Goal: Transaction & Acquisition: Purchase product/service

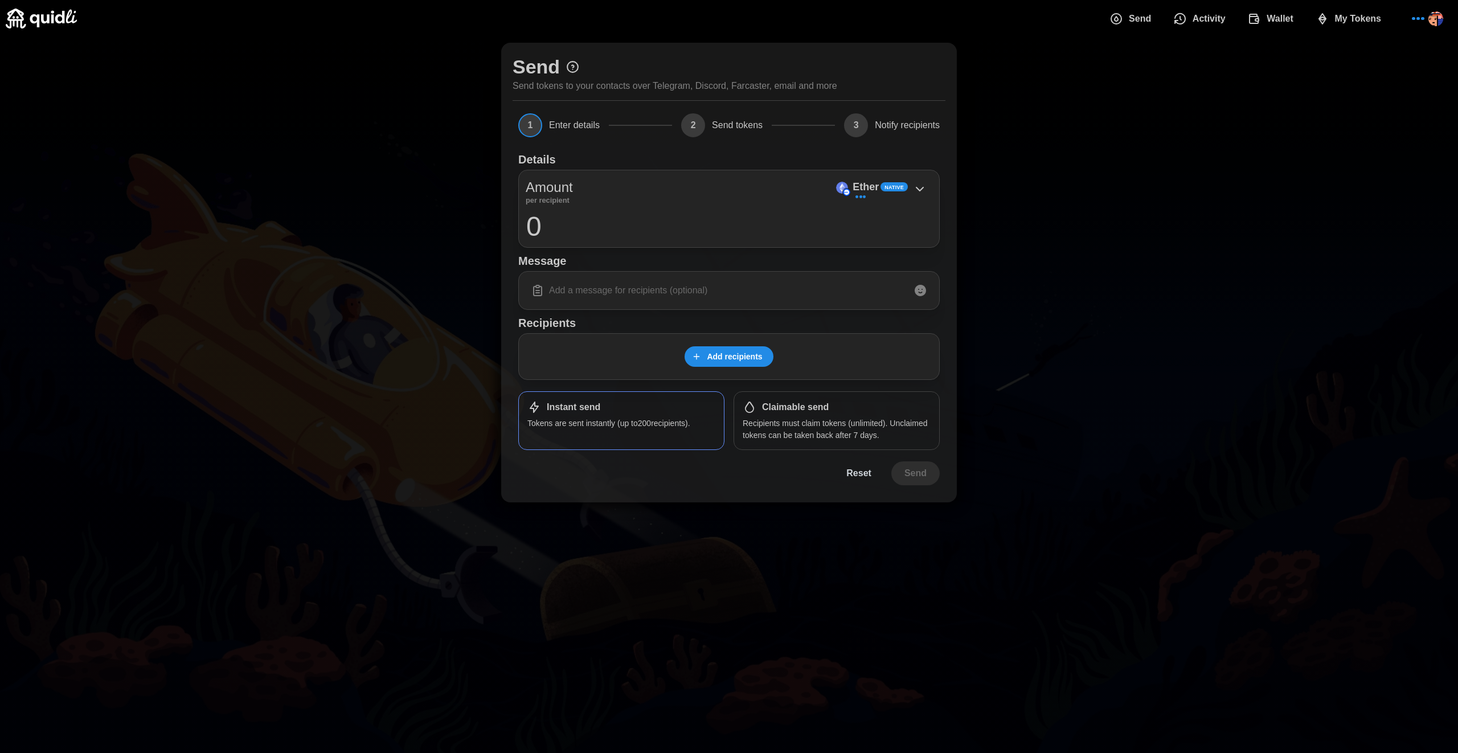
click at [1349, 21] on span "My Tokens" at bounding box center [1358, 18] width 47 height 23
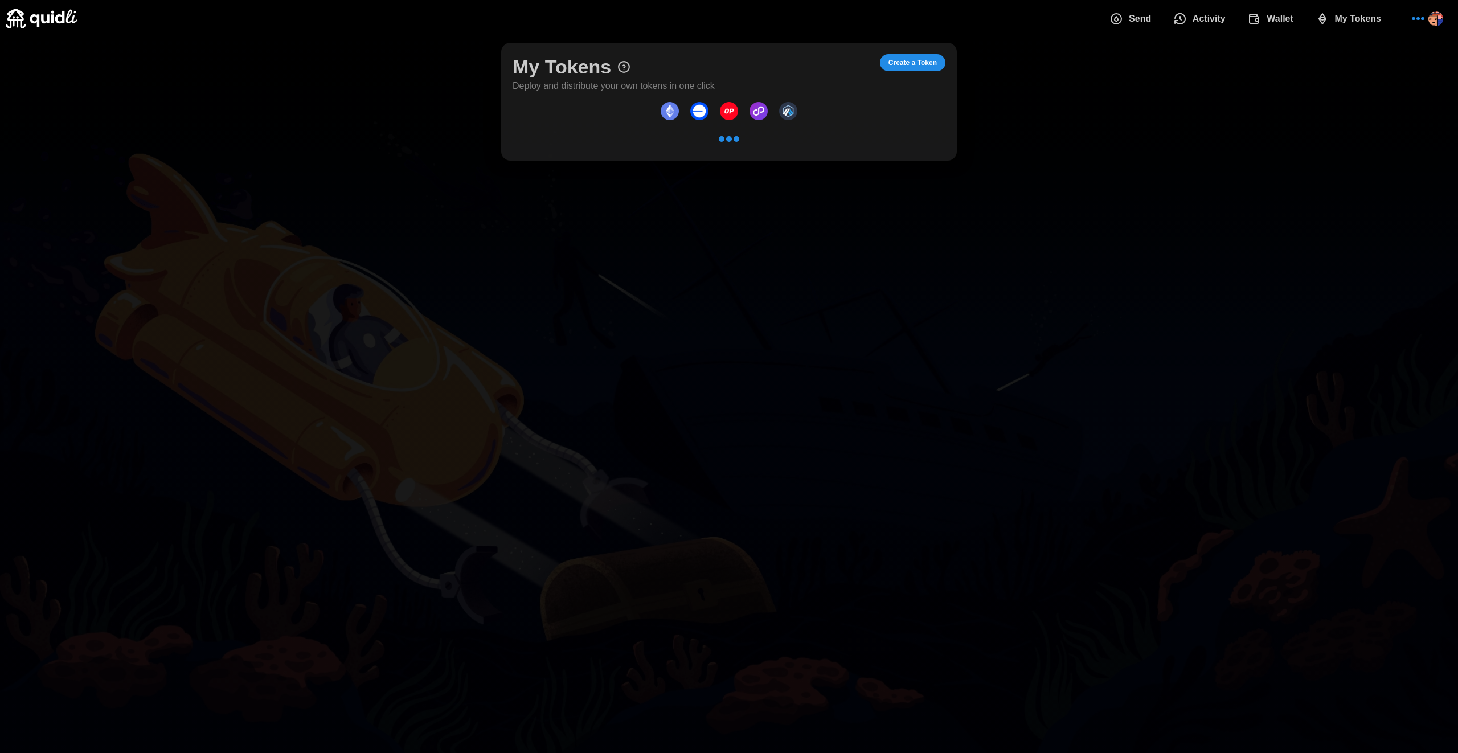
click at [923, 56] on span "Create a Token" at bounding box center [912, 63] width 48 height 16
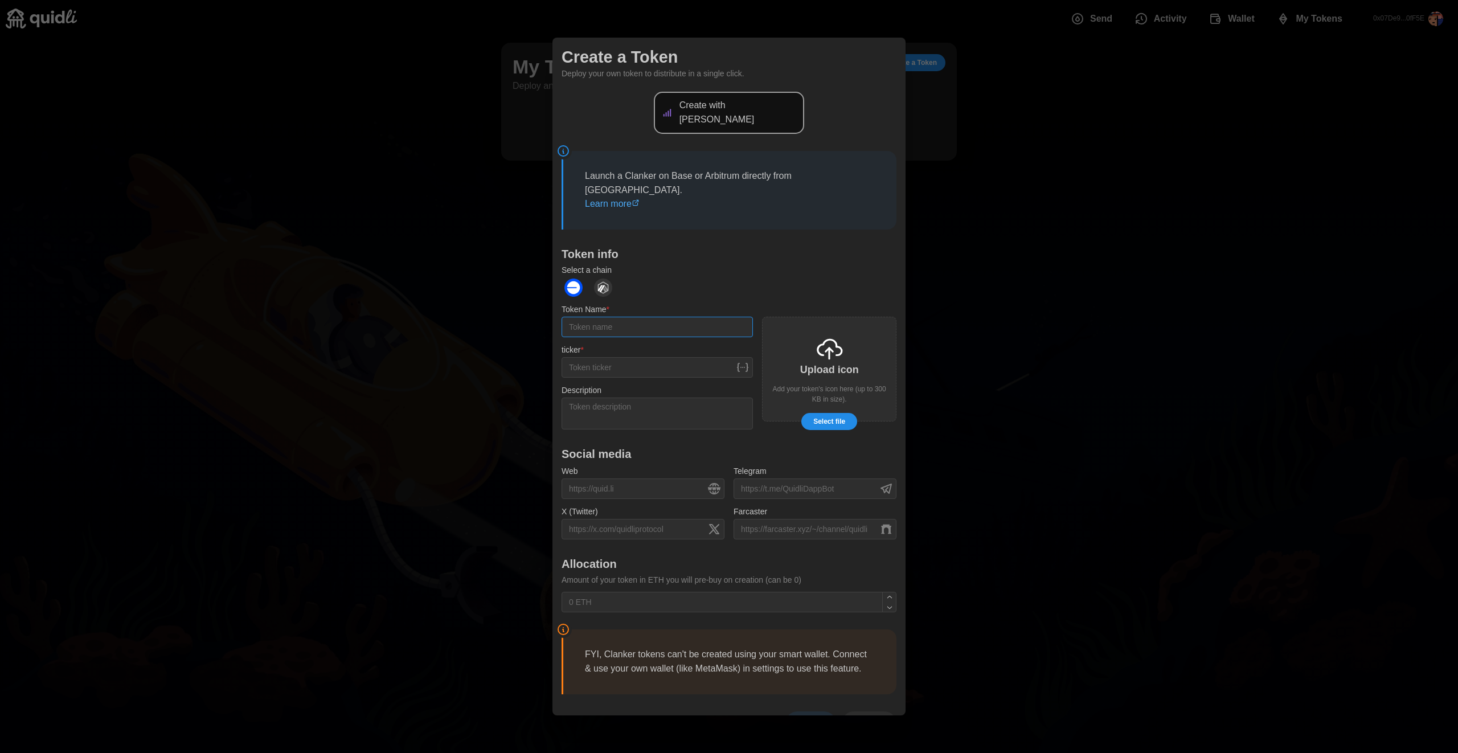
click at [636, 317] on input "Token Name *" at bounding box center [657, 327] width 191 height 21
type input "justinlens"
type input "JLENS"
click at [821, 413] on span "Select file" at bounding box center [829, 421] width 32 height 16
click at [834, 413] on span "Select file" at bounding box center [829, 421] width 32 height 16
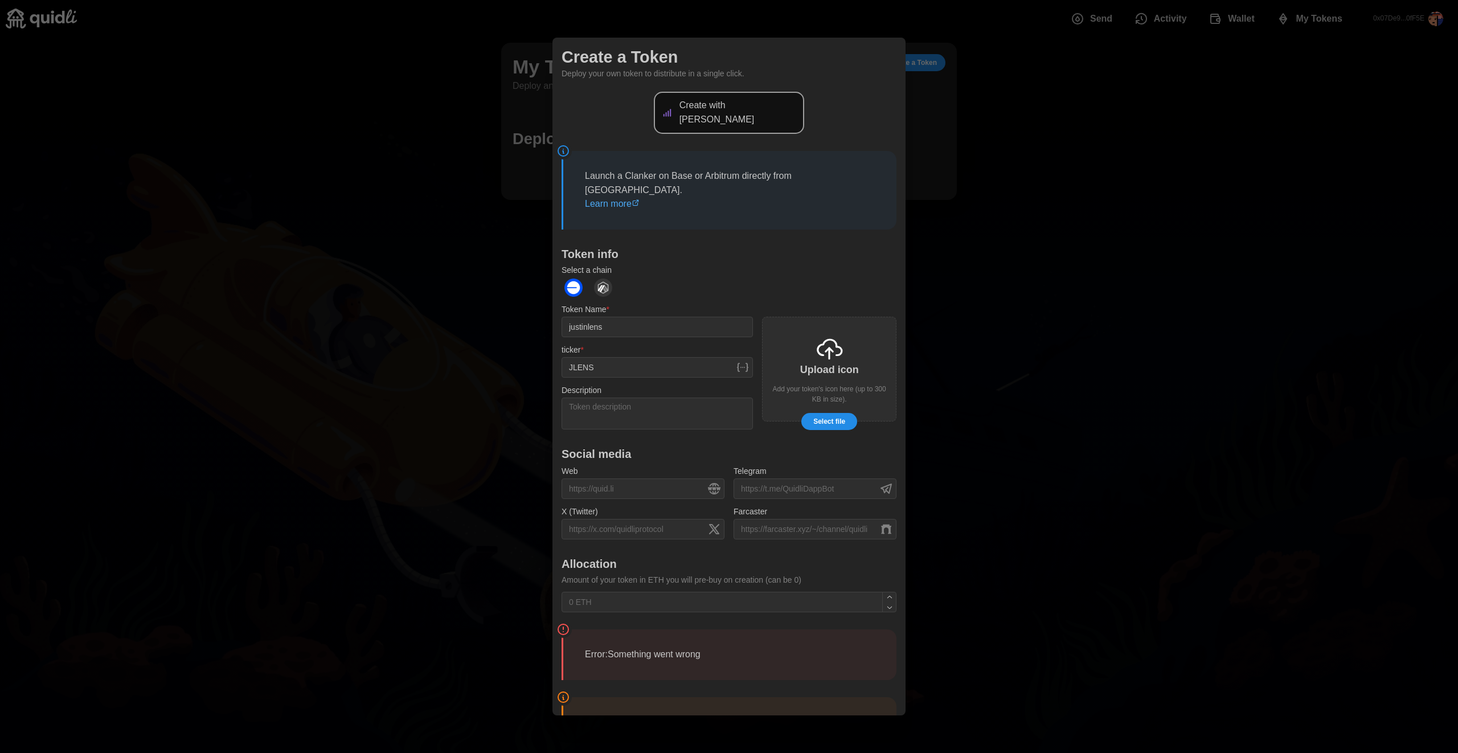
click at [836, 413] on span "Select file" at bounding box center [829, 421] width 32 height 16
click at [716, 398] on textarea "Description" at bounding box center [657, 414] width 191 height 32
click at [805, 376] on div "Upload icon Add your token's icon here (up to 300 KB in size)." at bounding box center [829, 369] width 134 height 105
click at [665, 398] on textarea "Description" at bounding box center [657, 414] width 191 height 32
click at [652, 478] on input "Web" at bounding box center [643, 488] width 163 height 21
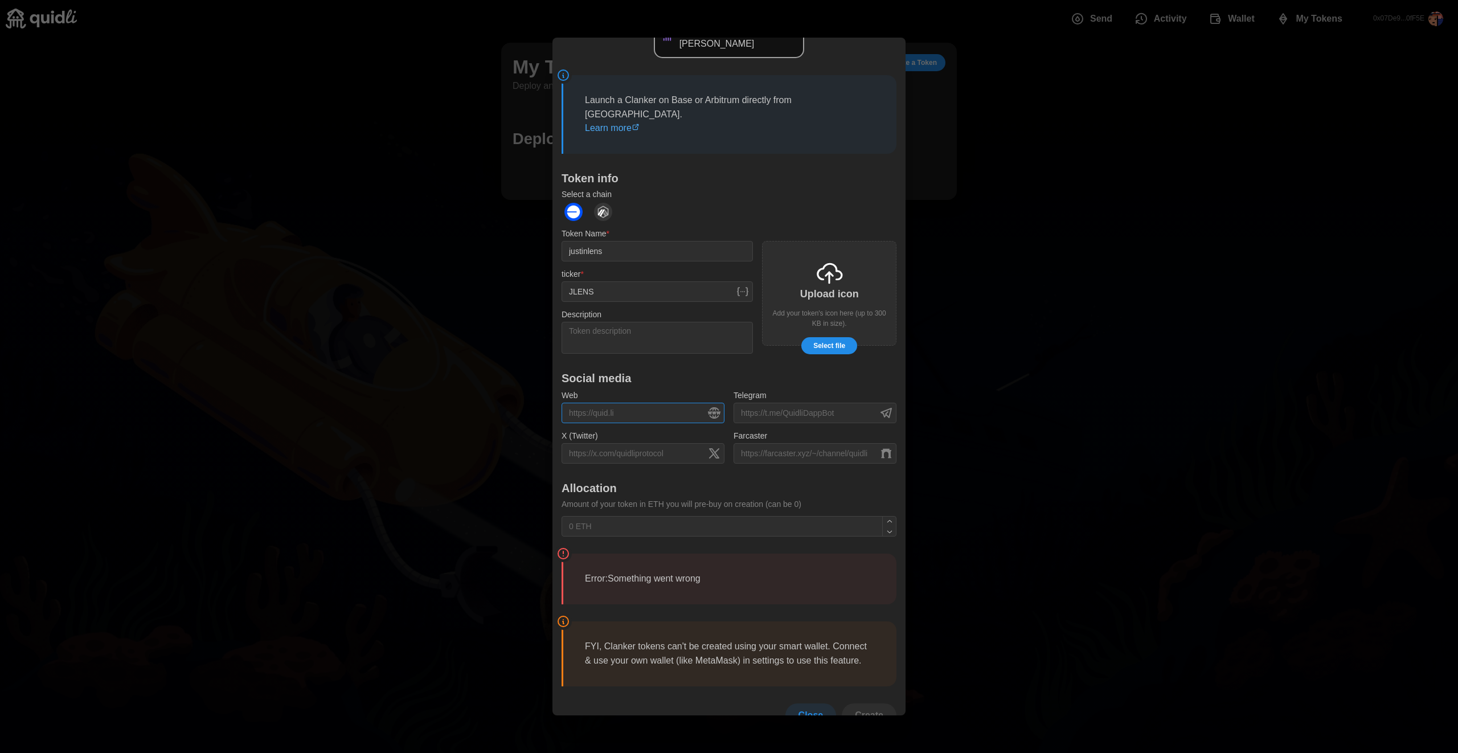
scroll to position [83, 0]
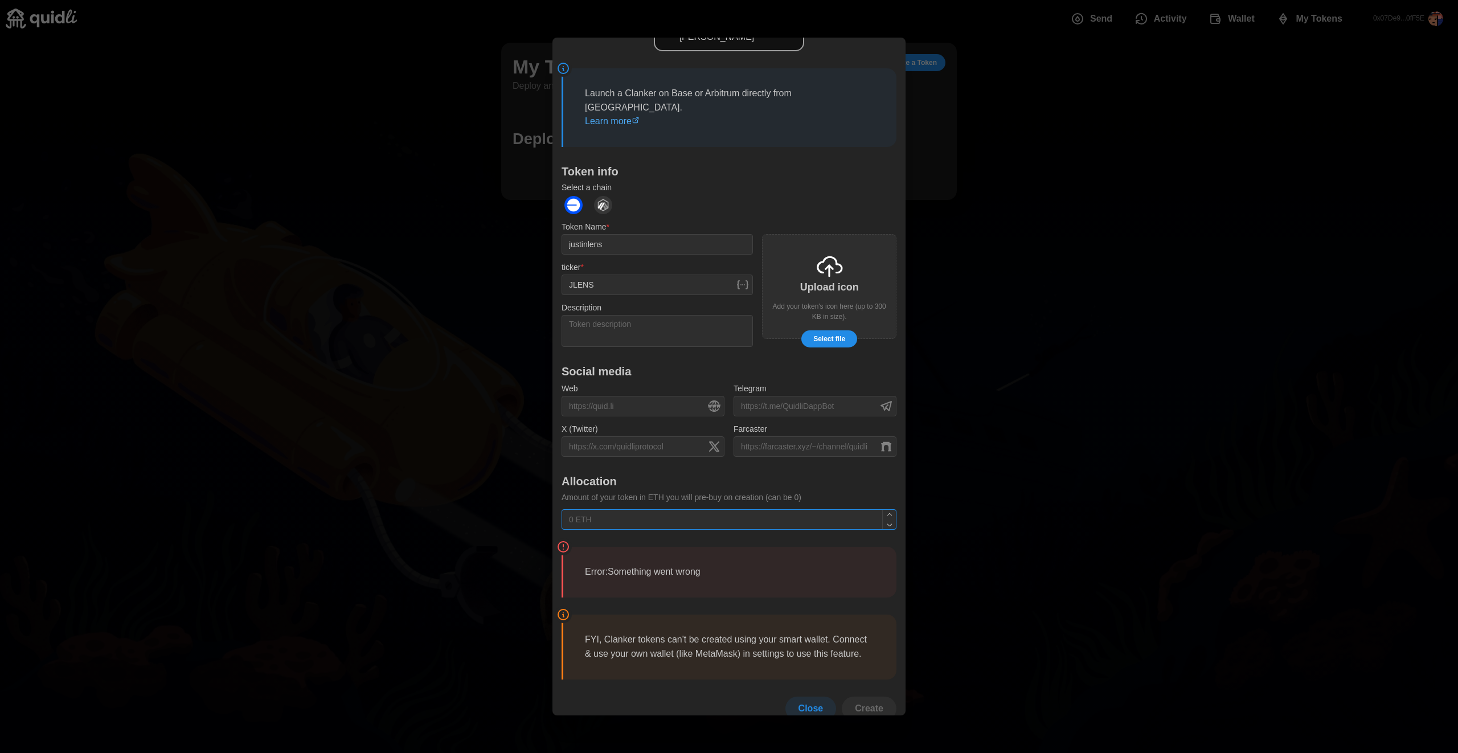
click at [694, 510] on input "text" at bounding box center [729, 520] width 335 height 21
click at [1172, 275] on div at bounding box center [729, 376] width 1458 height 753
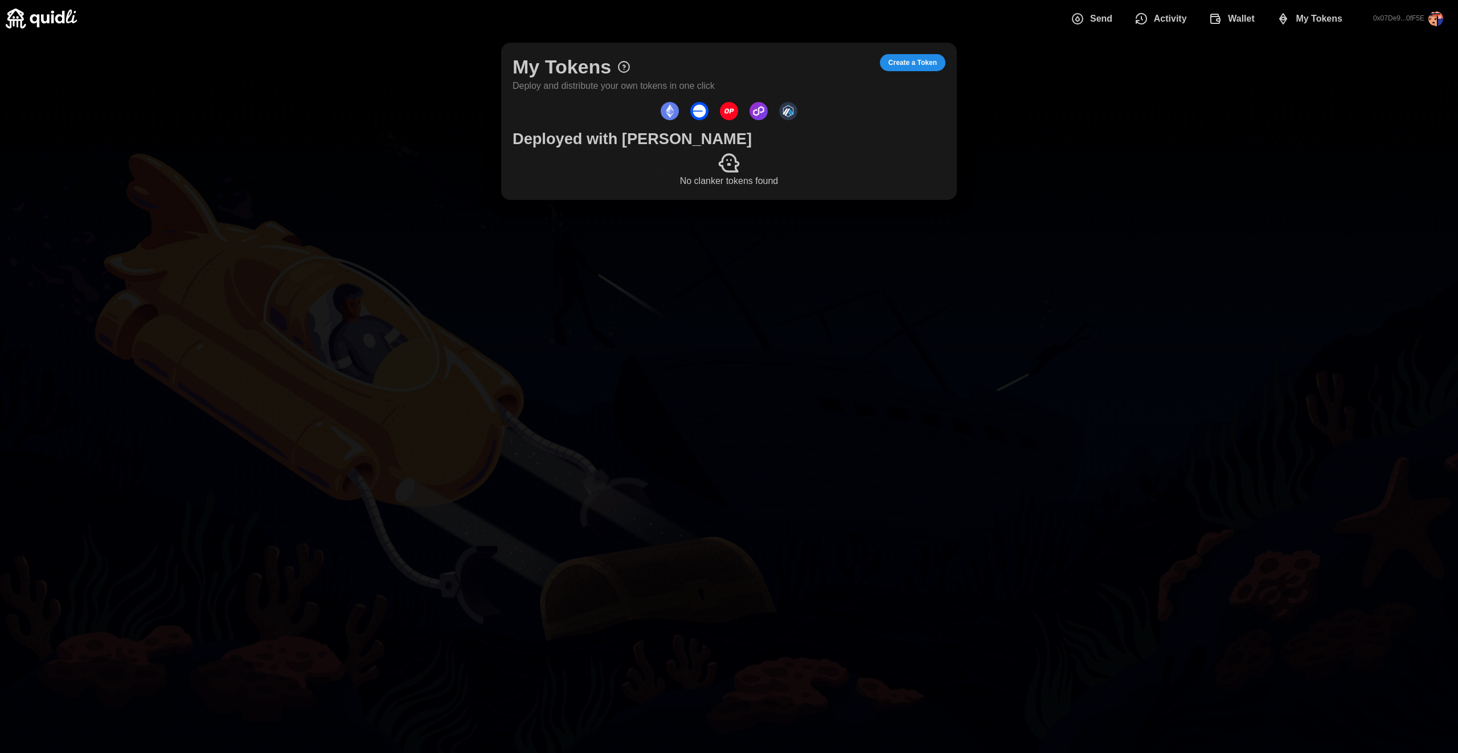
click at [920, 60] on span "Create a Token" at bounding box center [912, 63] width 48 height 16
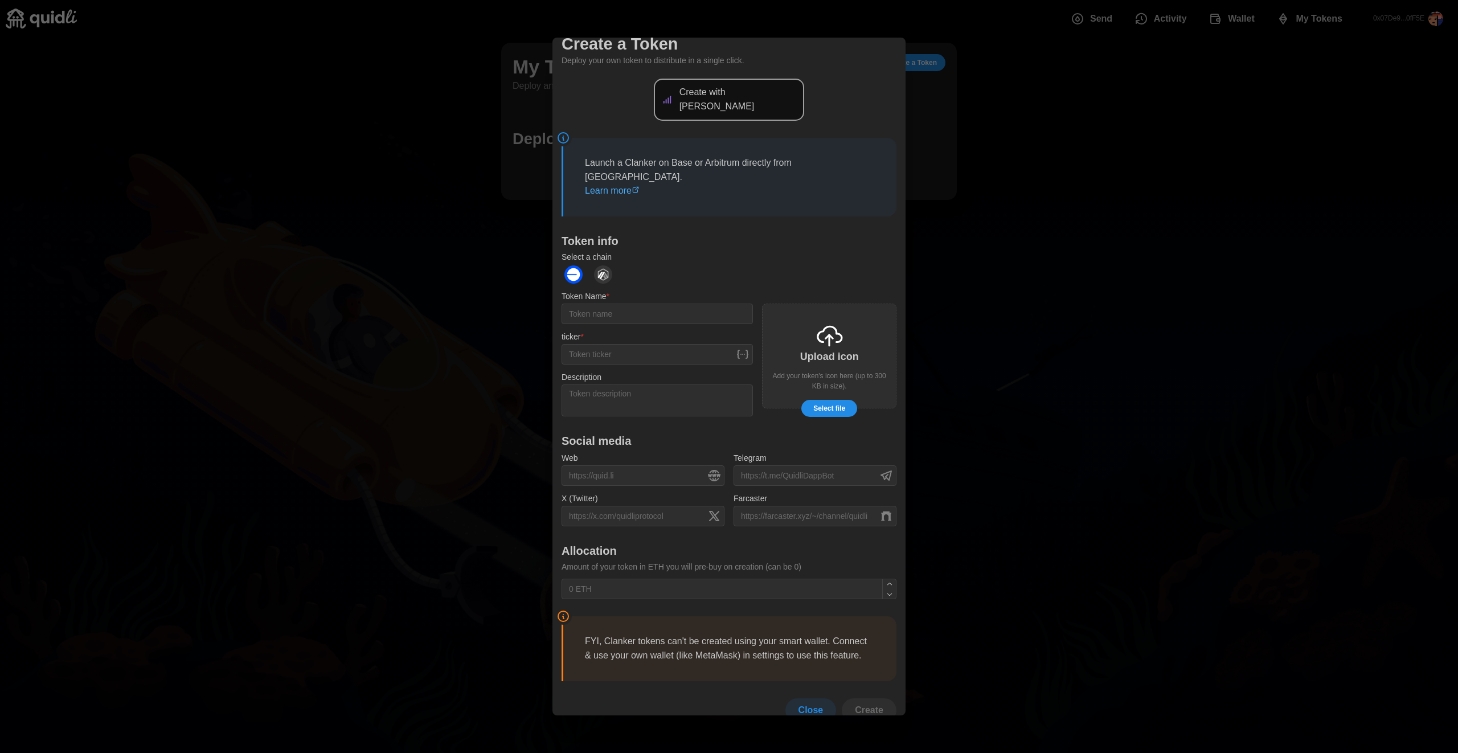
scroll to position [15, 0]
click at [672, 302] on input "Token Name *" at bounding box center [657, 312] width 191 height 21
type input "[PERSON_NAME]"
type input "JLENS"
click at [629, 383] on textarea "Description" at bounding box center [657, 399] width 191 height 32
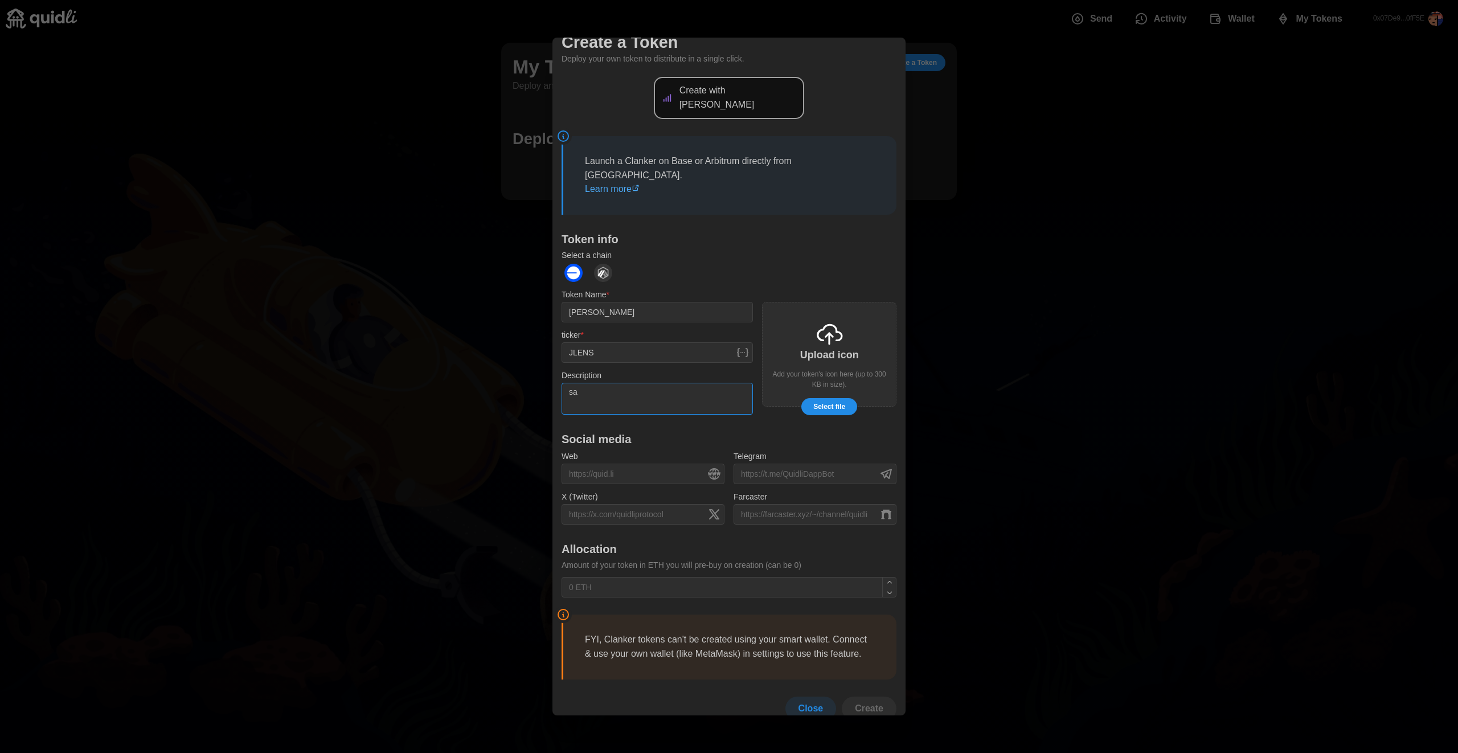
type textarea "s"
click at [609, 264] on img "dots" at bounding box center [603, 273] width 18 height 18
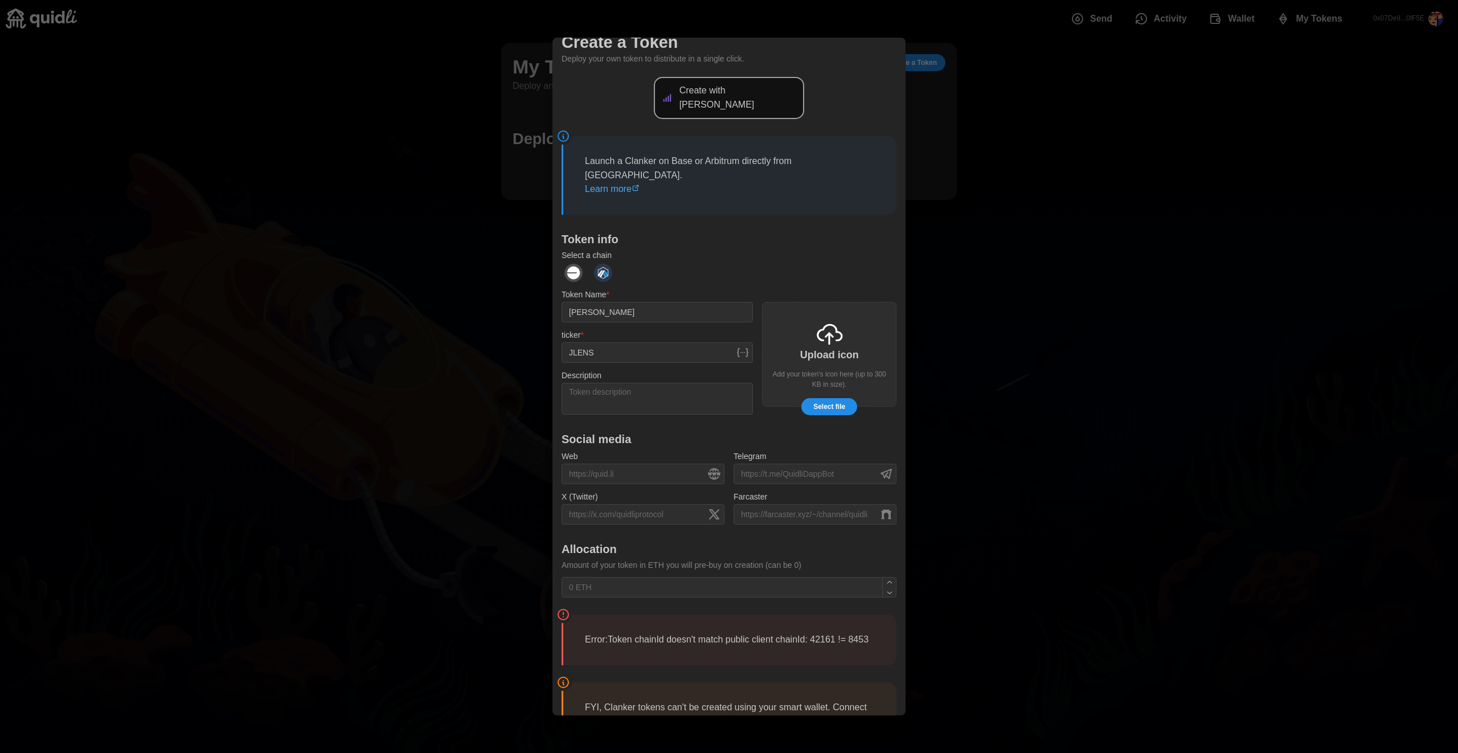
click at [611, 264] on img "dots" at bounding box center [603, 273] width 18 height 18
click at [597, 264] on img "dots" at bounding box center [603, 273] width 18 height 18
click at [610, 264] on img "dots" at bounding box center [603, 273] width 18 height 18
click at [567, 264] on img "dots" at bounding box center [573, 273] width 18 height 18
click at [599, 264] on img "dots" at bounding box center [603, 273] width 18 height 18
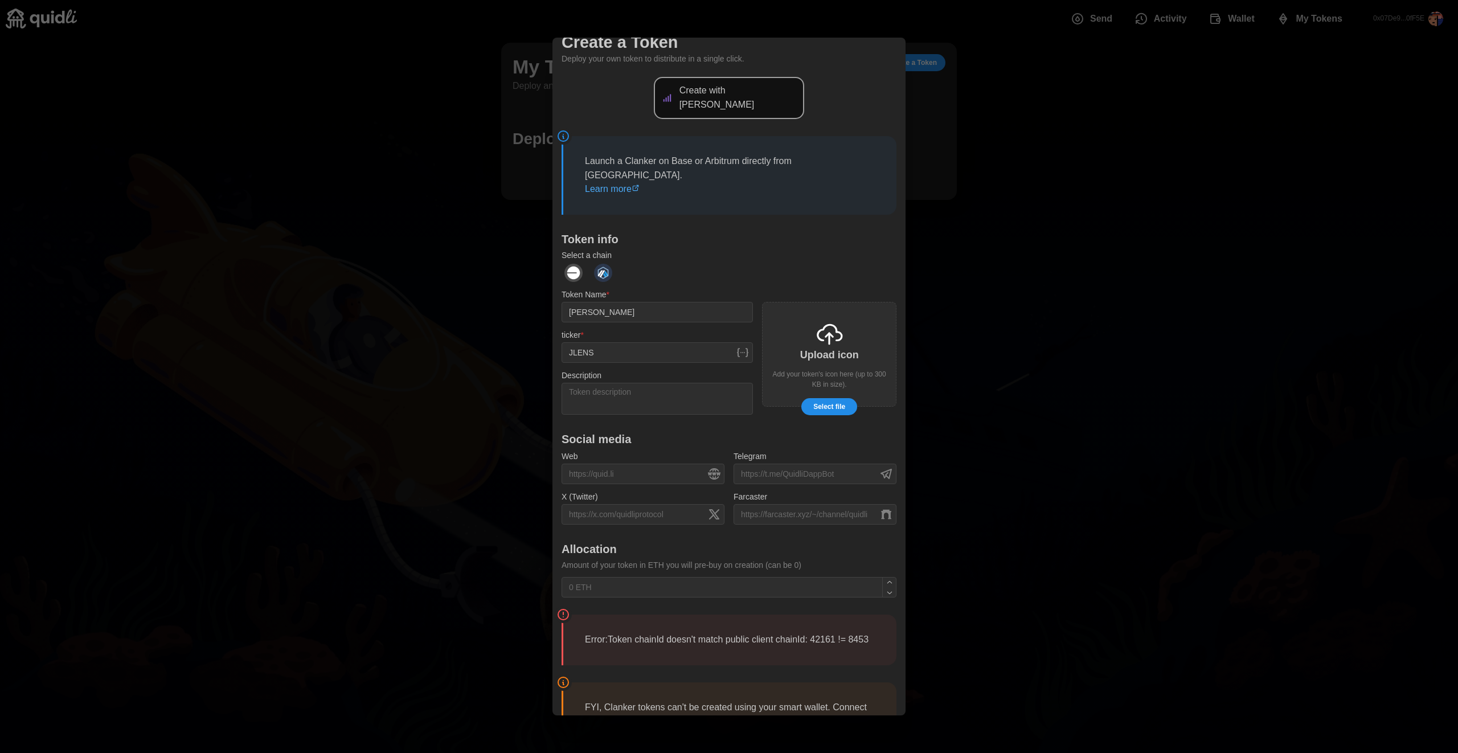
click at [574, 264] on img "dots" at bounding box center [573, 273] width 18 height 18
click at [605, 264] on img "dots" at bounding box center [603, 273] width 18 height 18
click at [575, 264] on img "dots" at bounding box center [573, 273] width 18 height 18
click at [654, 383] on textarea "Description" at bounding box center [657, 399] width 191 height 32
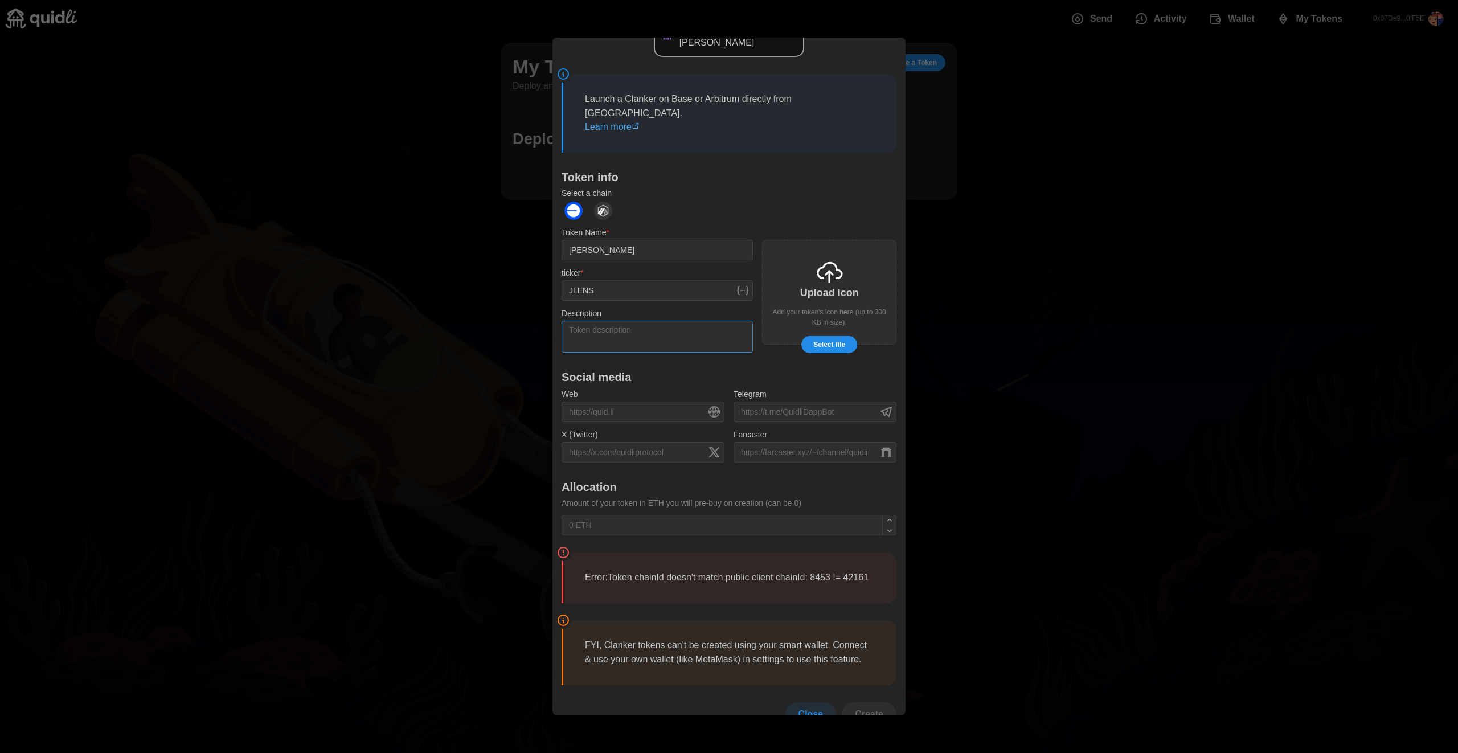
scroll to position [97, 0]
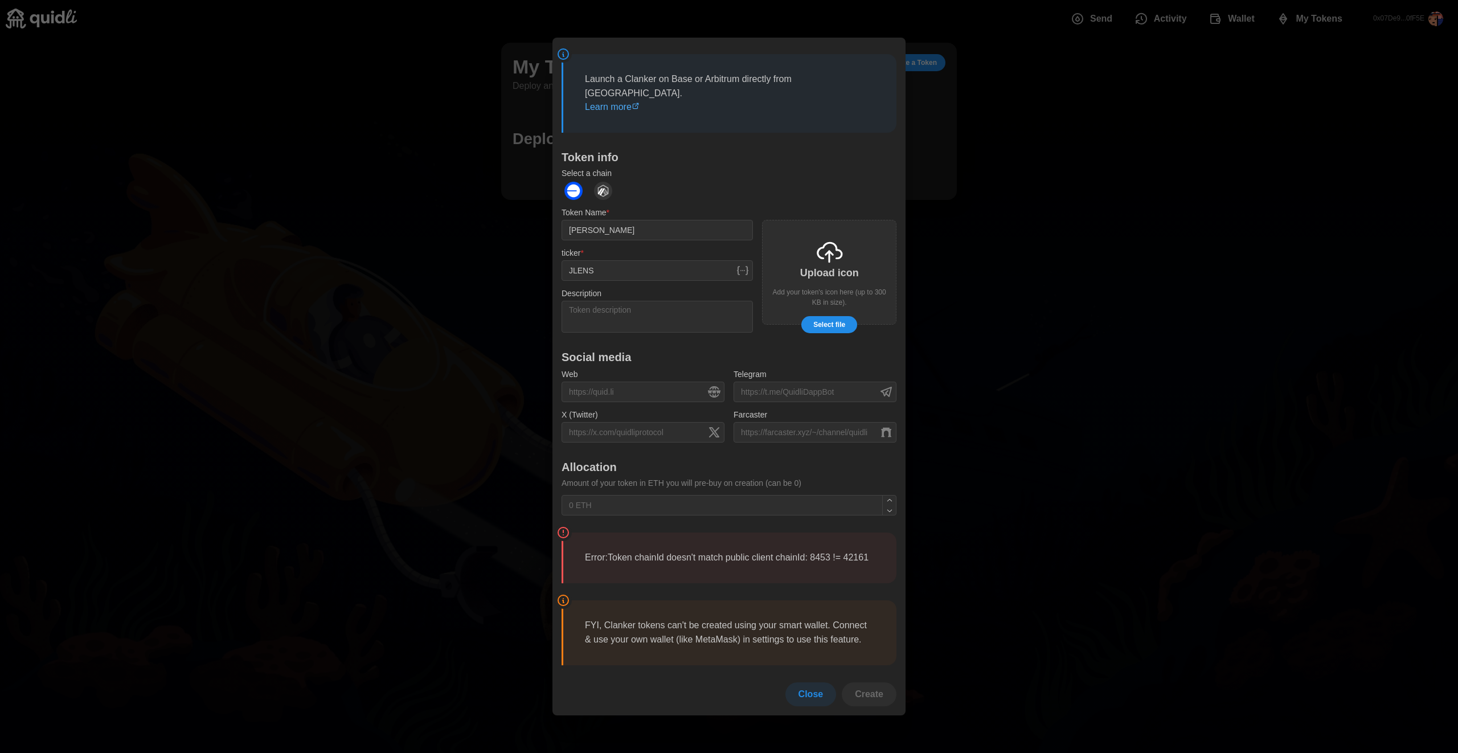
click at [834, 317] on span "Select file" at bounding box center [829, 325] width 32 height 16
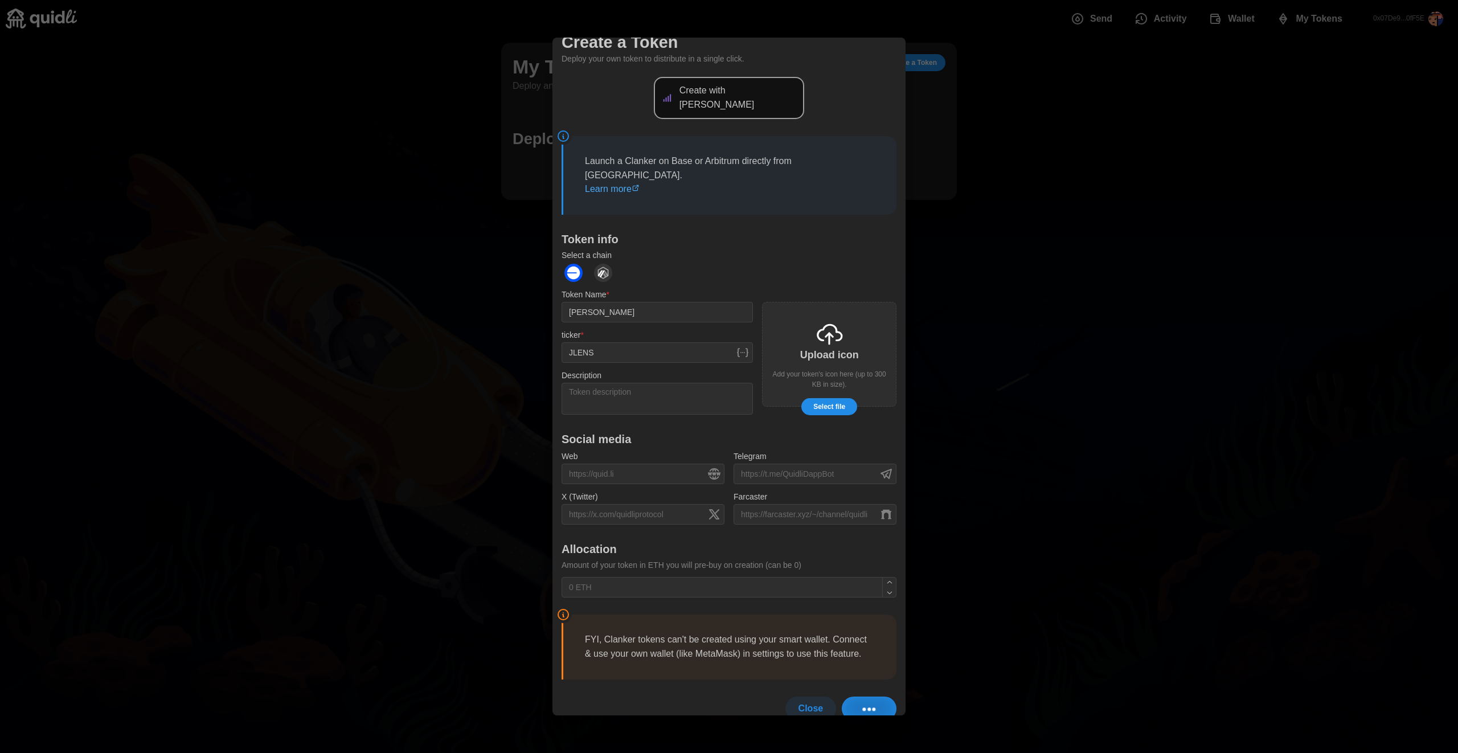
scroll to position [83, 0]
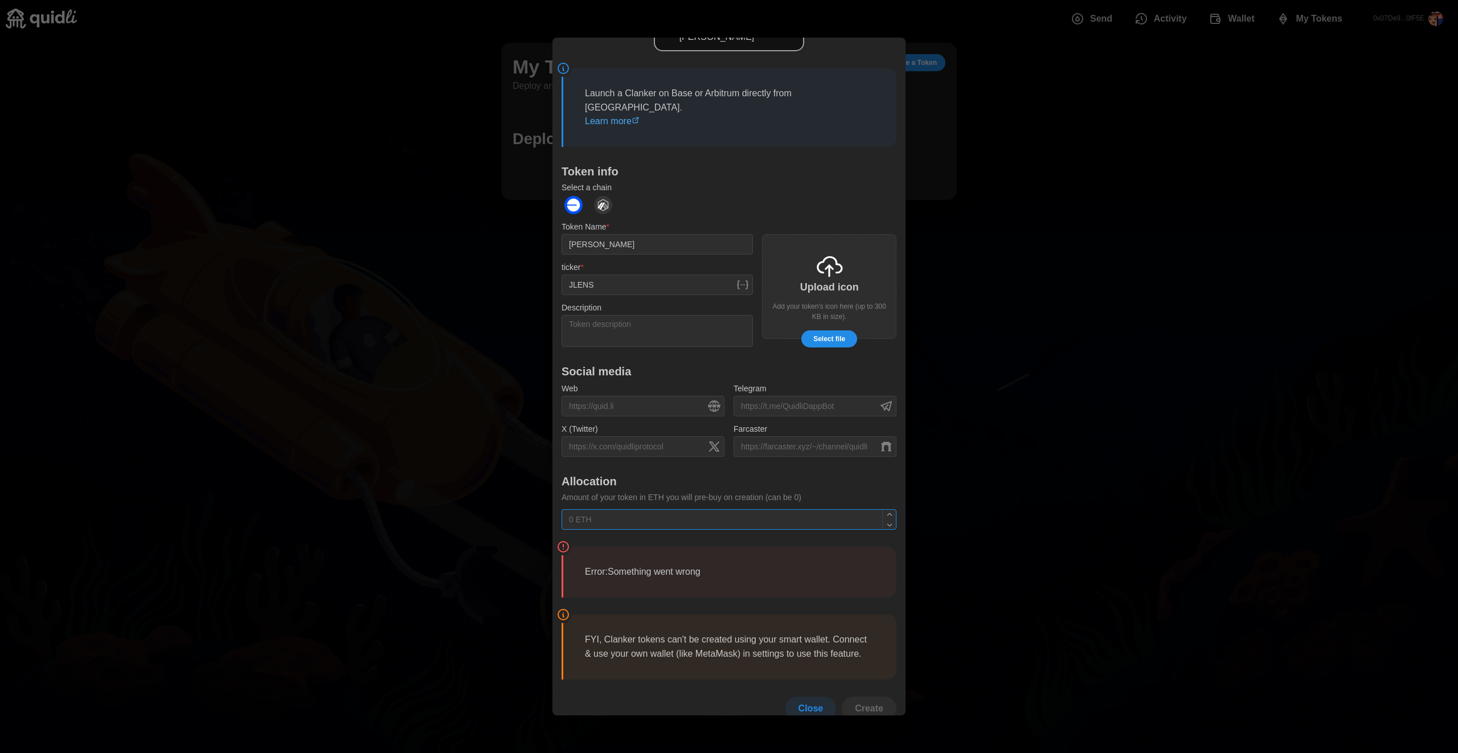
click at [702, 510] on input "text" at bounding box center [729, 520] width 335 height 21
click at [858, 265] on div "Upload icon Add your token's icon here (up to 300 KB in size)." at bounding box center [829, 286] width 134 height 105
click at [866, 264] on div "Upload icon Add your token's icon here (up to 300 KB in size)." at bounding box center [829, 286] width 134 height 105
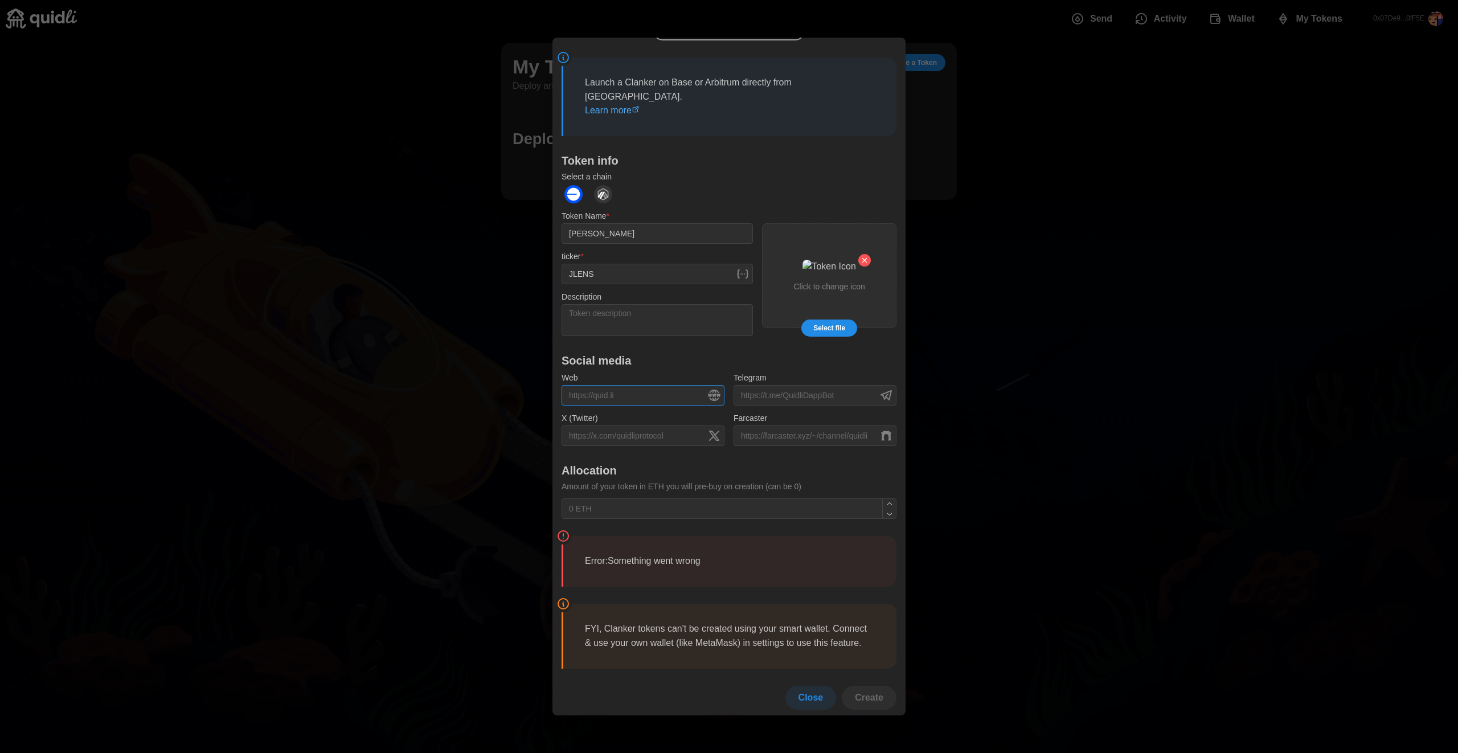
click at [674, 385] on input "Web" at bounding box center [643, 395] width 163 height 21
type input "f"
click at [650, 304] on textarea "Description" at bounding box center [657, 320] width 191 height 32
click at [974, 204] on div at bounding box center [729, 376] width 1458 height 753
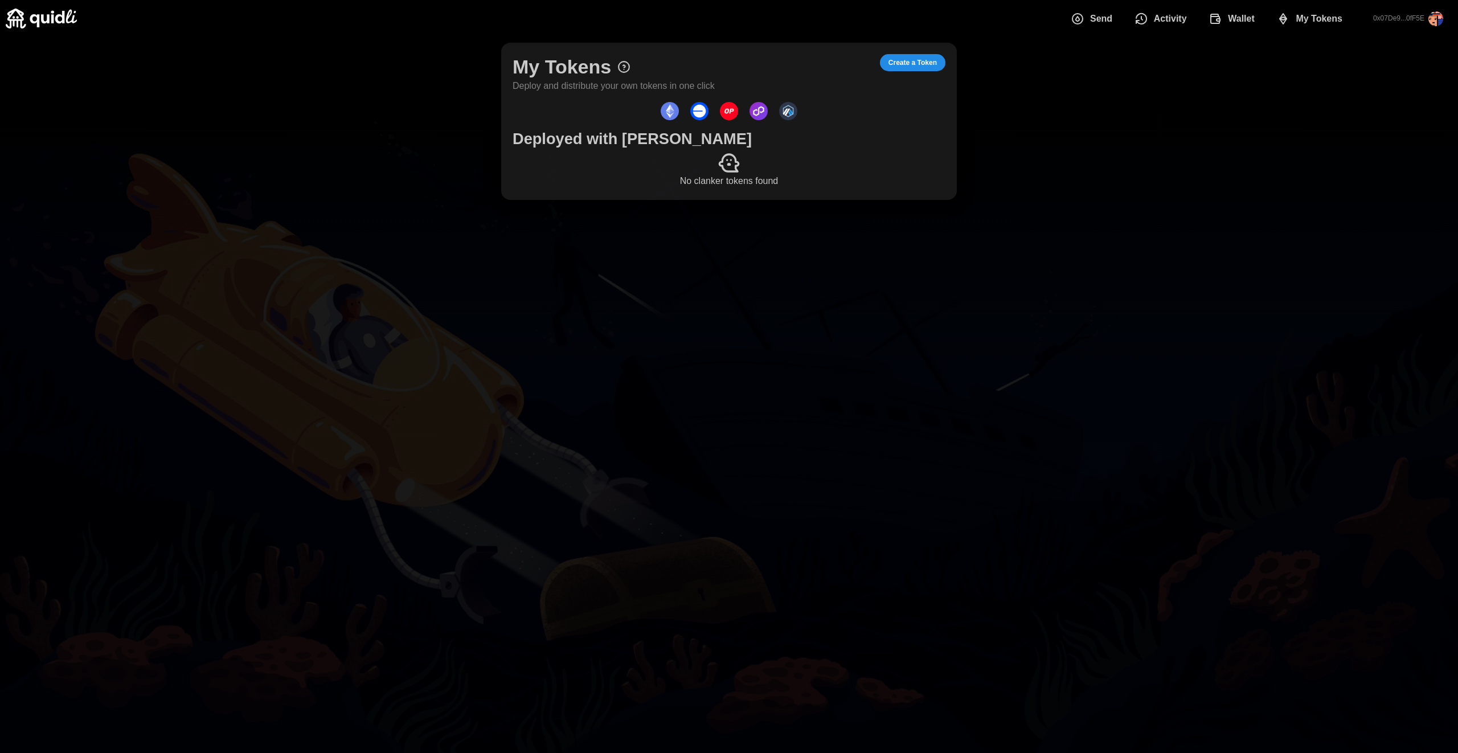
click at [908, 64] on span "Create a Token" at bounding box center [912, 63] width 48 height 16
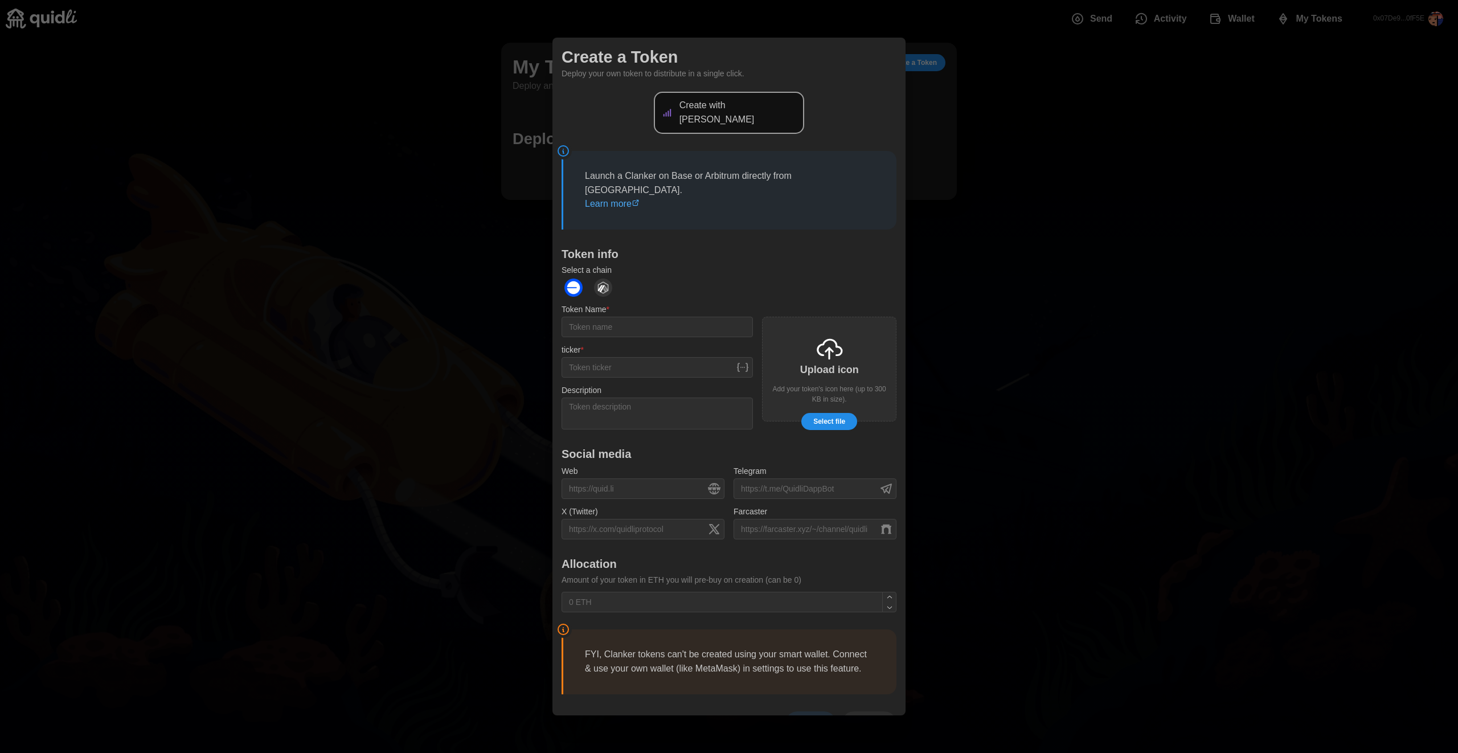
click at [1021, 198] on div at bounding box center [729, 376] width 1458 height 753
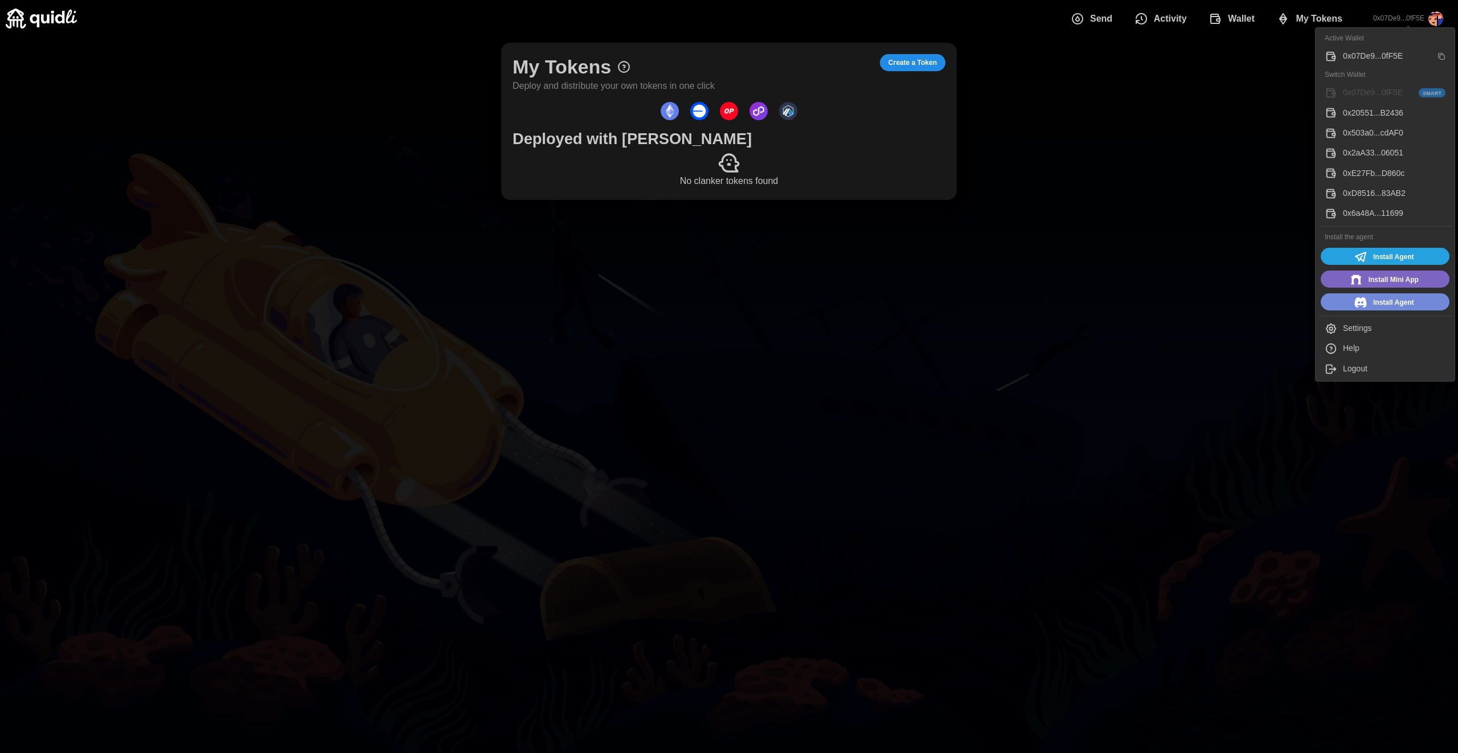
click at [1363, 130] on div "0x503a0...cdAF0" at bounding box center [1394, 133] width 103 height 13
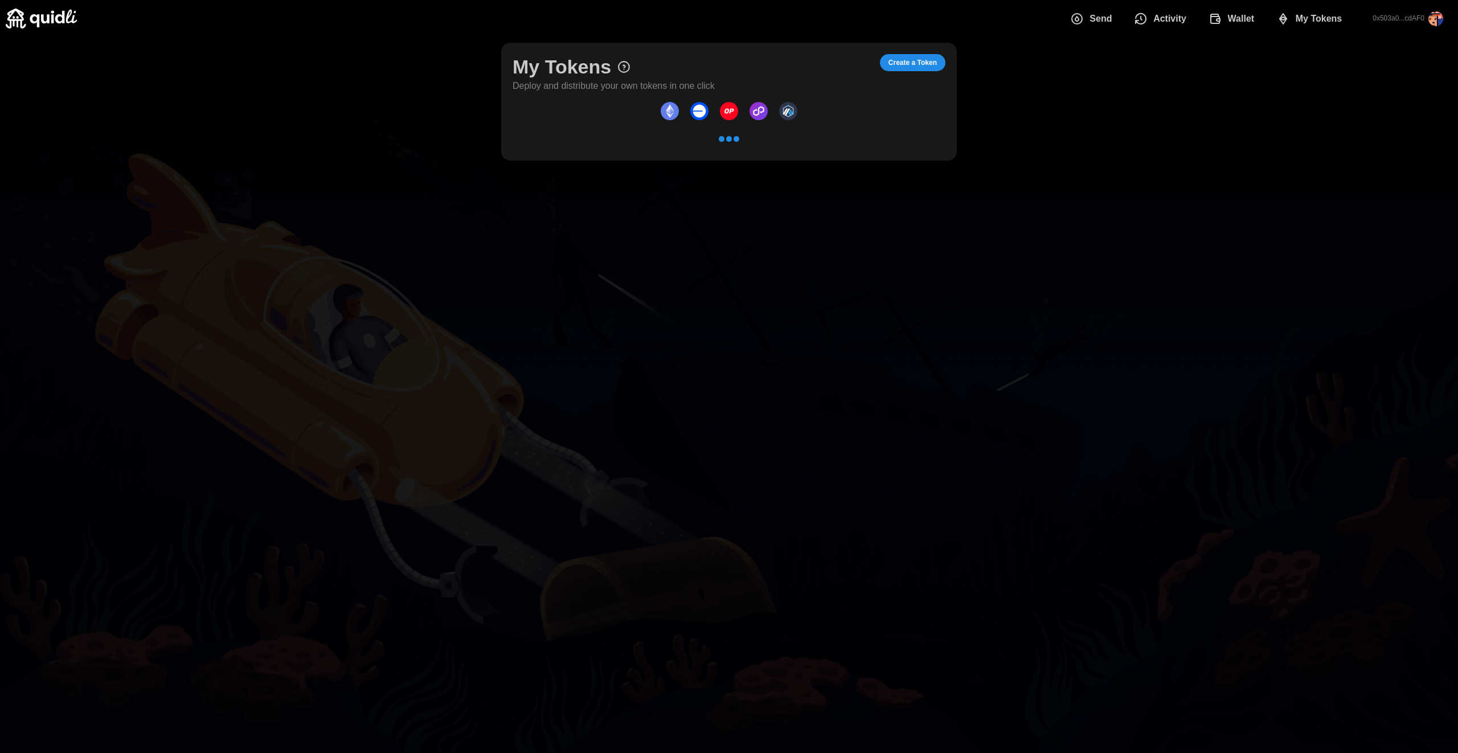
click at [917, 64] on span "Create a Token" at bounding box center [912, 63] width 48 height 16
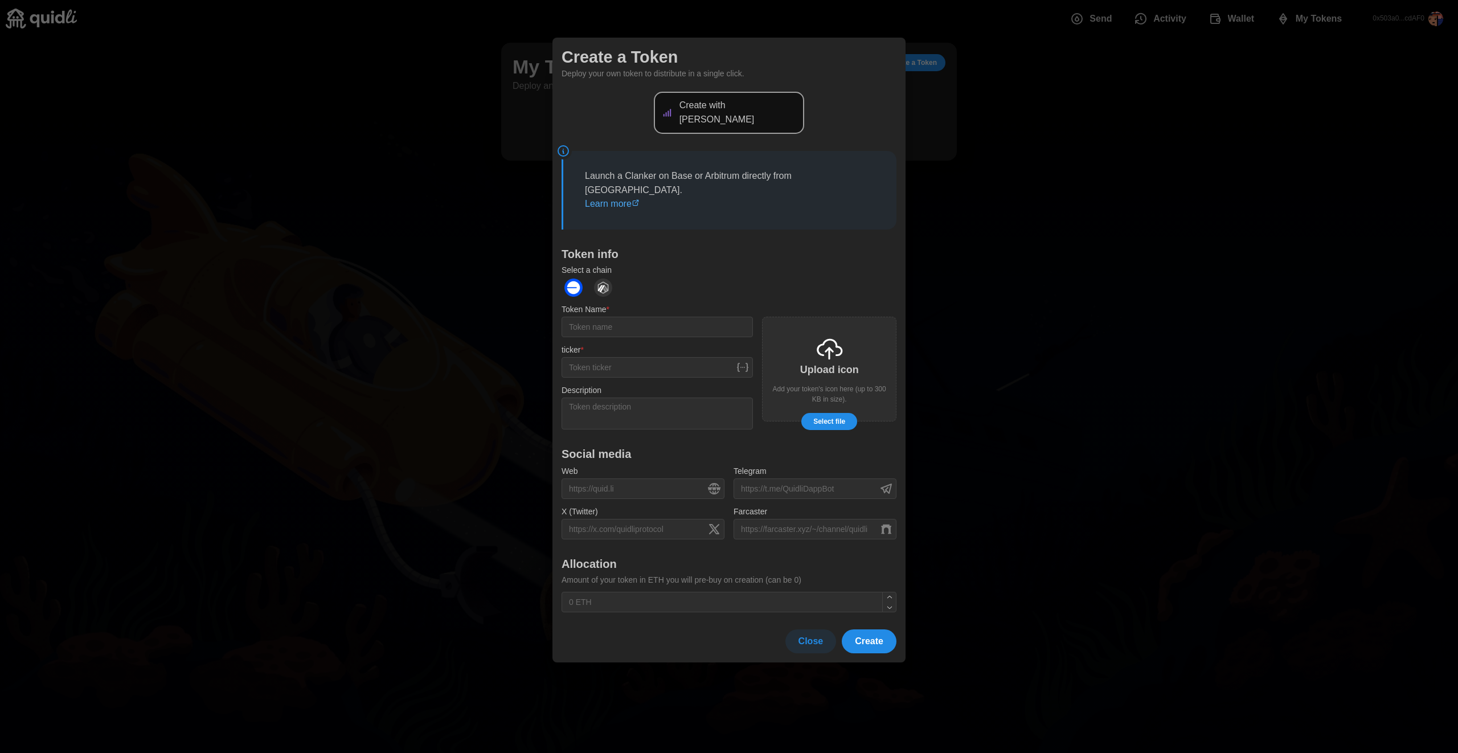
click at [589, 304] on label "Token Name *" at bounding box center [586, 310] width 48 height 13
click at [589, 317] on input "Token Name *" at bounding box center [657, 327] width 191 height 21
click at [597, 317] on input "Token Name *" at bounding box center [657, 327] width 191 height 21
type input "Justin Len"
type input "JLENS"
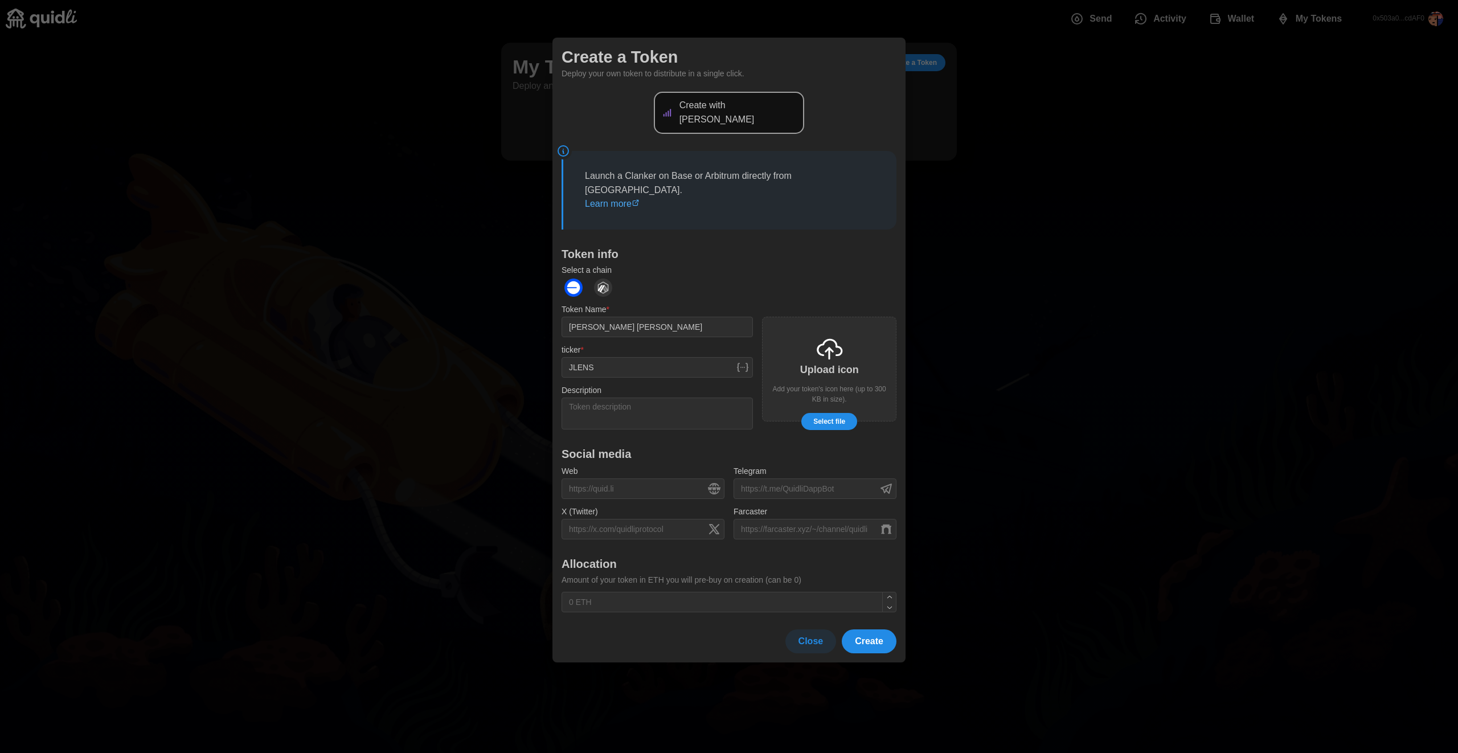
click at [822, 413] on span "Select file" at bounding box center [829, 421] width 32 height 16
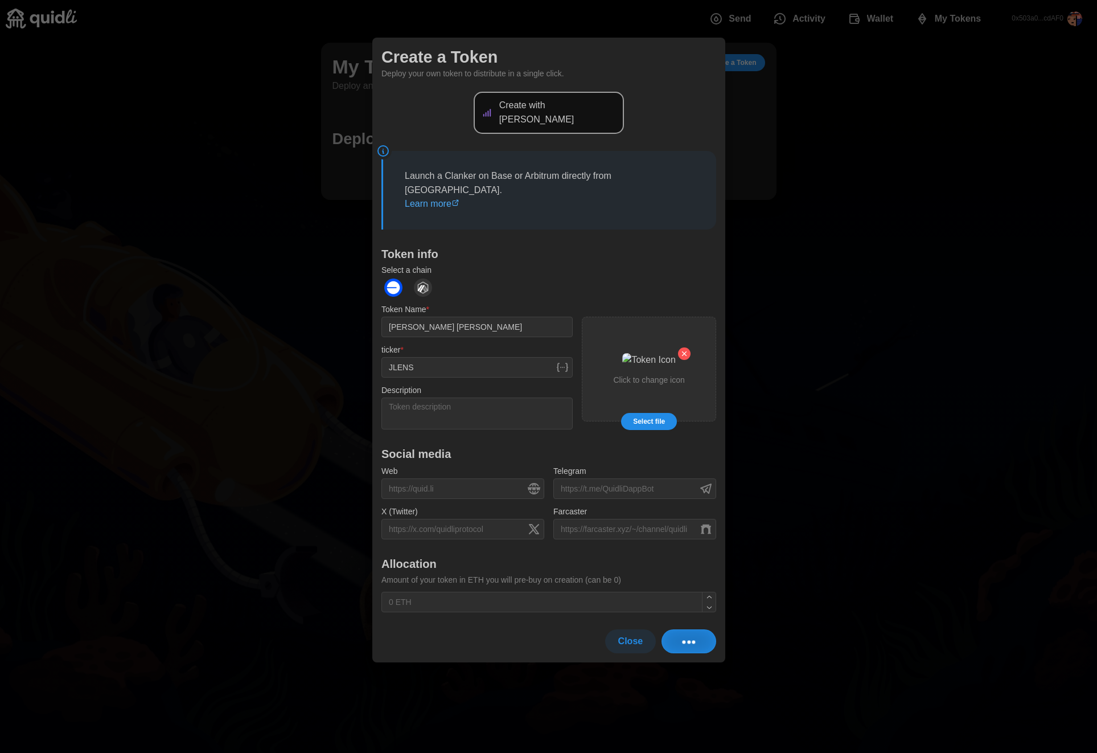
click at [625, 630] on span "Close" at bounding box center [630, 641] width 25 height 23
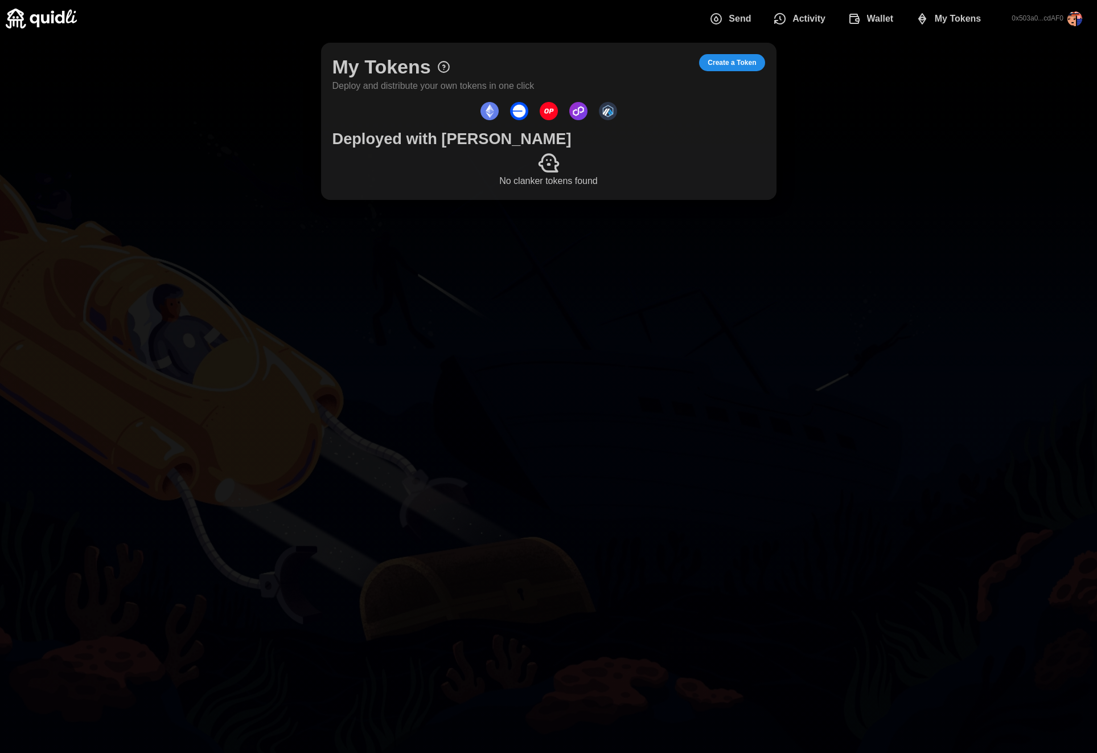
click at [996, 161] on div "My Tokens Deploy and distribute your own tokens in one click Create a Token Dep…" at bounding box center [548, 121] width 1097 height 169
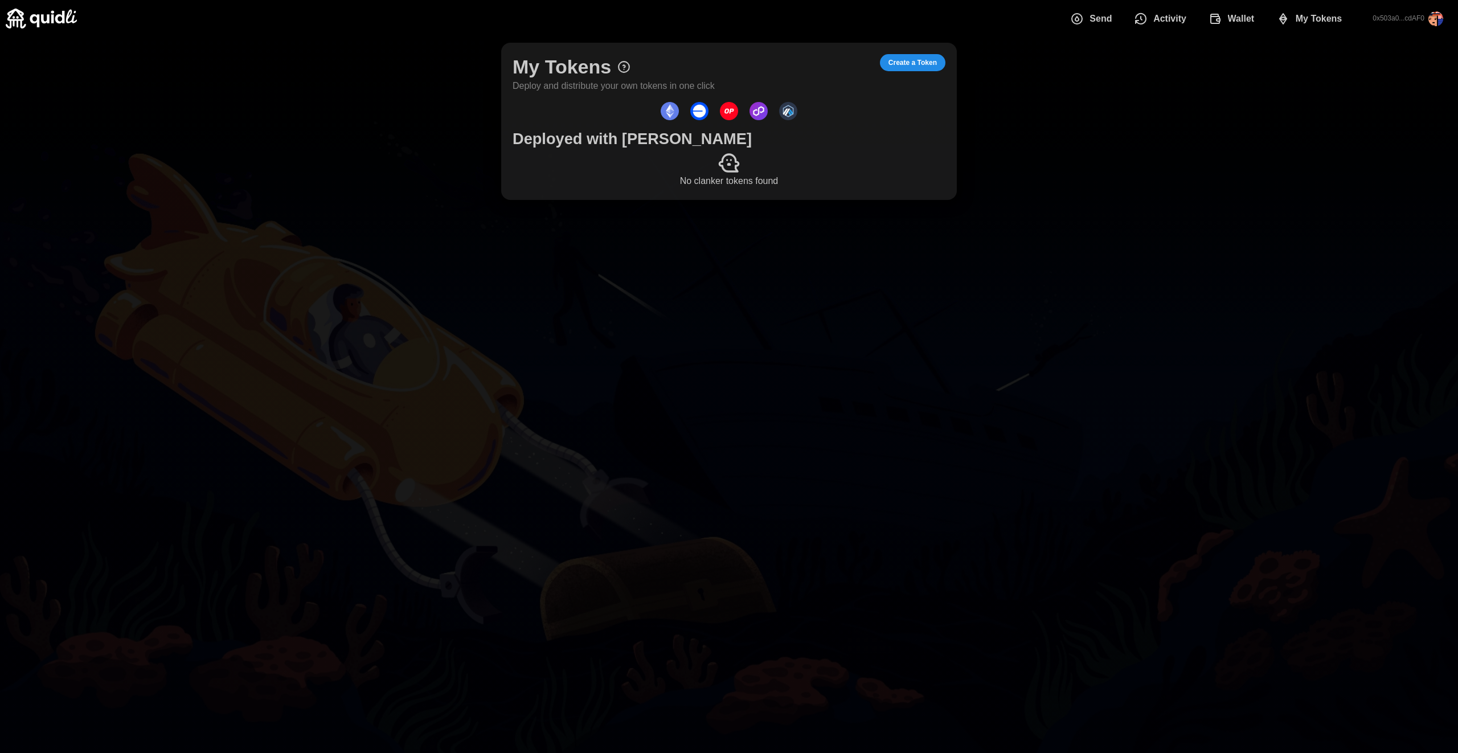
click at [927, 59] on span "Create a Token" at bounding box center [912, 63] width 48 height 16
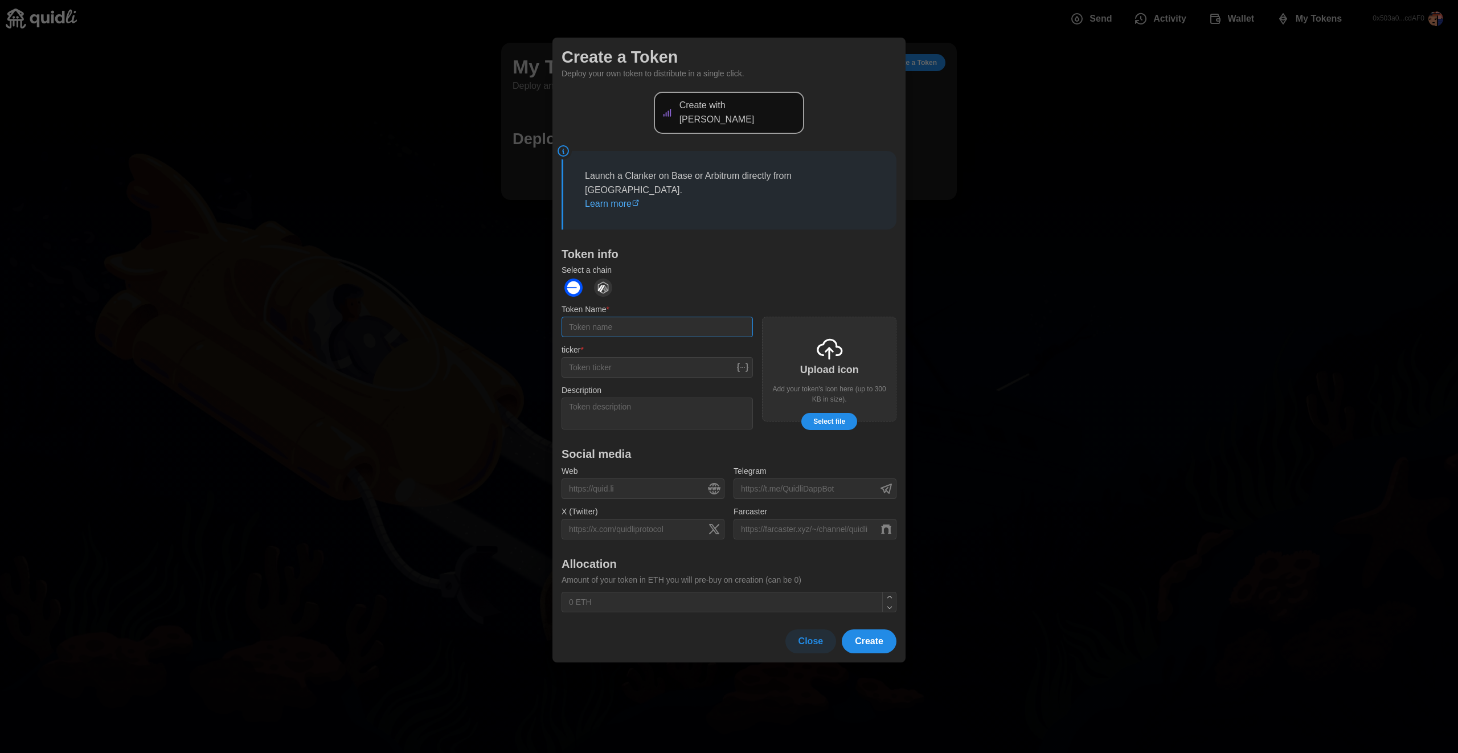
click at [675, 317] on input "Token Name *" at bounding box center [657, 327] width 191 height 21
type input "[PERSON_NAME]"
type input "JLENS"
click at [882, 369] on div "Upload icon Add your token's icon here (up to 300 KB in size)." at bounding box center [829, 369] width 134 height 105
click at [874, 630] on span "Create" at bounding box center [869, 641] width 28 height 23
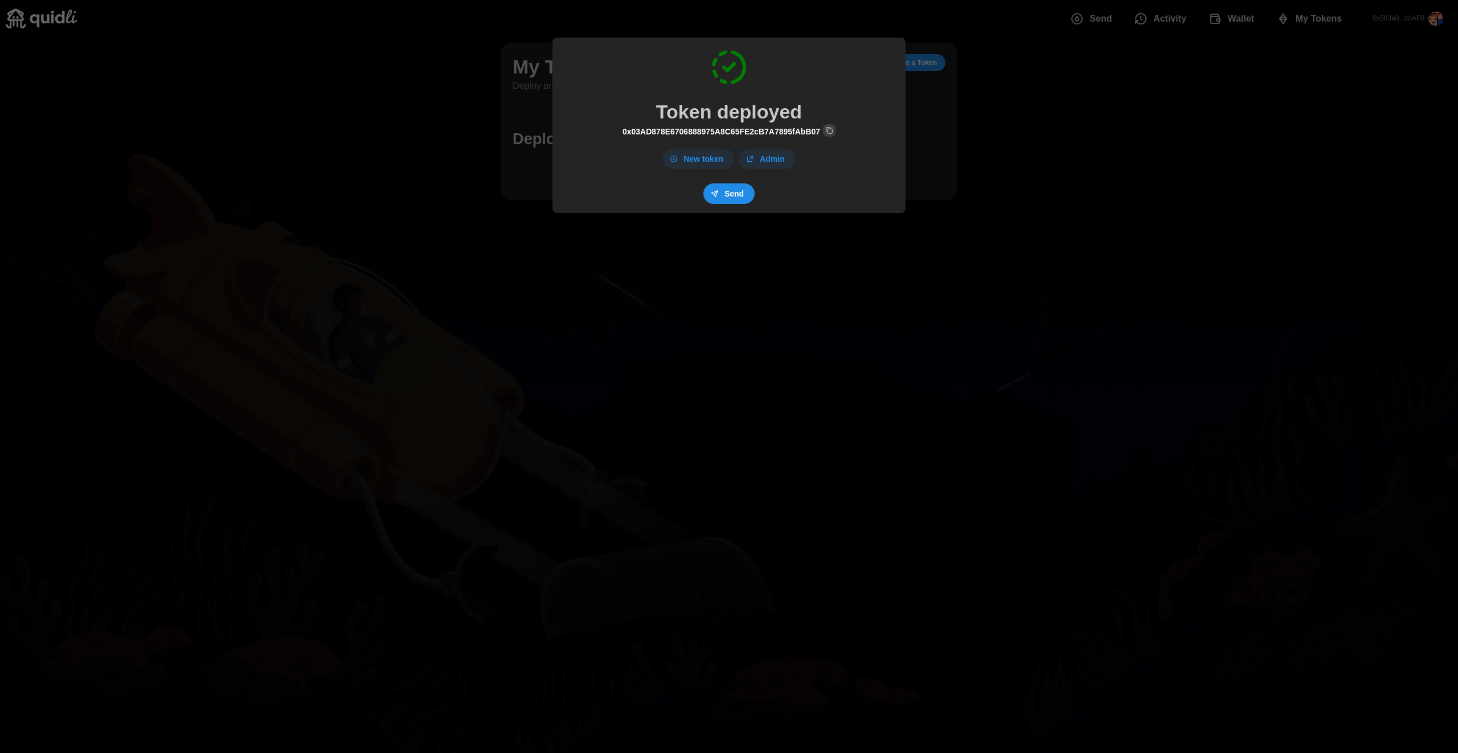
click at [740, 195] on span "Send" at bounding box center [733, 194] width 19 height 19
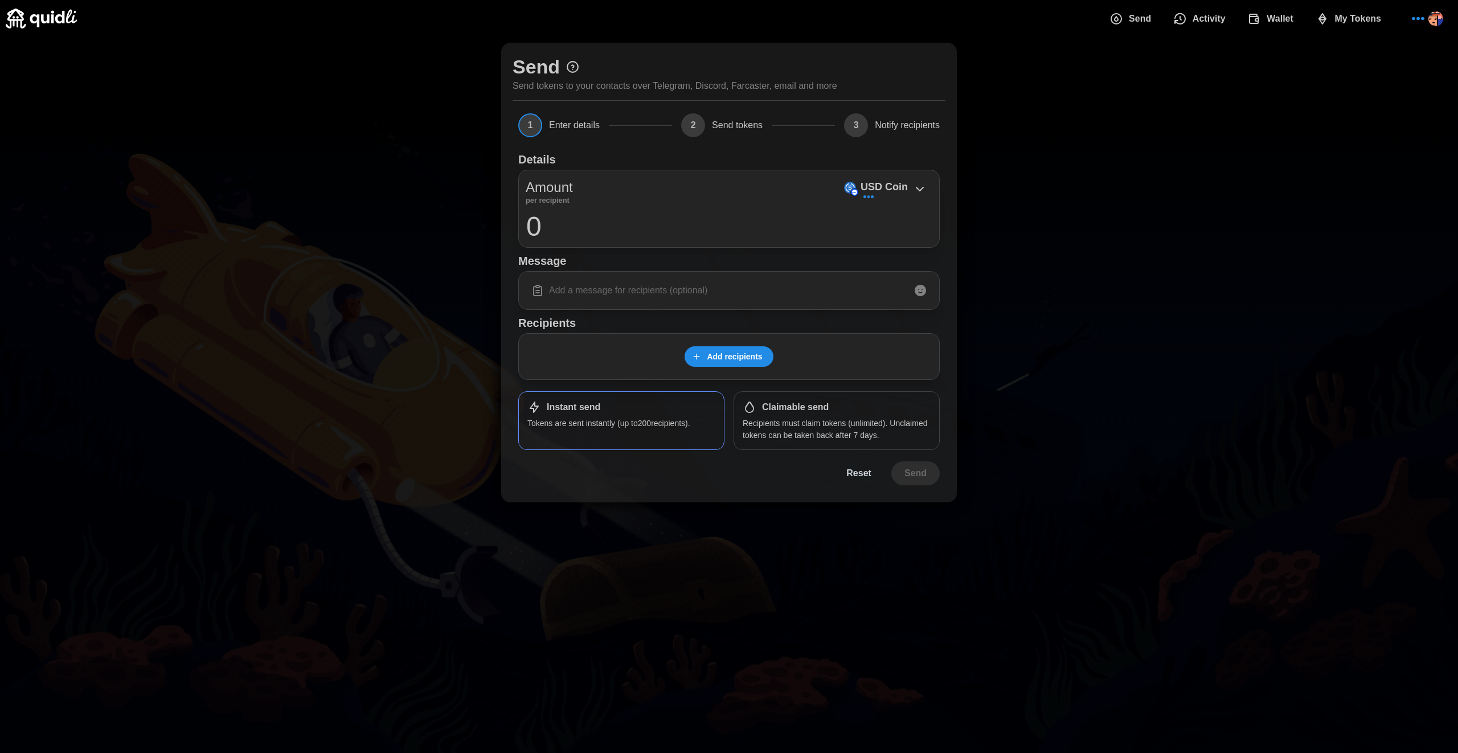
drag, startPoint x: 1321, startPoint y: 47, endPoint x: 1314, endPoint y: 52, distance: 8.7
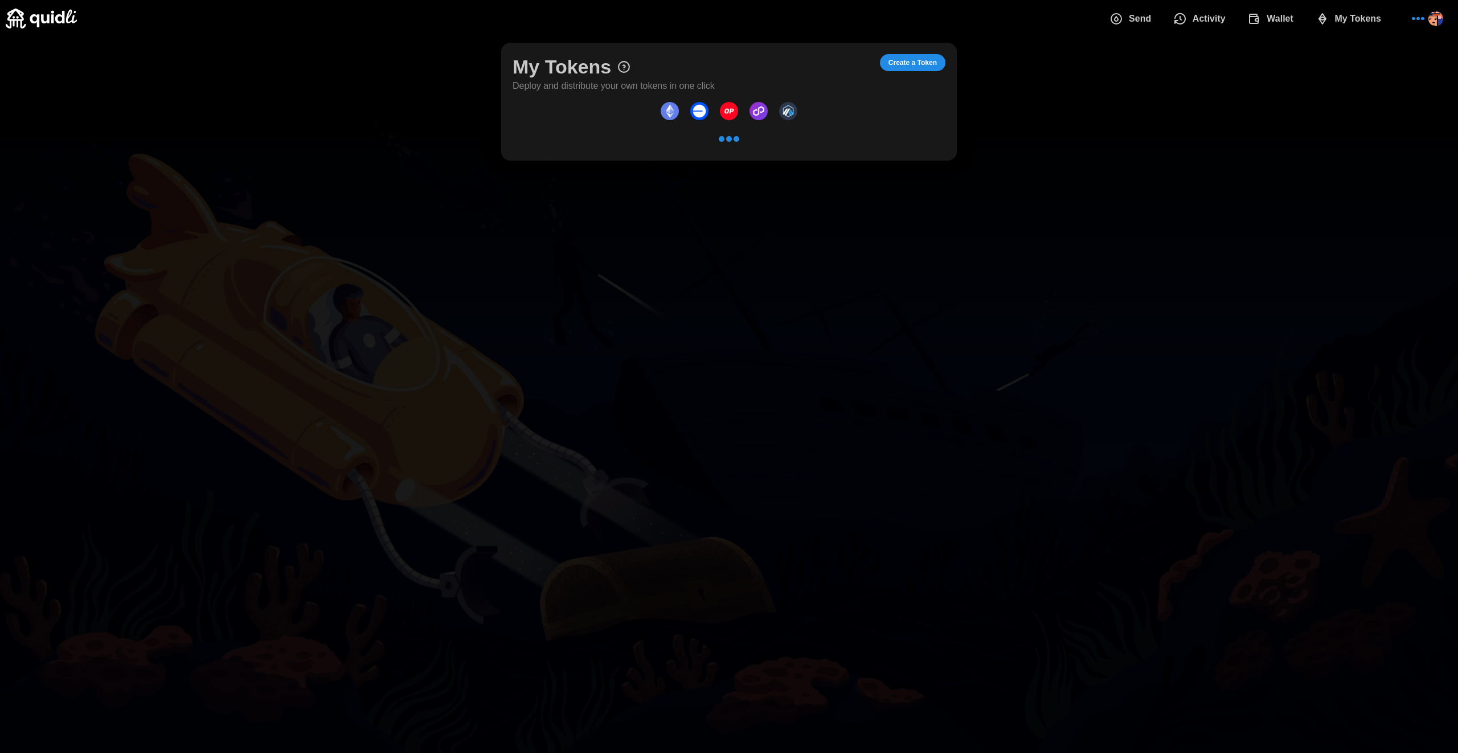
click at [1342, 22] on span "My Tokens" at bounding box center [1358, 18] width 47 height 23
click at [1334, 24] on span "My Tokens" at bounding box center [1319, 18] width 47 height 23
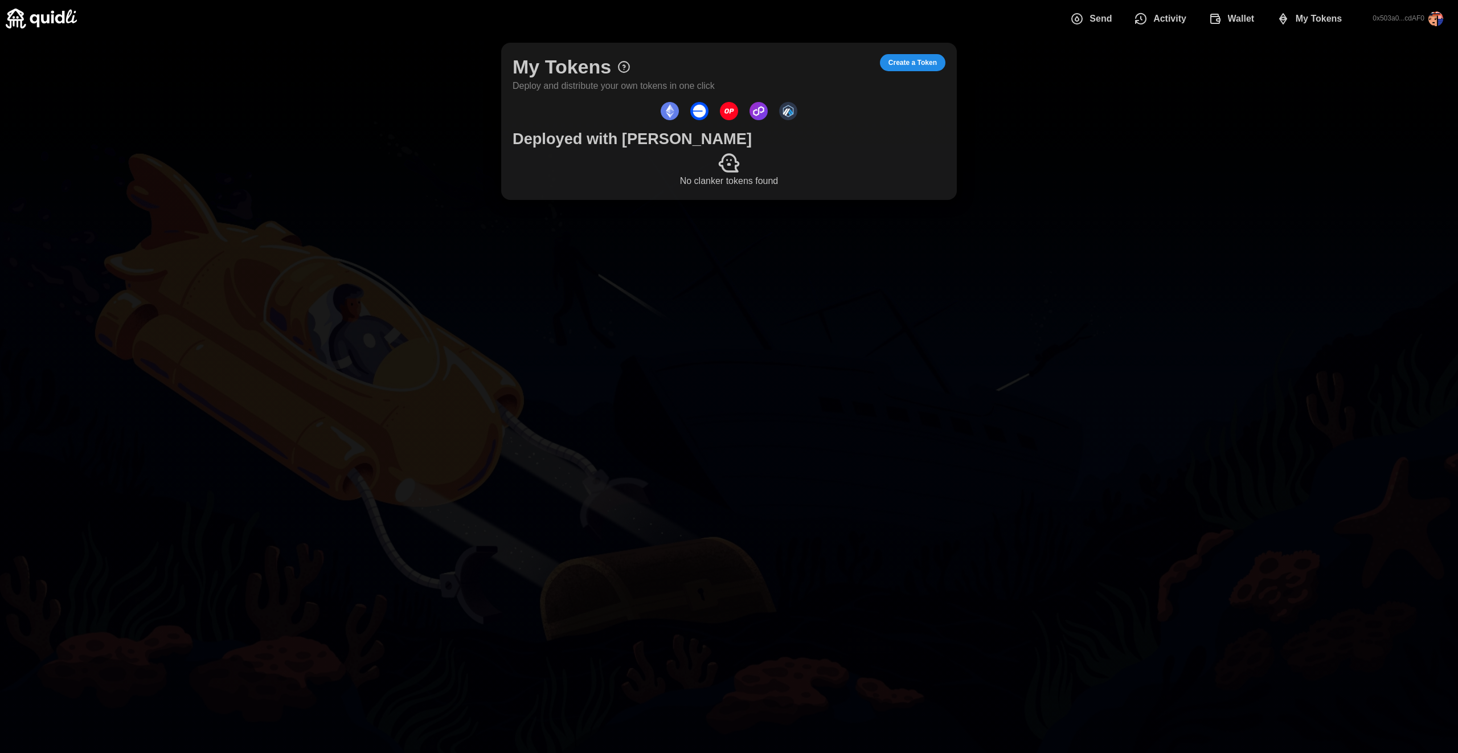
click at [1222, 10] on span "Wallet" at bounding box center [1232, 18] width 46 height 23
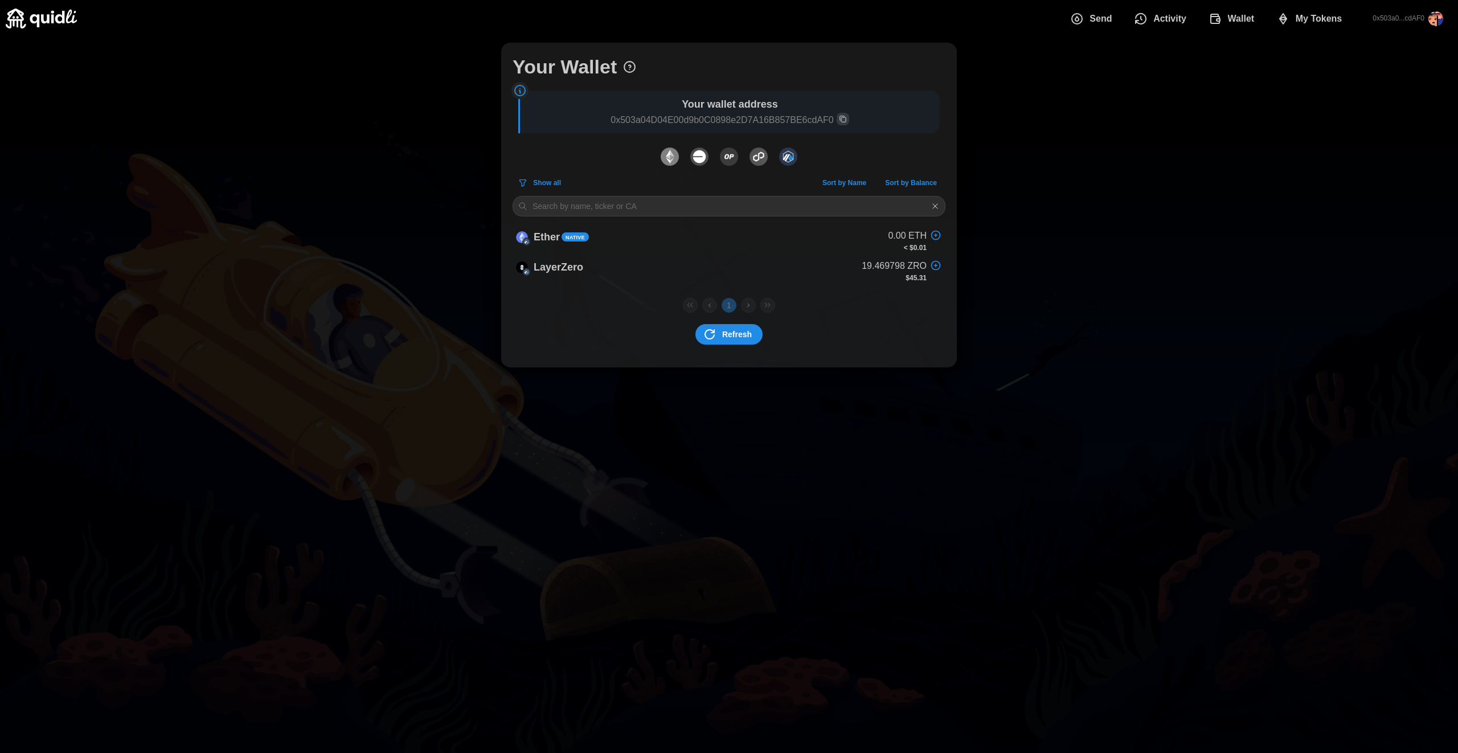
click at [697, 163] on img "dots" at bounding box center [699, 157] width 18 height 18
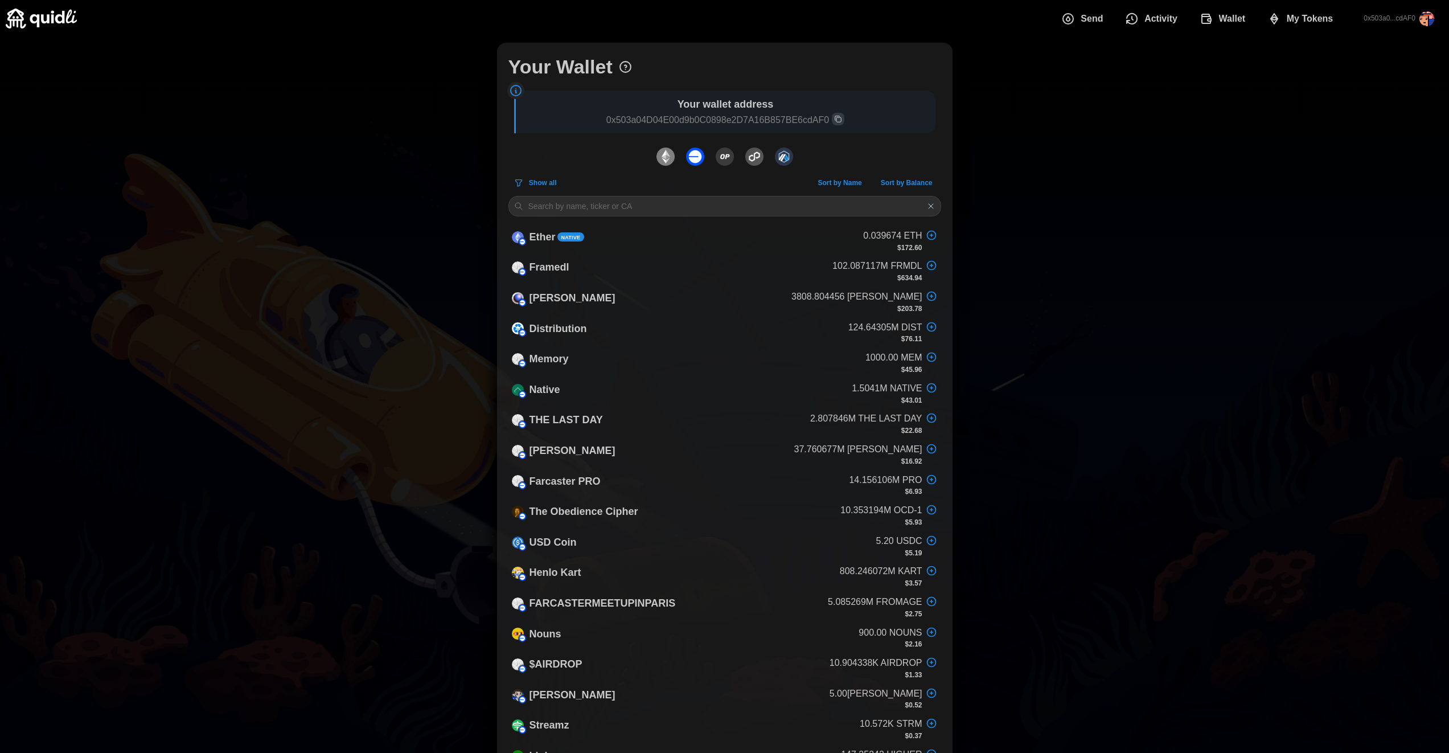
click at [1299, 16] on span "My Tokens" at bounding box center [1310, 18] width 47 height 23
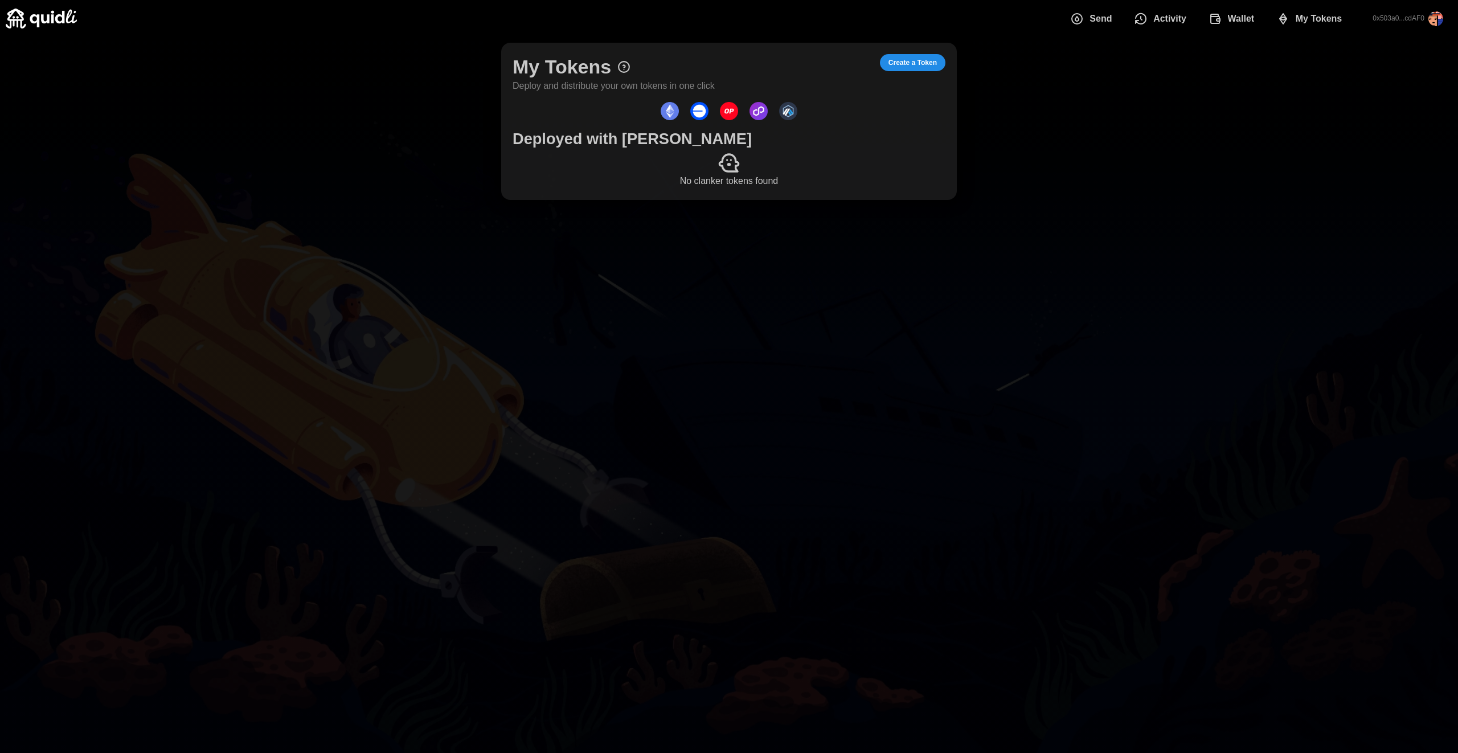
click at [664, 109] on img "dots" at bounding box center [670, 111] width 18 height 18
click at [760, 109] on img "dots" at bounding box center [759, 111] width 18 height 18
click at [795, 114] on img "dots" at bounding box center [788, 111] width 18 height 18
click at [723, 110] on img "dots" at bounding box center [729, 111] width 18 height 18
click at [669, 112] on img "dots" at bounding box center [670, 111] width 18 height 18
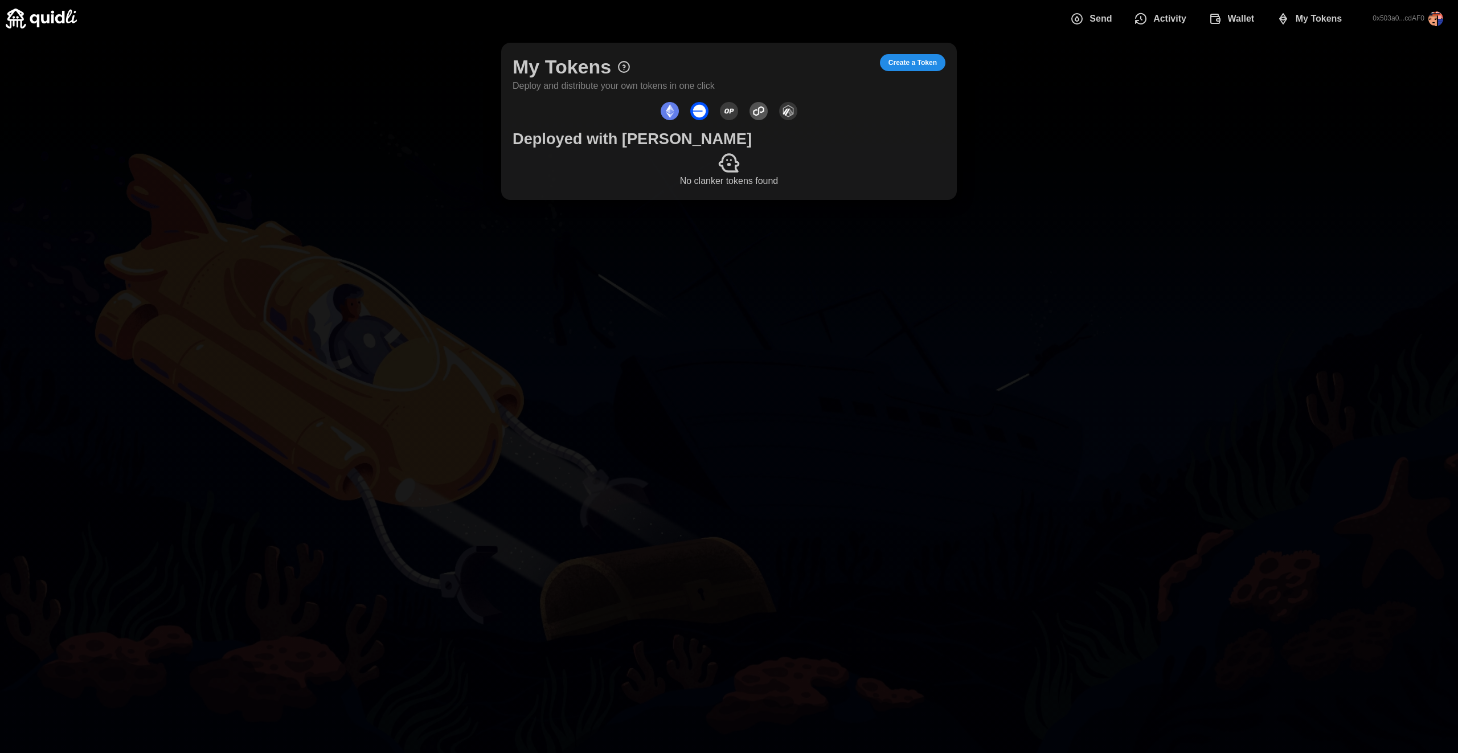
click at [669, 112] on img "dots" at bounding box center [670, 111] width 18 height 18
click at [757, 155] on div at bounding box center [729, 162] width 433 height 23
click at [1122, 21] on button "Send" at bounding box center [1094, 19] width 64 height 24
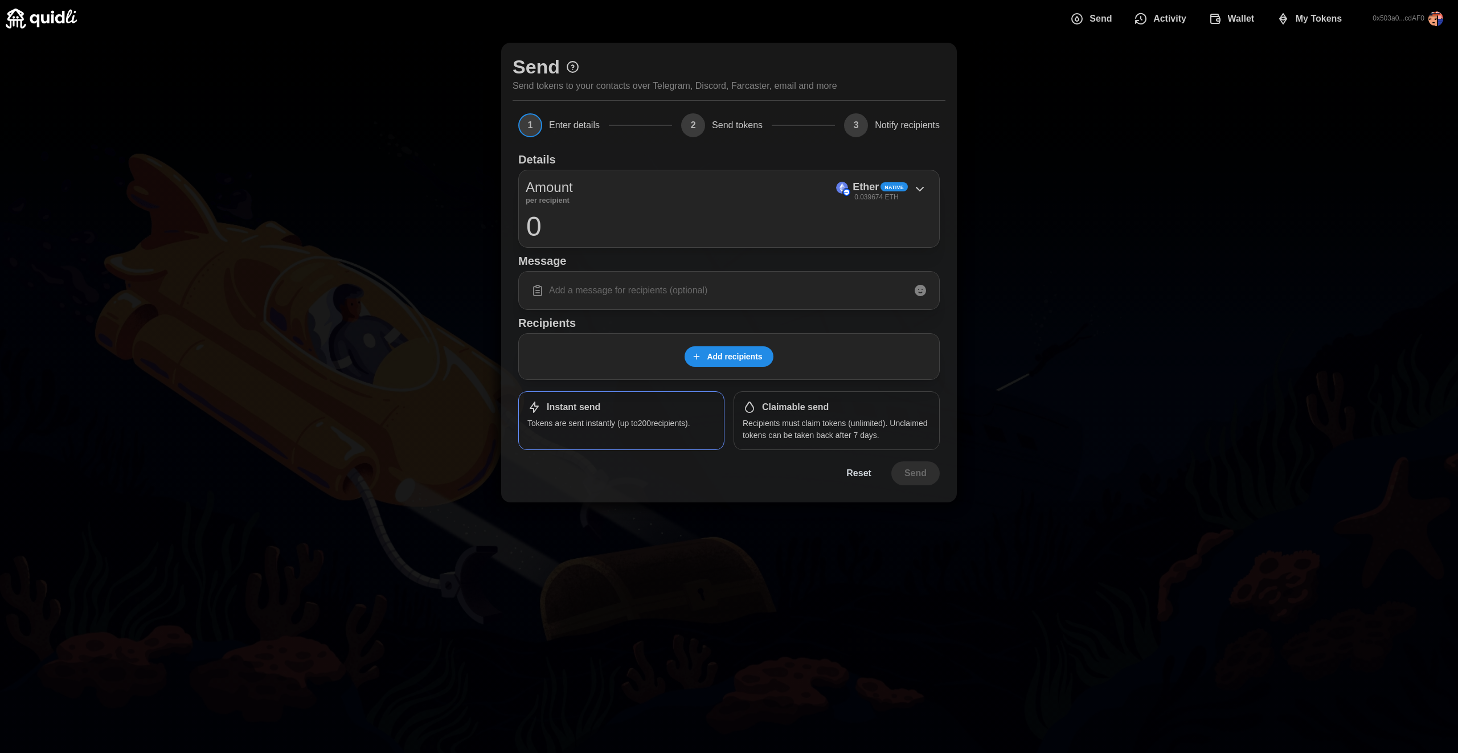
click at [1196, 31] on div "Send Activity Wallet My Tokens 0x503a0...cdAF0" at bounding box center [1257, 18] width 391 height 33
click at [1136, 11] on span "Activity" at bounding box center [1160, 18] width 52 height 23
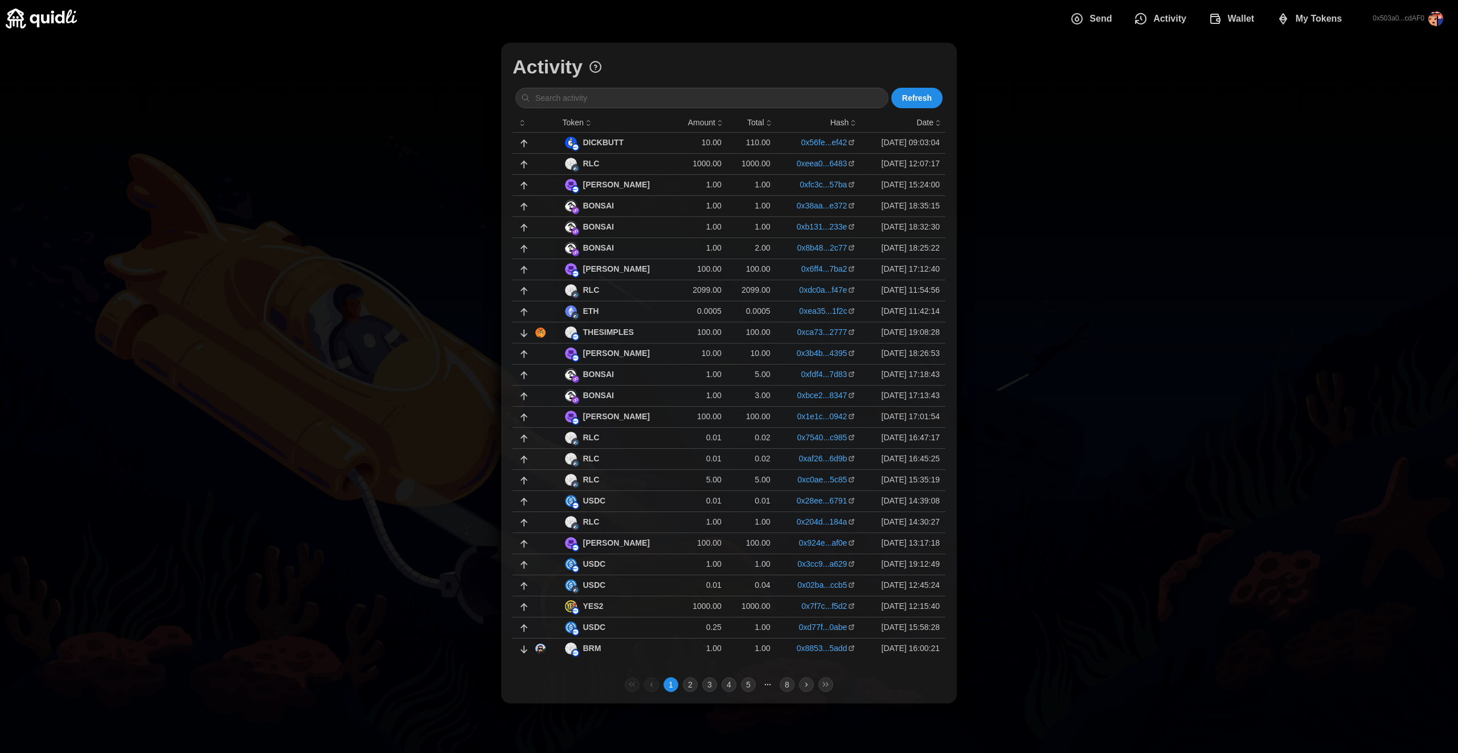
click at [1244, 20] on span "Wallet" at bounding box center [1241, 18] width 27 height 23
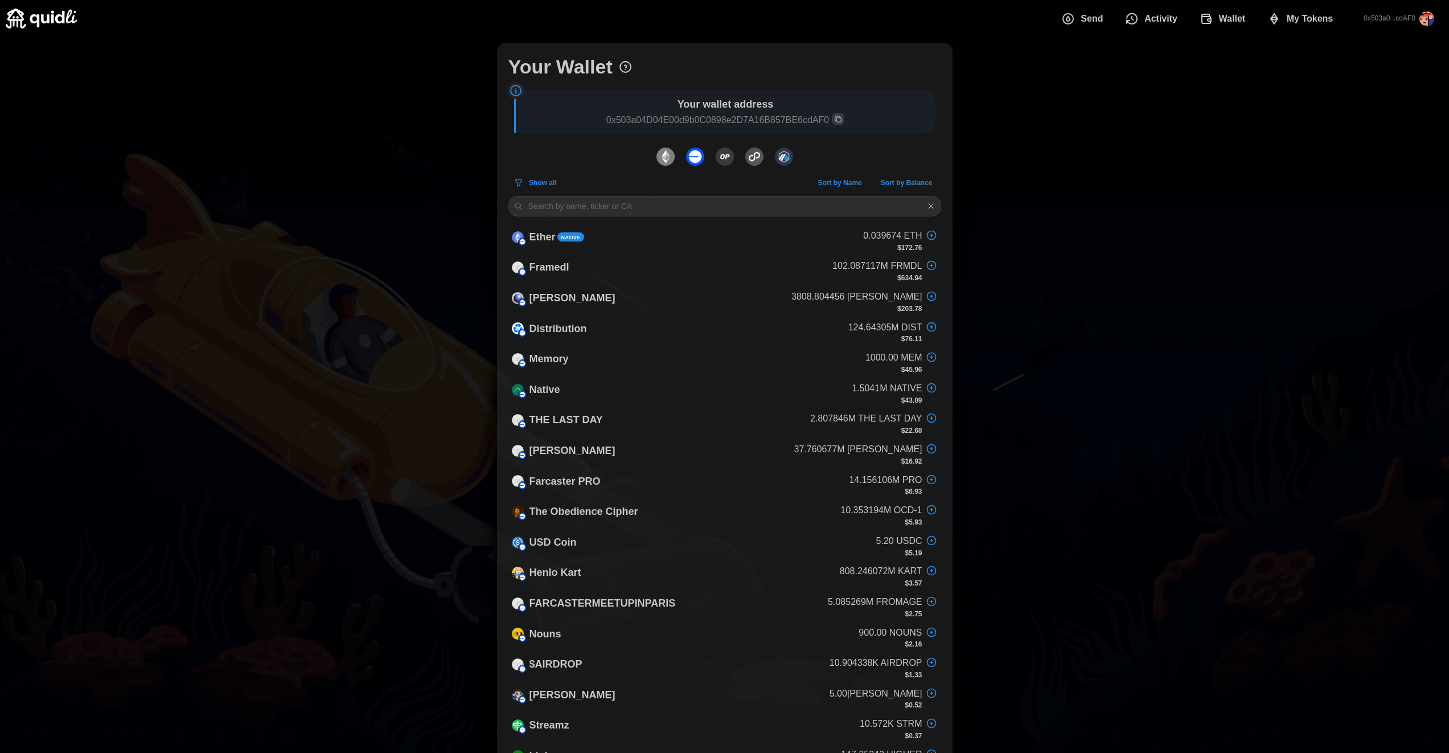
click at [785, 155] on img "dots" at bounding box center [784, 157] width 18 height 18
click at [1318, 27] on span "My Tokens" at bounding box center [1310, 18] width 47 height 23
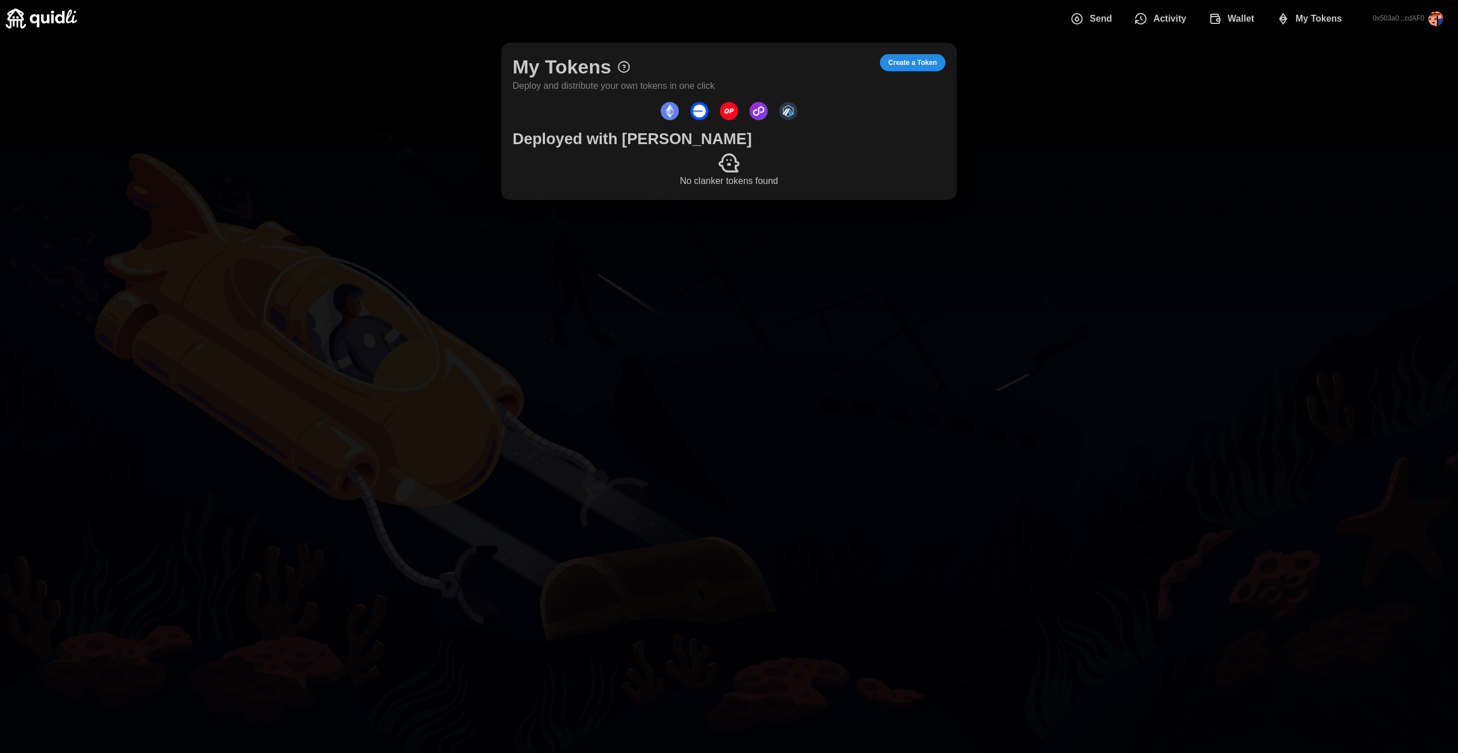
click at [720, 160] on icon at bounding box center [729, 162] width 23 height 23
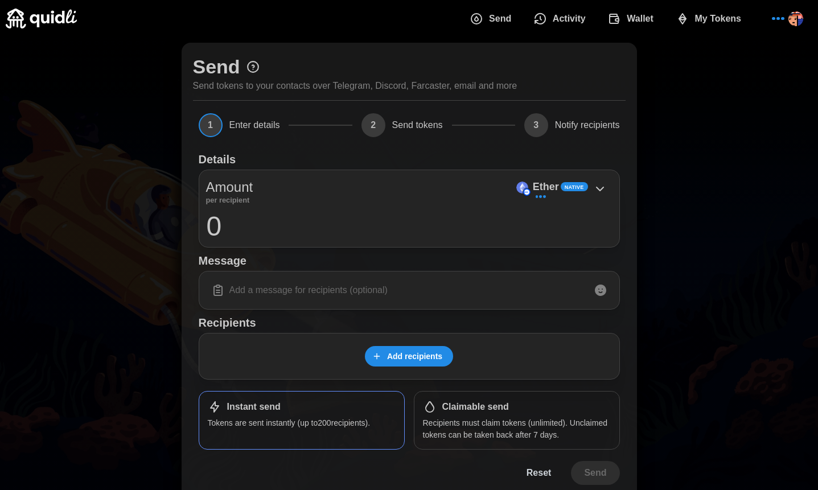
click at [718, 14] on span "My Tokens" at bounding box center [718, 18] width 47 height 23
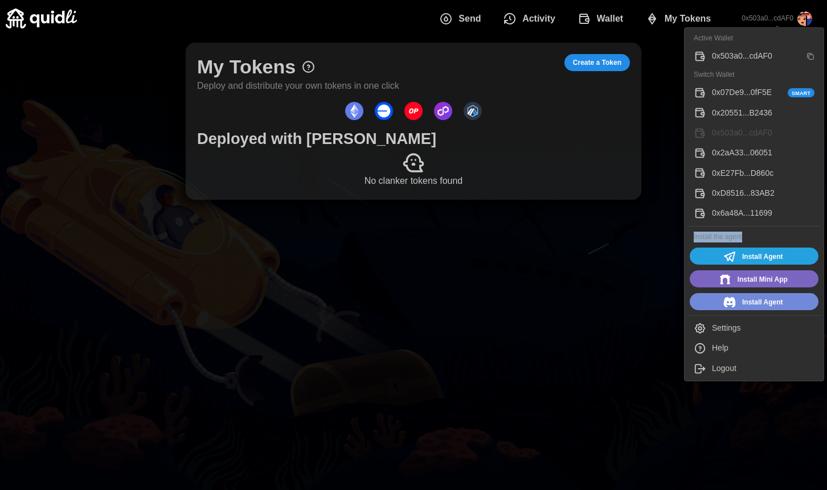
drag, startPoint x: 742, startPoint y: 238, endPoint x: 688, endPoint y: 239, distance: 54.1
click at [688, 239] on div "Install the agent" at bounding box center [754, 237] width 134 height 17
click at [711, 236] on div "Install the agent" at bounding box center [754, 237] width 134 height 17
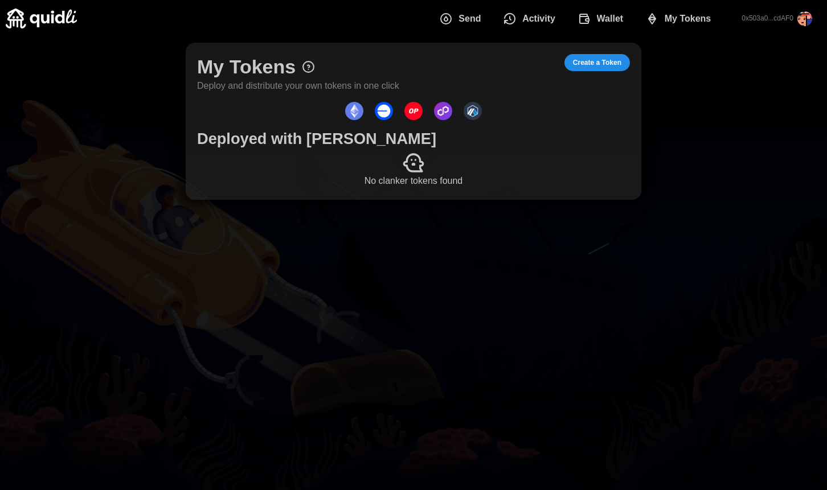
click at [433, 172] on div at bounding box center [413, 162] width 433 height 23
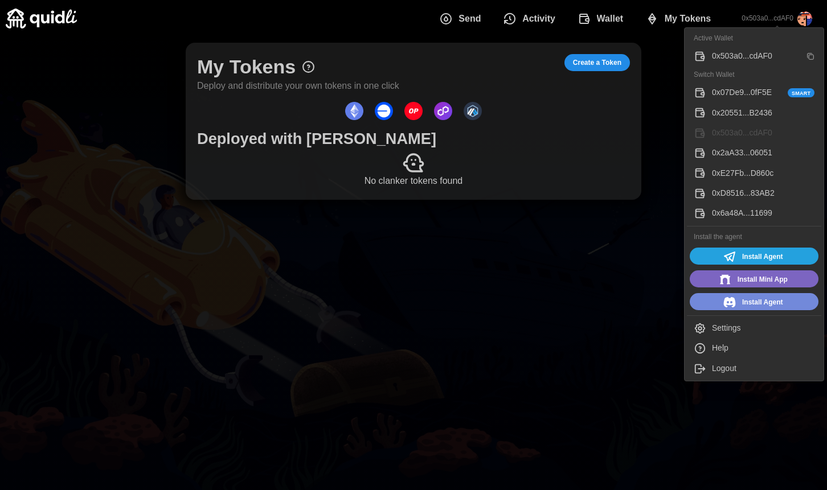
click at [769, 88] on div "0x07De9...0fF5E Smart" at bounding box center [763, 93] width 103 height 13
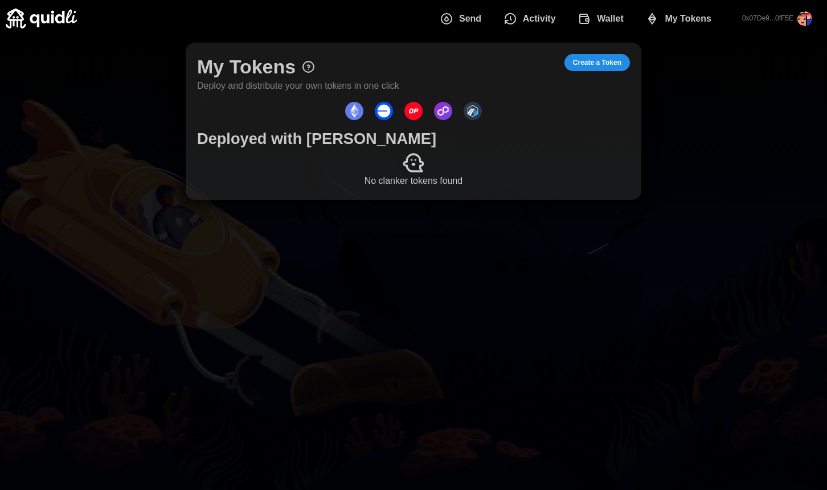
click at [605, 63] on span "Create a Token" at bounding box center [597, 63] width 48 height 16
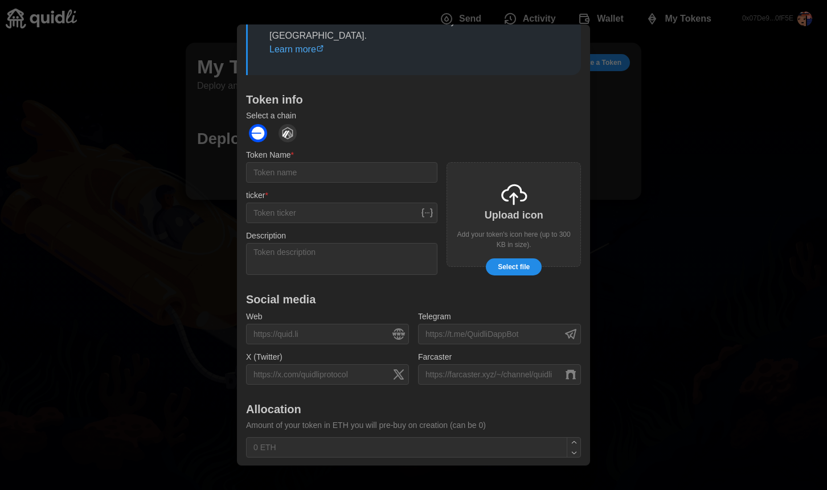
scroll to position [53, 0]
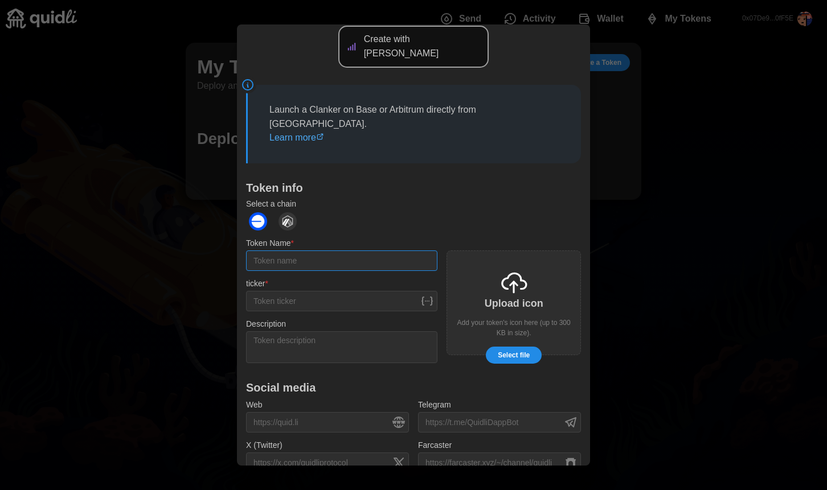
click at [358, 251] on input "Token Name *" at bounding box center [341, 261] width 191 height 21
type input "J Len"
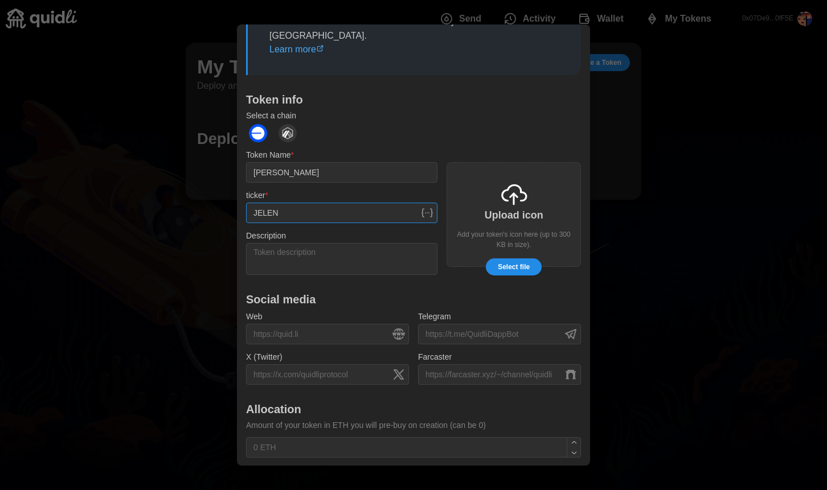
scroll to position [251, 0]
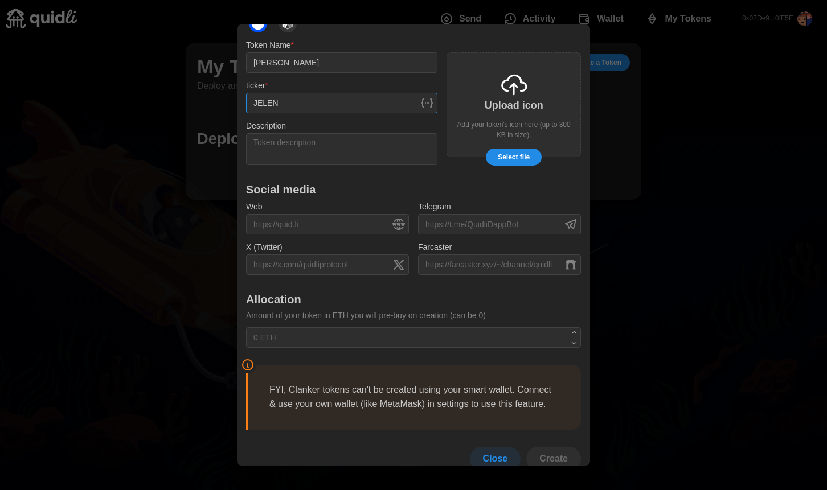
type input "JELEN"
click at [498, 149] on span "Select file" at bounding box center [514, 157] width 32 height 16
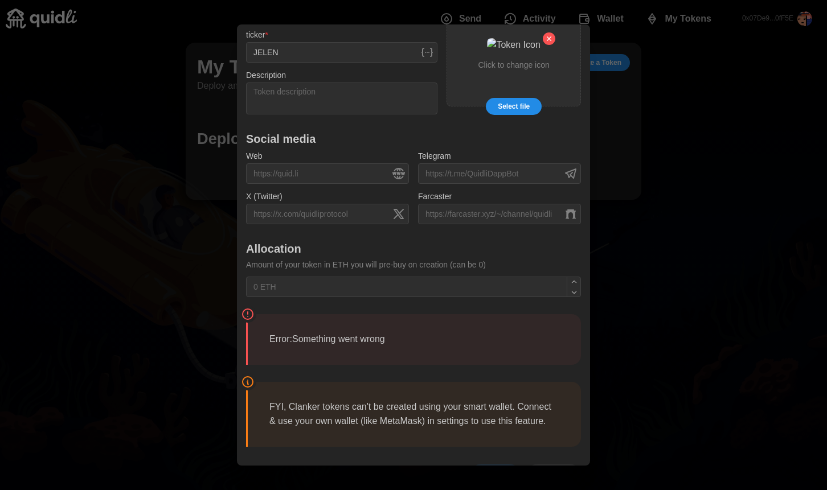
scroll to position [304, 0]
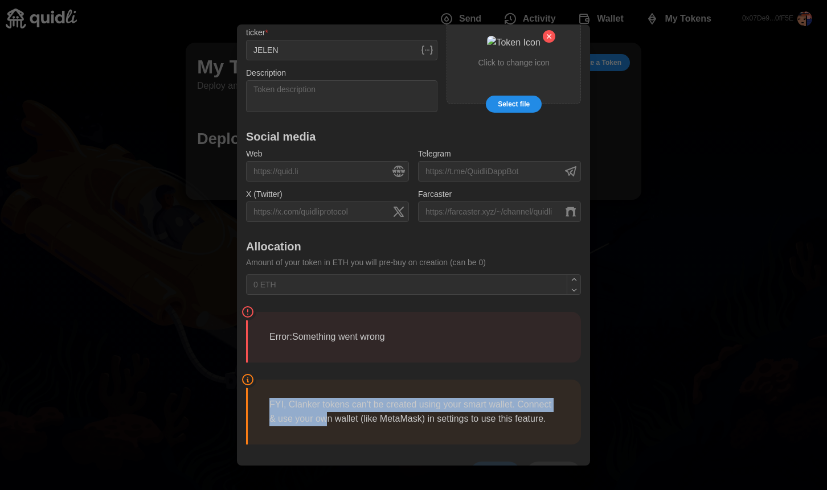
drag, startPoint x: 362, startPoint y: 405, endPoint x: 357, endPoint y: 353, distance: 52.0
click at [358, 349] on div "Create with Clanker Launch a Clanker on Base or Arbitrum directly from Quidli. …" at bounding box center [413, 129] width 335 height 711
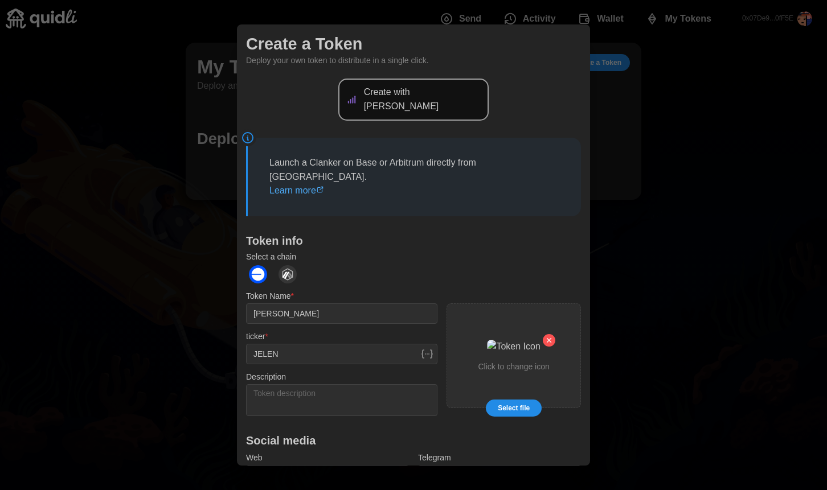
scroll to position [330, 0]
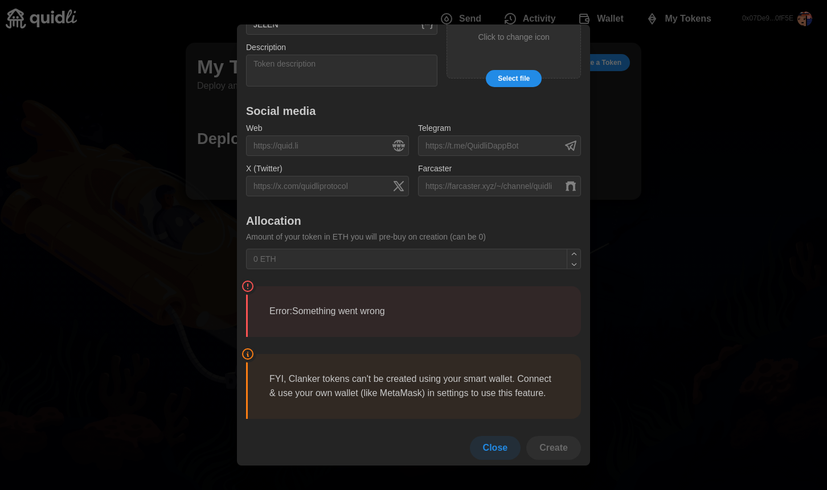
click at [375, 384] on p "FYI, Clanker tokens can't be created using your smart wallet. Connect & use you…" at bounding box center [414, 386] width 290 height 28
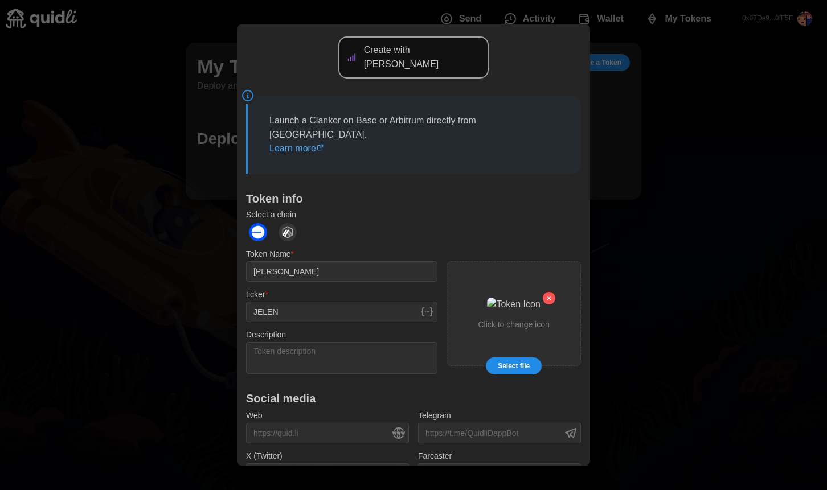
scroll to position [26, 0]
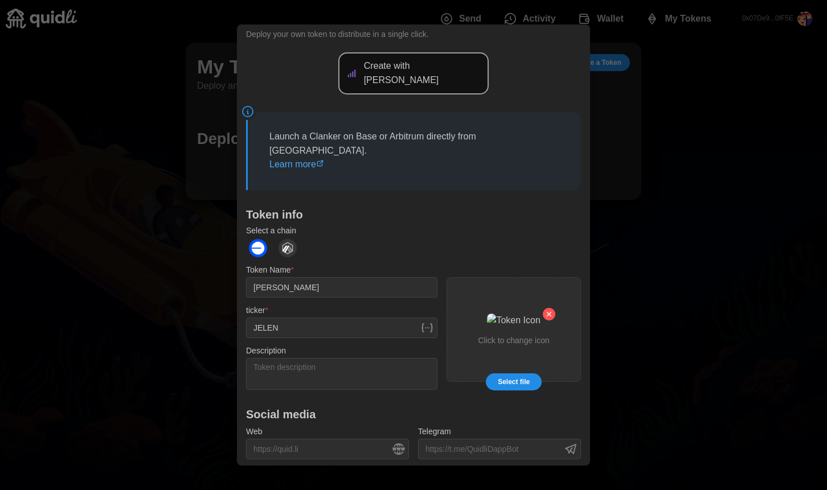
click at [510, 374] on span "Select file" at bounding box center [514, 382] width 32 height 16
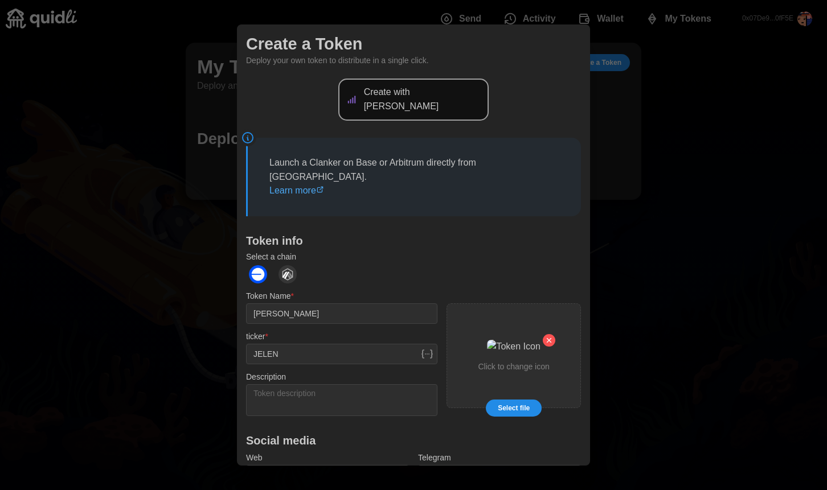
scroll to position [330, 0]
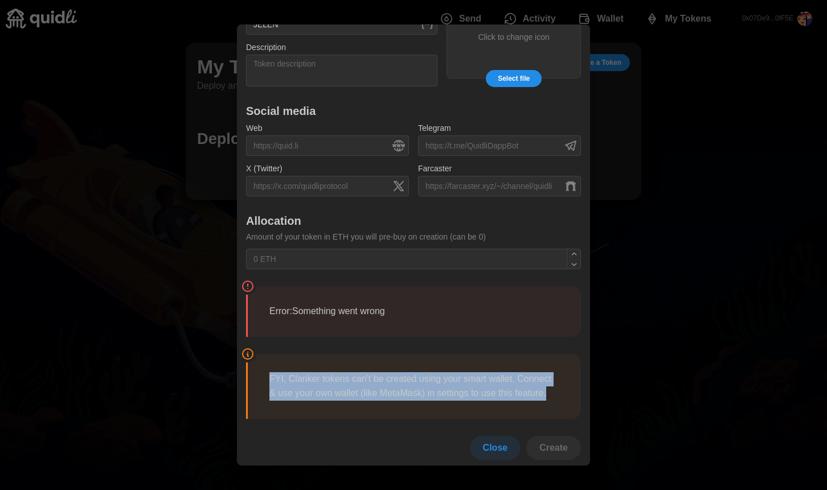
drag, startPoint x: 321, startPoint y: 347, endPoint x: 331, endPoint y: 387, distance: 41.7
click at [331, 387] on blockquote "FYI, Clanker tokens can't be created using your smart wallet. Connect & use you…" at bounding box center [413, 386] width 335 height 65
click at [331, 387] on p "FYI, Clanker tokens can't be created using your smart wallet. Connect & use you…" at bounding box center [414, 386] width 290 height 28
drag, startPoint x: 330, startPoint y: 348, endPoint x: 335, endPoint y: 386, distance: 38.4
click at [335, 386] on blockquote "FYI, Clanker tokens can't be created using your smart wallet. Connect & use you…" at bounding box center [413, 386] width 335 height 65
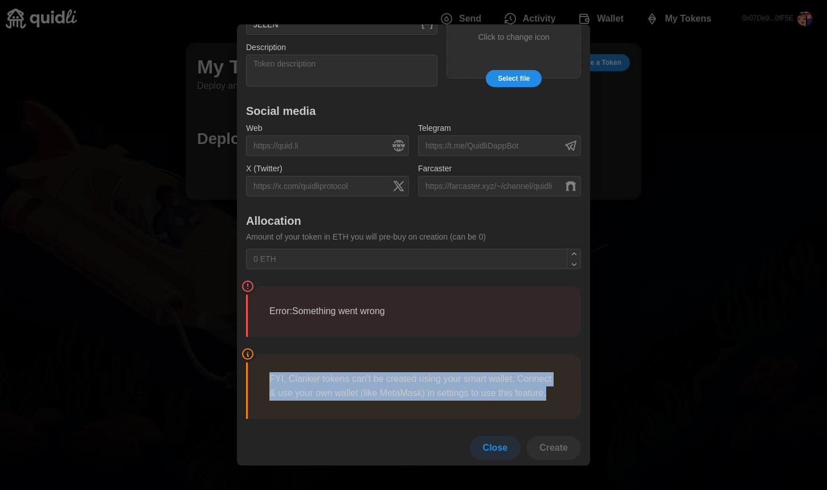
click at [335, 386] on p "FYI, Clanker tokens can't be created using your smart wallet. Connect & use you…" at bounding box center [414, 386] width 290 height 28
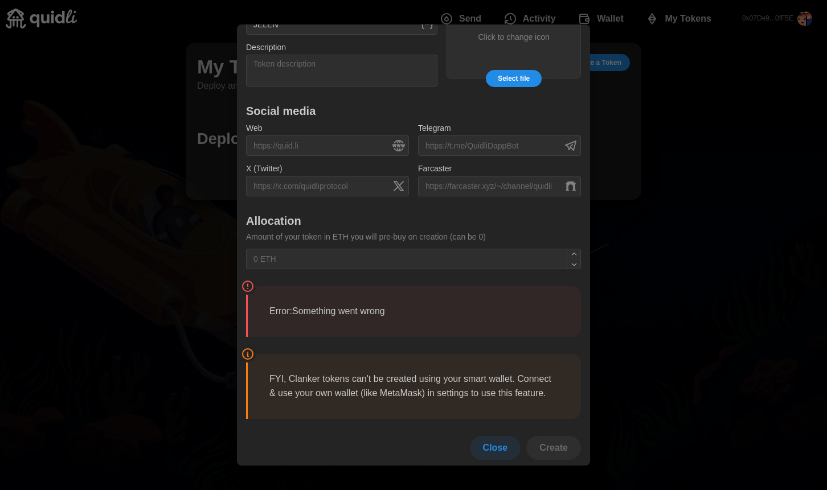
drag, startPoint x: 337, startPoint y: 358, endPoint x: 343, endPoint y: 384, distance: 26.8
click at [339, 400] on blockquote "FYI, Clanker tokens can't be created using your smart wallet. Connect & use you…" at bounding box center [413, 386] width 335 height 65
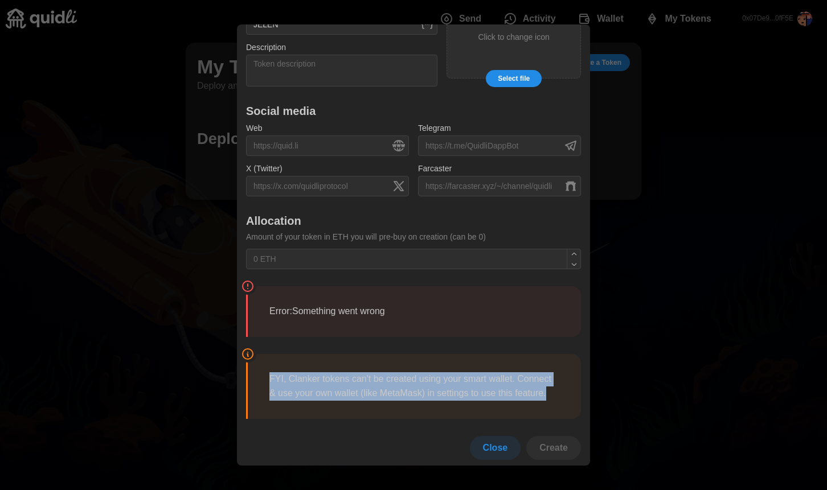
drag, startPoint x: 343, startPoint y: 384, endPoint x: 337, endPoint y: 331, distance: 52.8
click at [337, 327] on div "Create with Clanker Launch a Clanker on Base or Arbitrum directly from Quidli. …" at bounding box center [413, 104] width 335 height 711
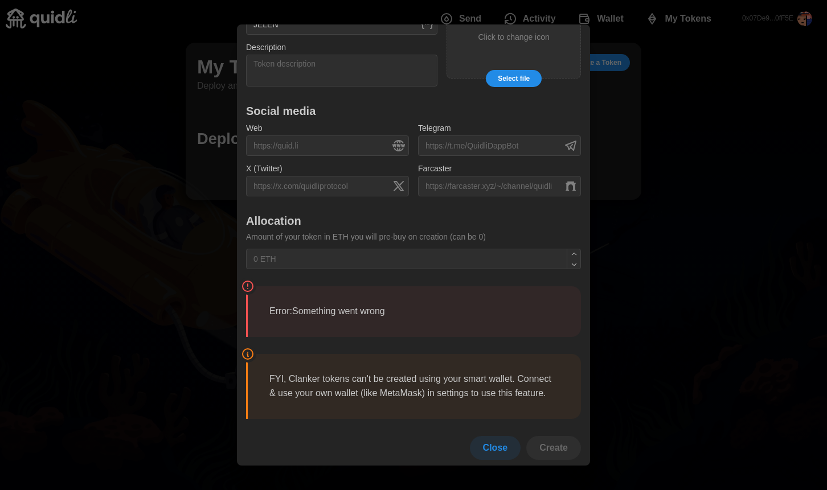
click at [336, 372] on p "FYI, Clanker tokens can't be created using your smart wallet. Connect & use you…" at bounding box center [414, 386] width 290 height 28
drag, startPoint x: 252, startPoint y: 279, endPoint x: 381, endPoint y: 314, distance: 133.9
click at [381, 314] on blockquote "Error: Something went wrong" at bounding box center [413, 311] width 335 height 51
click at [380, 306] on blockquote "Error: Something went wrong" at bounding box center [413, 311] width 335 height 51
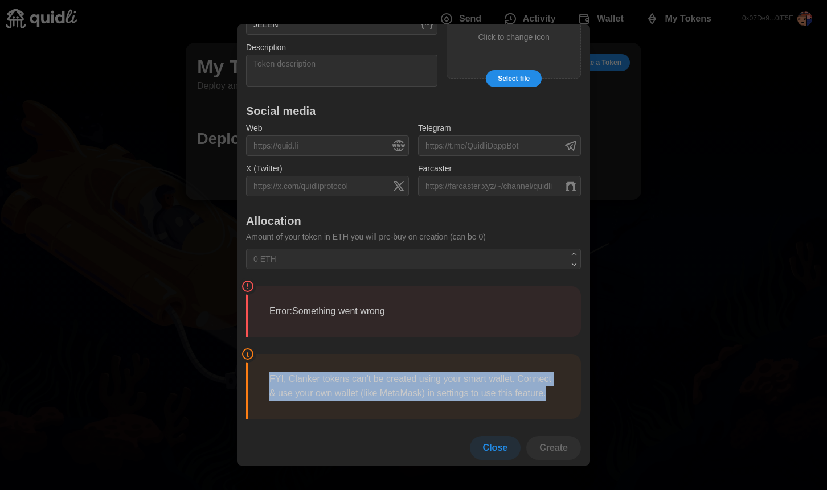
drag, startPoint x: 305, startPoint y: 384, endPoint x: 307, endPoint y: 300, distance: 83.7
click at [306, 300] on div "Create with Clanker Launch a Clanker on Base or Arbitrum directly from Quidli. …" at bounding box center [413, 104] width 335 height 711
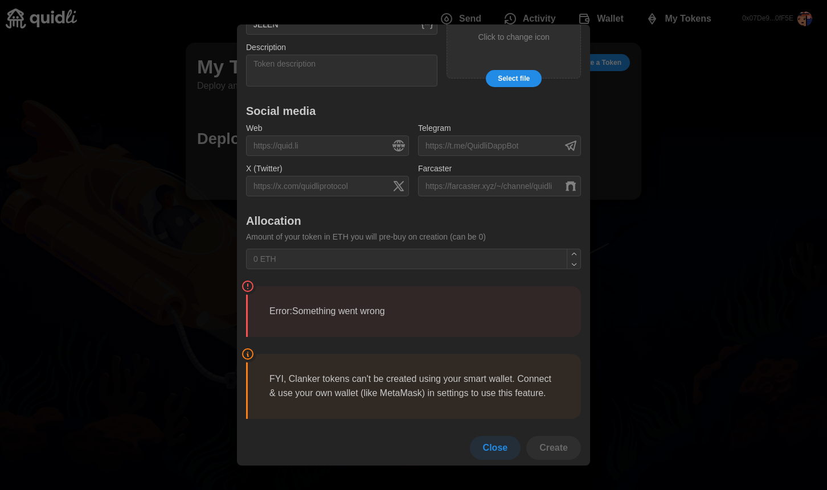
click at [310, 354] on blockquote "FYI, Clanker tokens can't be created using your smart wallet. Connect & use you…" at bounding box center [413, 386] width 335 height 65
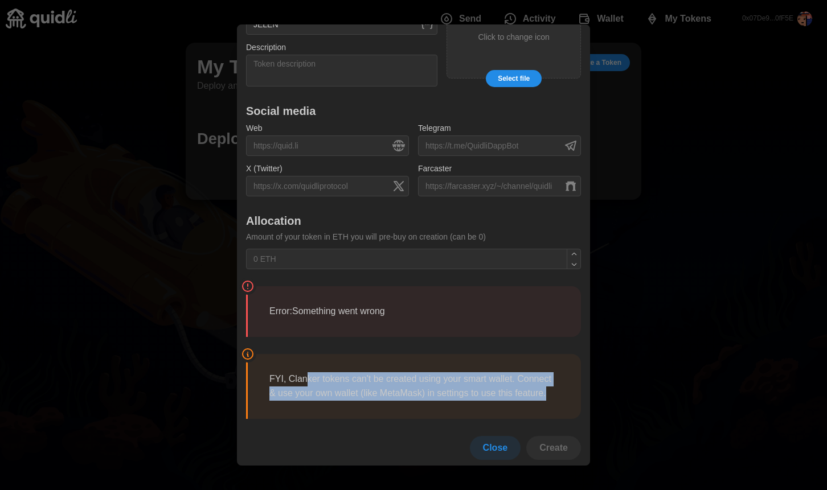
drag, startPoint x: 308, startPoint y: 363, endPoint x: 335, endPoint y: 376, distance: 30.3
click at [326, 399] on blockquote "FYI, Clanker tokens can't be created using your smart wallet. Connect & use you…" at bounding box center [413, 386] width 335 height 65
click at [335, 376] on p "FYI, Clanker tokens can't be created using your smart wallet. Connect & use you…" at bounding box center [414, 386] width 290 height 28
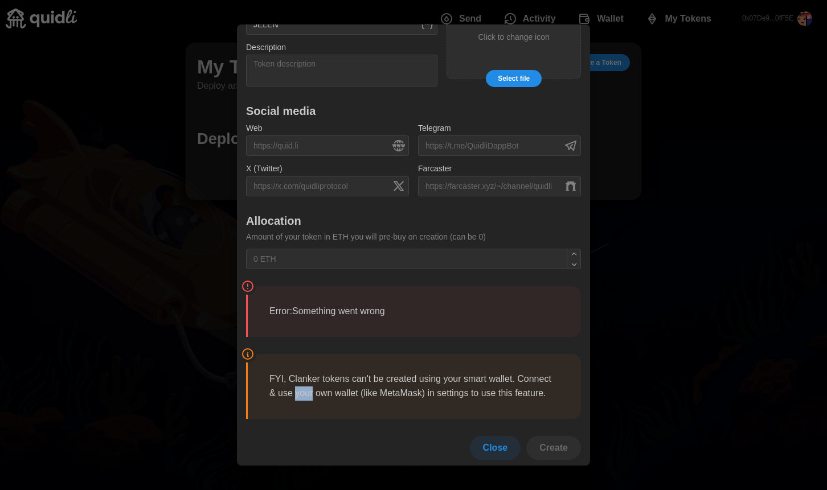
click at [335, 376] on p "FYI, Clanker tokens can't be created using your smart wallet. Connect & use you…" at bounding box center [414, 386] width 290 height 28
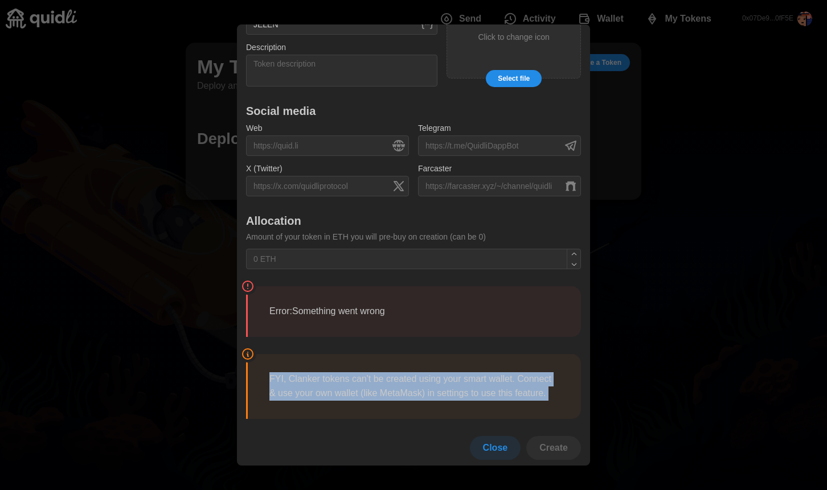
click at [335, 376] on p "FYI, Clanker tokens can't be created using your smart wallet. Connect & use you…" at bounding box center [414, 386] width 290 height 28
click at [331, 372] on p "FYI, Clanker tokens can't be created using your smart wallet. Connect & use you…" at bounding box center [414, 386] width 290 height 28
drag, startPoint x: 286, startPoint y: 343, endPoint x: 312, endPoint y: 386, distance: 50.3
click at [312, 386] on blockquote "FYI, Clanker tokens can't be created using your smart wallet. Connect & use you…" at bounding box center [413, 386] width 335 height 65
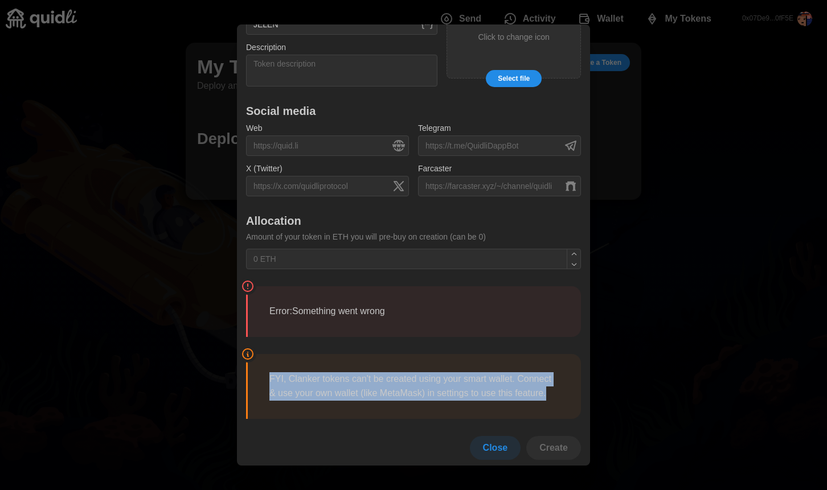
click at [312, 387] on p "FYI, Clanker tokens can't be created using your smart wallet. Connect & use you…" at bounding box center [414, 386] width 290 height 28
drag, startPoint x: 344, startPoint y: 392, endPoint x: 269, endPoint y: 345, distance: 88.3
click at [269, 354] on blockquote "FYI, Clanker tokens can't be created using your smart wallet. Connect & use you…" at bounding box center [413, 386] width 335 height 65
click at [268, 354] on blockquote "FYI, Clanker tokens can't be created using your smart wallet. Connect & use you…" at bounding box center [413, 386] width 335 height 65
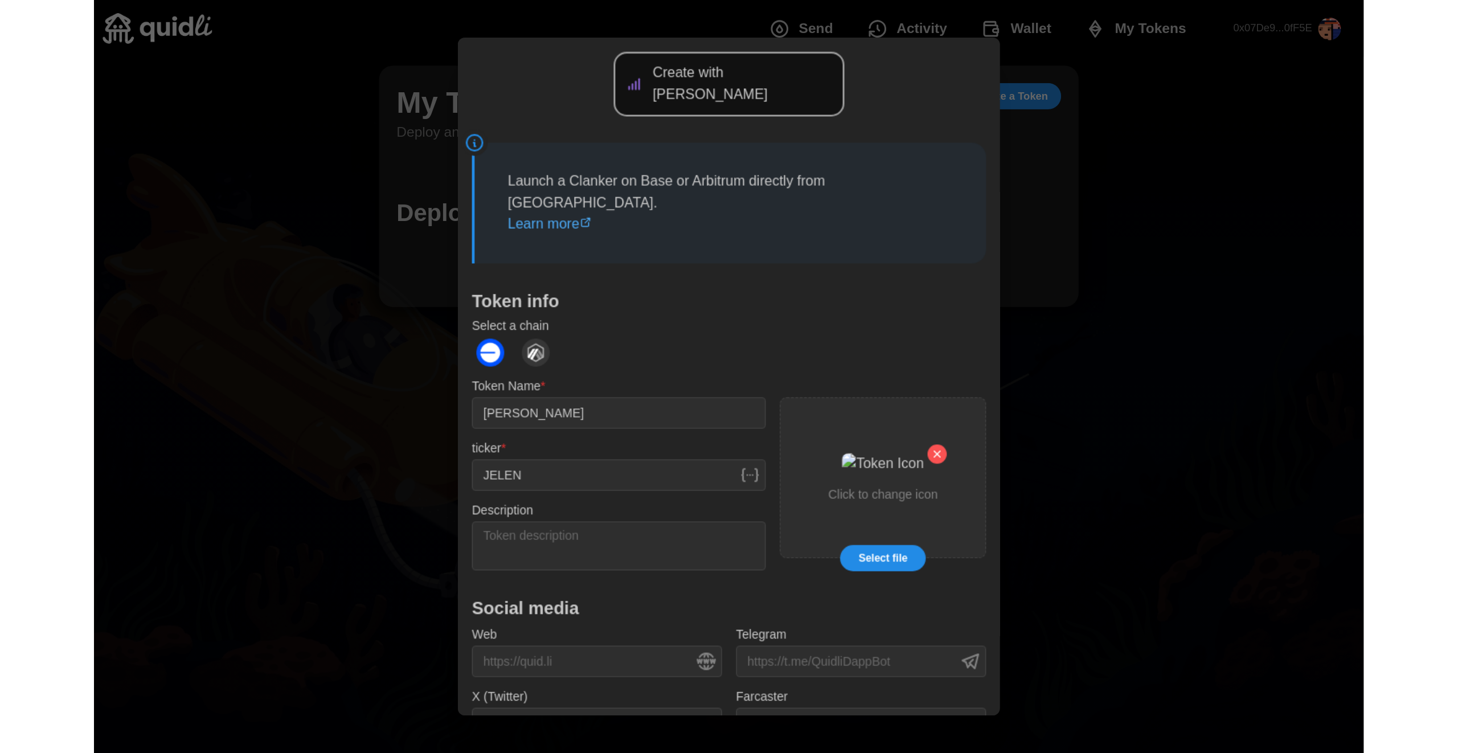
scroll to position [0, 0]
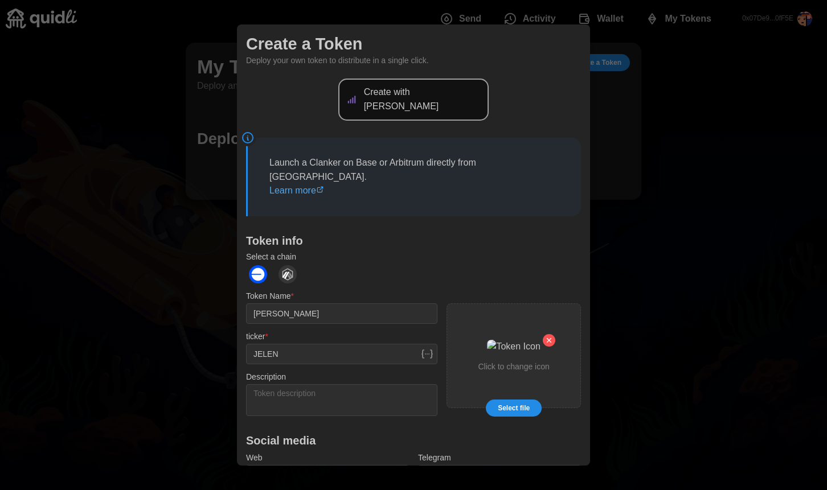
click at [722, 69] on div at bounding box center [413, 245] width 827 height 490
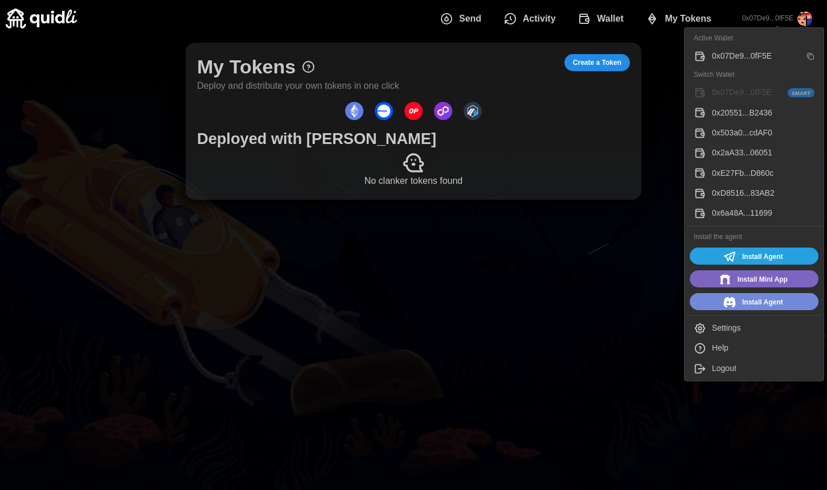
click at [755, 128] on div "0x503a0...cdAF0" at bounding box center [763, 133] width 103 height 13
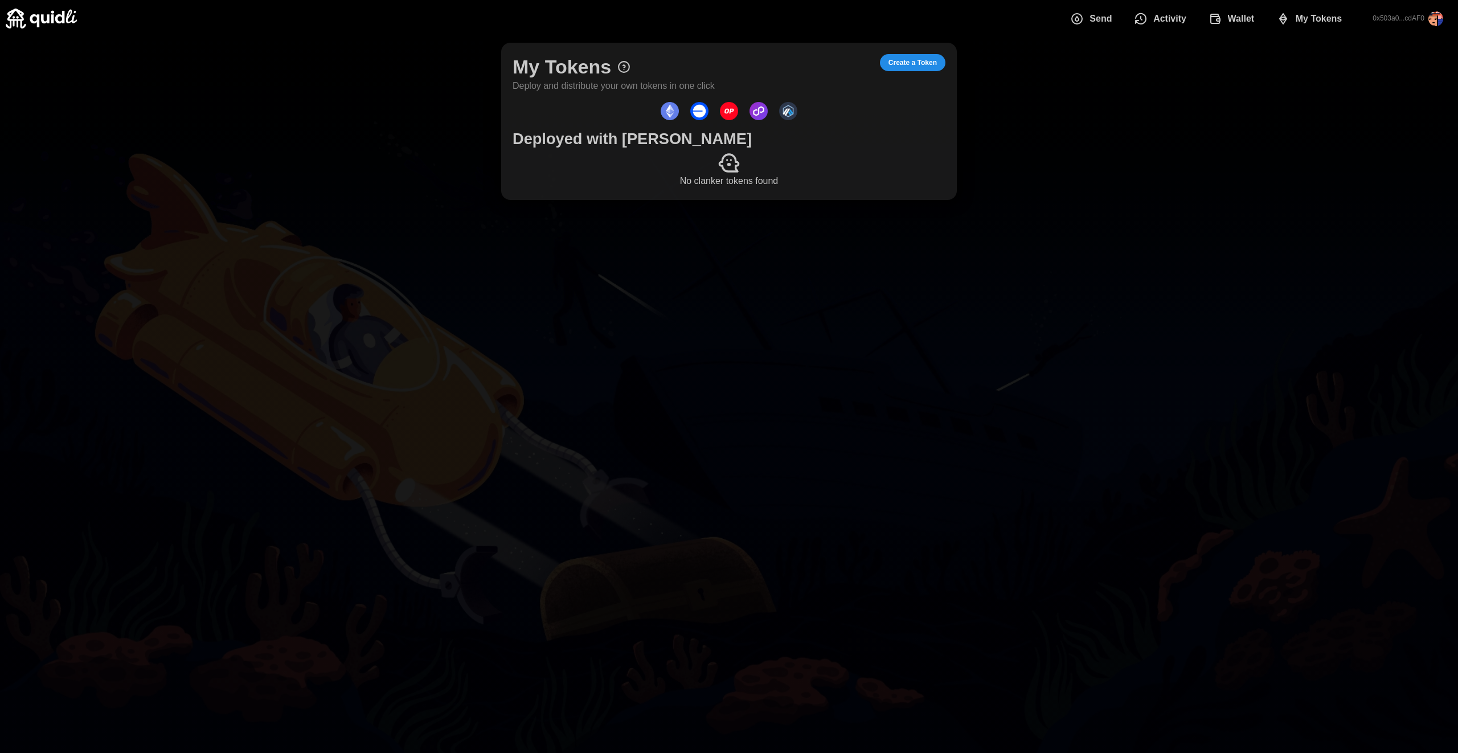
click at [750, 158] on div at bounding box center [729, 162] width 433 height 23
click at [826, 9] on span "Send" at bounding box center [1101, 18] width 22 height 23
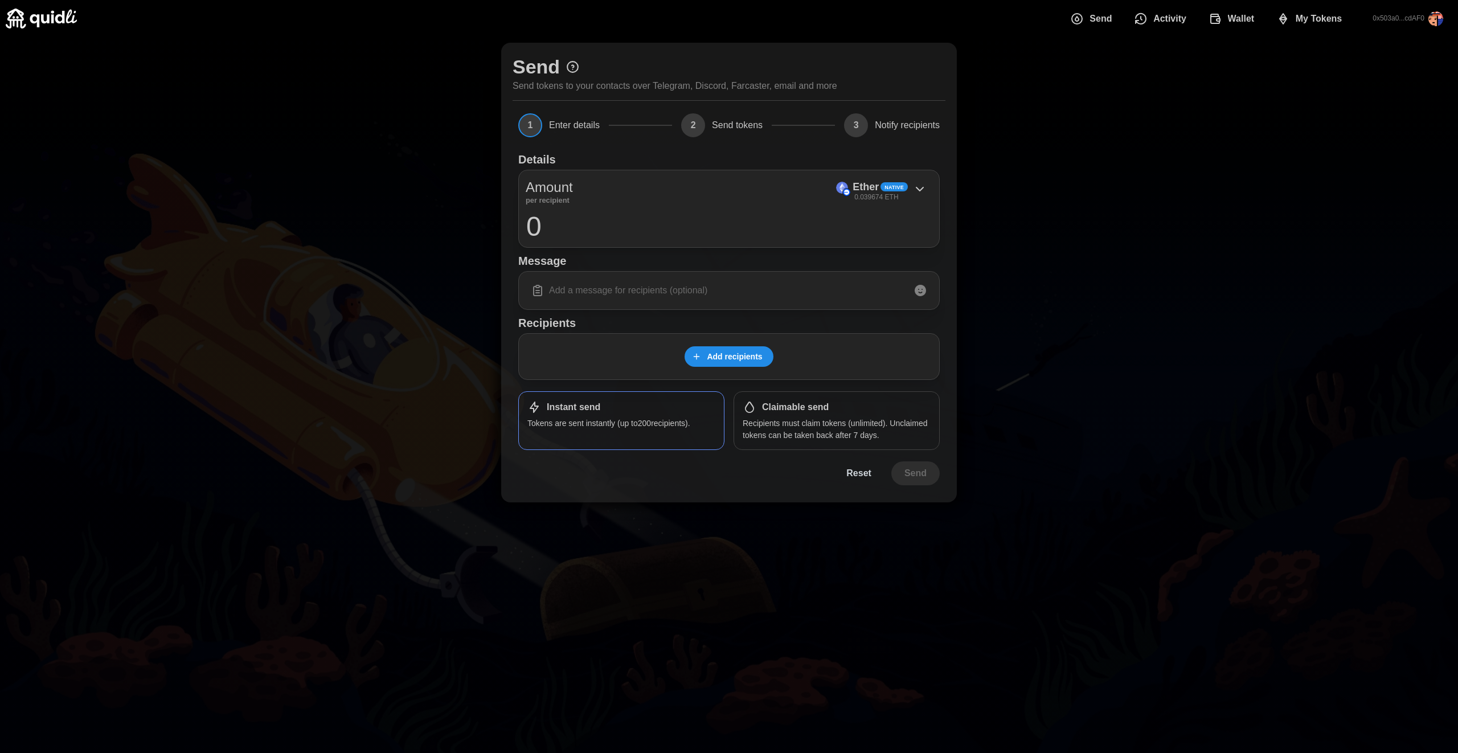
click at [826, 22] on icon "dots" at bounding box center [1141, 19] width 14 height 14
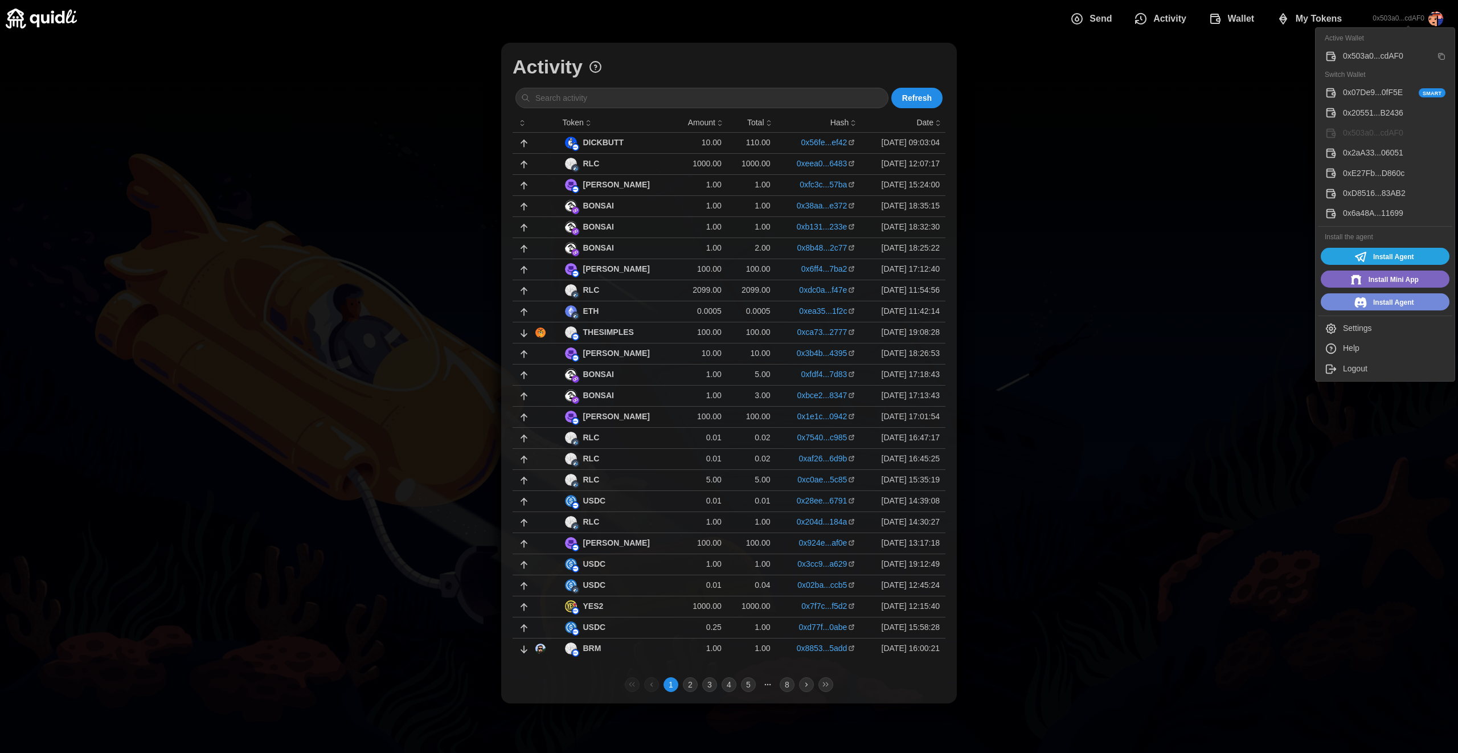
click at [826, 118] on div "0x20551...B2436" at bounding box center [1394, 113] width 103 height 13
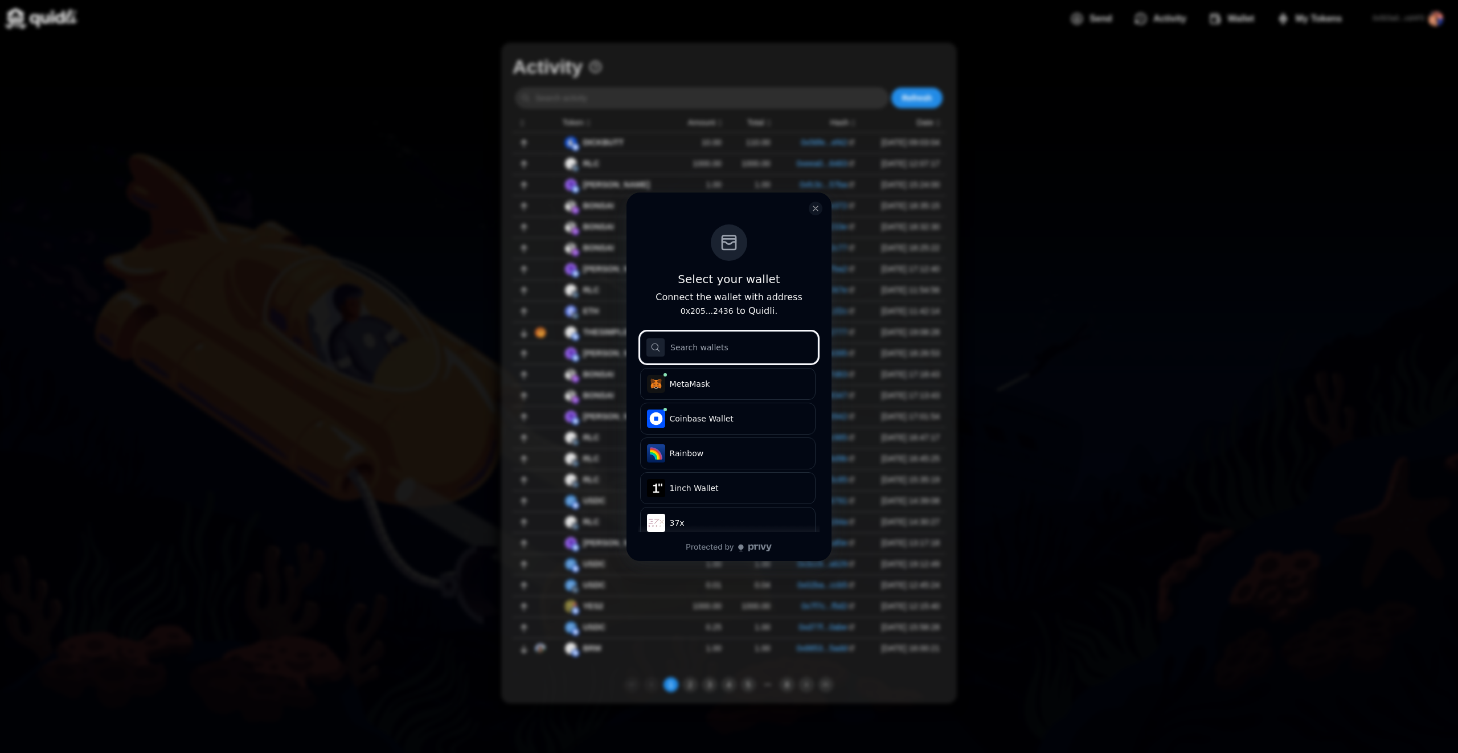
click at [718, 339] on input "log in or sign up" at bounding box center [729, 347] width 178 height 32
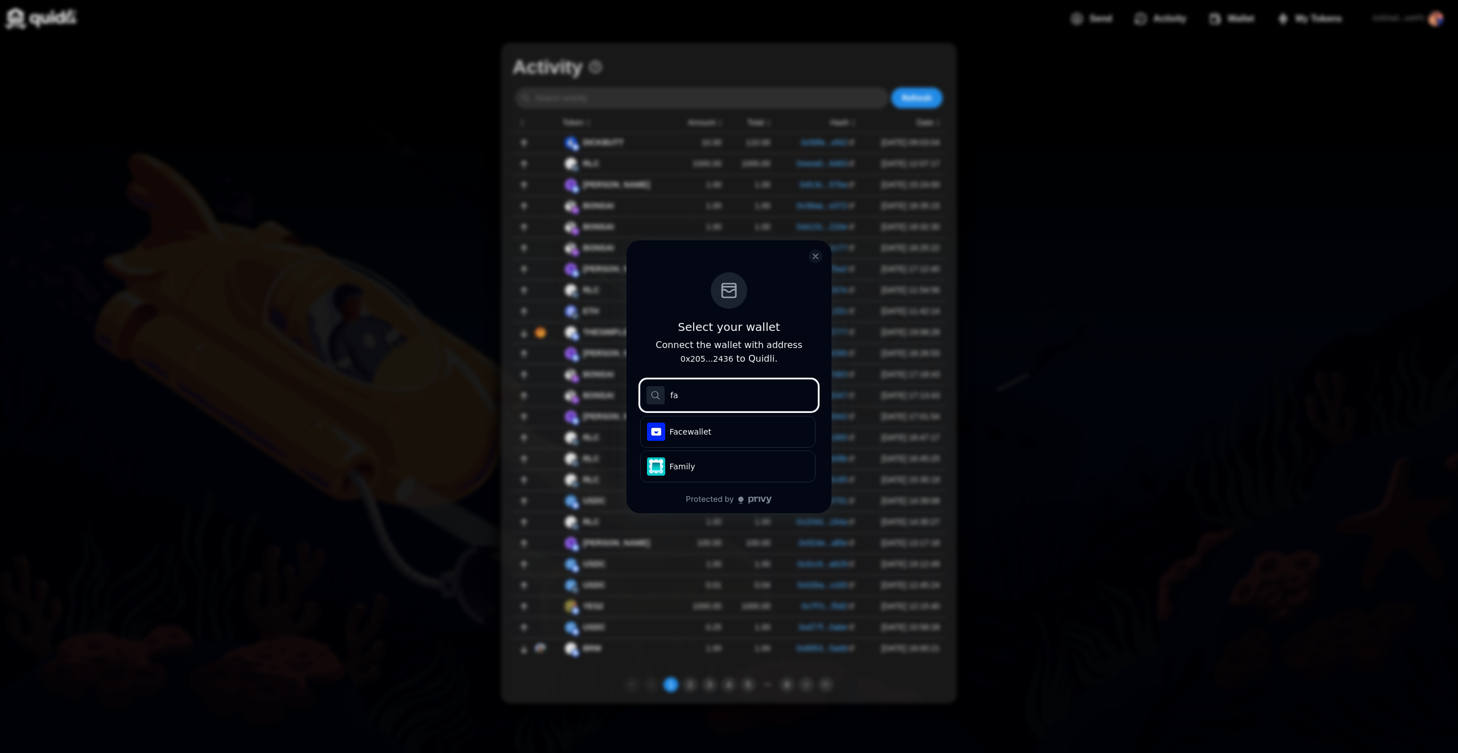
type input "far"
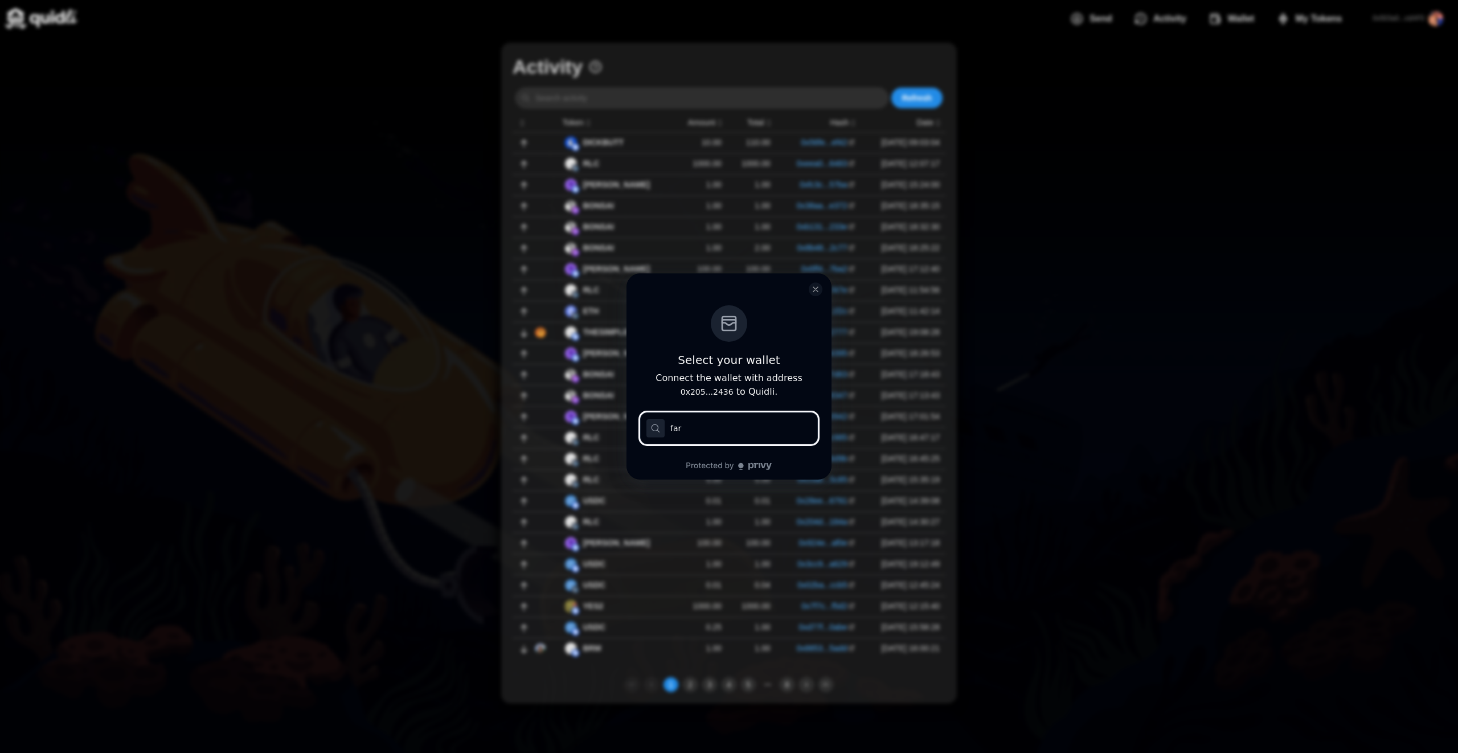
click at [728, 432] on input "far" at bounding box center [729, 428] width 178 height 32
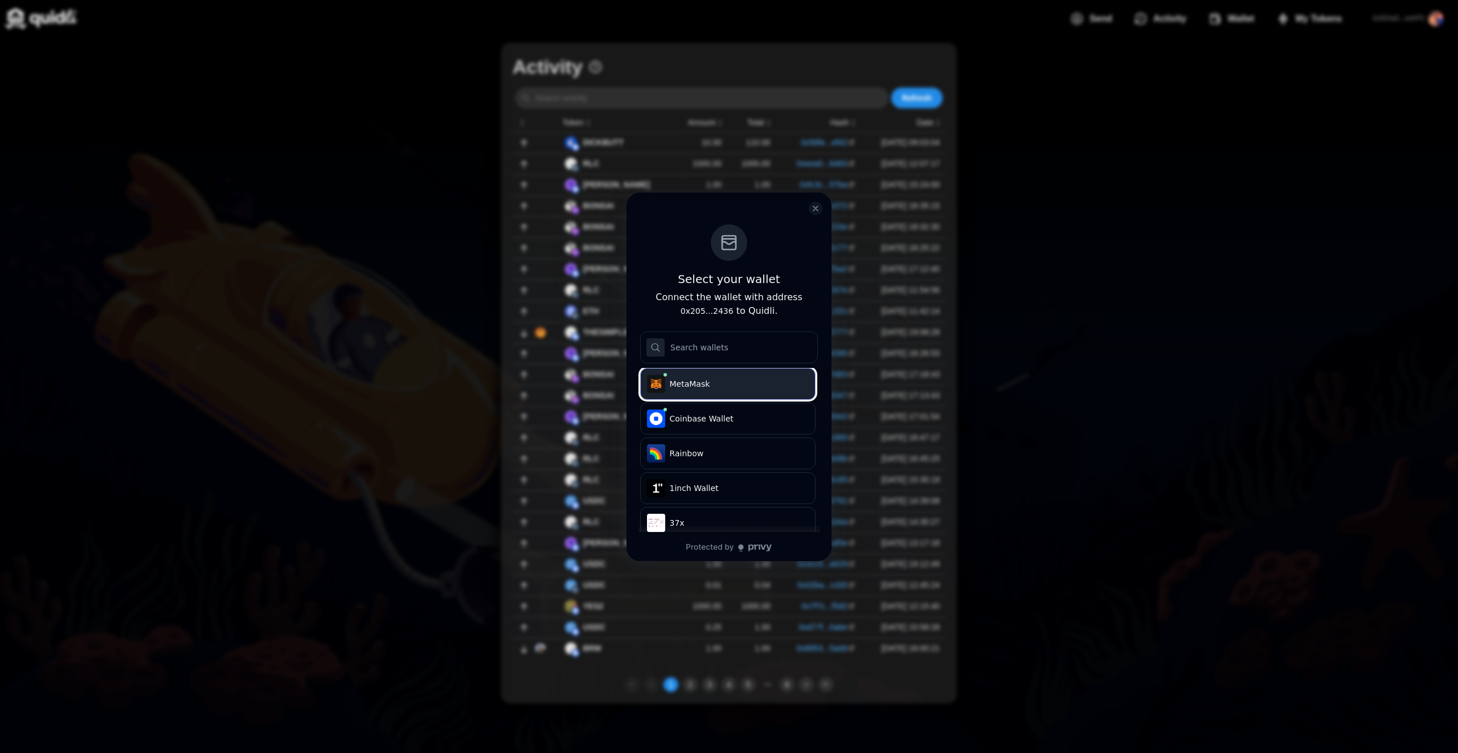
click at [713, 386] on span "MetaMask" at bounding box center [737, 383] width 135 height 11
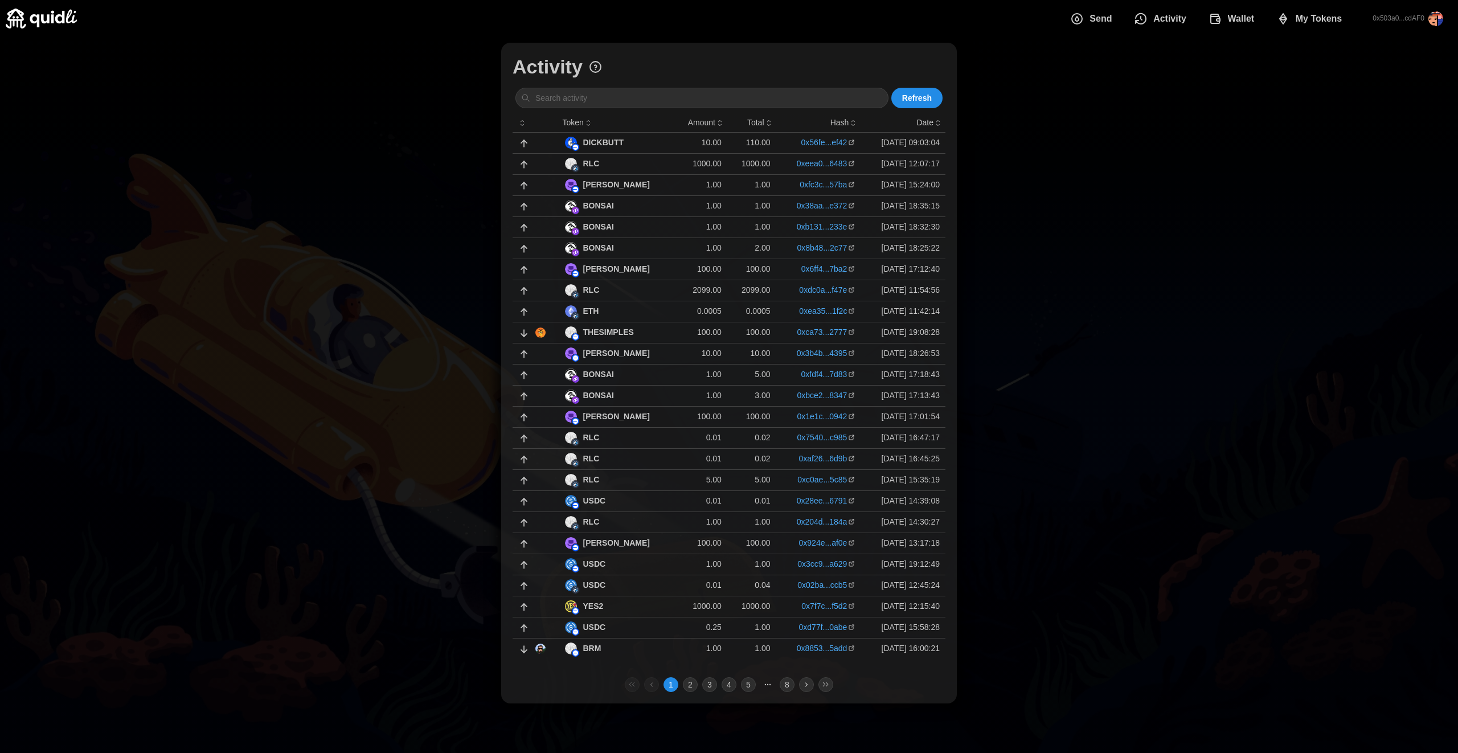
click at [826, 26] on span "Wallet" at bounding box center [1241, 18] width 27 height 23
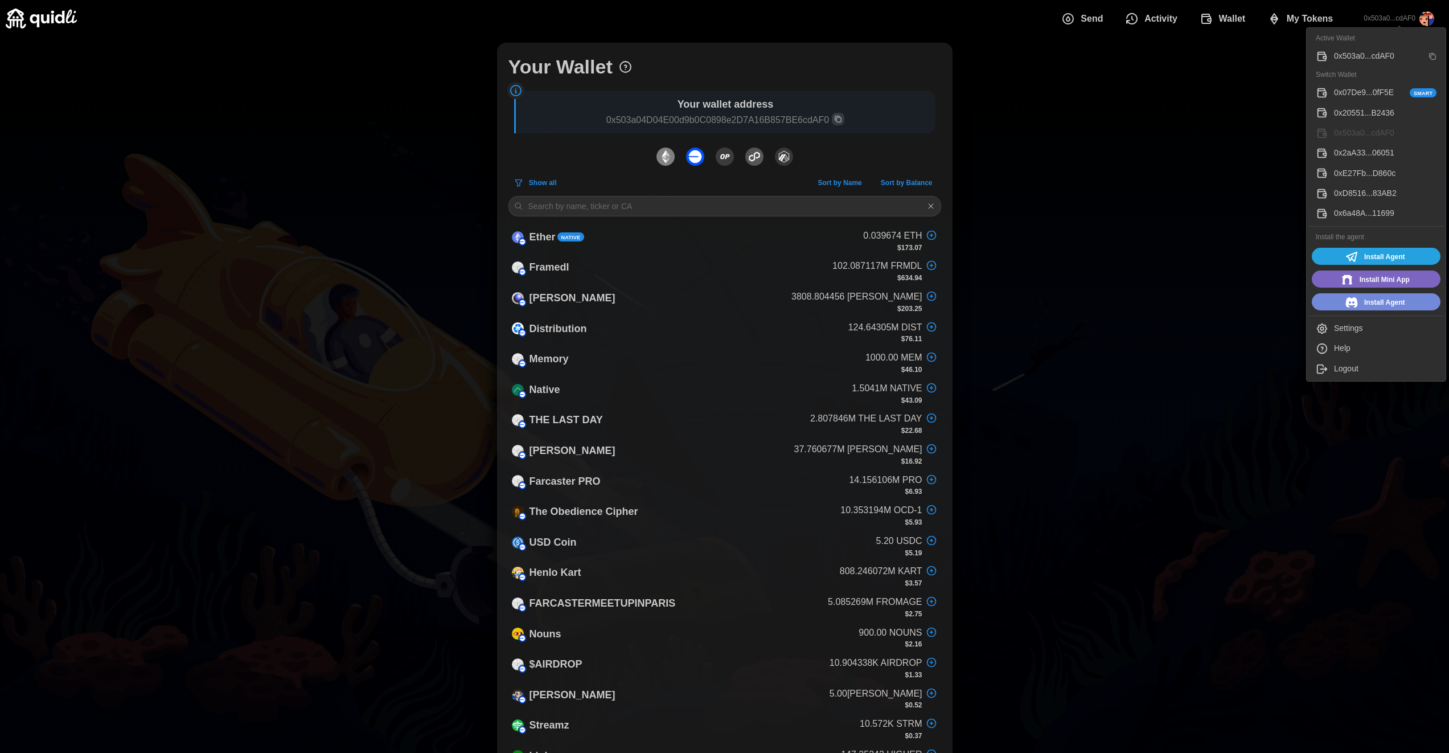
click at [826, 14] on p "0x503a0...cdAF0" at bounding box center [1390, 19] width 52 height 10
click at [826, 109] on div "0x20551...B2436" at bounding box center [1385, 113] width 103 height 13
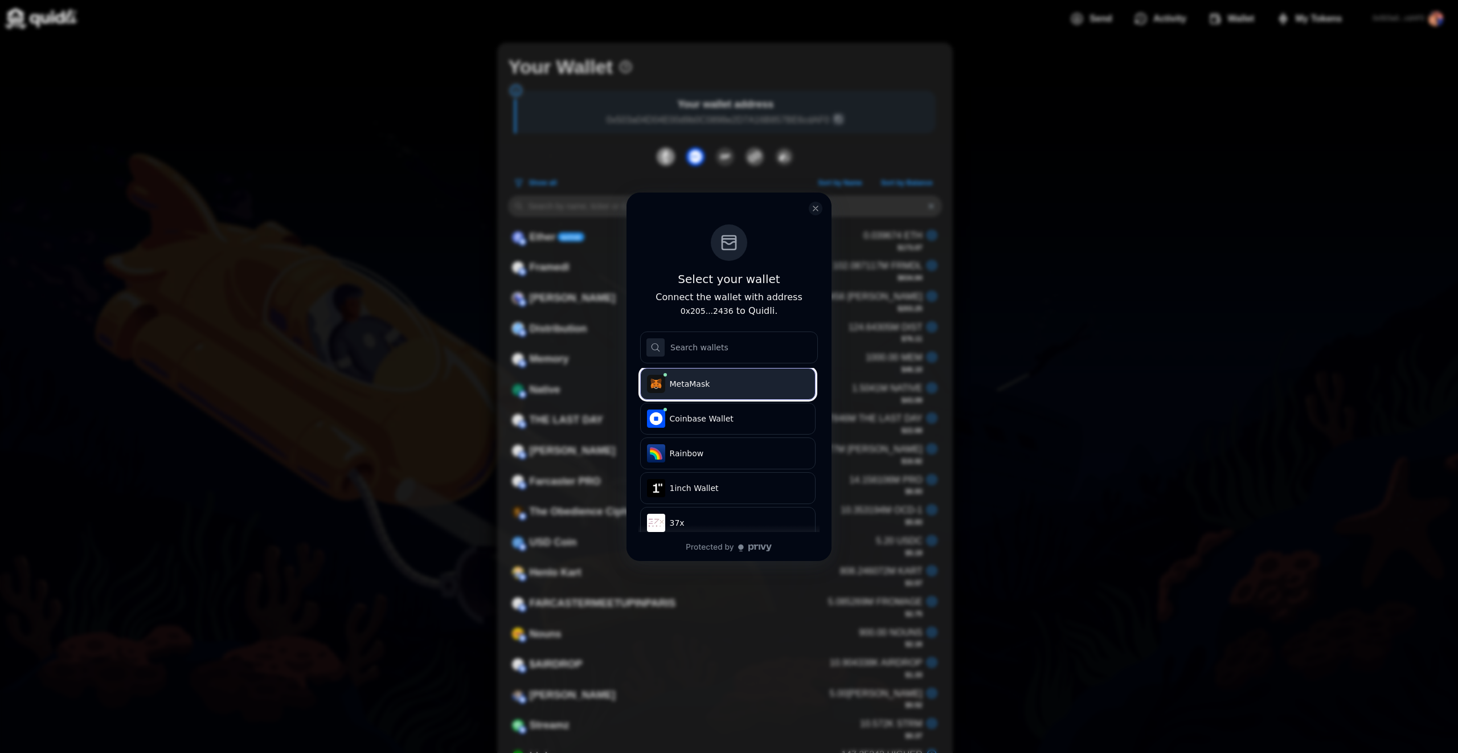
click at [730, 388] on span "MetaMask" at bounding box center [737, 383] width 135 height 11
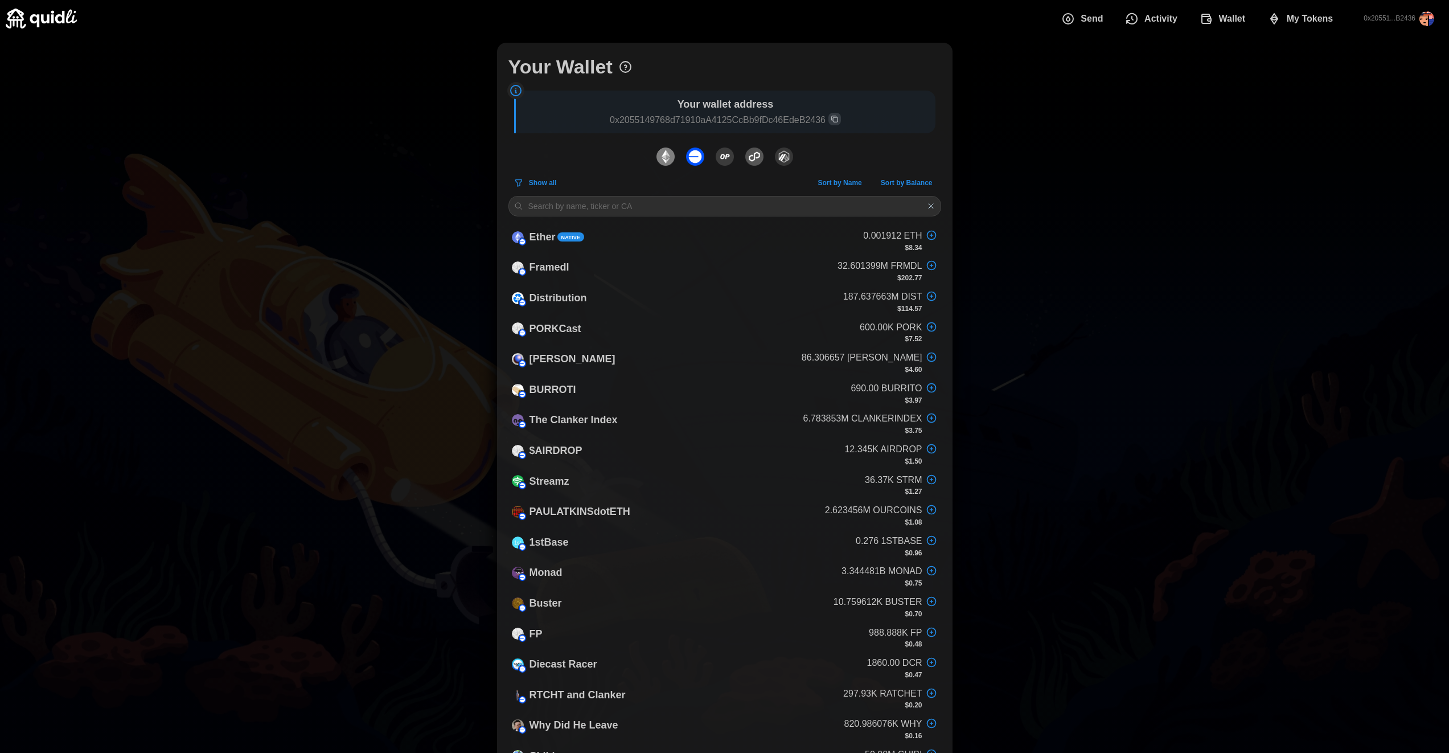
click at [826, 21] on span "My Tokens" at bounding box center [1310, 18] width 47 height 23
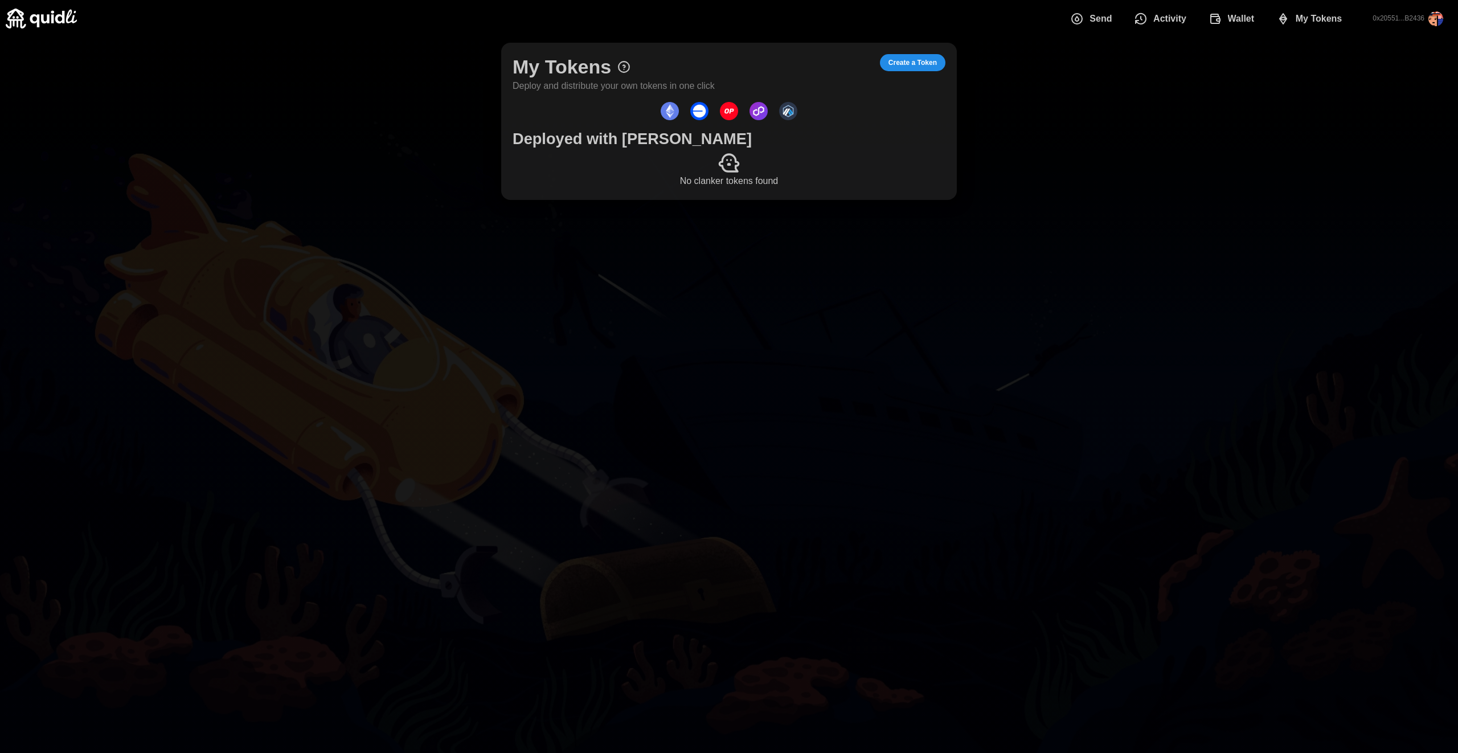
click at [826, 21] on span "My Tokens" at bounding box center [1319, 18] width 47 height 23
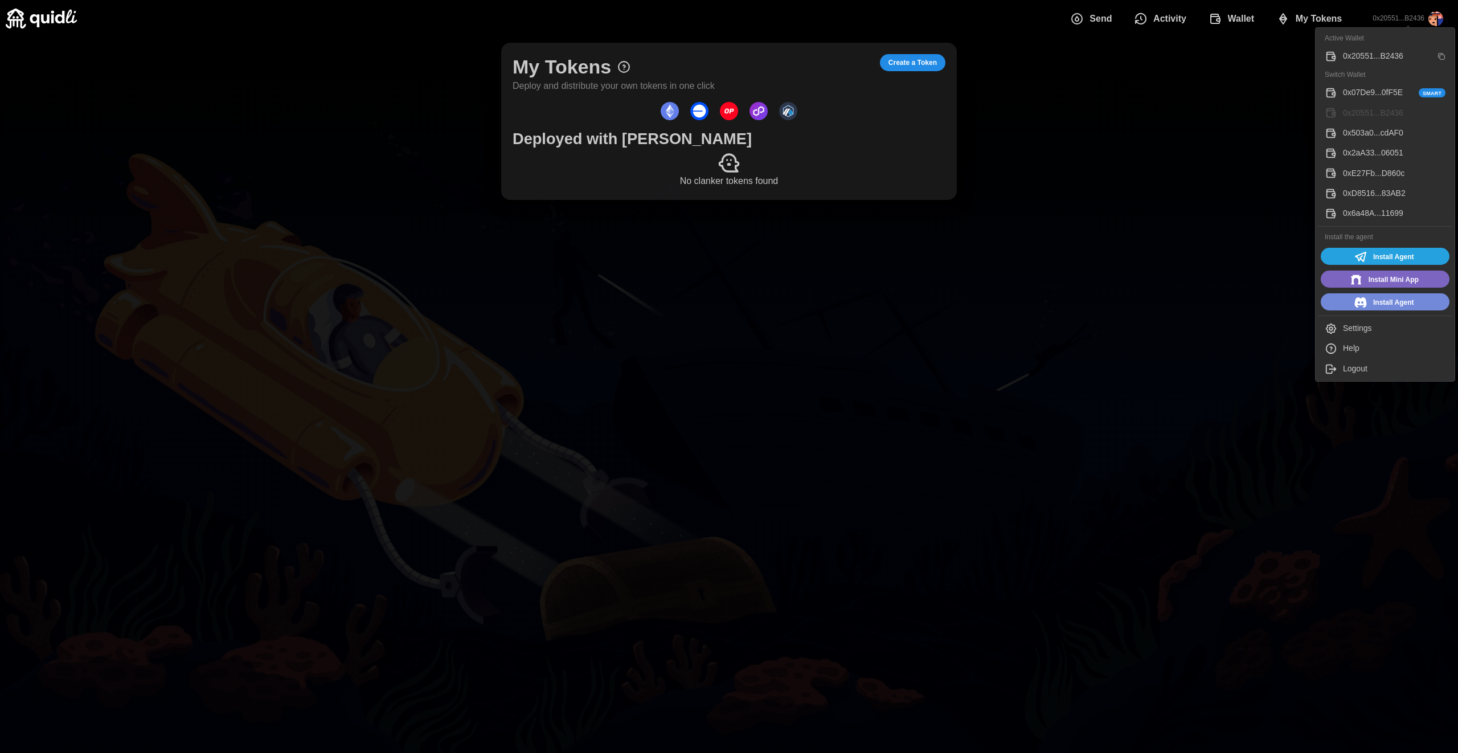
click at [826, 213] on div "0x6a48A...11699" at bounding box center [1394, 213] width 103 height 13
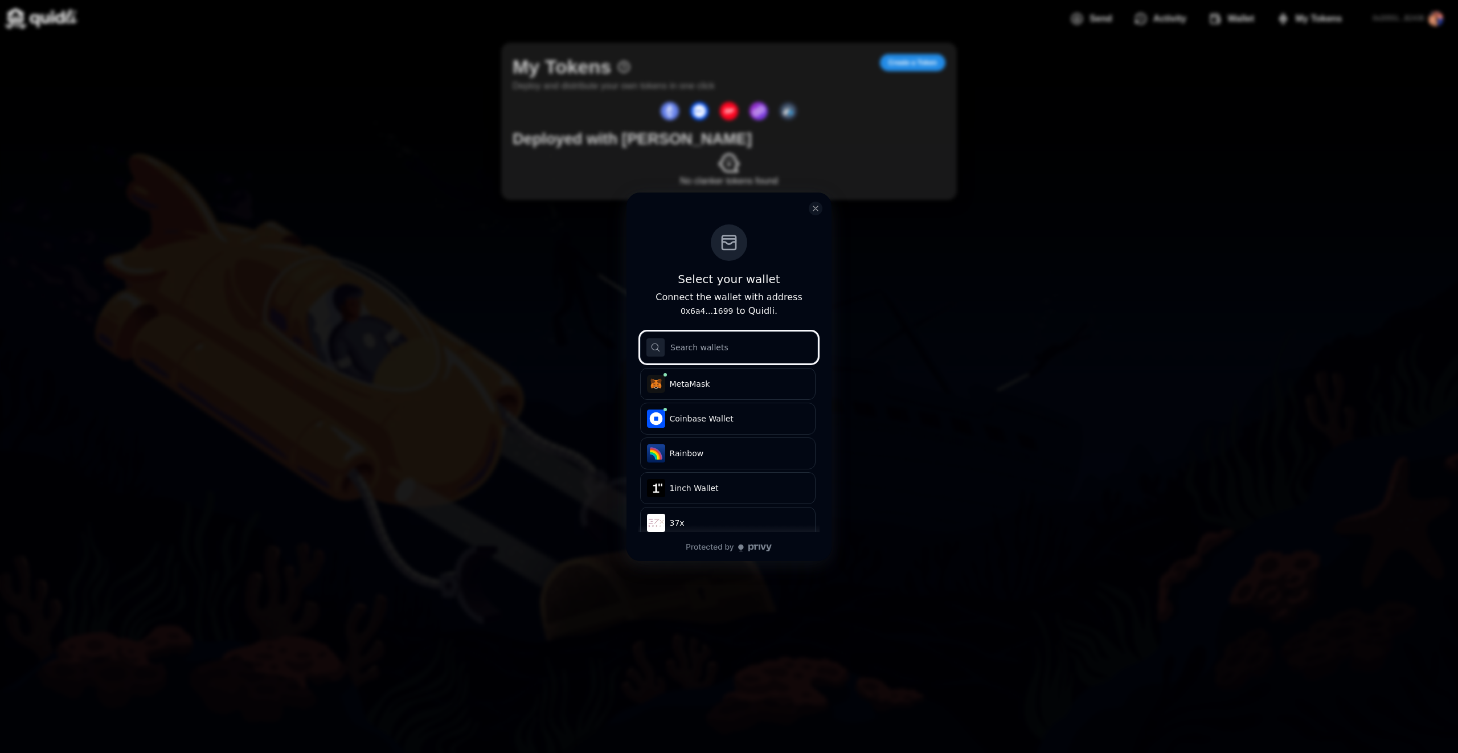
click at [744, 353] on input "log in or sign up" at bounding box center [729, 347] width 178 height 32
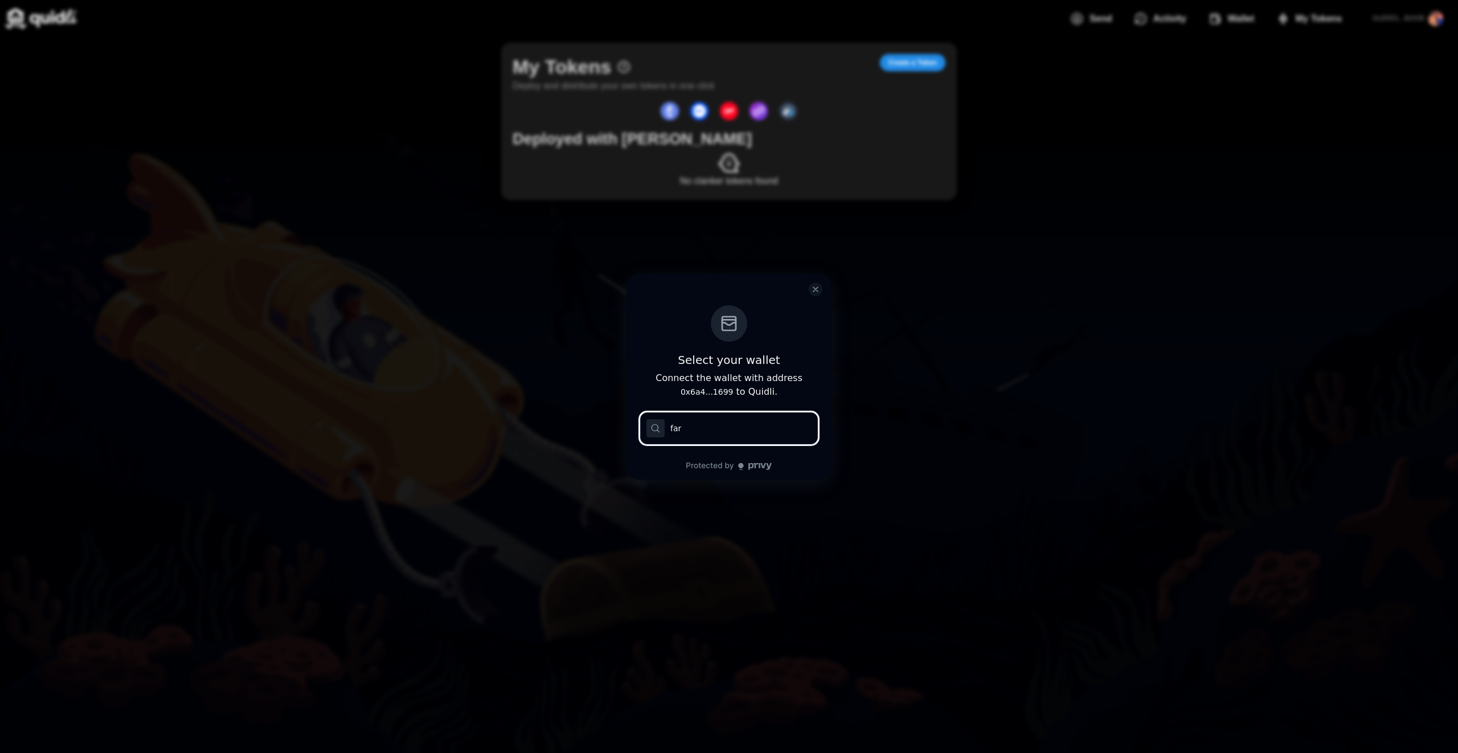
type input "farc"
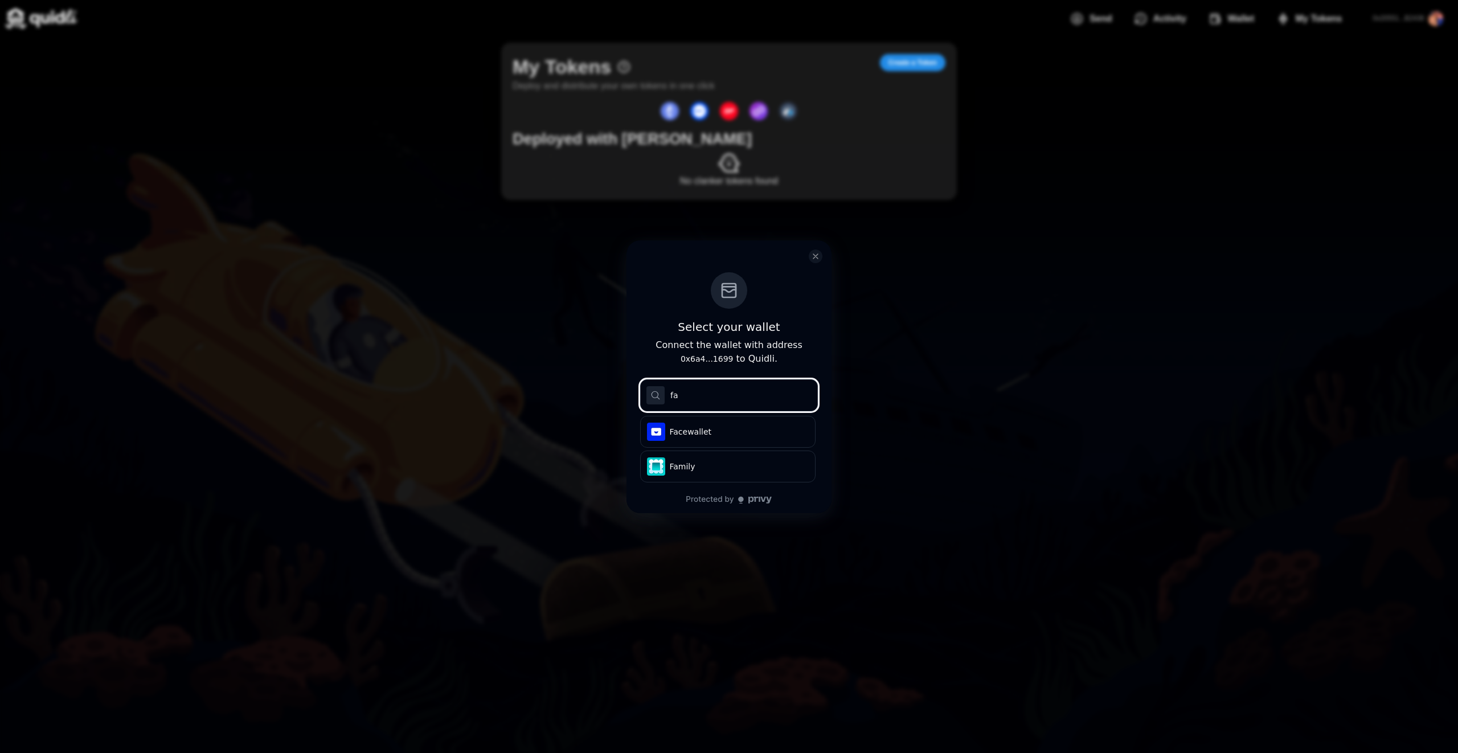
type input "far"
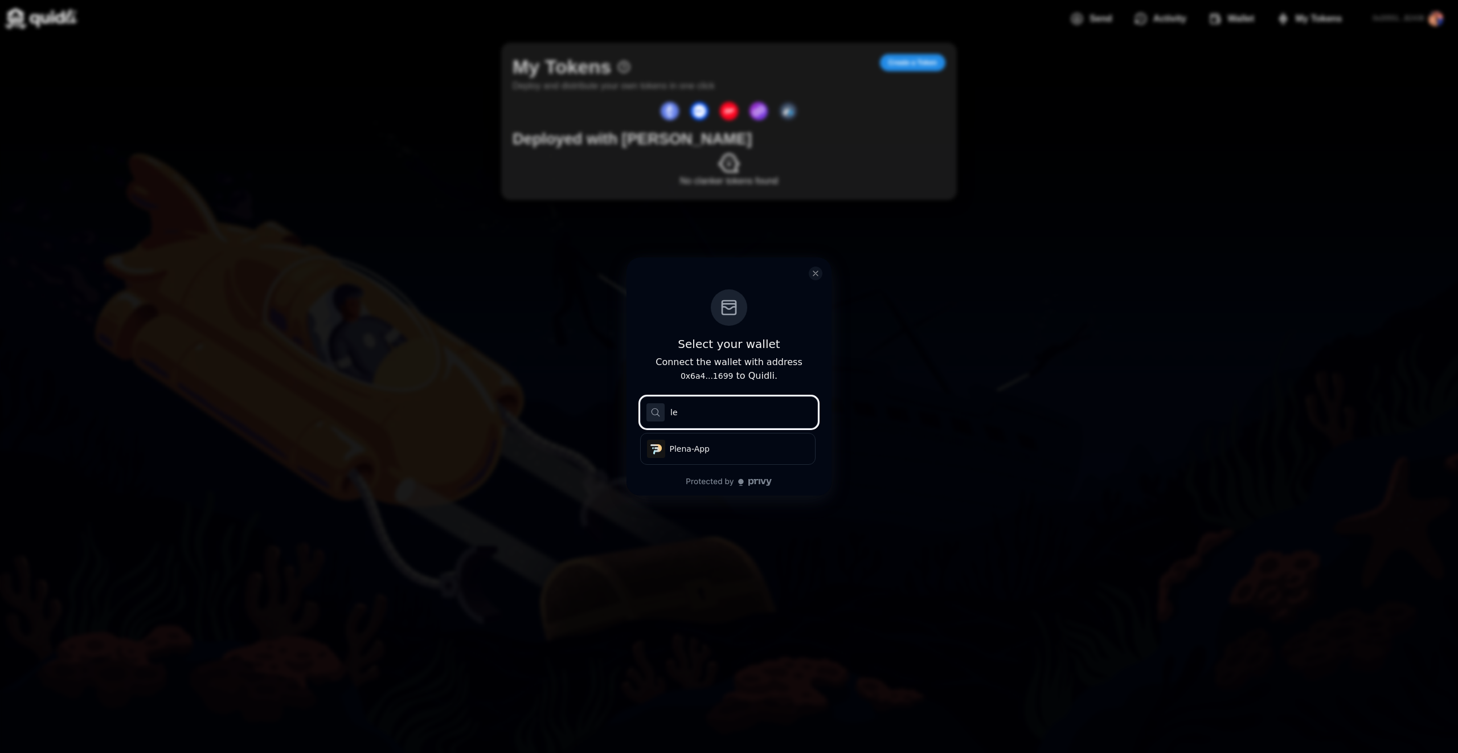
type input "l"
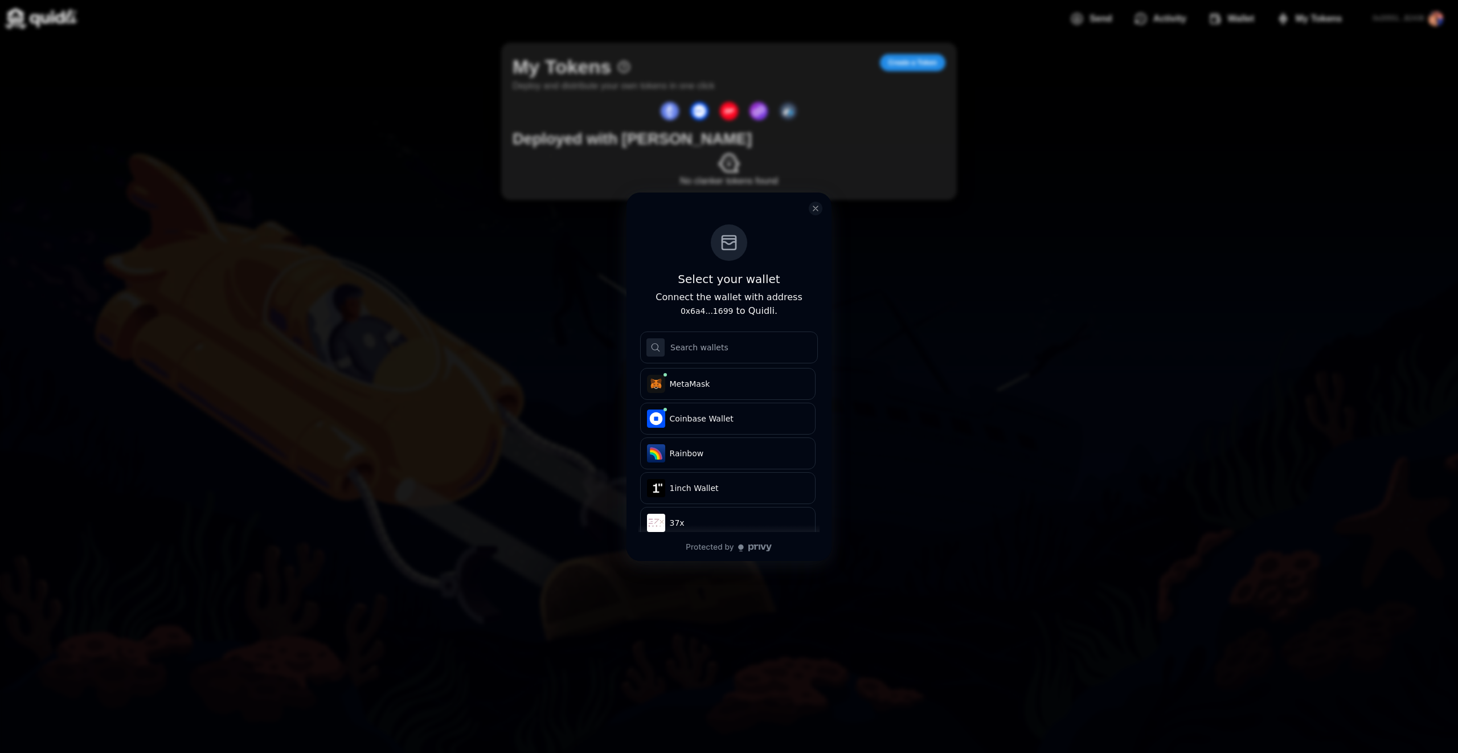
click at [384, 482] on div "Select your wallet Connect the wallet with address 0x6a4...1699 to Quidli. .s1{…" at bounding box center [729, 376] width 1458 height 753
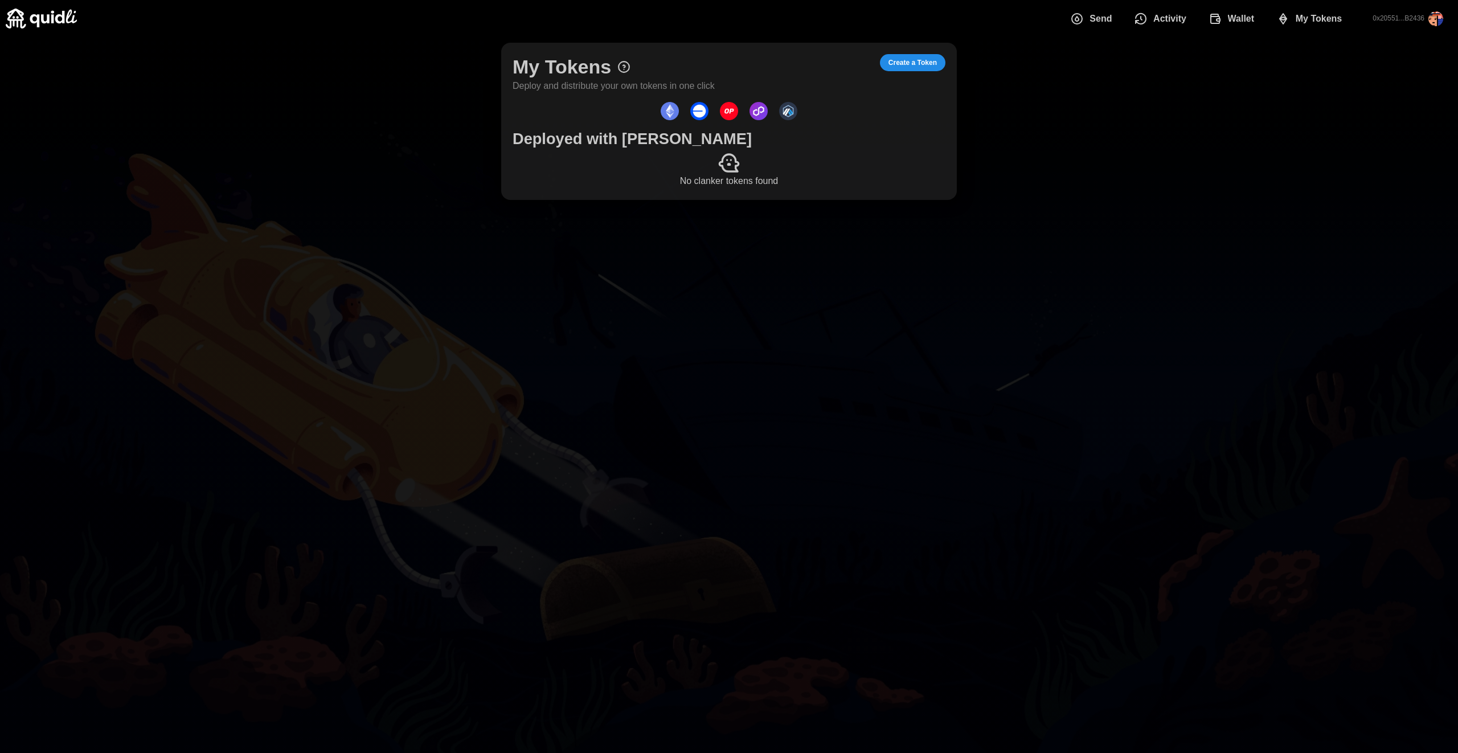
click at [826, 23] on icon "dots" at bounding box center [1283, 19] width 14 height 14
click at [826, 18] on span "My Tokens" at bounding box center [1319, 18] width 47 height 23
click at [826, 22] on button "Wallet" at bounding box center [1233, 19] width 68 height 24
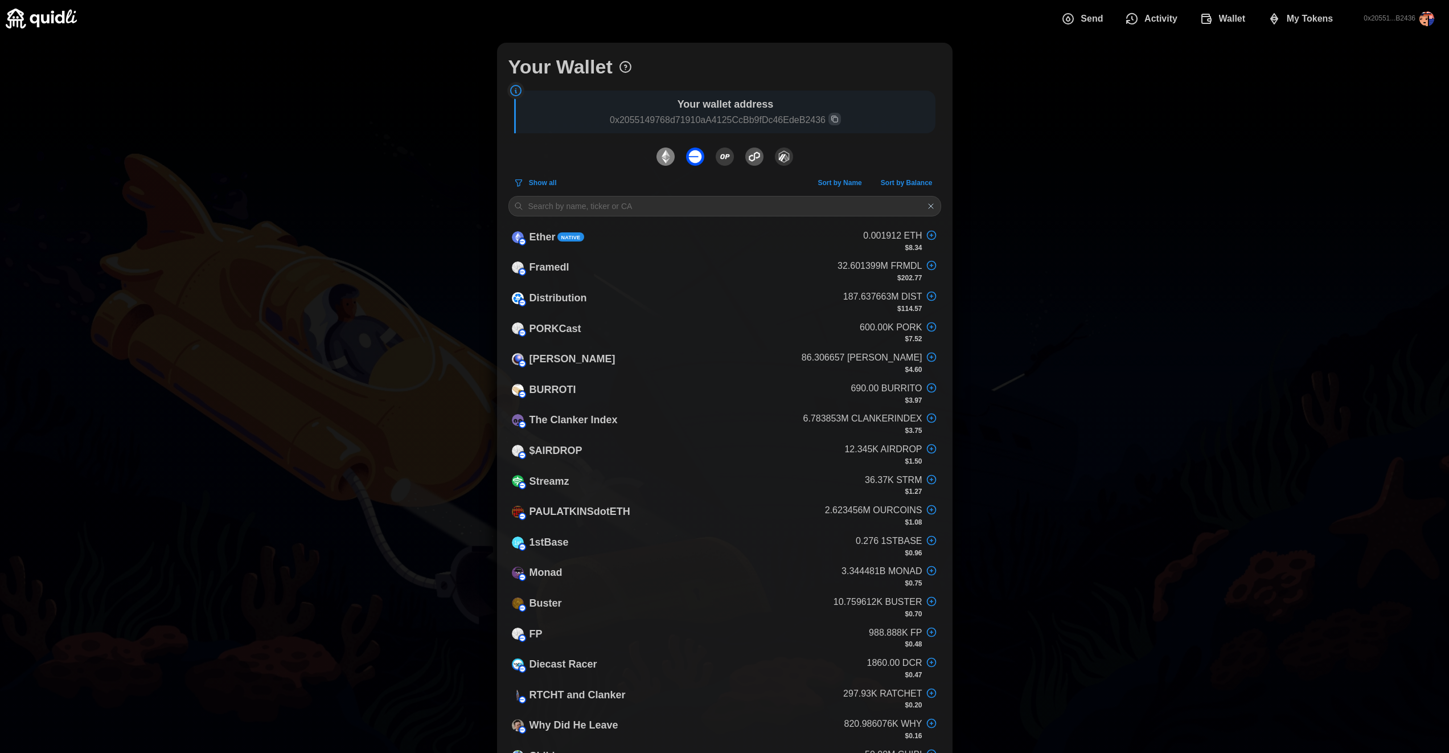
click at [826, 16] on span "My Tokens" at bounding box center [1310, 18] width 47 height 23
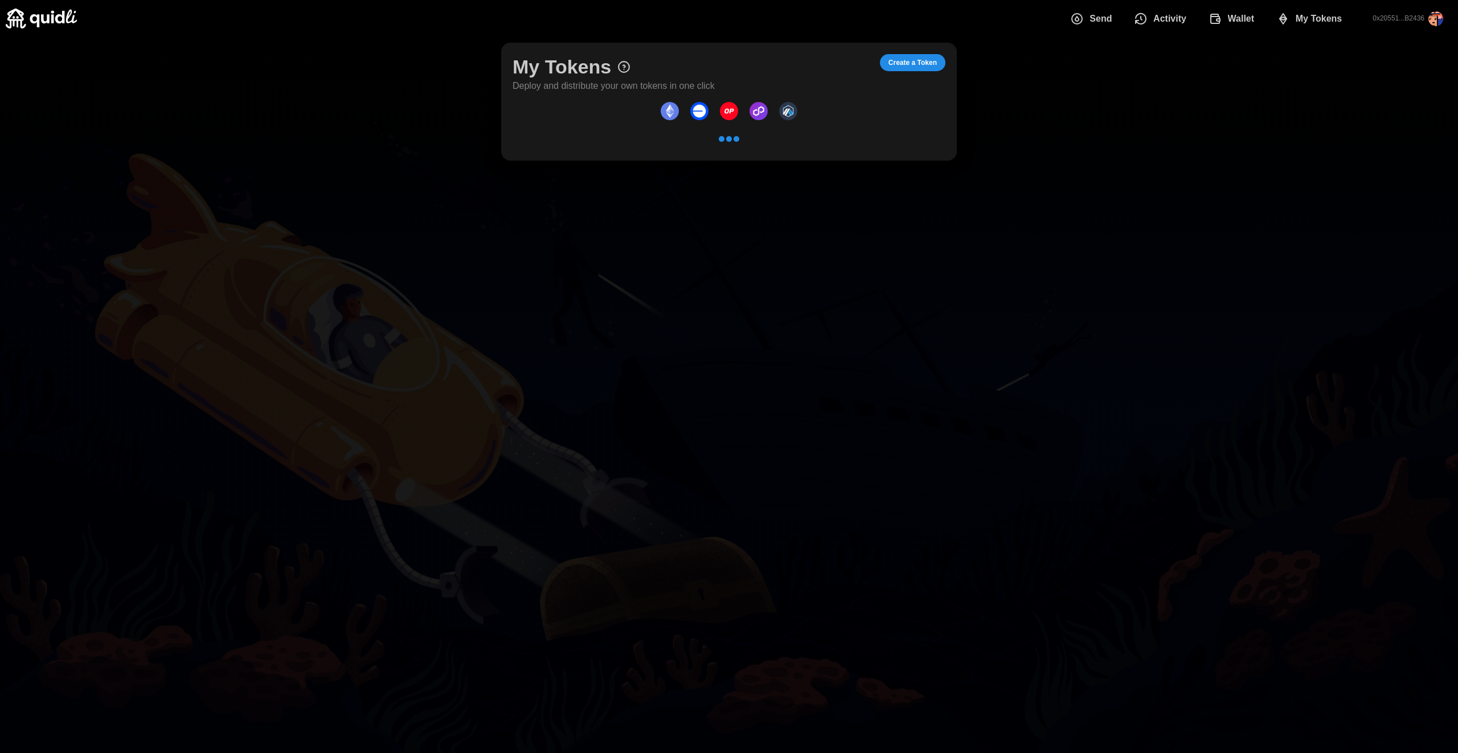
click at [826, 63] on span "Create a Token" at bounding box center [912, 63] width 48 height 16
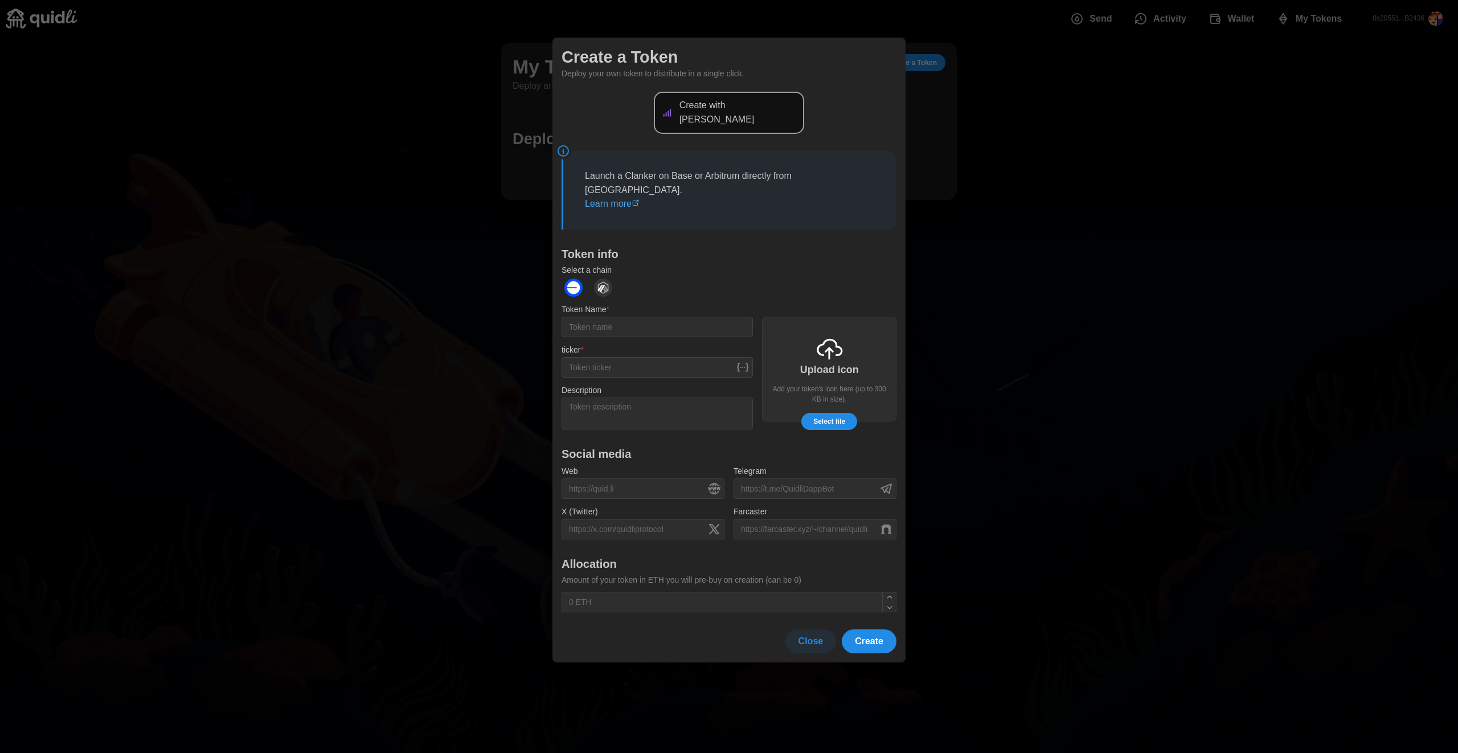
click at [604, 279] on img "dots" at bounding box center [603, 288] width 18 height 18
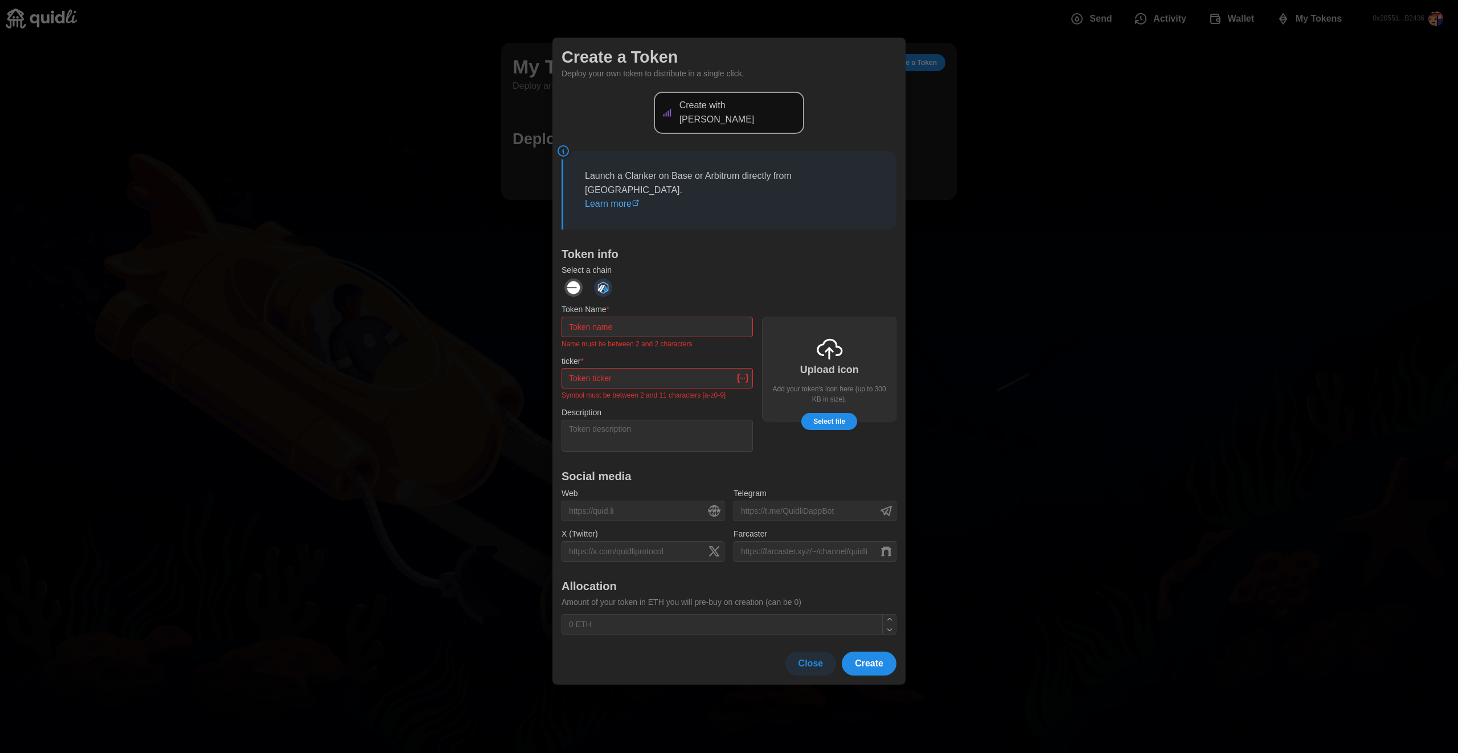
click at [604, 279] on img "dots" at bounding box center [603, 288] width 18 height 18
click at [572, 279] on img "dots" at bounding box center [573, 288] width 18 height 18
click at [598, 279] on img "dots" at bounding box center [603, 288] width 18 height 18
click at [575, 279] on img "dots" at bounding box center [573, 288] width 18 height 18
click at [608, 279] on img "dots" at bounding box center [603, 288] width 18 height 18
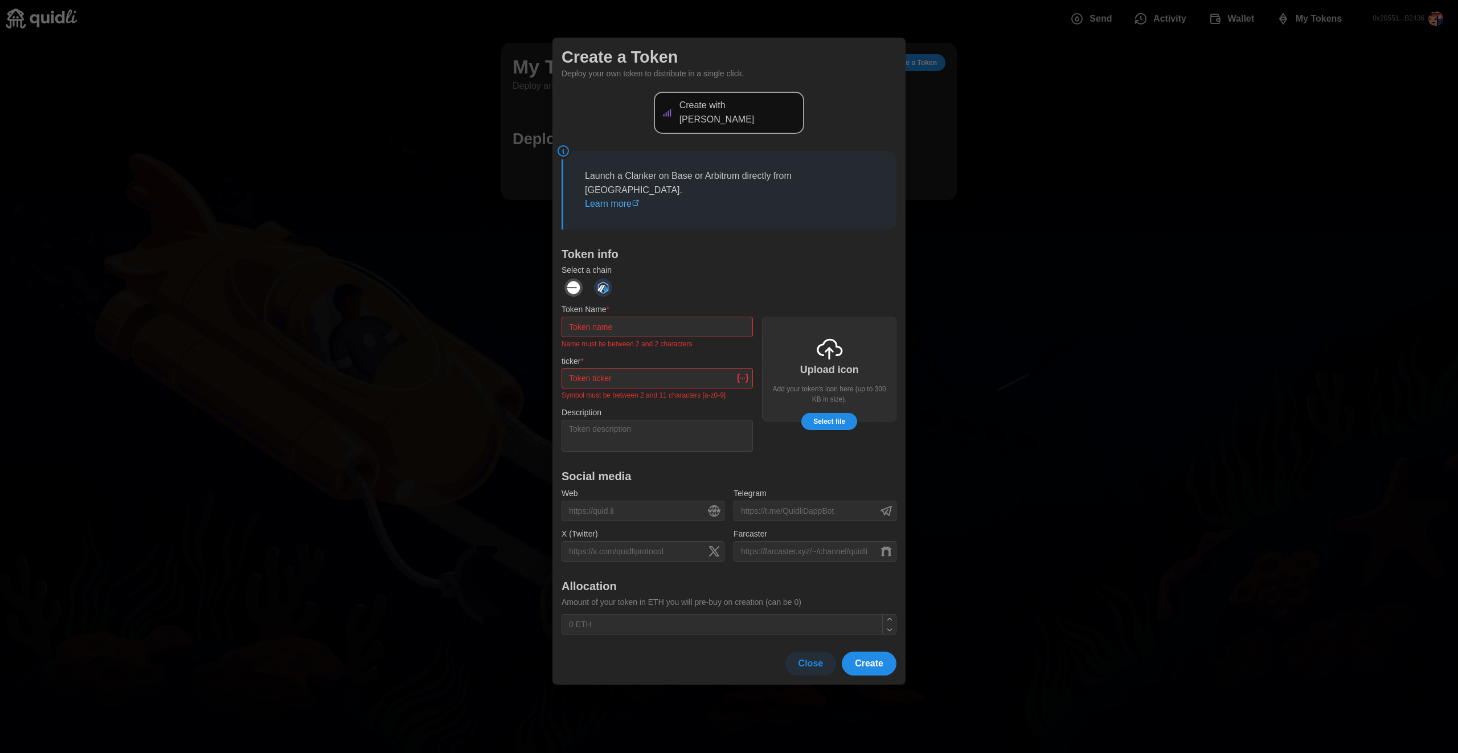
click at [572, 279] on img "dots" at bounding box center [573, 288] width 18 height 18
click at [601, 279] on img "dots" at bounding box center [603, 288] width 18 height 18
drag, startPoint x: 1312, startPoint y: 89, endPoint x: 1322, endPoint y: 81, distance: 12.6
click at [826, 89] on div at bounding box center [729, 376] width 1458 height 753
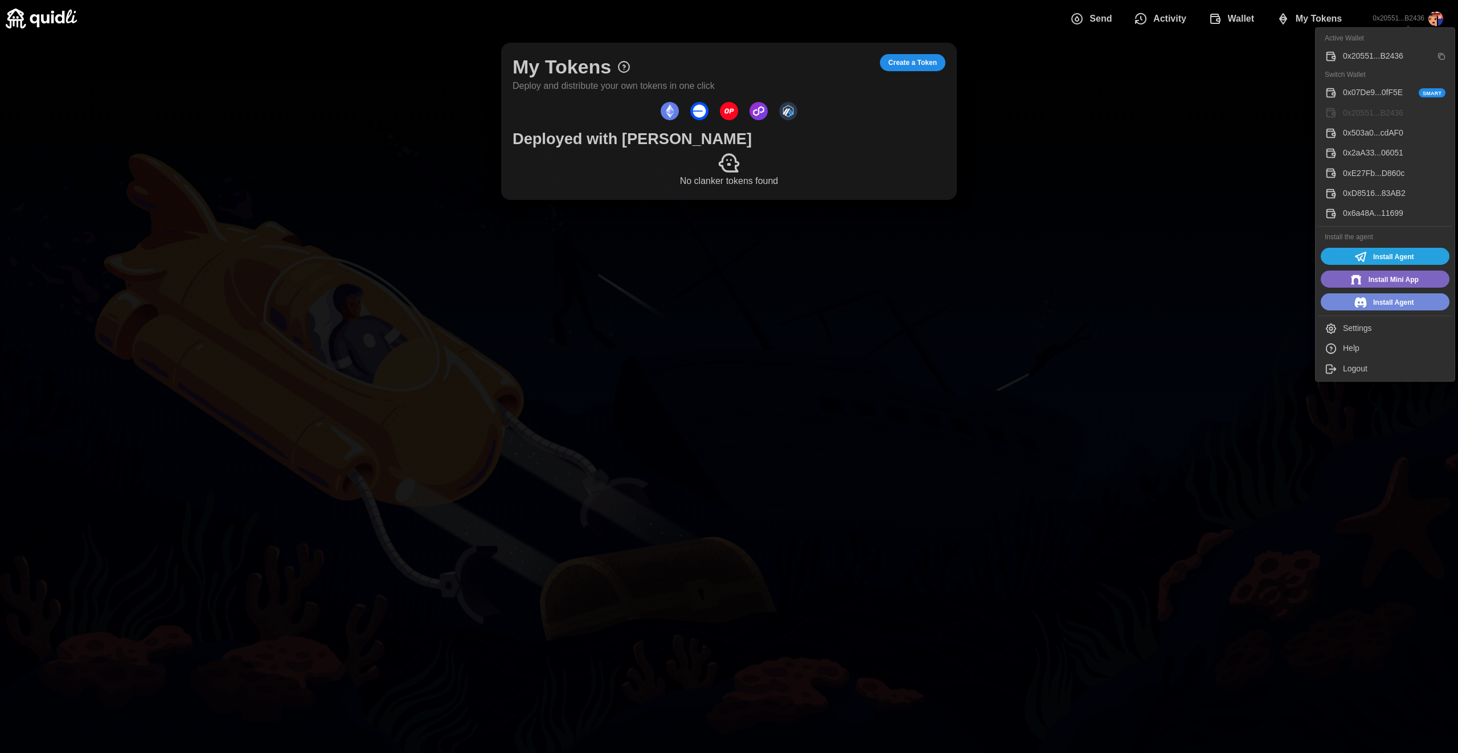
click at [826, 135] on div "0x503a0...cdAF0" at bounding box center [1394, 133] width 103 height 13
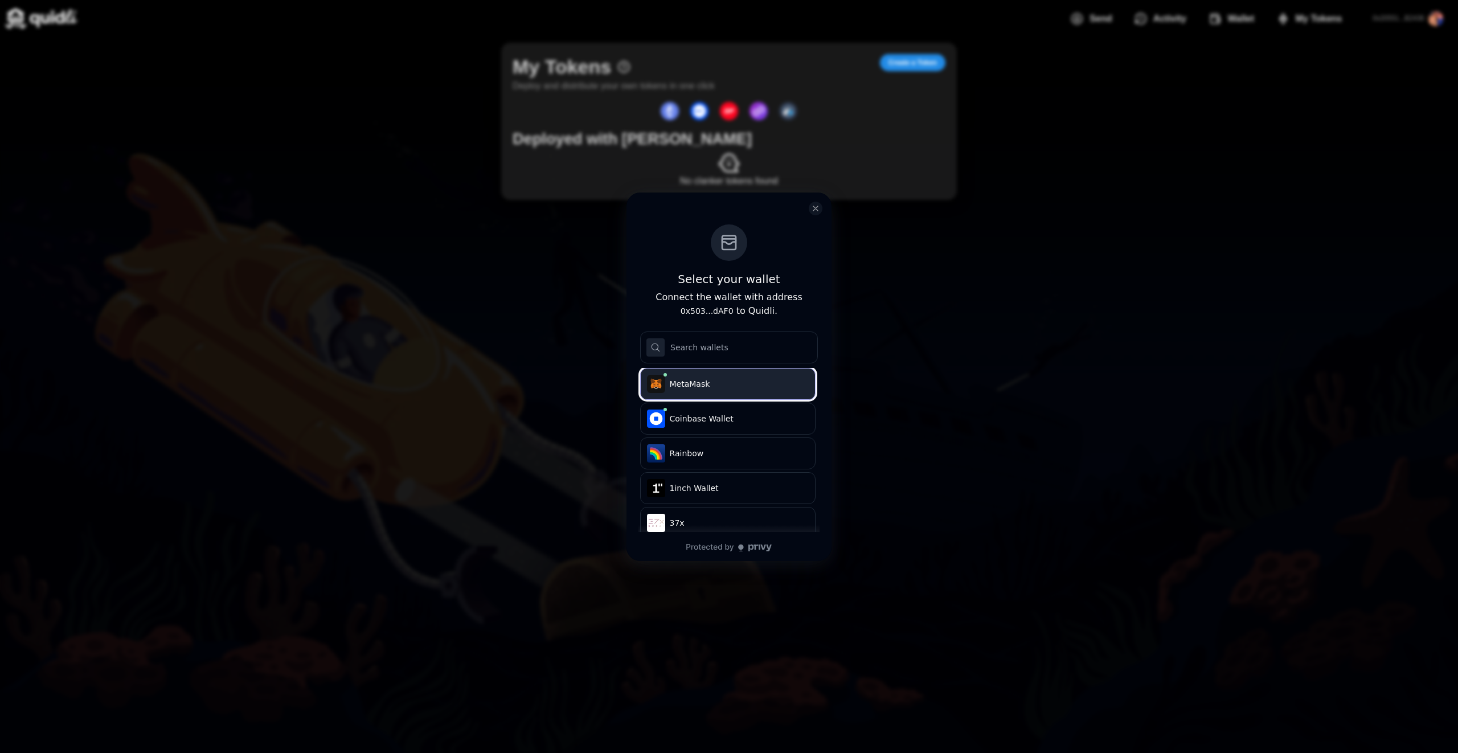
click at [734, 387] on span "MetaMask" at bounding box center [737, 383] width 135 height 11
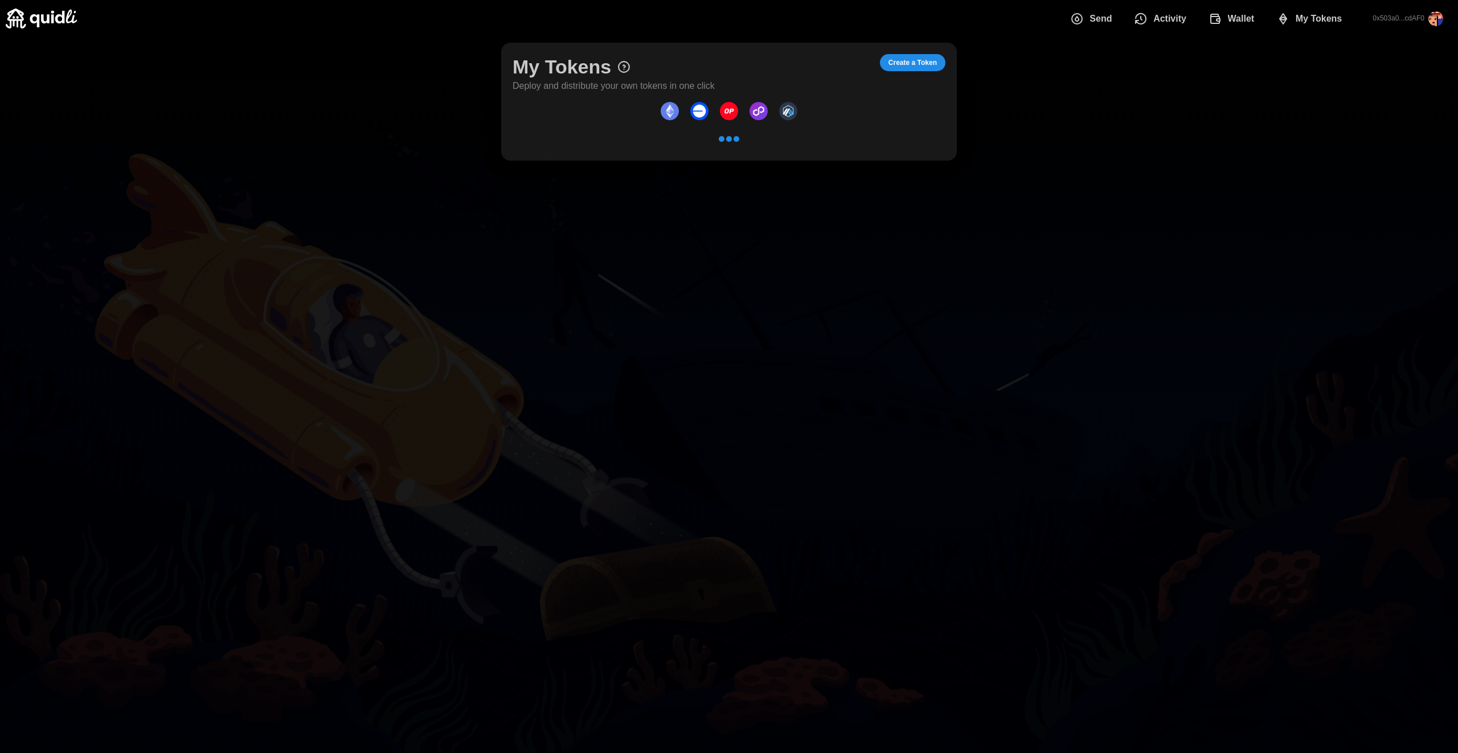
click at [826, 63] on span "Create a Token" at bounding box center [912, 63] width 48 height 16
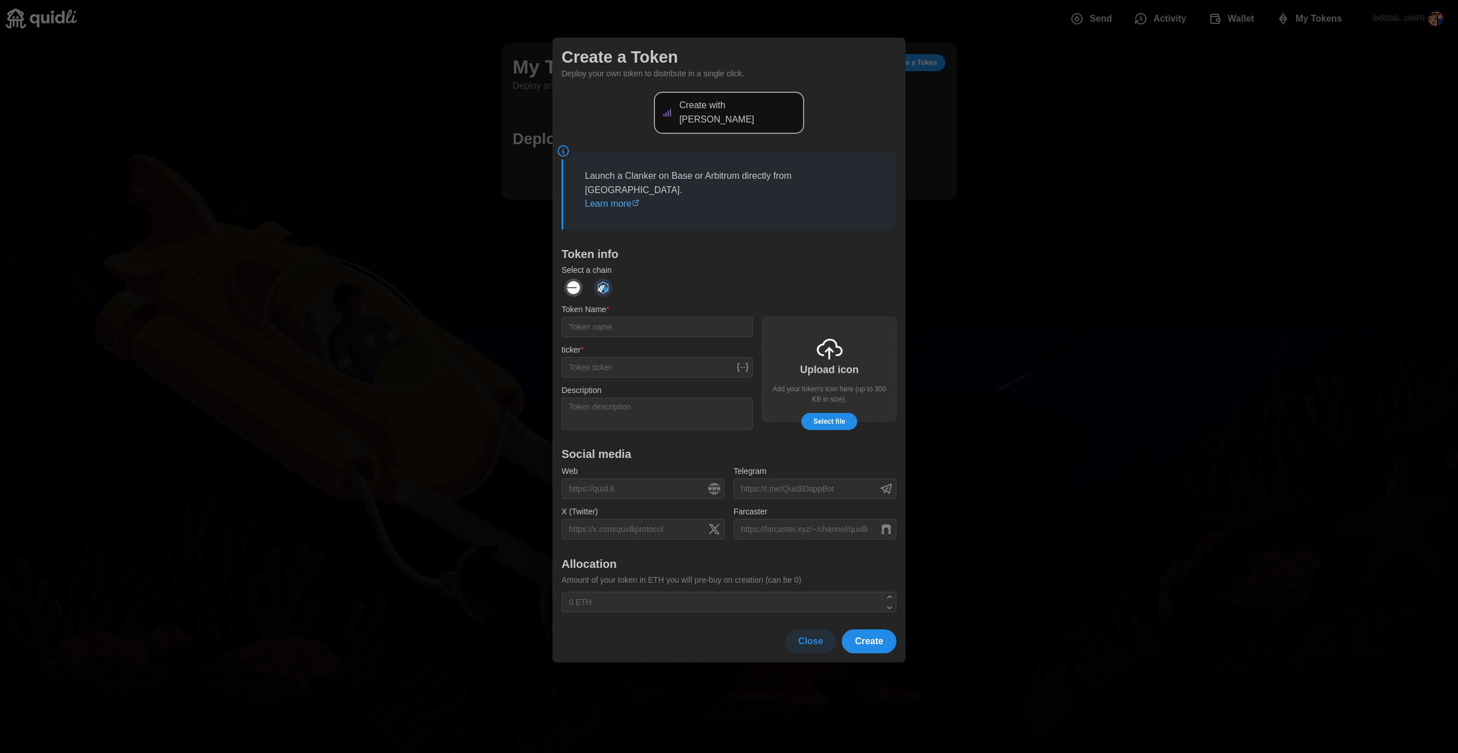
click at [604, 276] on button "dots" at bounding box center [603, 288] width 24 height 24
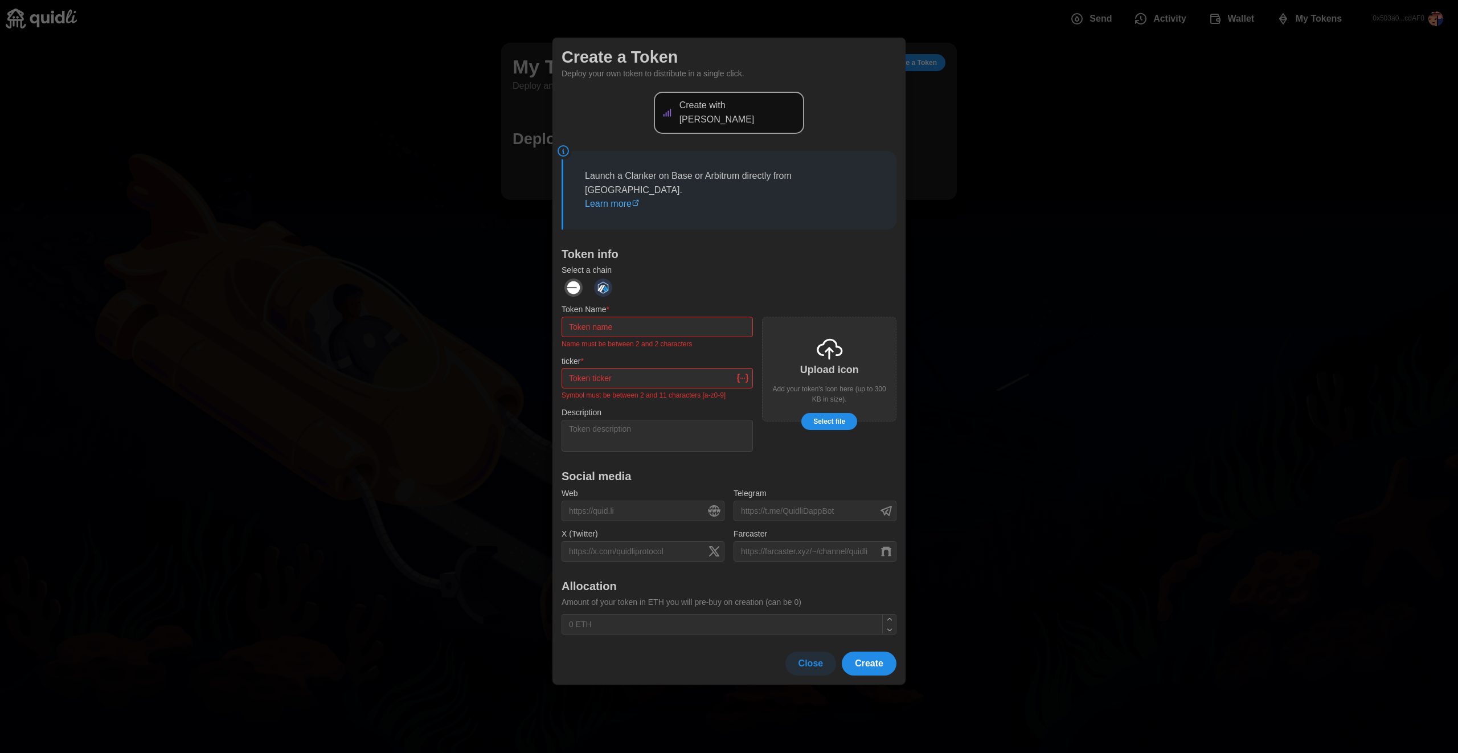
click at [580, 279] on img "dots" at bounding box center [573, 288] width 18 height 18
click at [623, 276] on div at bounding box center [729, 288] width 335 height 24
click at [603, 279] on img "dots" at bounding box center [603, 288] width 18 height 18
click at [581, 279] on img "dots" at bounding box center [573, 288] width 18 height 18
click at [578, 279] on img "dots" at bounding box center [573, 288] width 18 height 18
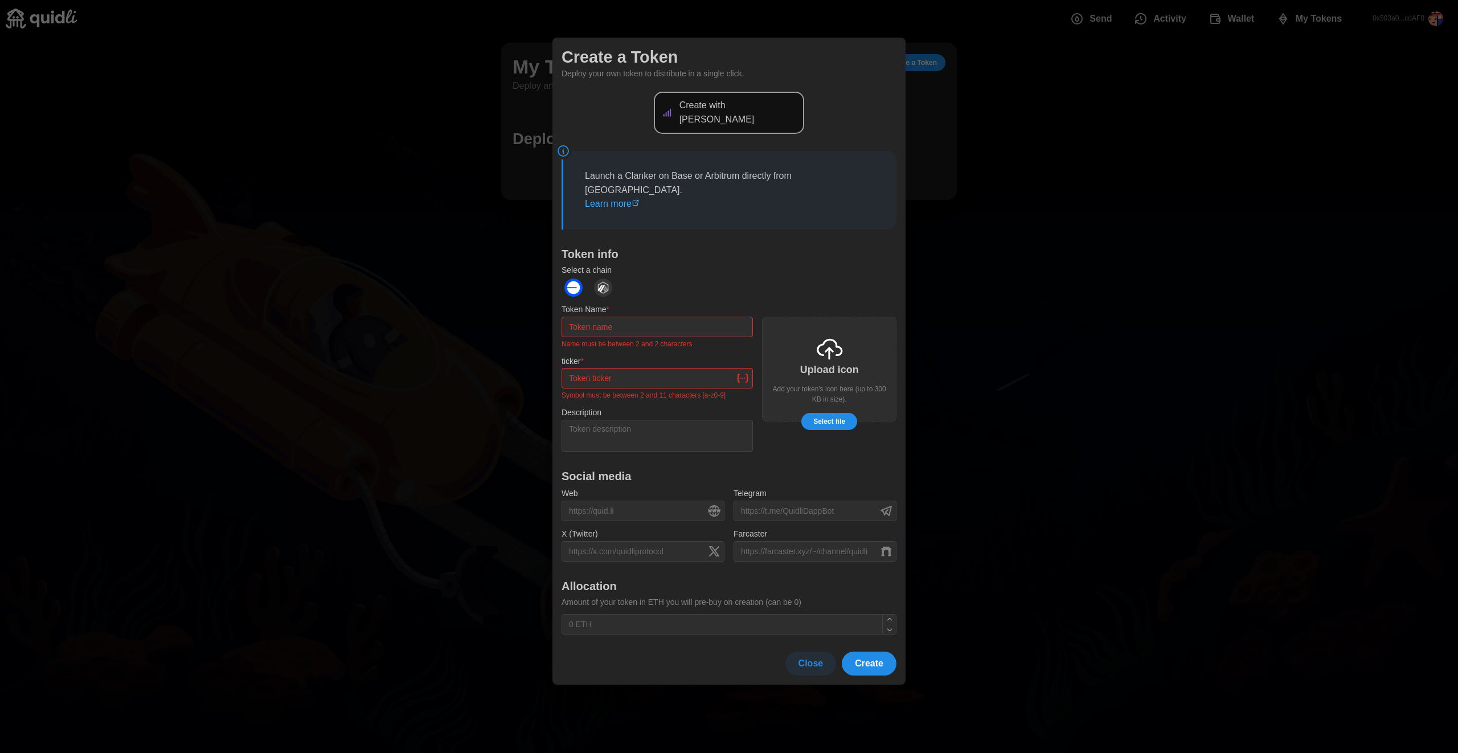
click at [826, 214] on div at bounding box center [729, 376] width 1458 height 753
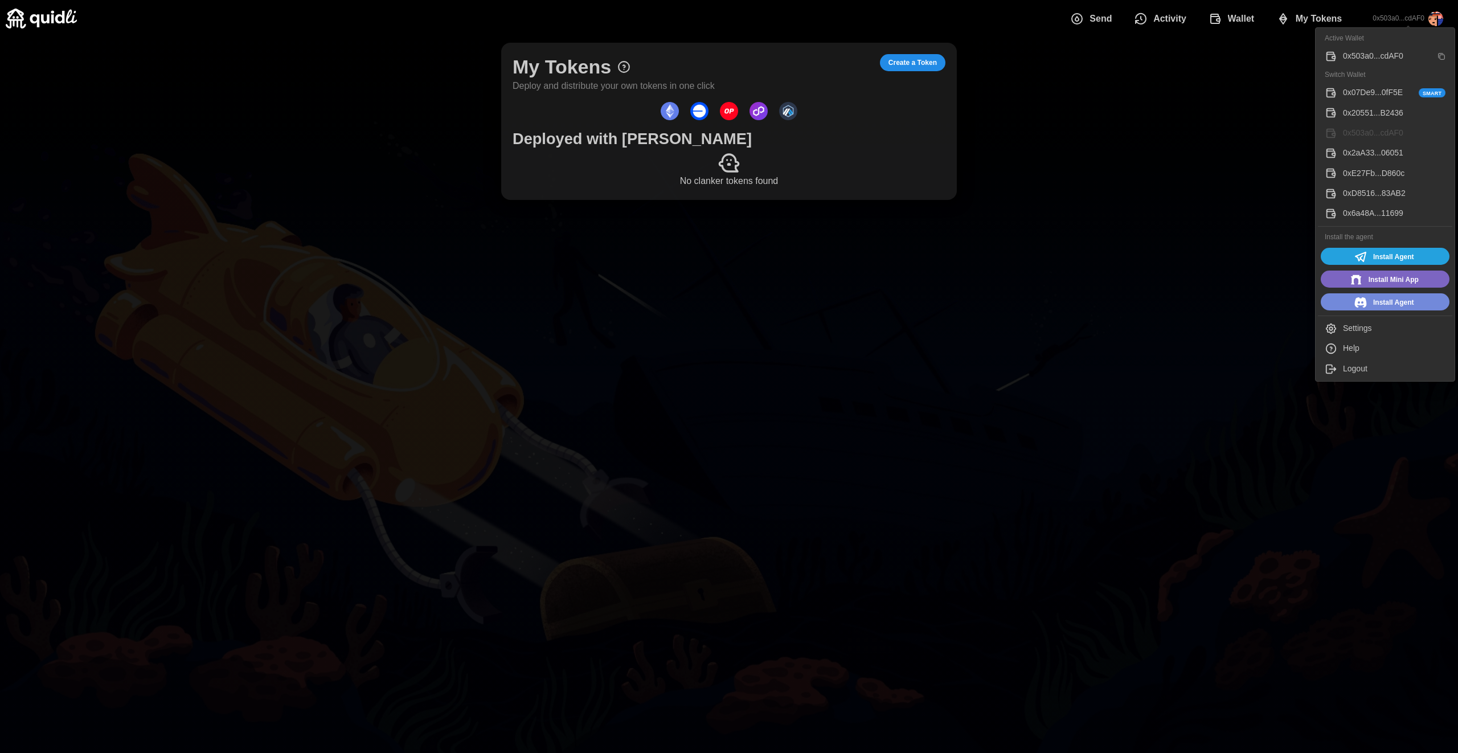
click at [826, 85] on button "0x07De9...0fF5E Smart" at bounding box center [1385, 93] width 134 height 20
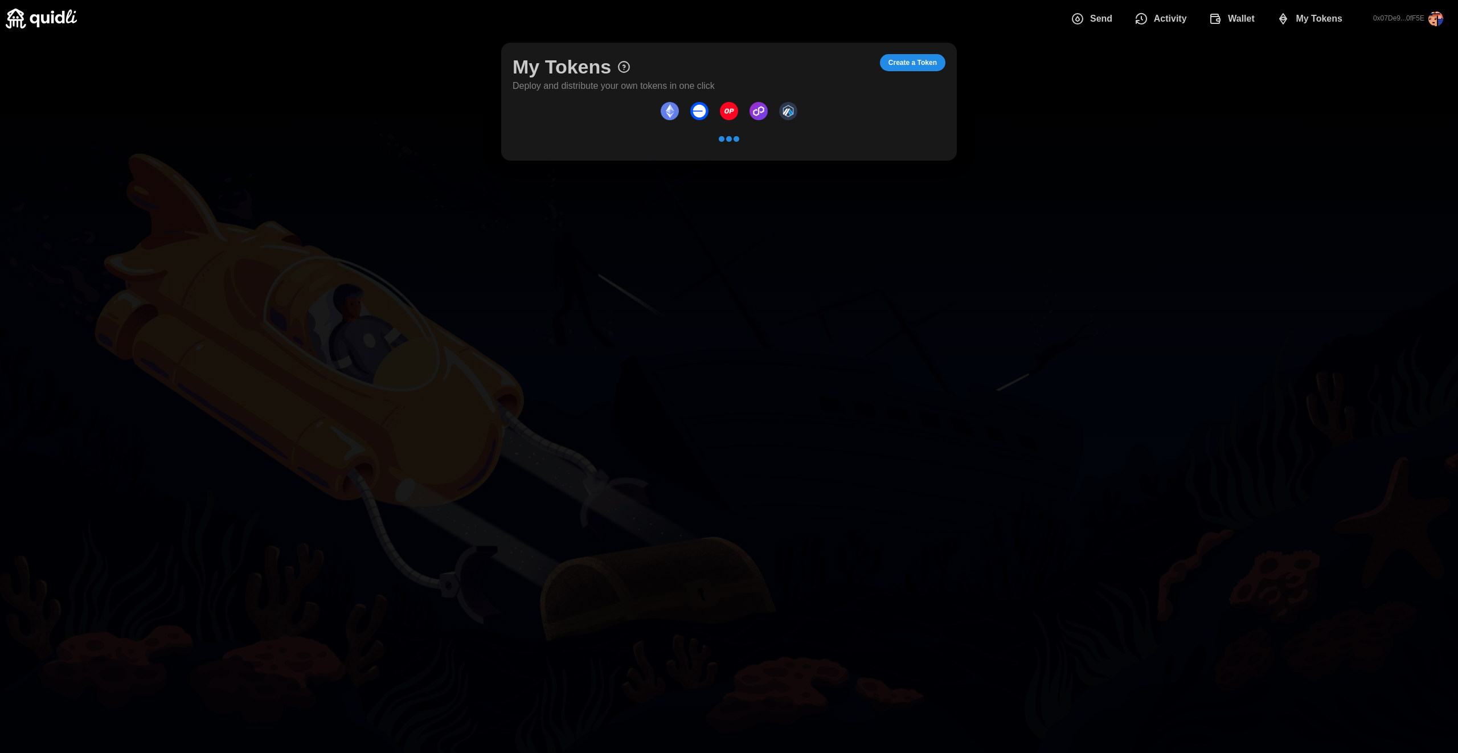
click at [826, 27] on span "My Tokens" at bounding box center [1319, 18] width 47 height 23
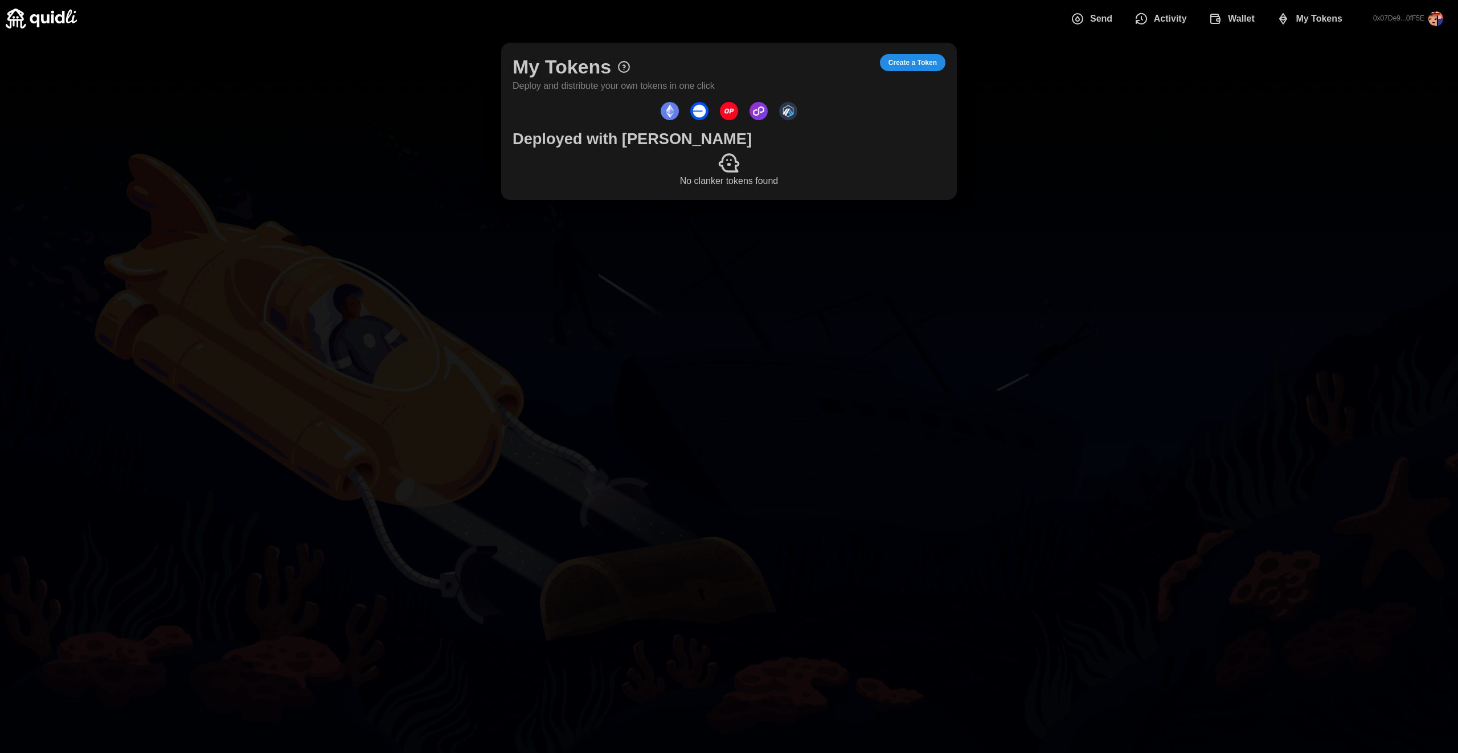
click at [826, 27] on span "My Tokens" at bounding box center [1319, 18] width 47 height 23
click at [826, 24] on span "My Tokens" at bounding box center [1319, 18] width 47 height 23
click at [826, 19] on icon "dots" at bounding box center [1216, 19] width 14 height 14
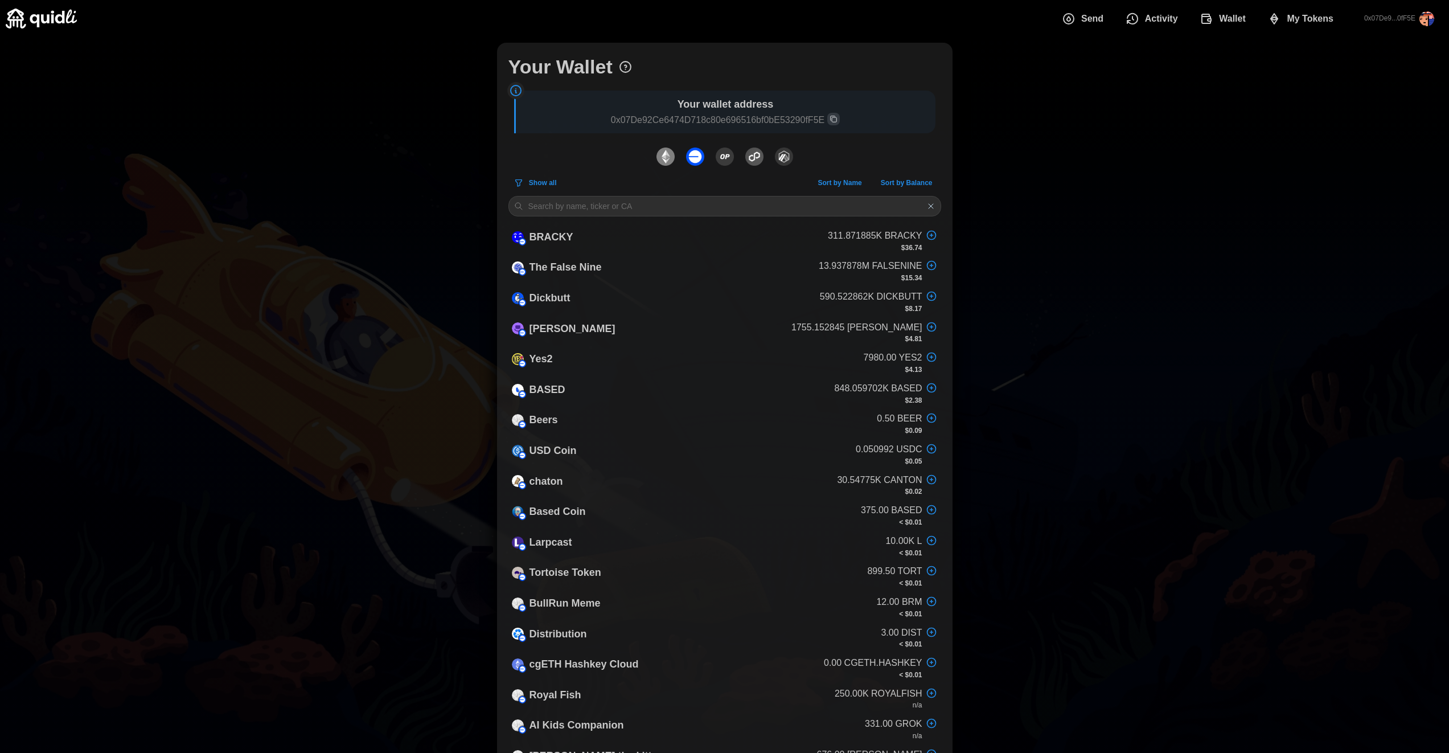
click at [826, 16] on span "My Tokens" at bounding box center [1310, 18] width 47 height 23
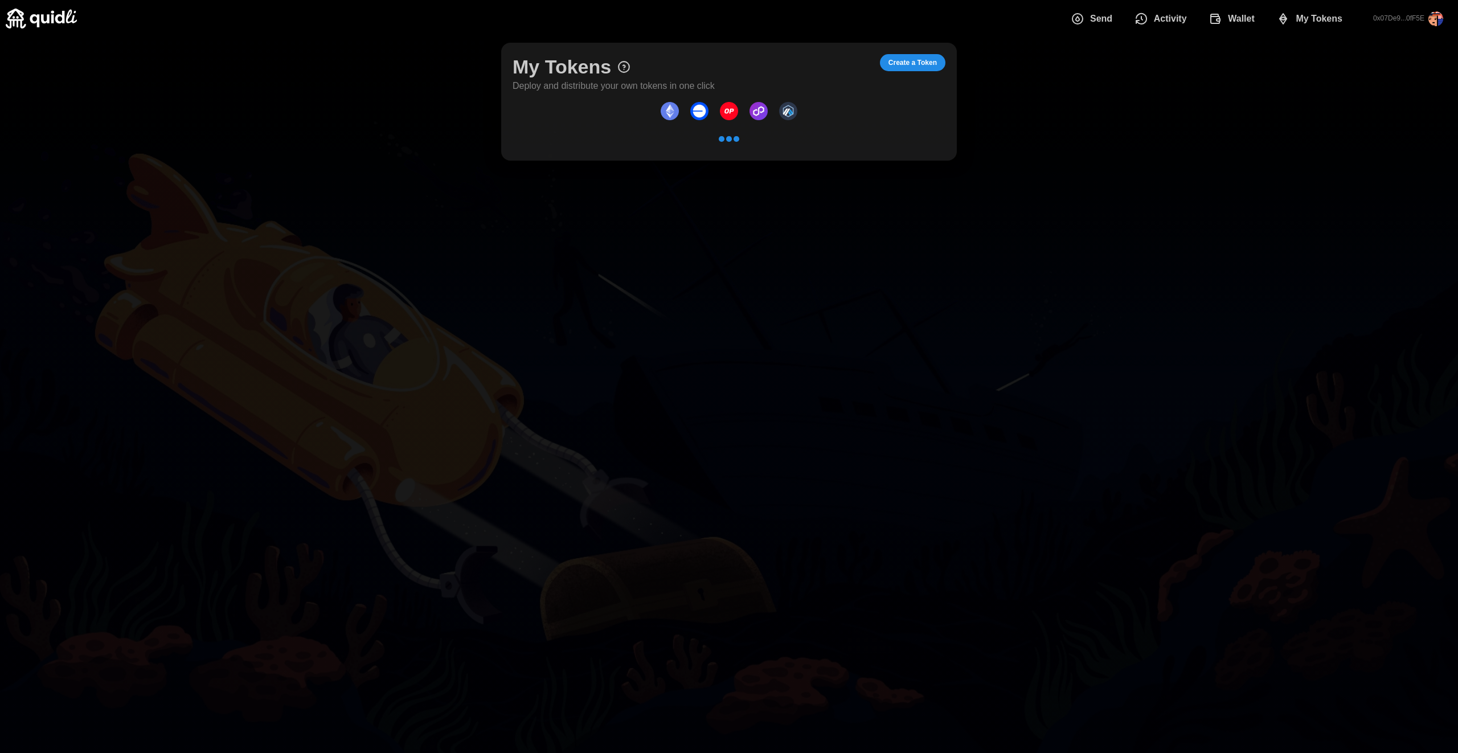
click at [826, 60] on span "Create a Token" at bounding box center [912, 63] width 48 height 16
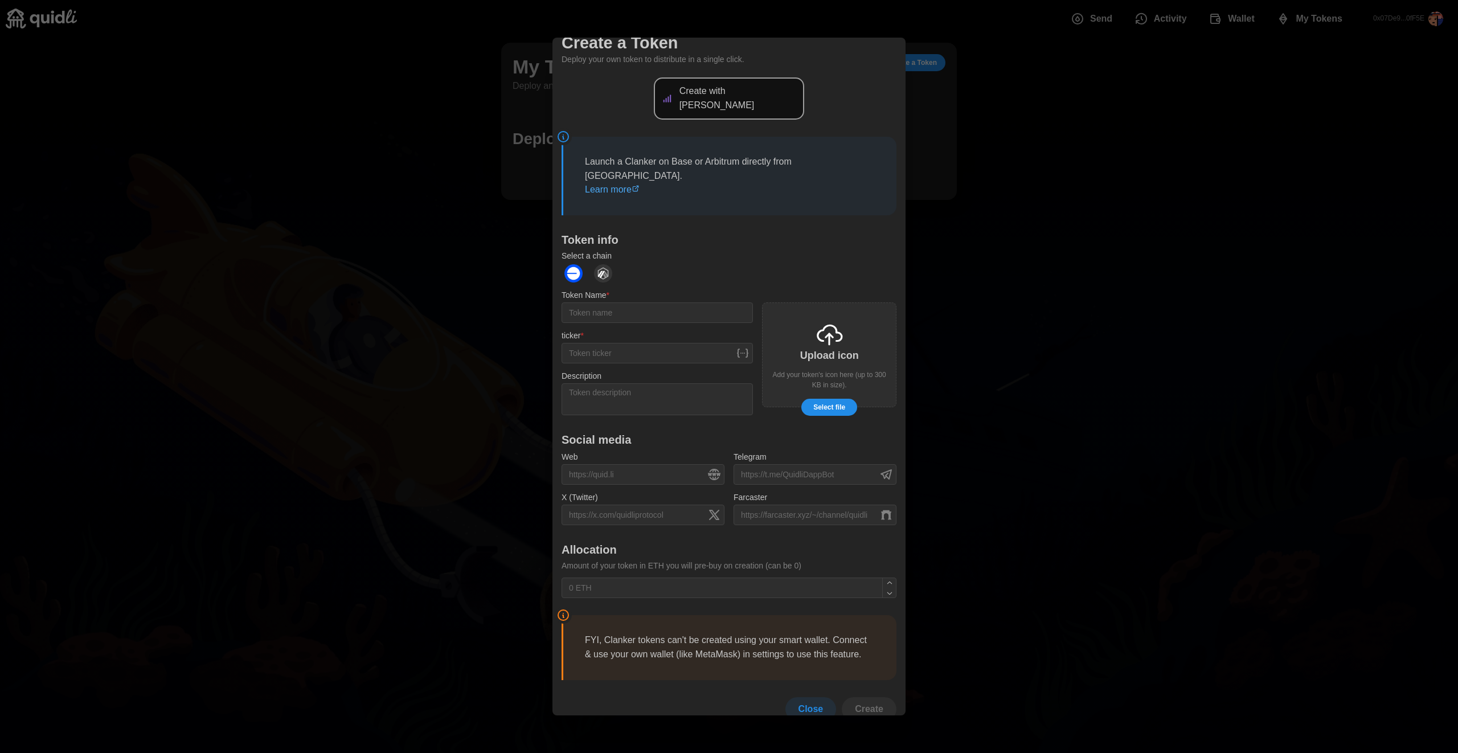
scroll to position [15, 0]
click at [826, 242] on div at bounding box center [729, 376] width 1458 height 753
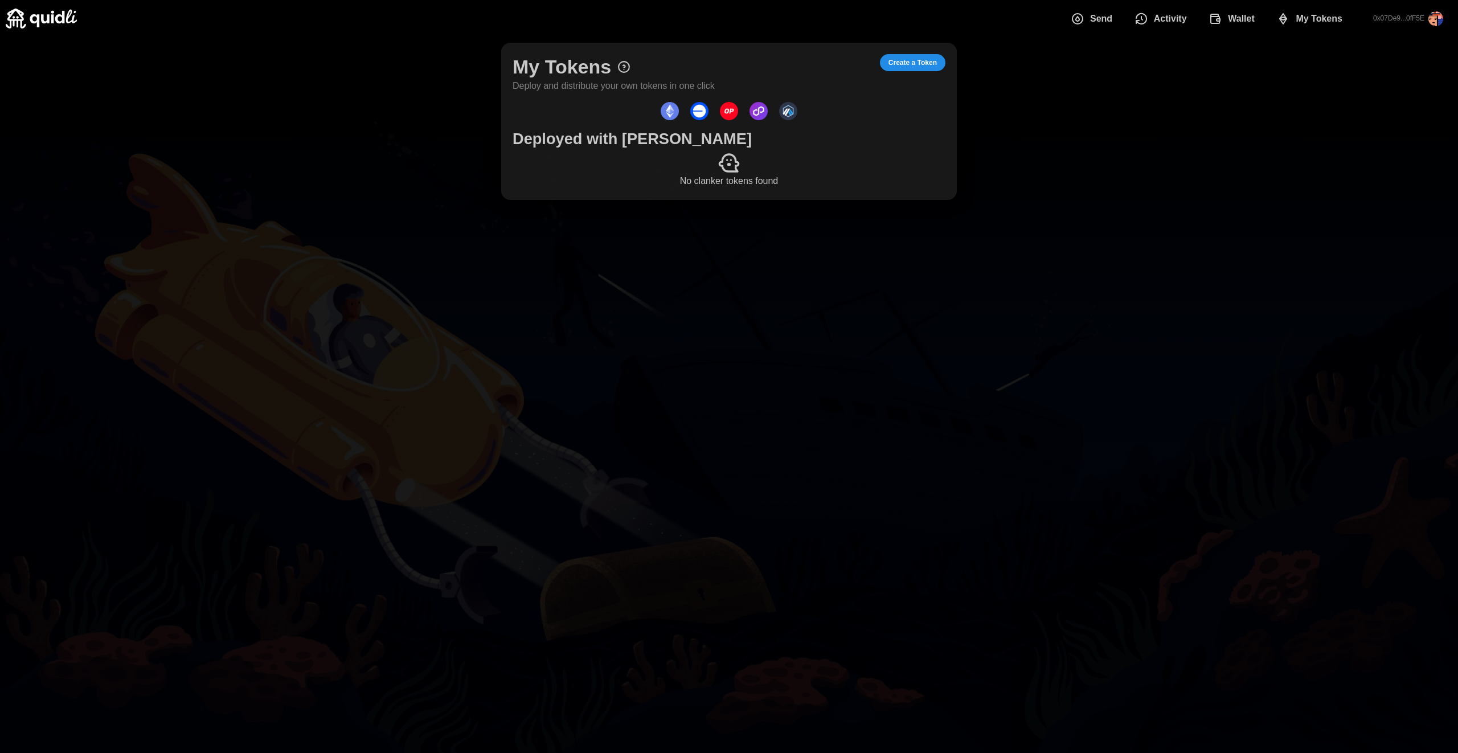
click at [826, 67] on span "Create a Token" at bounding box center [912, 63] width 48 height 16
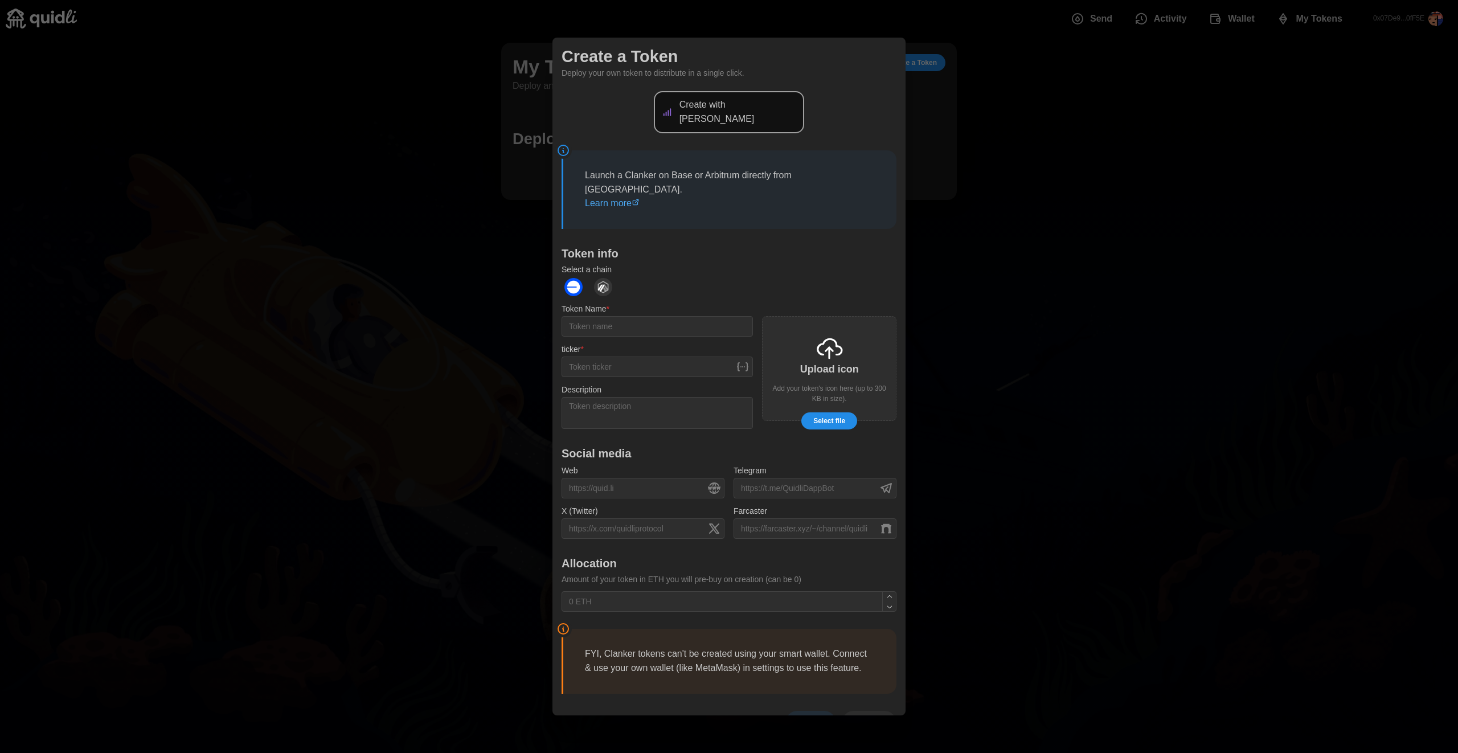
scroll to position [0, 0]
click at [826, 27] on div at bounding box center [729, 376] width 1458 height 753
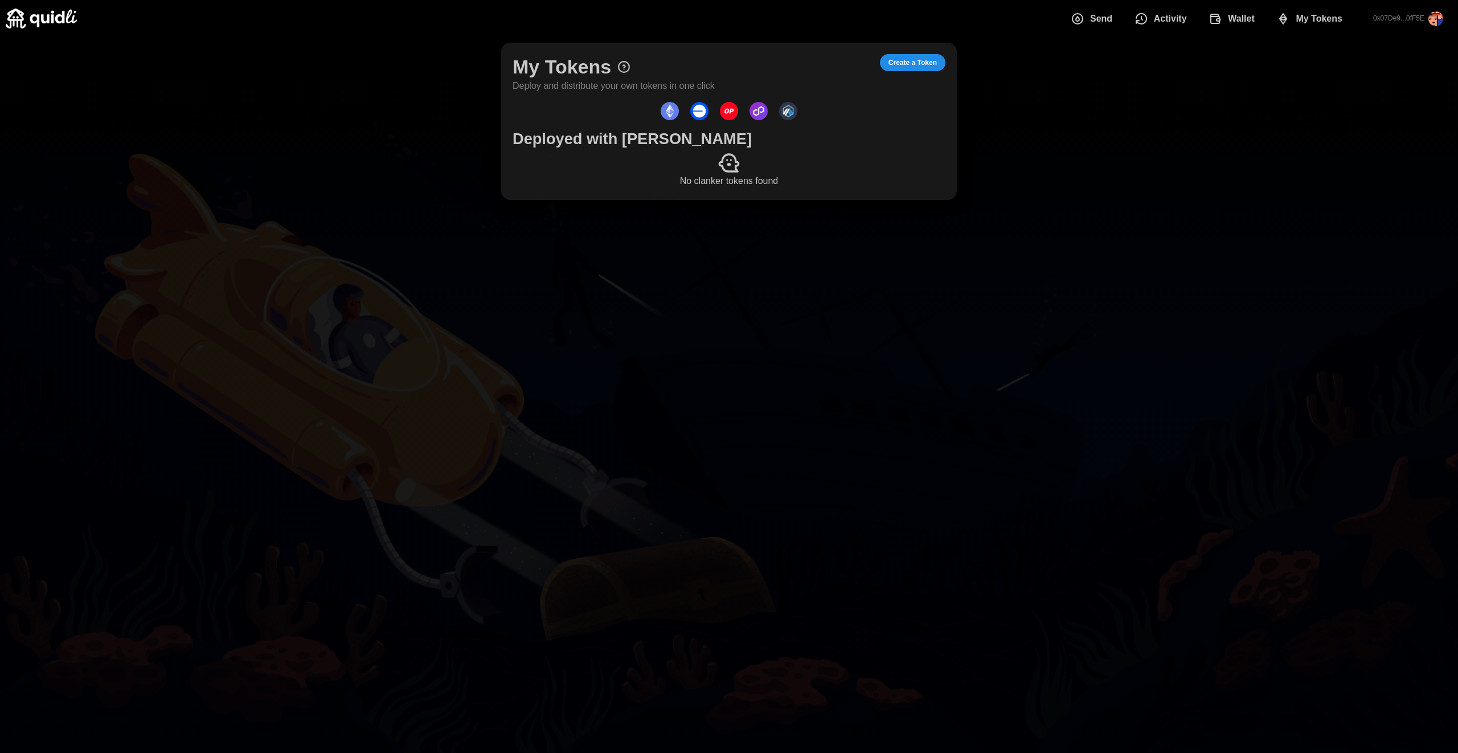
click at [826, 207] on main "My Tokens Deploy and distribute your own tokens in one click Create a Token Dep…" at bounding box center [729, 376] width 1458 height 753
click at [826, 64] on span "Create a Token" at bounding box center [912, 63] width 48 height 16
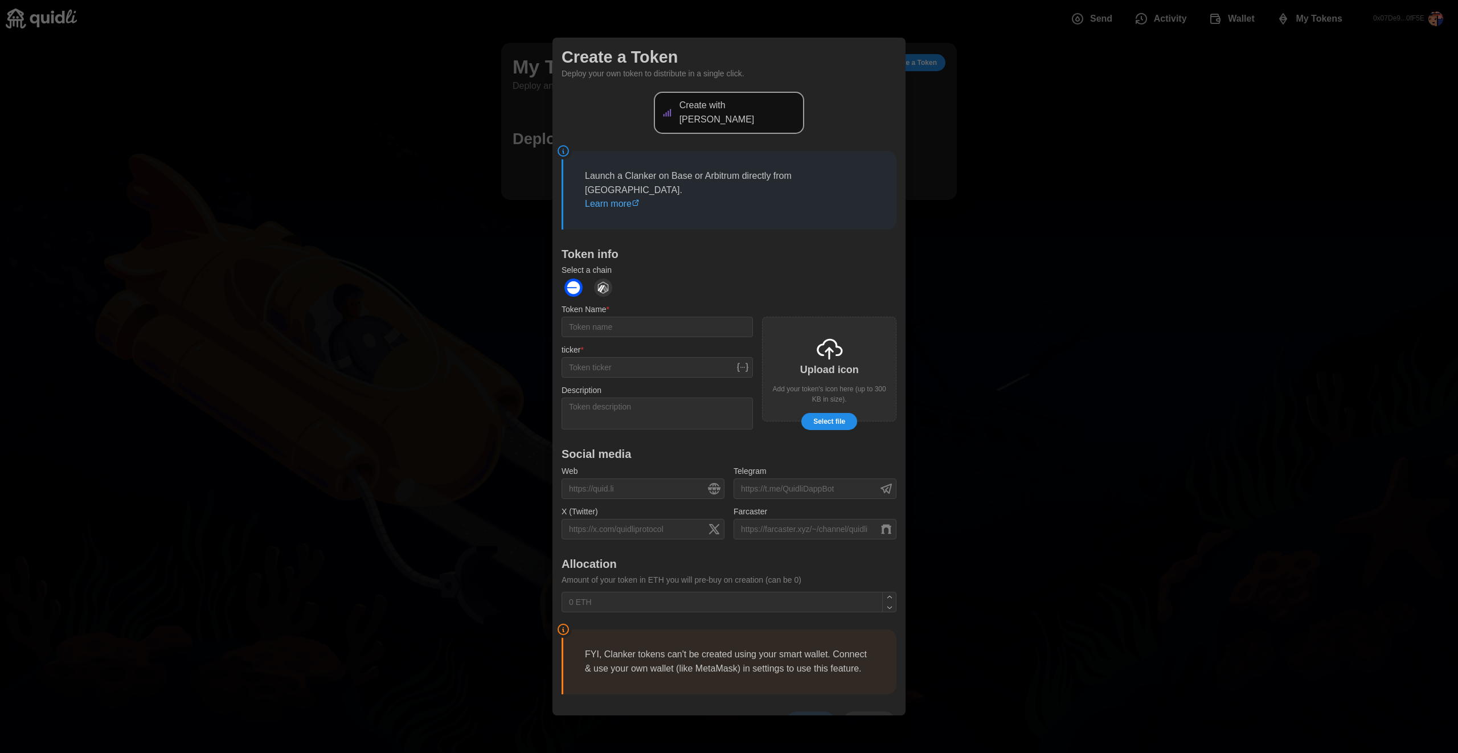
click at [826, 178] on div at bounding box center [729, 376] width 1458 height 753
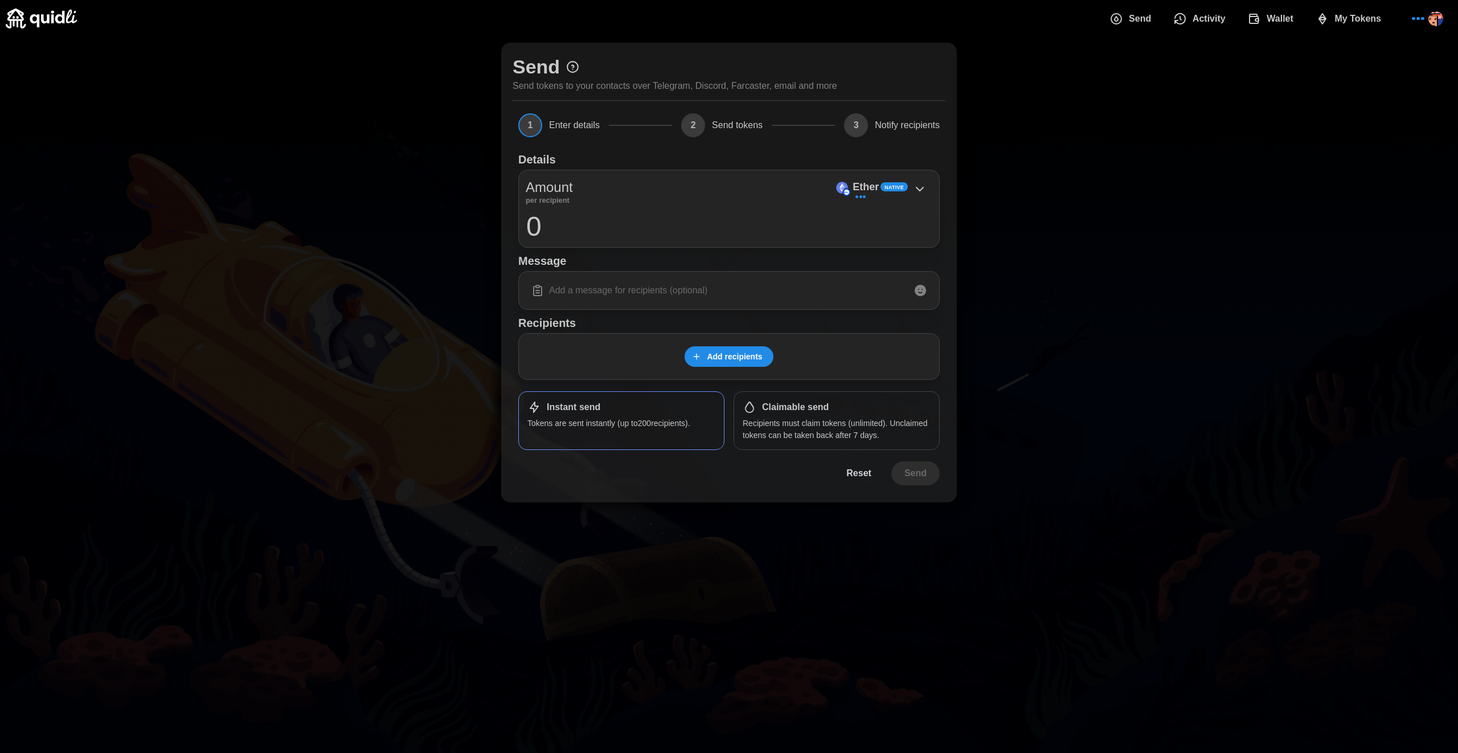
click at [1344, 22] on span "My Tokens" at bounding box center [1358, 18] width 47 height 23
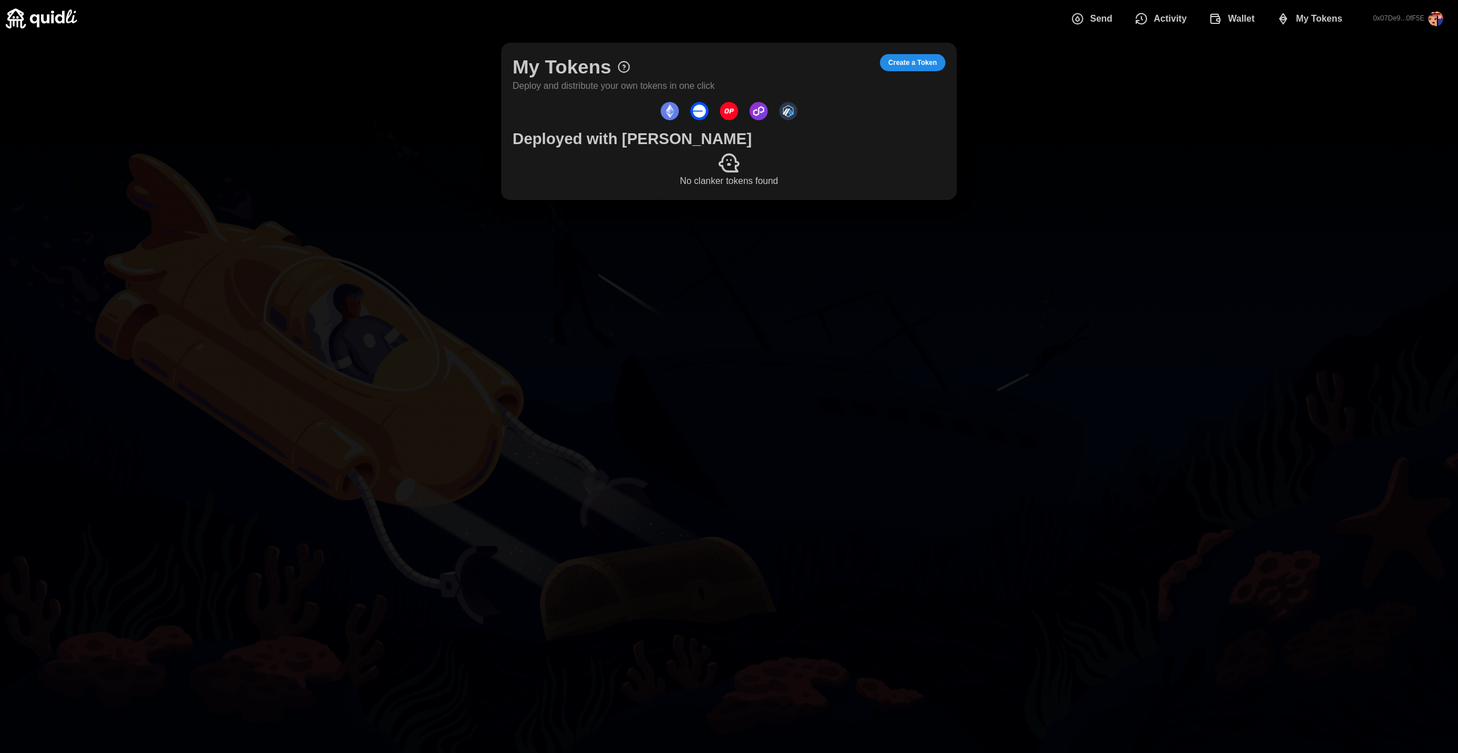
click at [1091, 21] on span "Send" at bounding box center [1101, 18] width 22 height 23
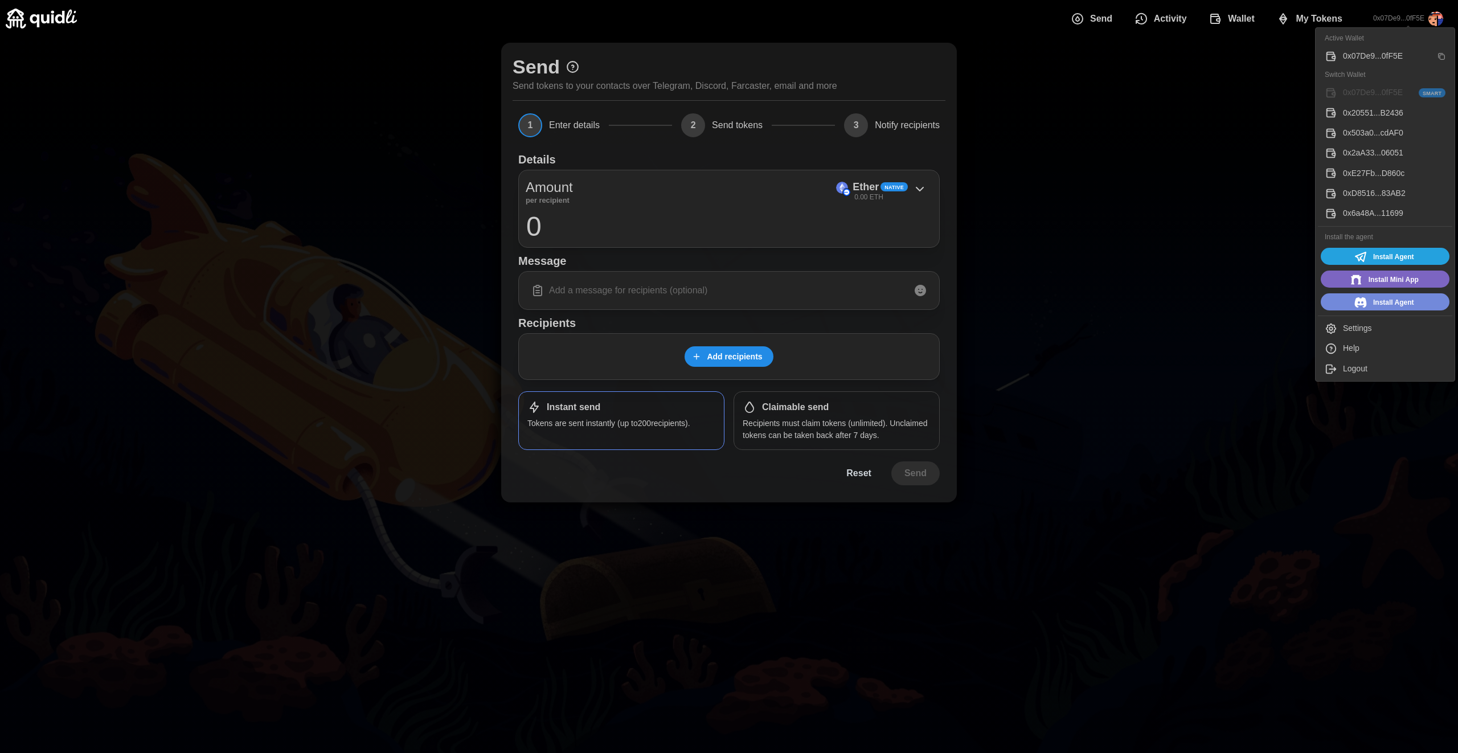
click at [1363, 129] on div "0x503a0...cdAF0" at bounding box center [1394, 133] width 103 height 13
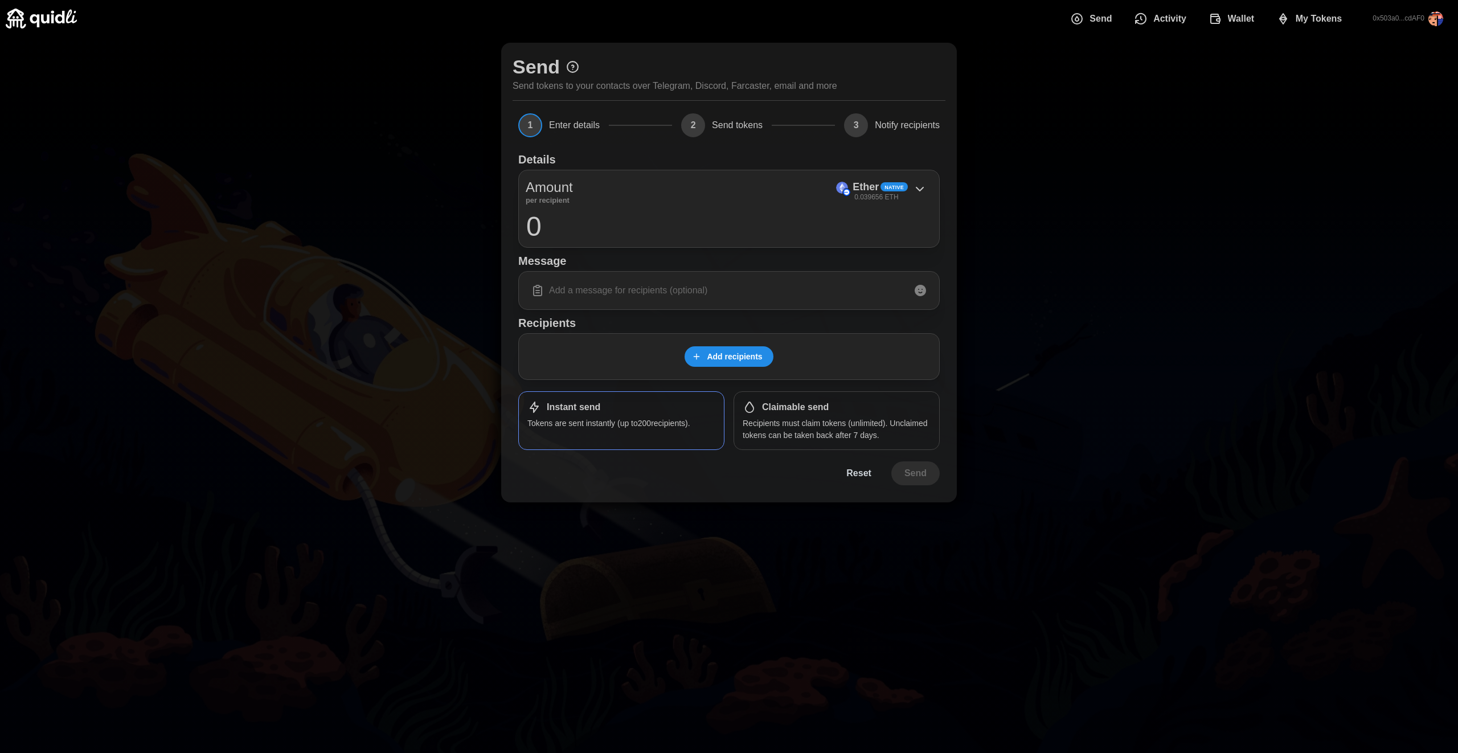
click at [1230, 23] on span "Wallet" at bounding box center [1241, 18] width 27 height 23
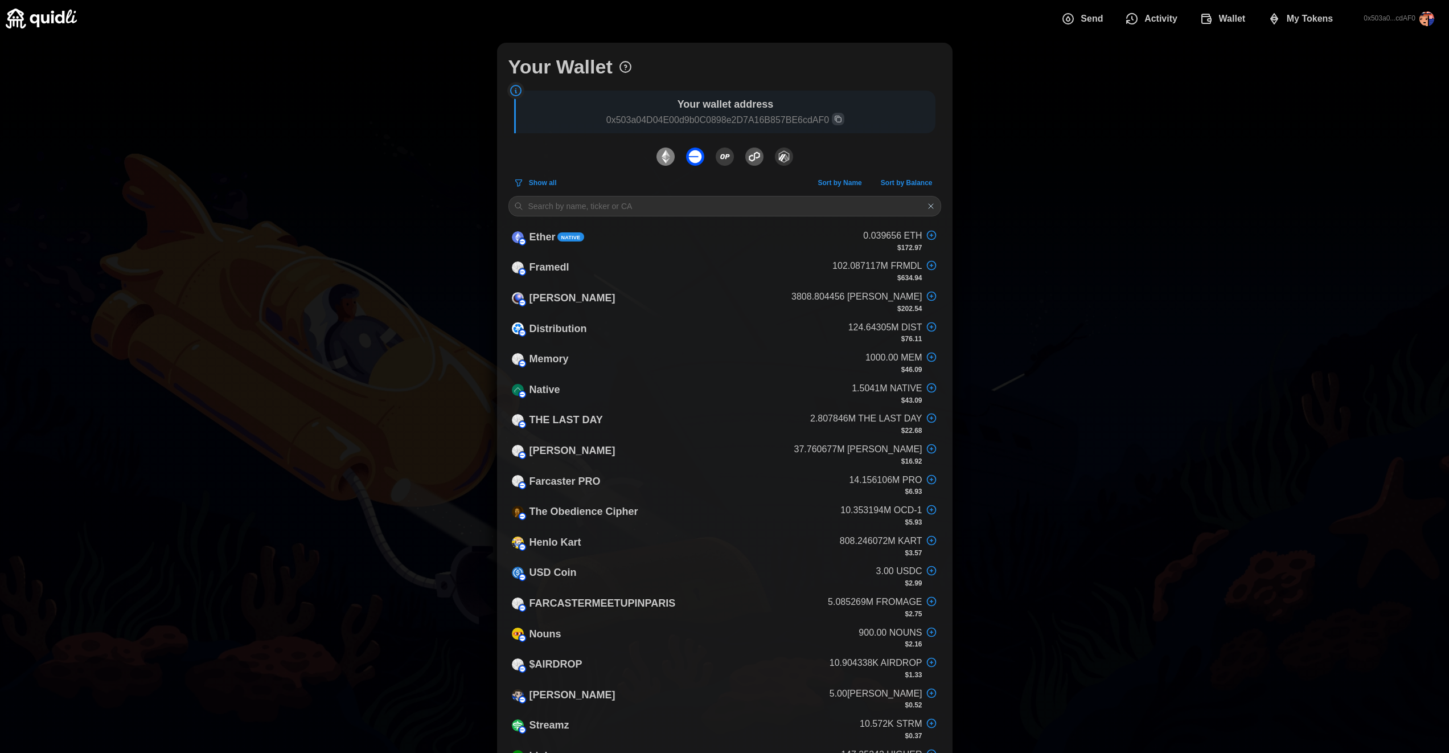
click at [1152, 15] on span "Activity" at bounding box center [1161, 18] width 33 height 23
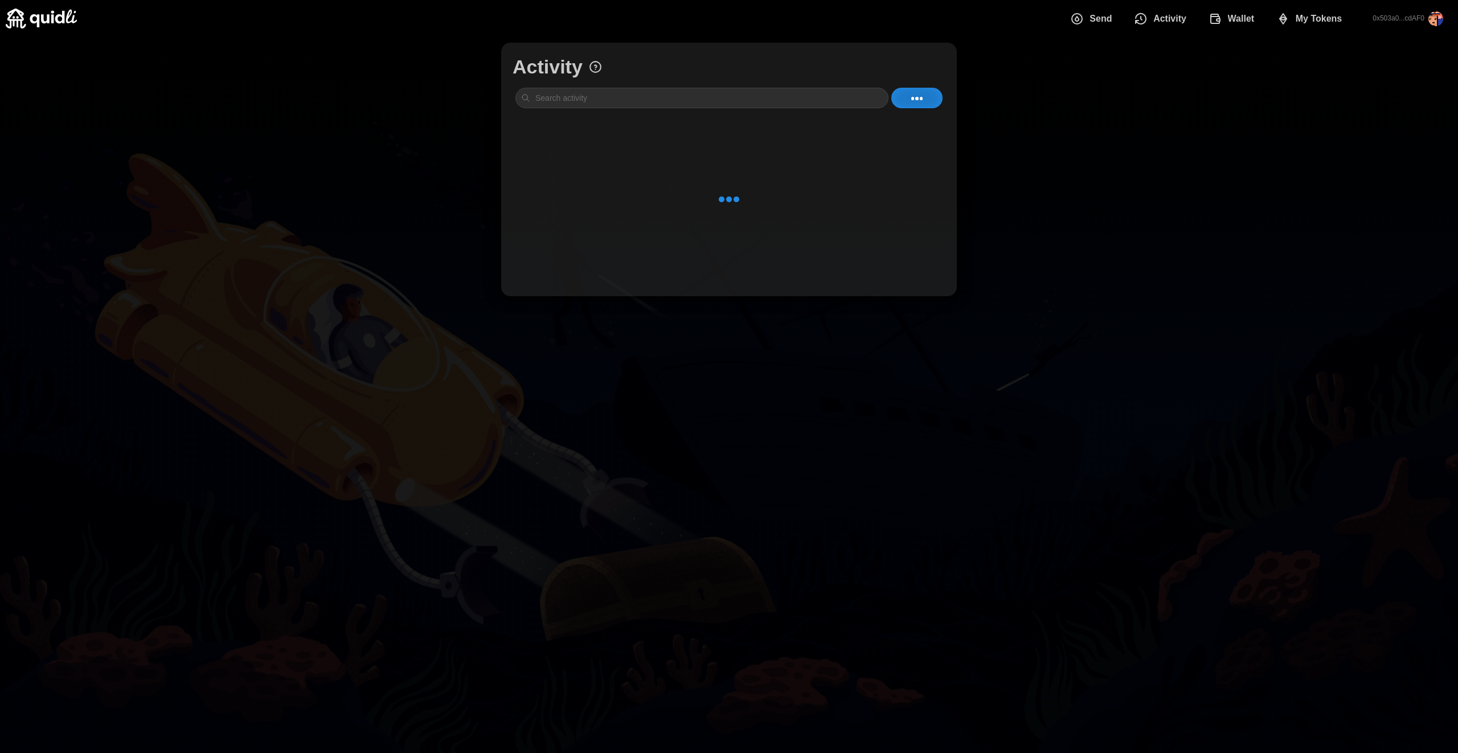
click at [1267, 13] on div "Send Activity Wallet My Tokens" at bounding box center [1209, 19] width 294 height 24
click at [1324, 18] on span "My Tokens" at bounding box center [1319, 18] width 47 height 23
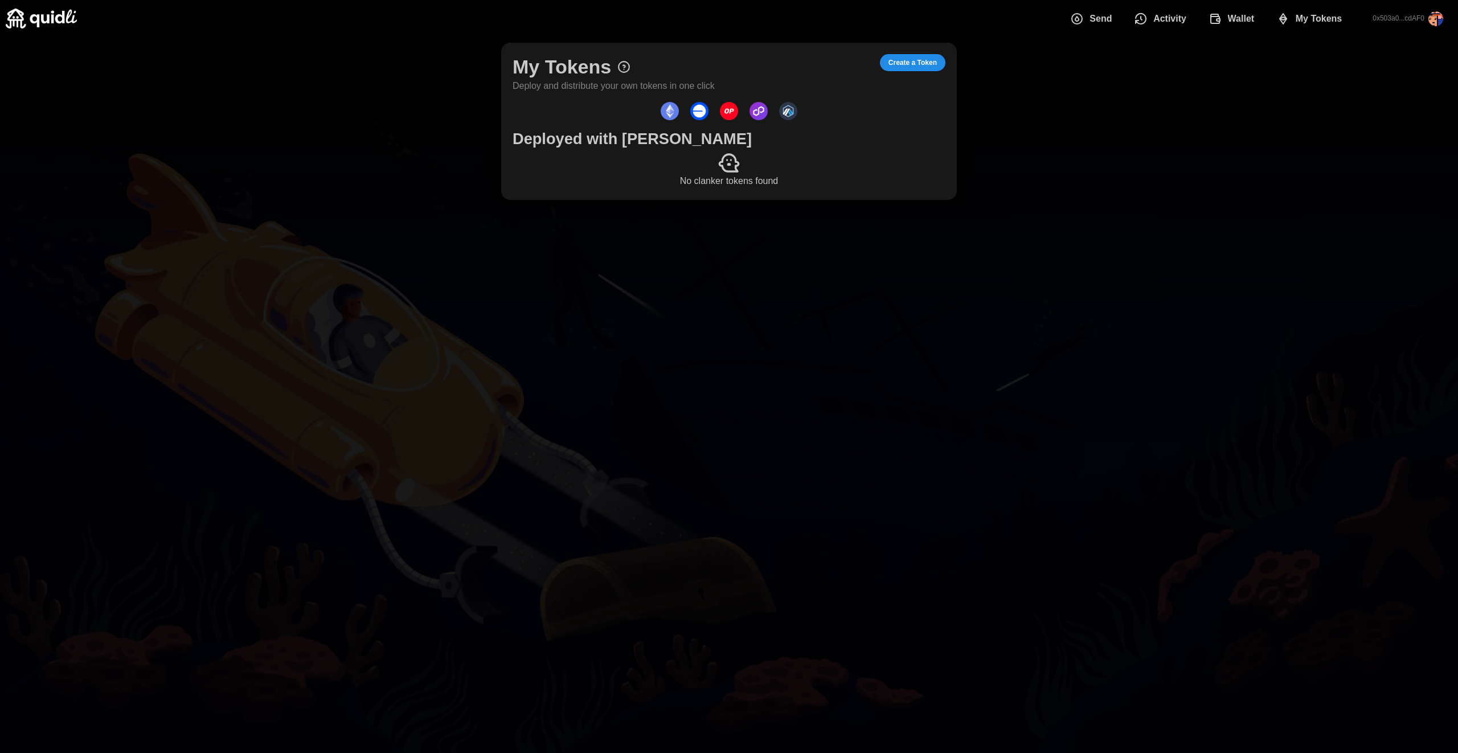
click at [1324, 18] on span "My Tokens" at bounding box center [1319, 18] width 47 height 23
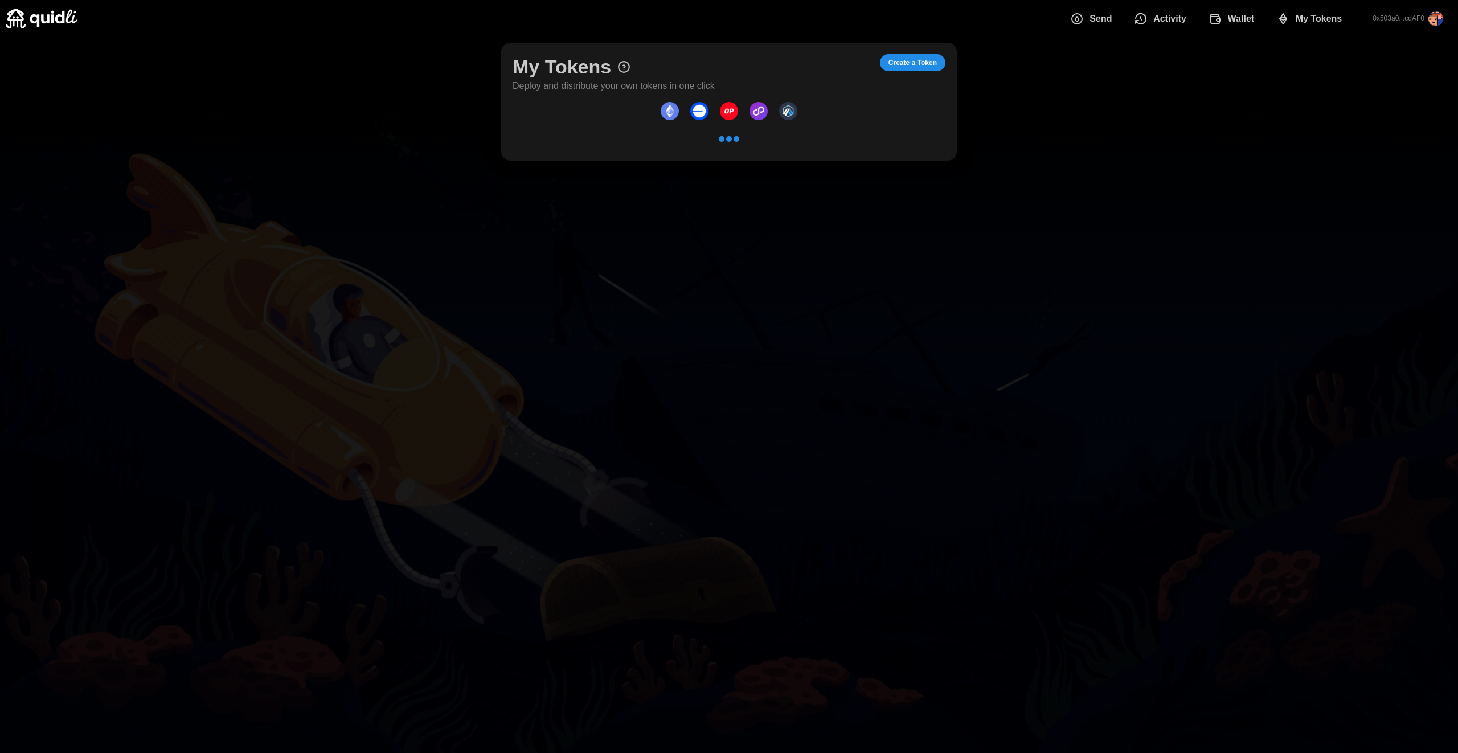
click at [1231, 17] on span "Wallet" at bounding box center [1241, 18] width 27 height 23
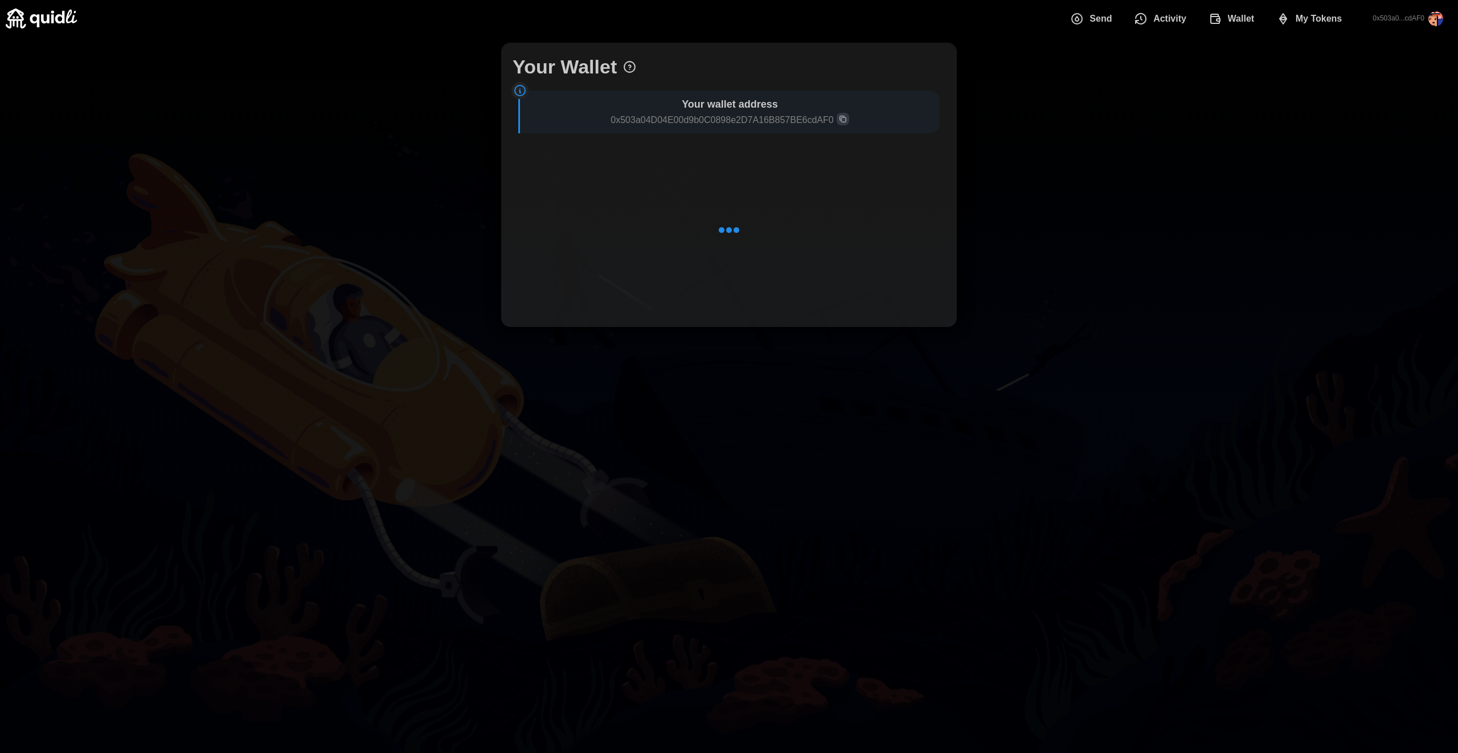
click at [1087, 19] on span "Send" at bounding box center [1091, 18] width 42 height 23
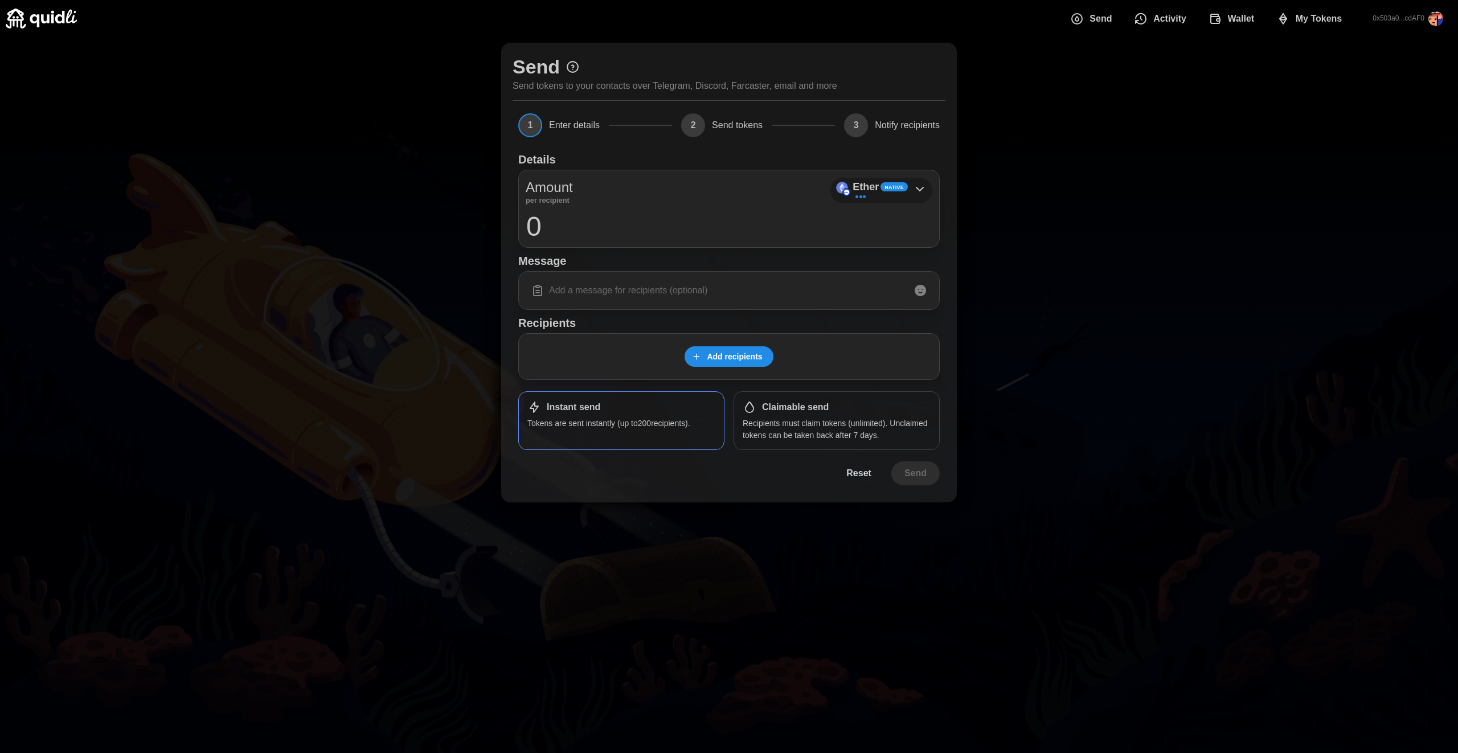
click at [916, 187] on icon at bounding box center [919, 188] width 7 height 3
click at [917, 189] on icon at bounding box center [920, 189] width 14 height 14
click at [915, 189] on icon at bounding box center [920, 189] width 14 height 14
click at [917, 186] on icon at bounding box center [920, 189] width 14 height 14
click at [924, 189] on icon at bounding box center [920, 189] width 14 height 14
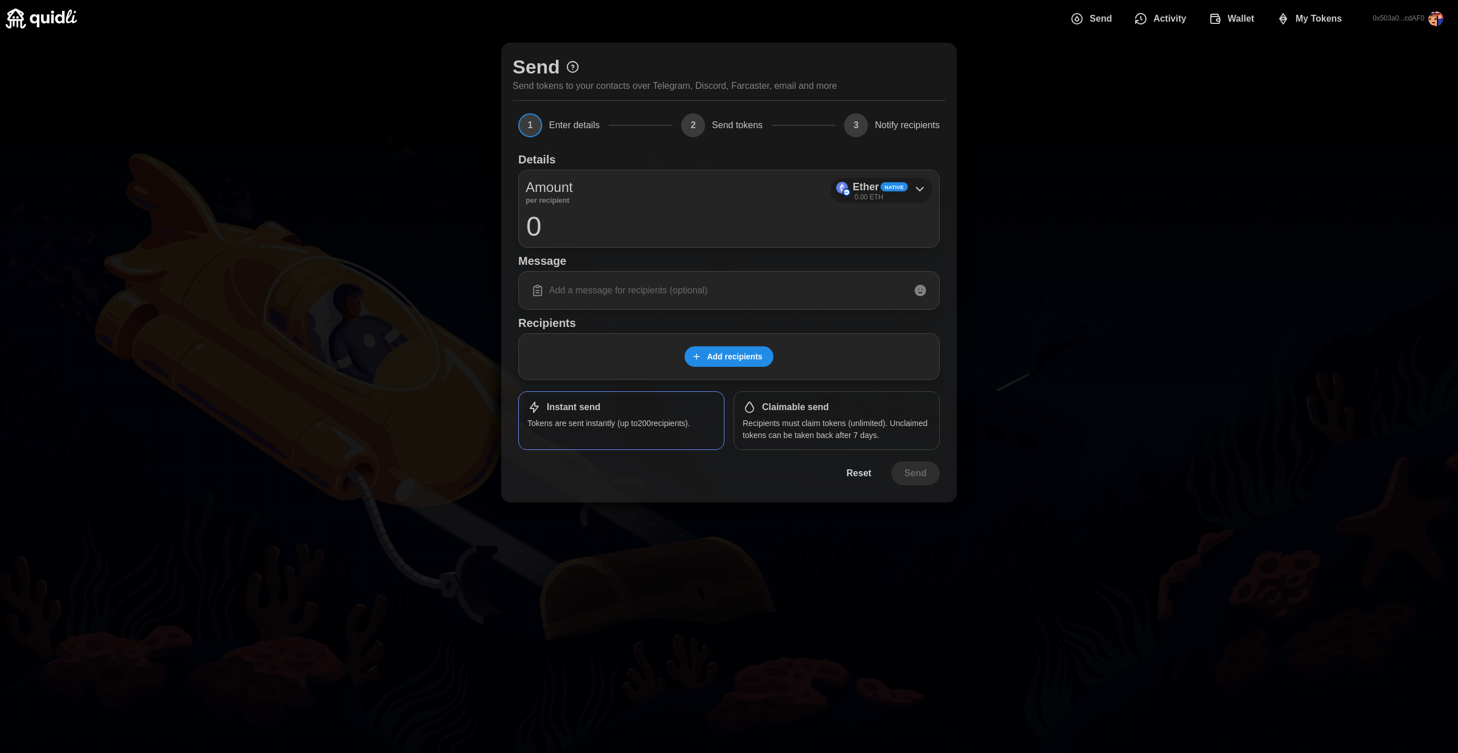
click at [902, 192] on div "Ether Native" at bounding box center [880, 187] width 55 height 17
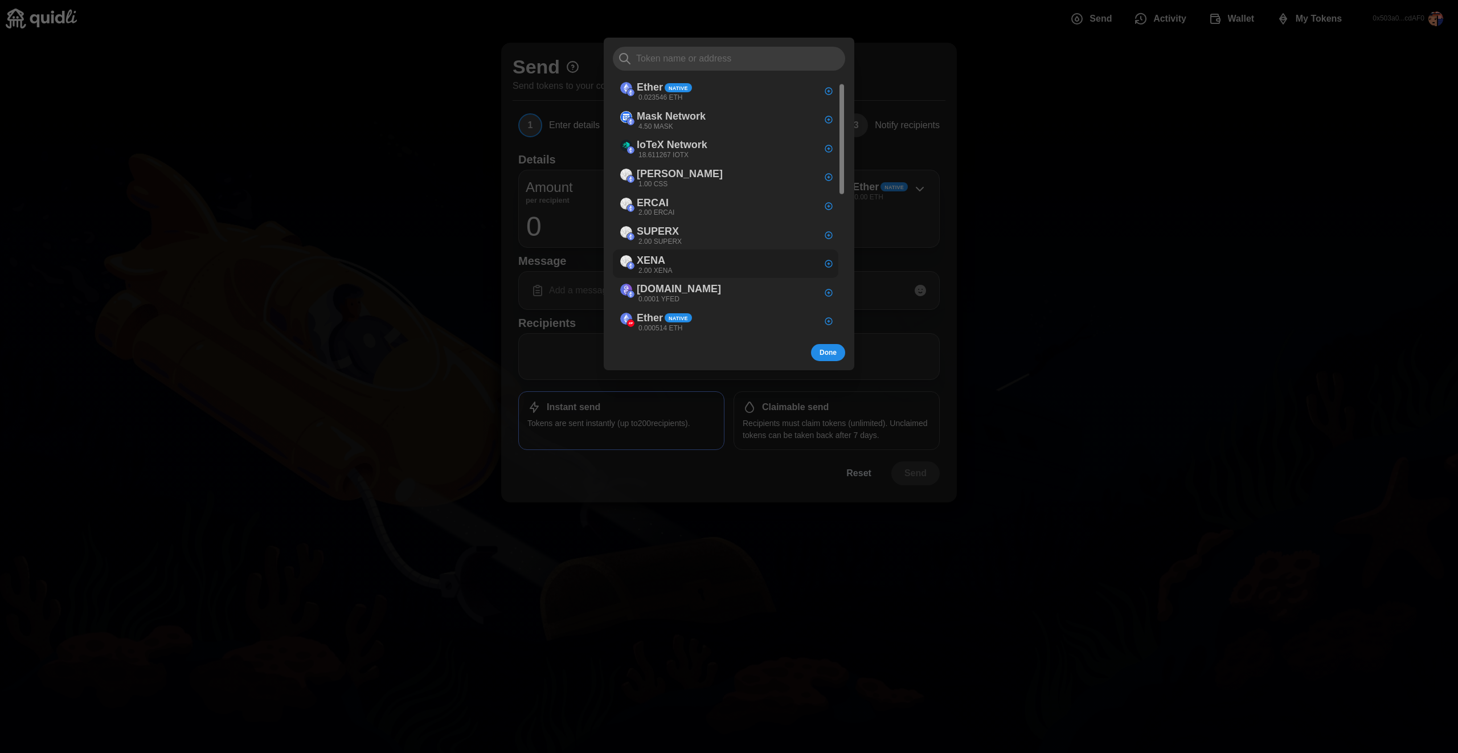
scroll to position [20, 0]
click at [1014, 235] on div at bounding box center [729, 376] width 1458 height 753
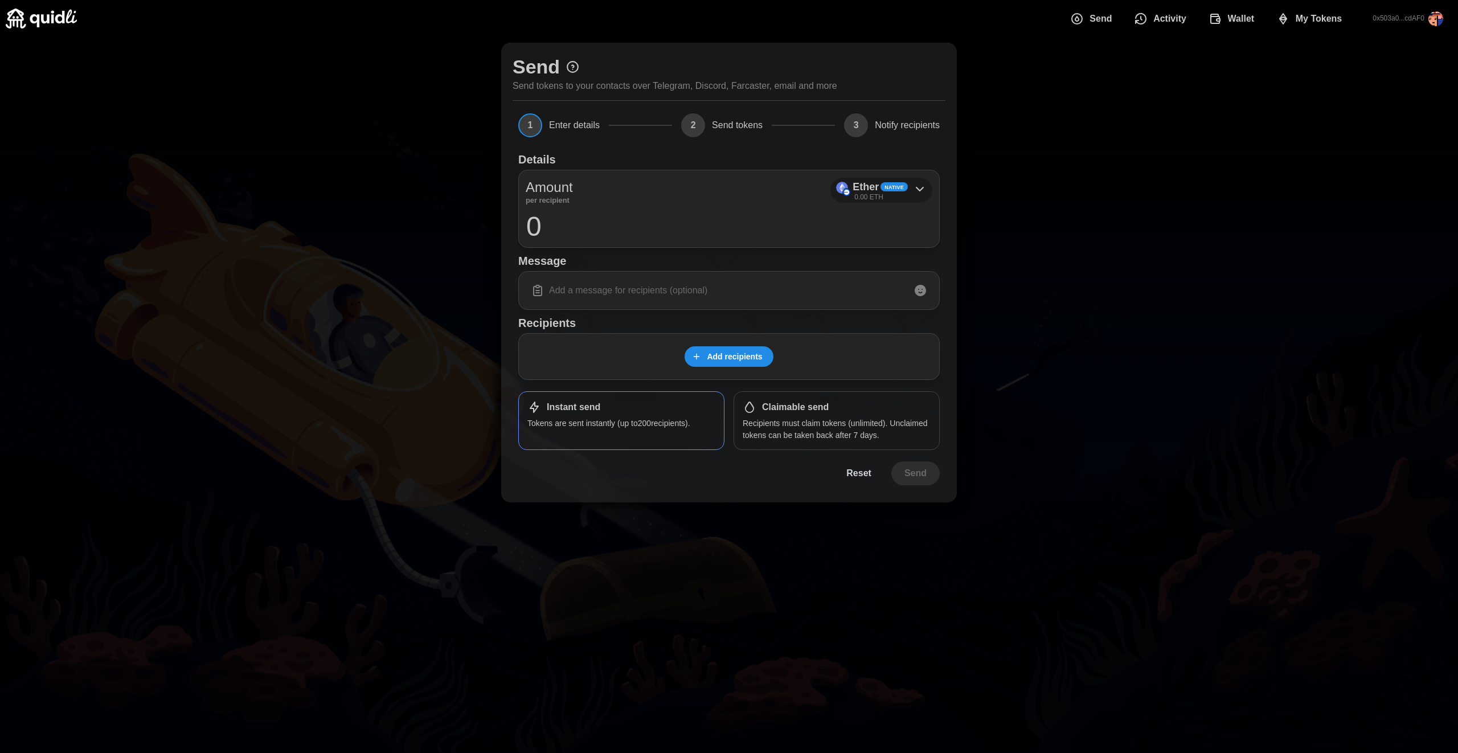
click at [903, 193] on div "Ether Native" at bounding box center [880, 187] width 55 height 17
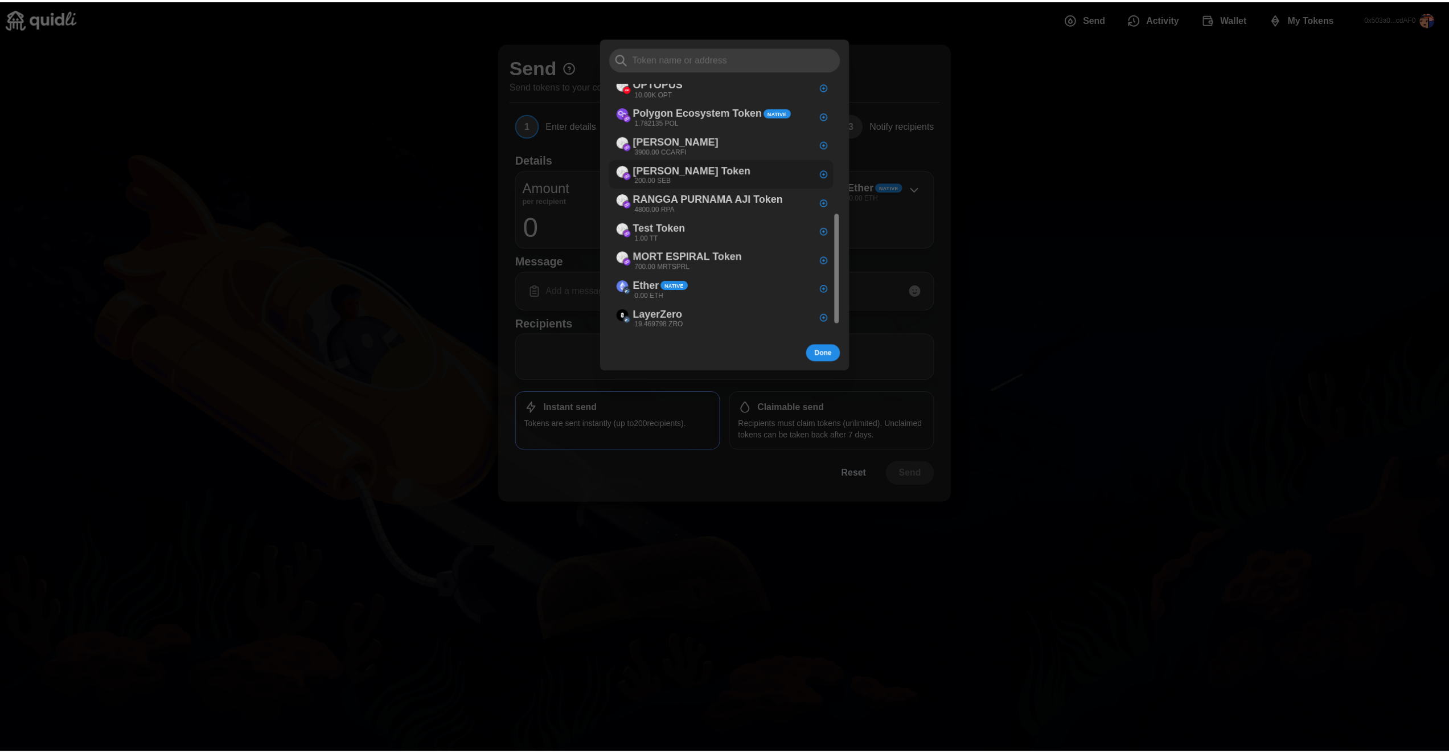
scroll to position [0, 0]
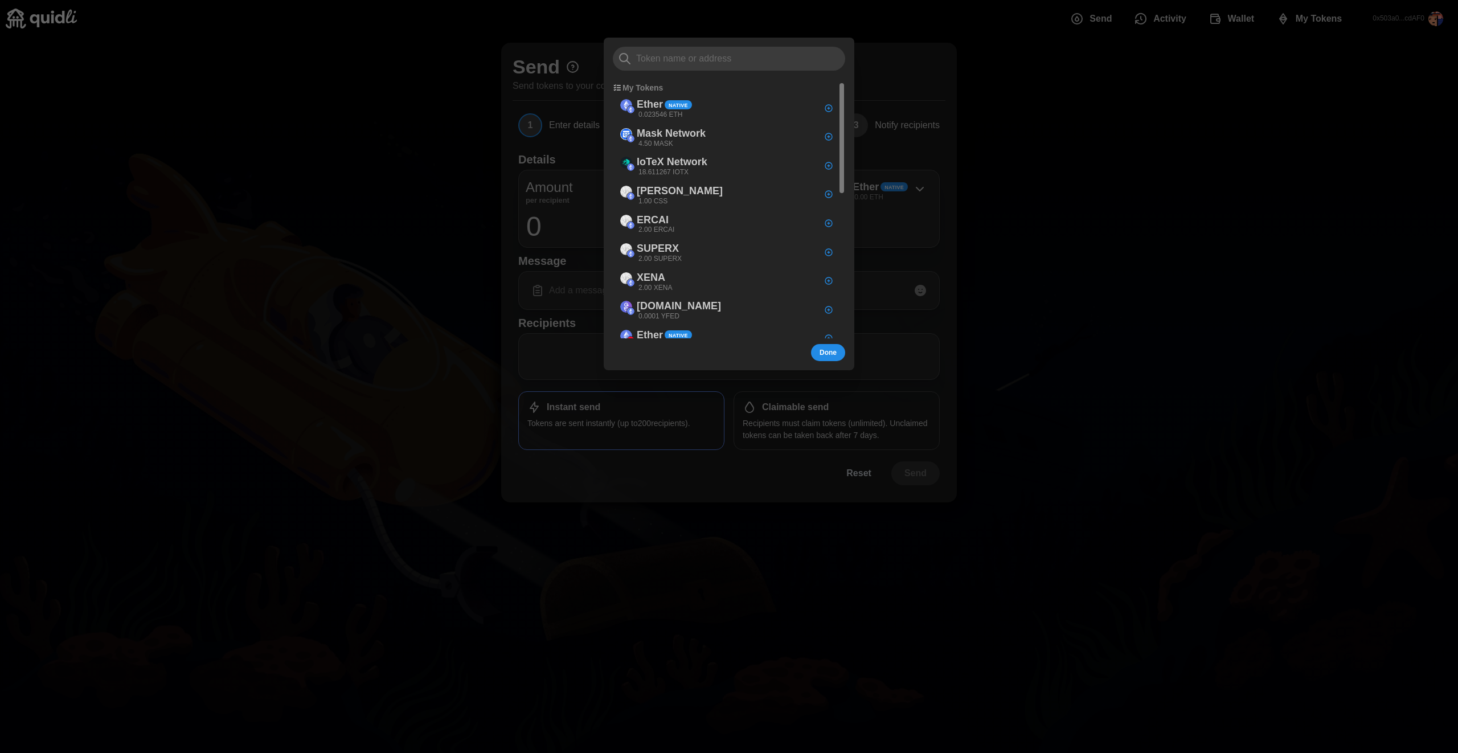
click at [1215, 150] on div at bounding box center [729, 376] width 1458 height 753
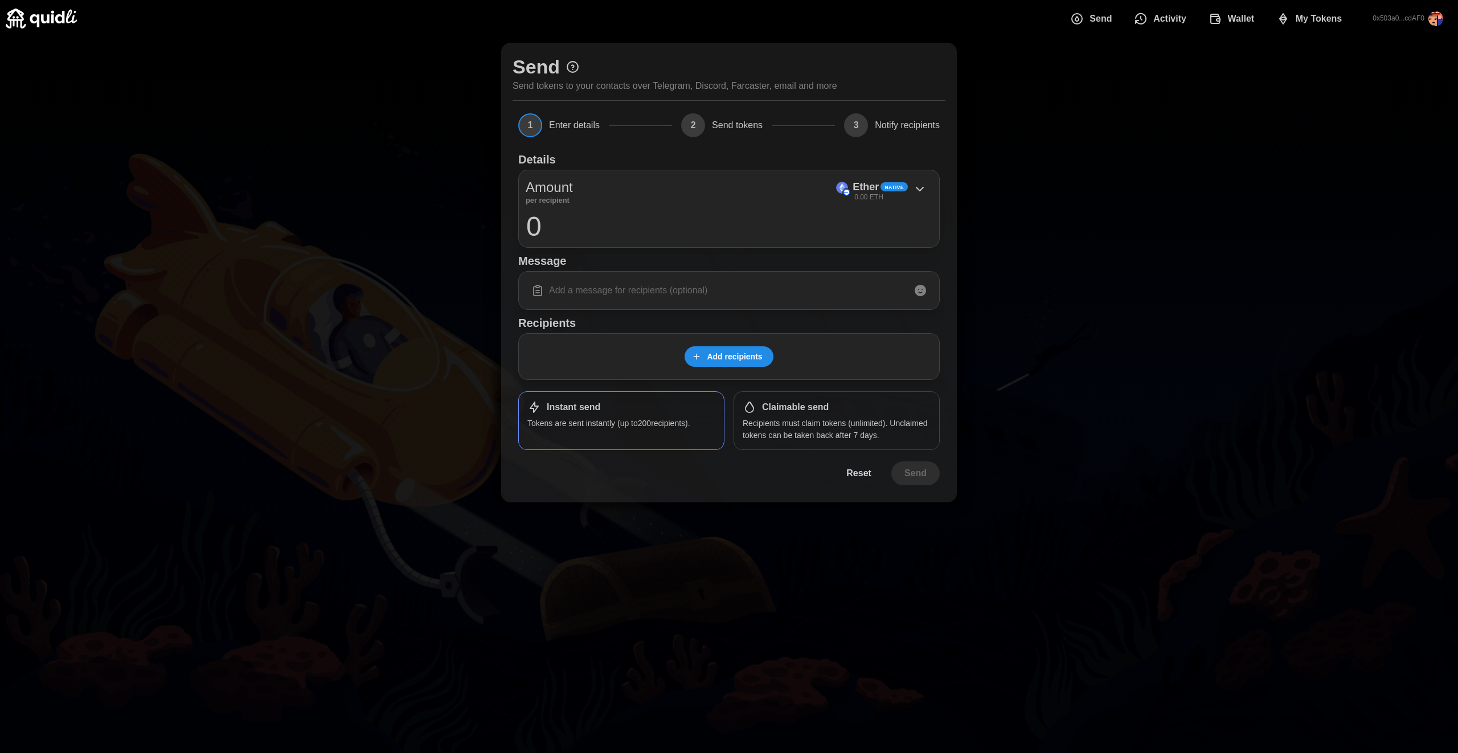
click at [1207, 17] on button "Wallet" at bounding box center [1233, 19] width 68 height 24
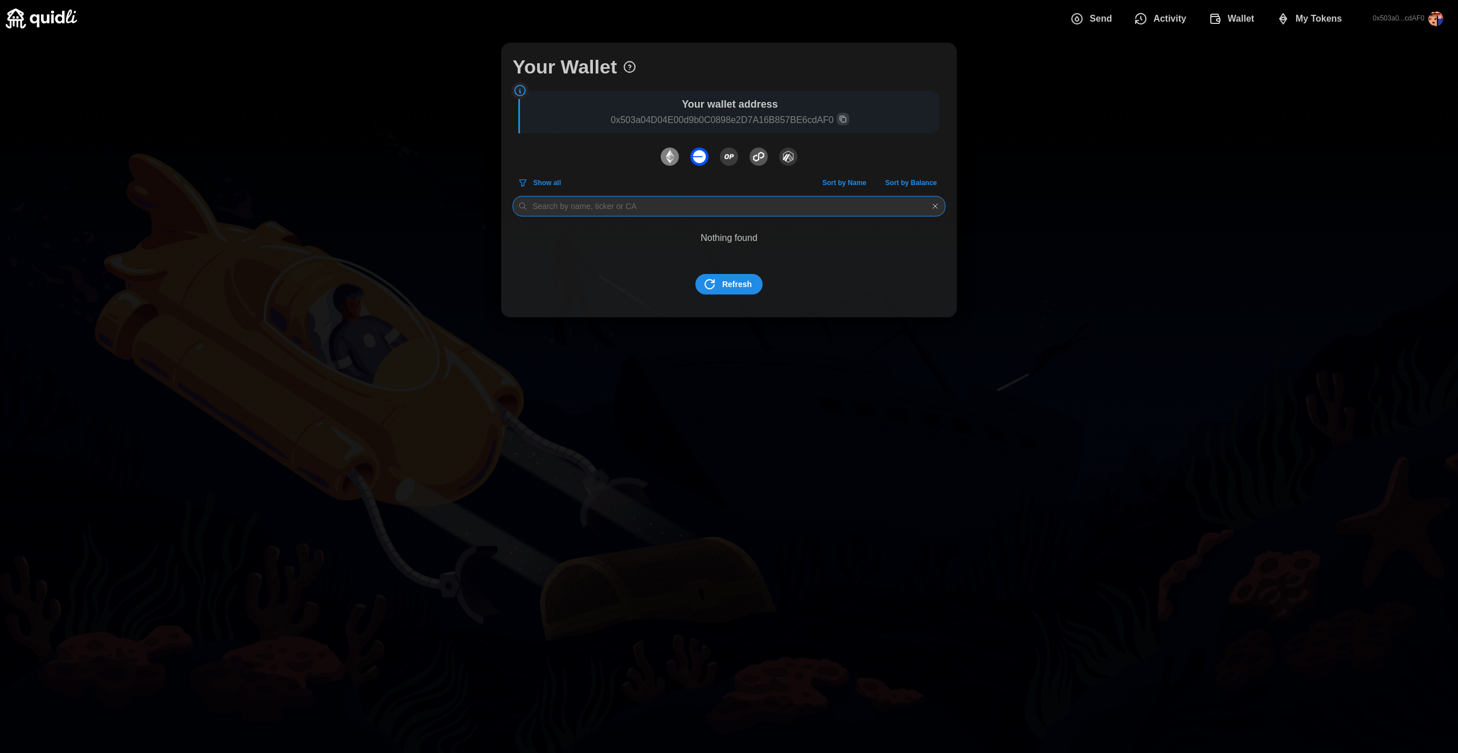
click at [668, 211] on input at bounding box center [729, 206] width 433 height 21
click at [678, 157] on img "dots" at bounding box center [670, 157] width 18 height 18
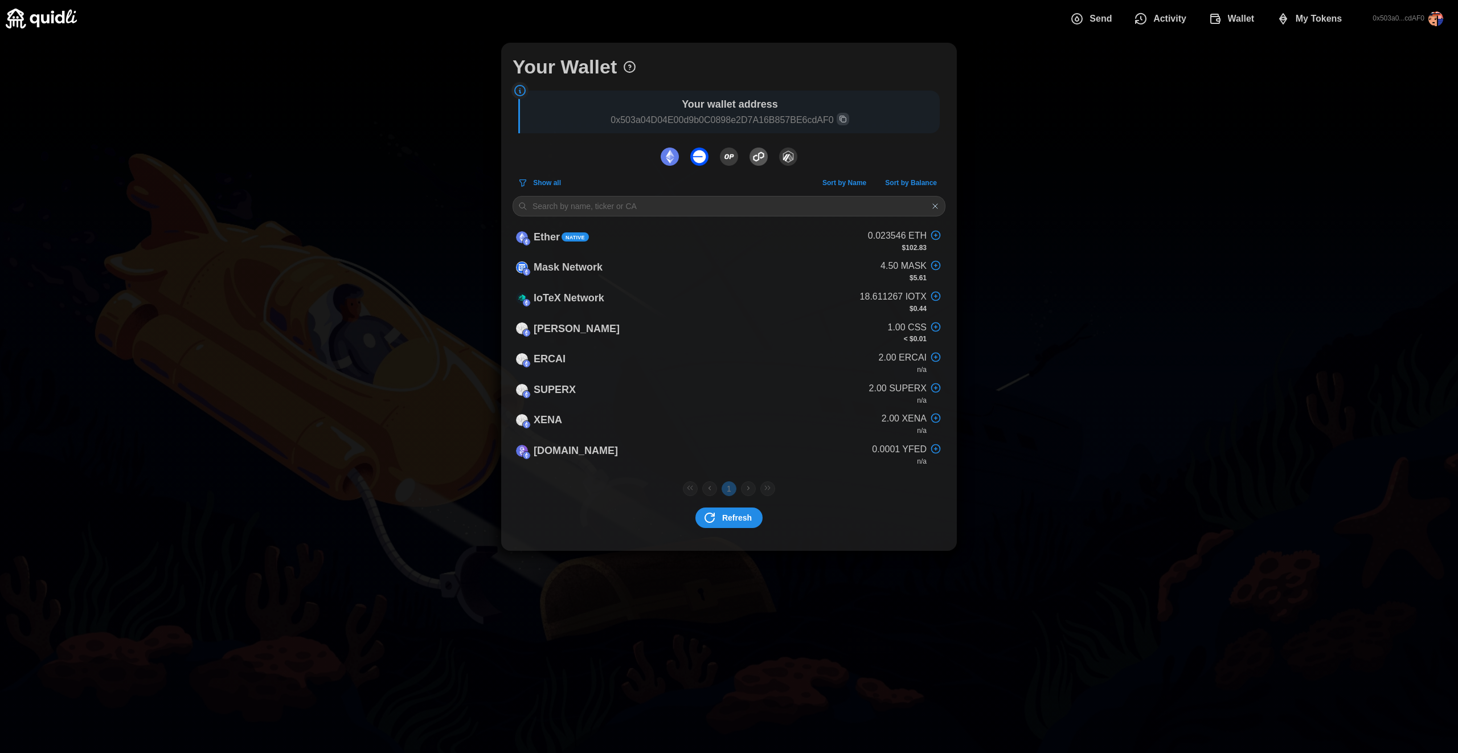
click at [706, 153] on img "dots" at bounding box center [699, 157] width 18 height 18
click at [671, 158] on img "dots" at bounding box center [670, 157] width 18 height 18
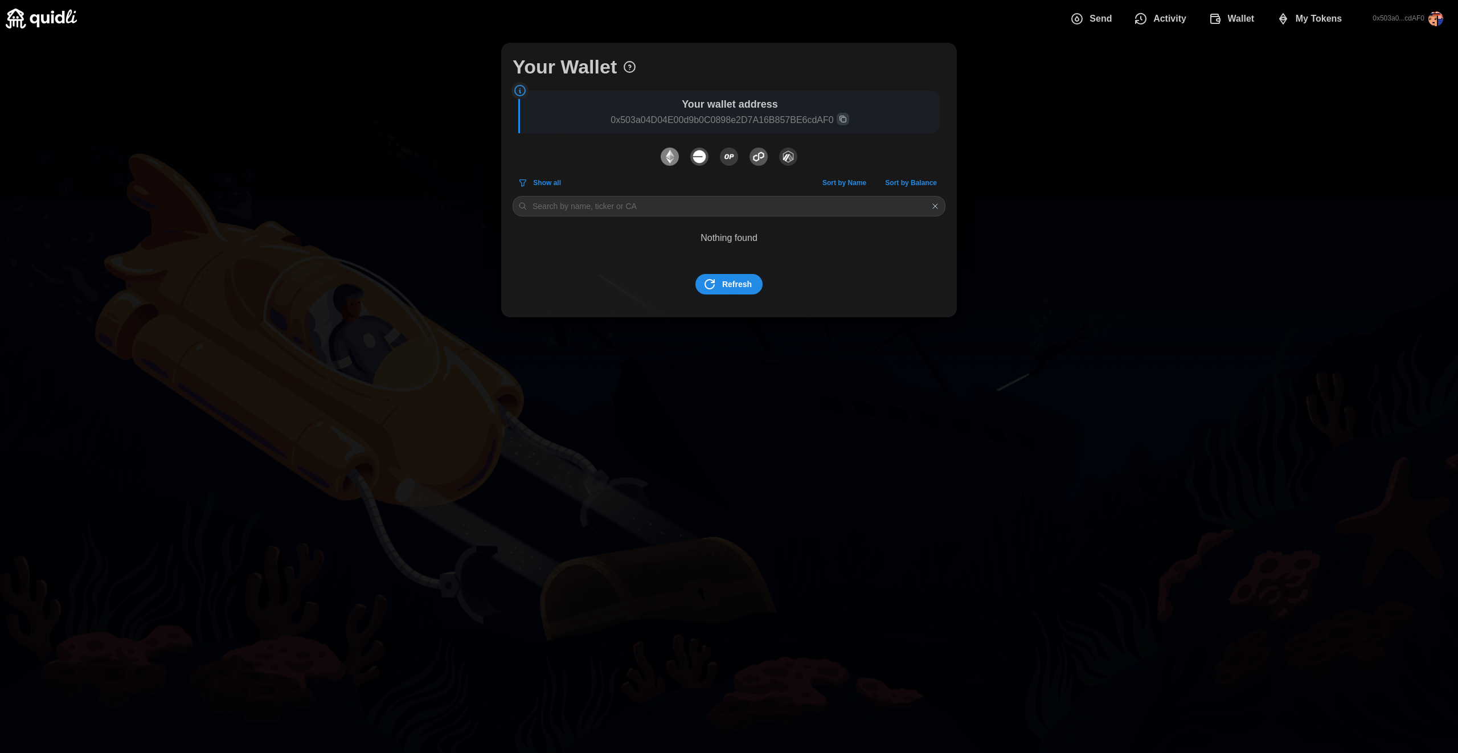
click at [706, 157] on img "dots" at bounding box center [699, 157] width 18 height 18
click at [710, 282] on icon "dots" at bounding box center [710, 284] width 14 height 14
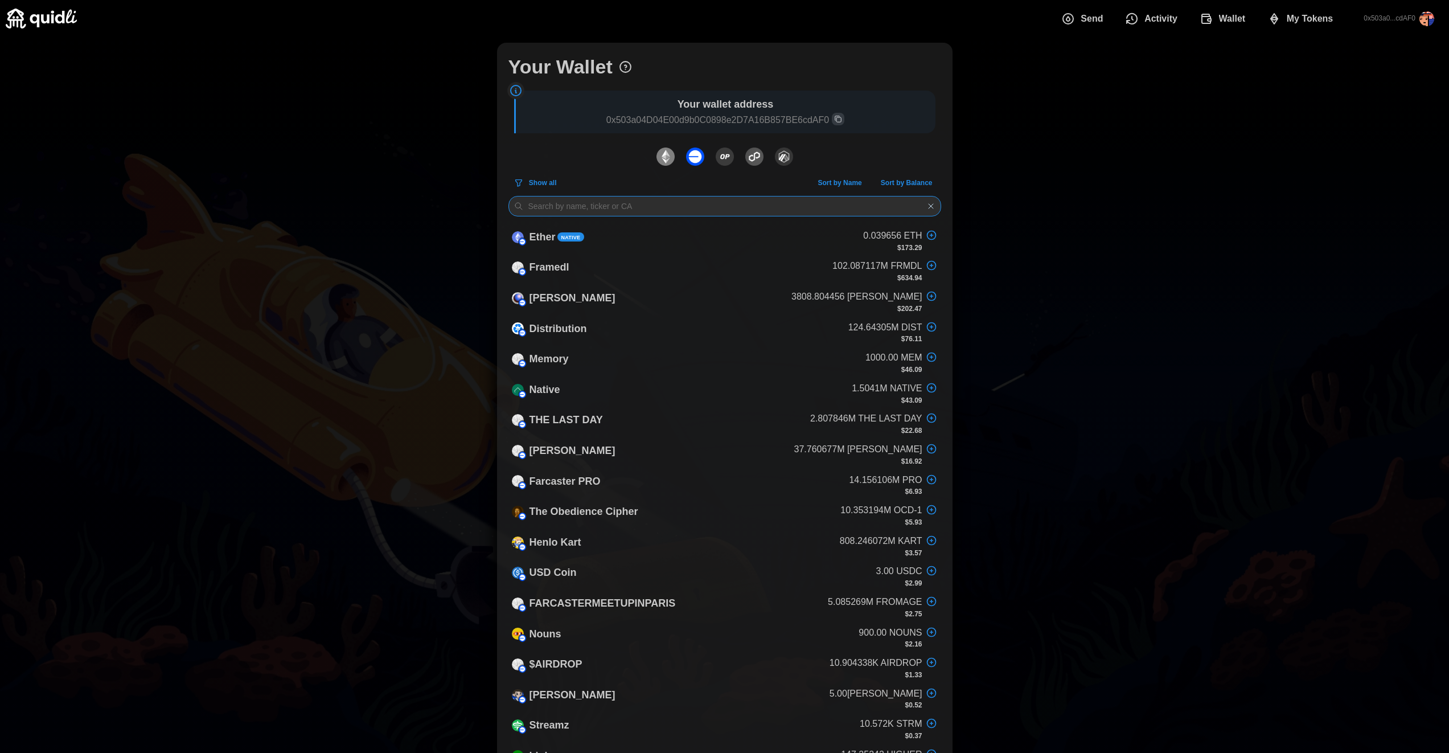
click at [646, 202] on input at bounding box center [725, 206] width 433 height 21
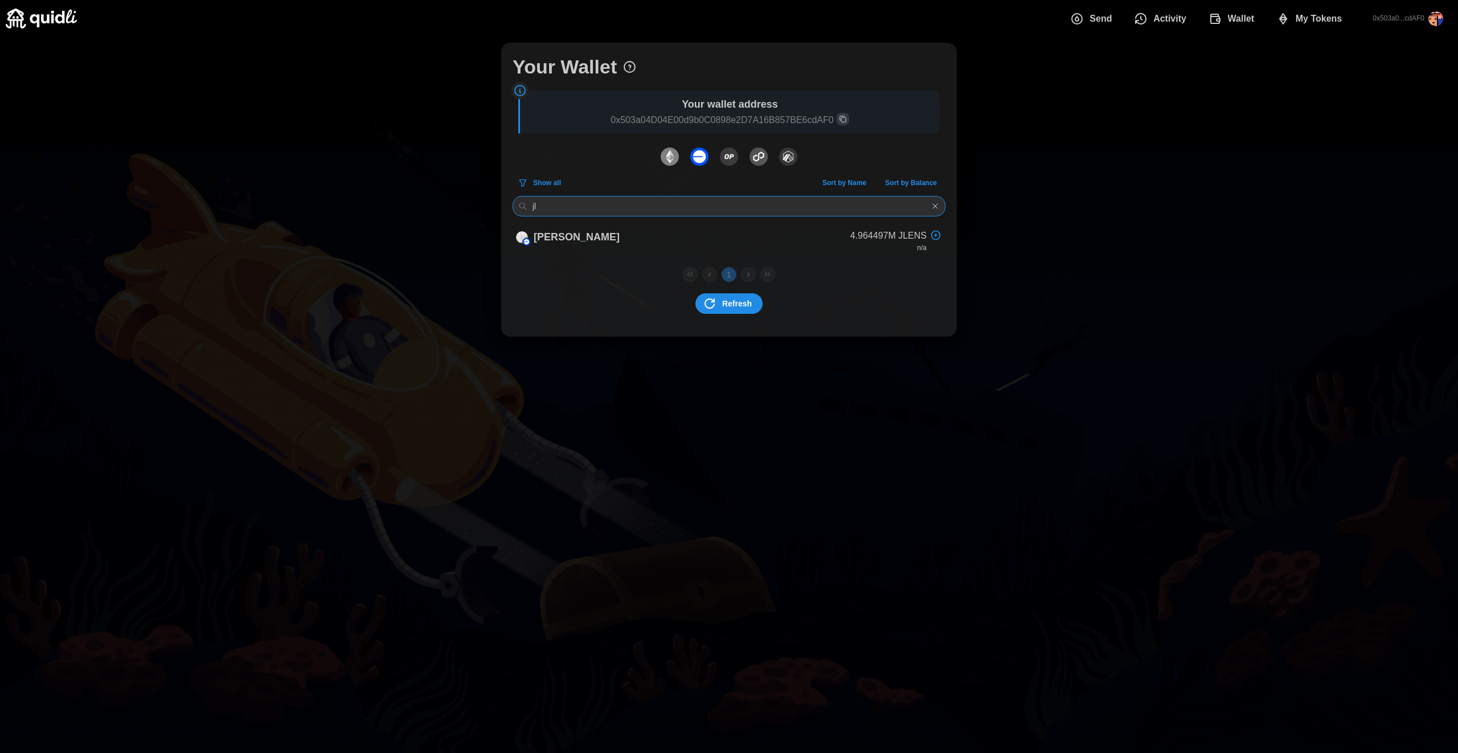
type input "j"
type input "jle"
click at [935, 237] on icon "button" at bounding box center [935, 235] width 11 height 14
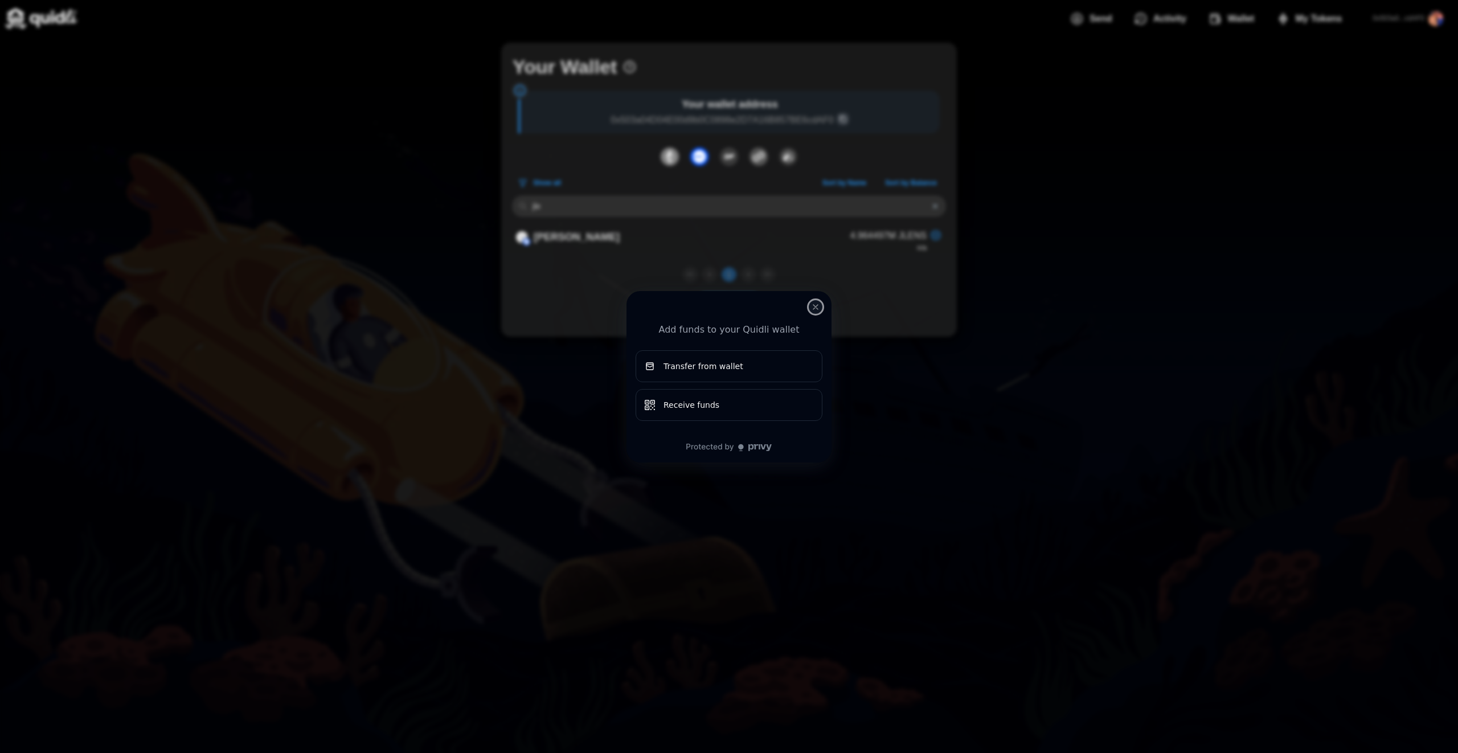
click at [814, 309] on icon "close modal" at bounding box center [815, 306] width 9 height 9
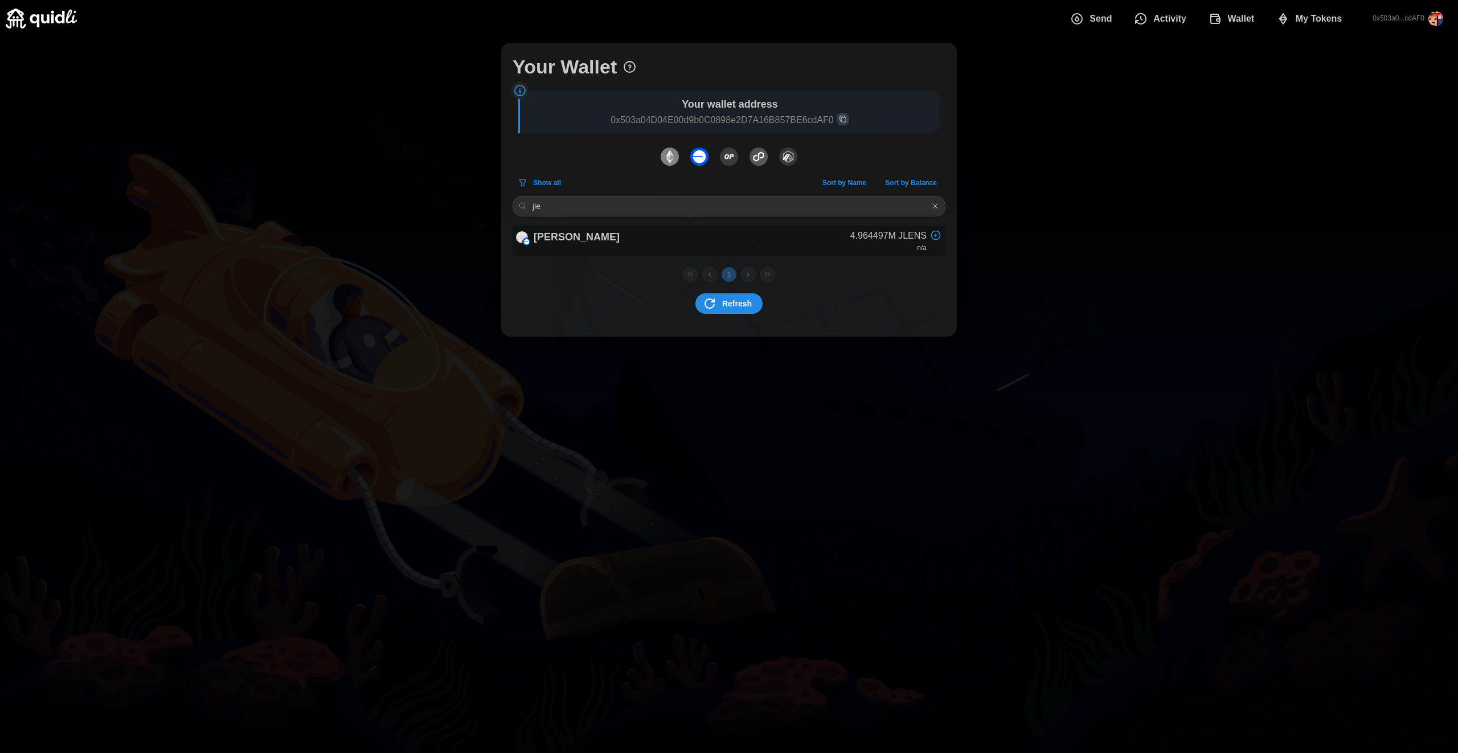
click at [790, 240] on div "[PERSON_NAME] 4.964497M JLENS n/a" at bounding box center [729, 241] width 433 height 31
click at [673, 243] on div "[PERSON_NAME] 4.964497M JLENS n/a" at bounding box center [729, 241] width 433 height 31
click at [695, 237] on div "[PERSON_NAME] 4.964497M JLENS n/a" at bounding box center [729, 241] width 433 height 31
drag, startPoint x: 544, startPoint y: 235, endPoint x: 669, endPoint y: 230, distance: 124.8
click at [669, 230] on div "[PERSON_NAME] 4.964497M JLENS n/a" at bounding box center [729, 241] width 433 height 31
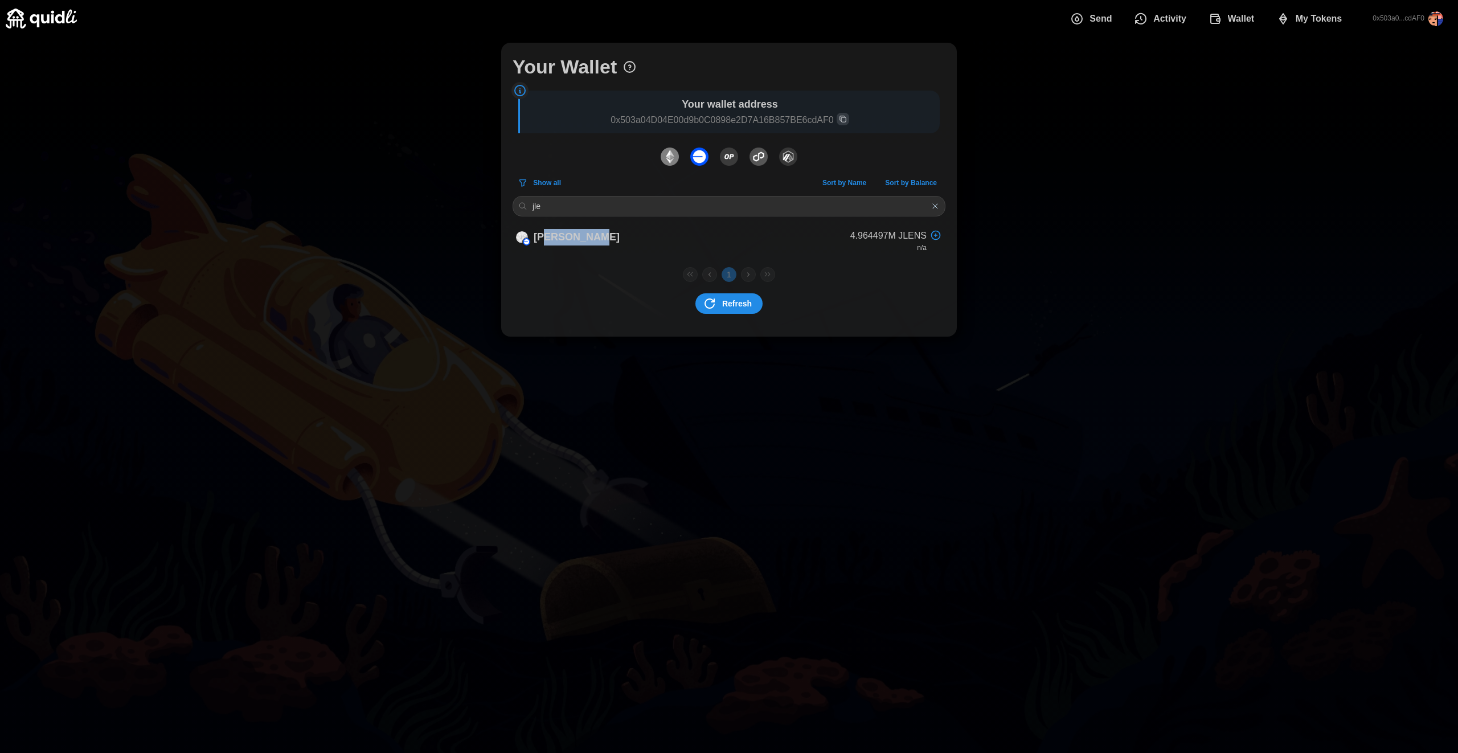
click at [929, 211] on span "button" at bounding box center [935, 206] width 15 height 15
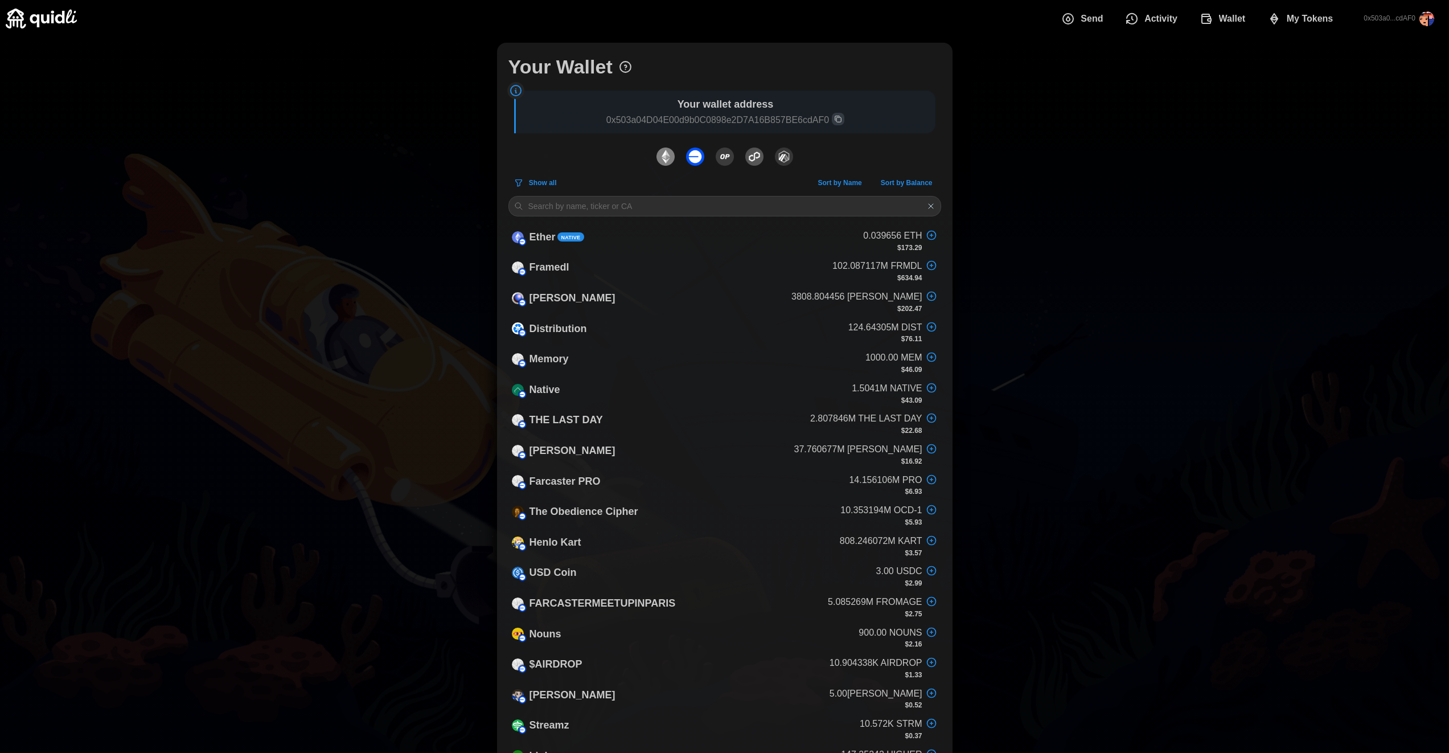
click at [698, 157] on img "dots" at bounding box center [695, 157] width 18 height 18
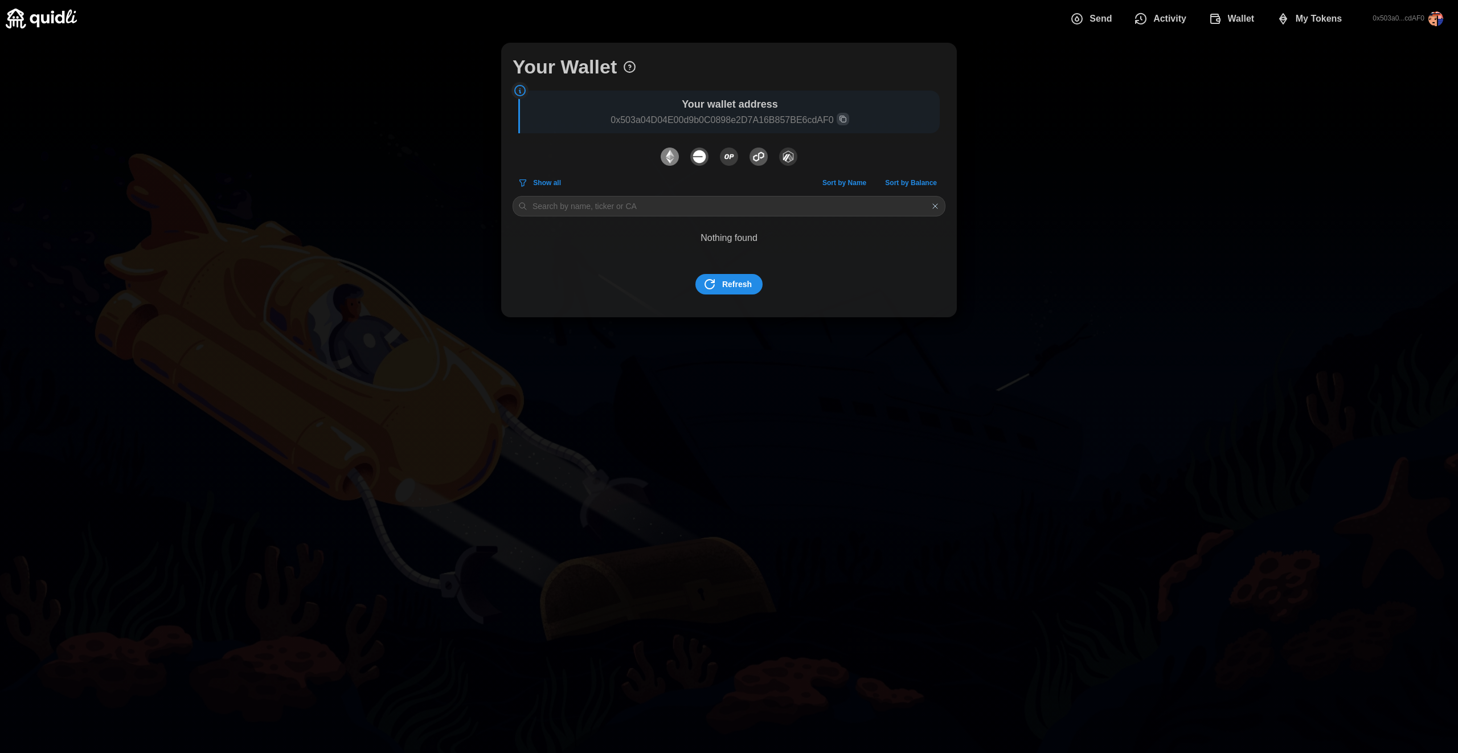
click at [698, 157] on img "dots" at bounding box center [699, 157] width 18 height 18
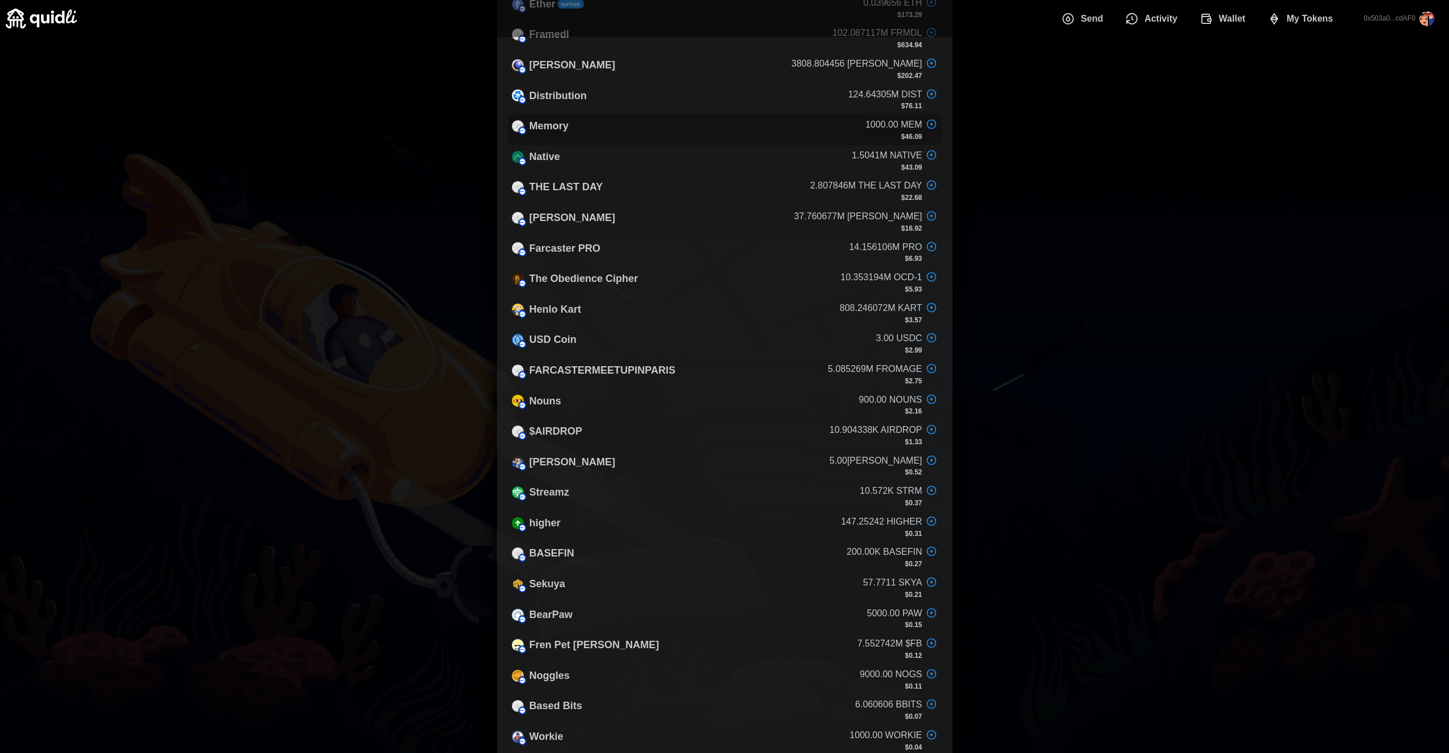
scroll to position [322, 0]
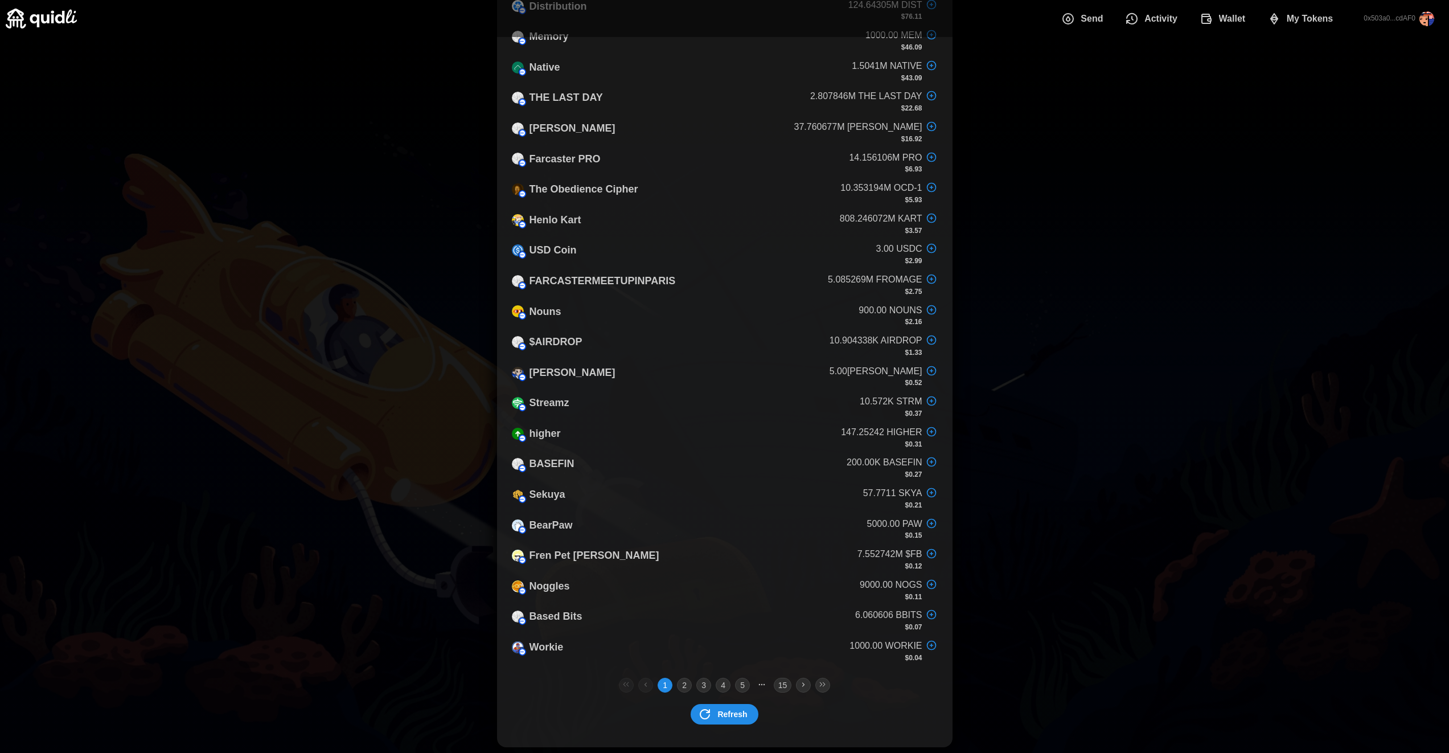
click at [719, 716] on span "Refresh" at bounding box center [733, 714] width 30 height 19
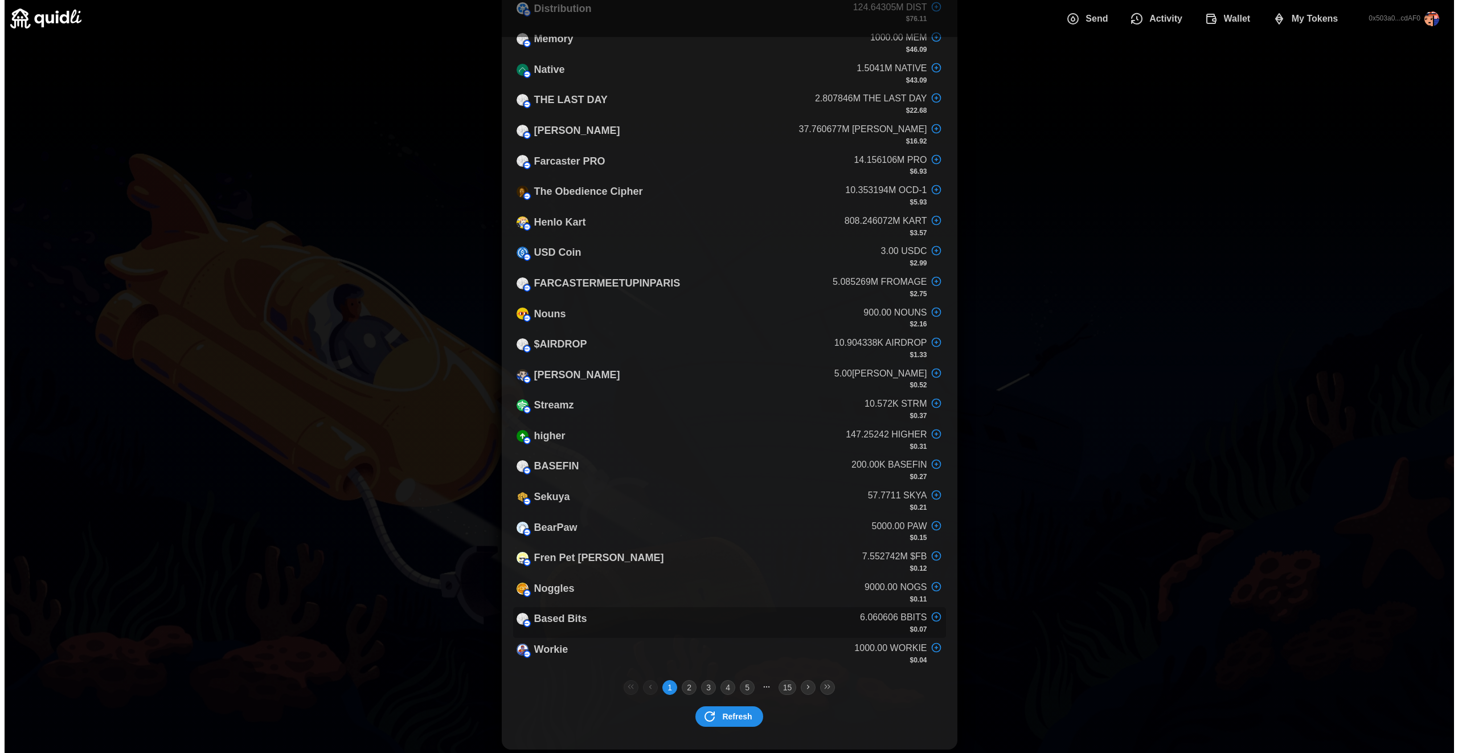
scroll to position [0, 0]
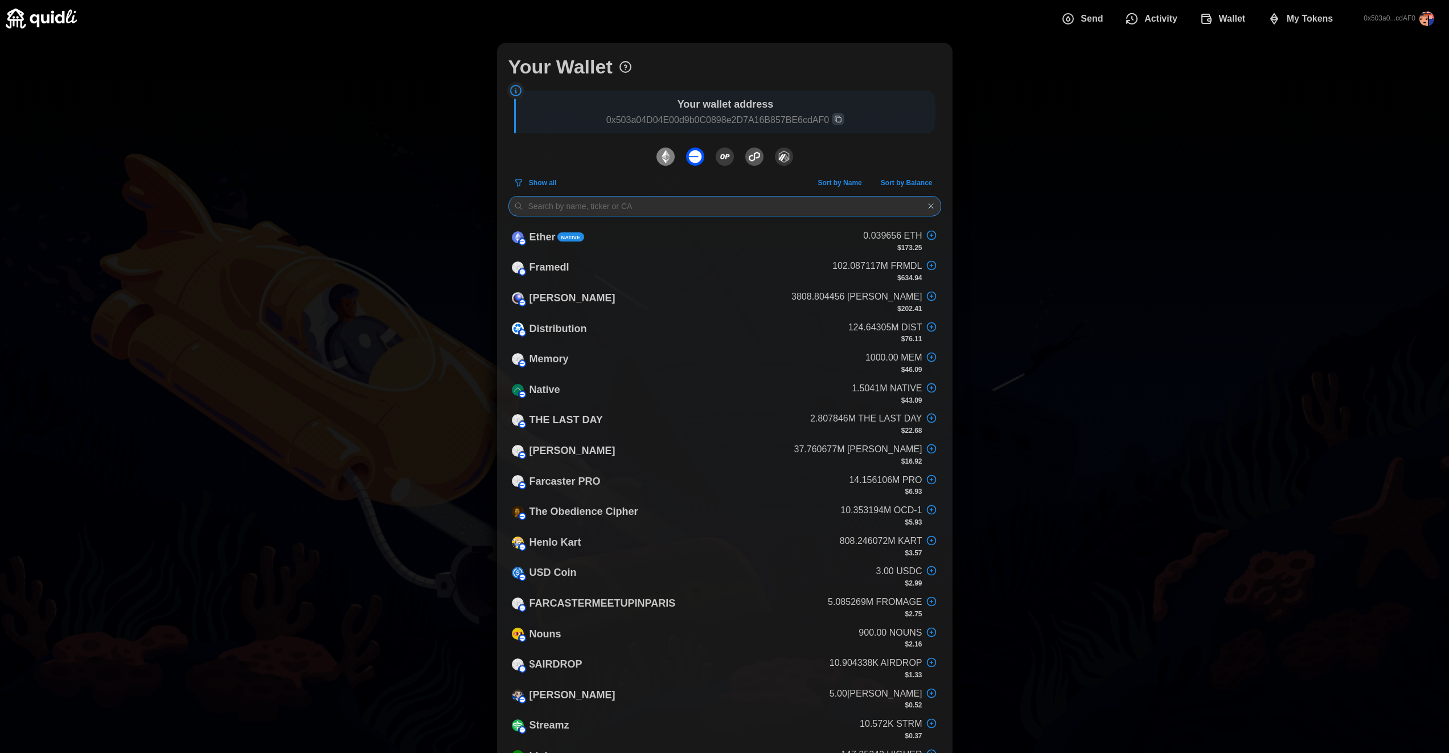
click at [572, 202] on input at bounding box center [725, 206] width 433 height 21
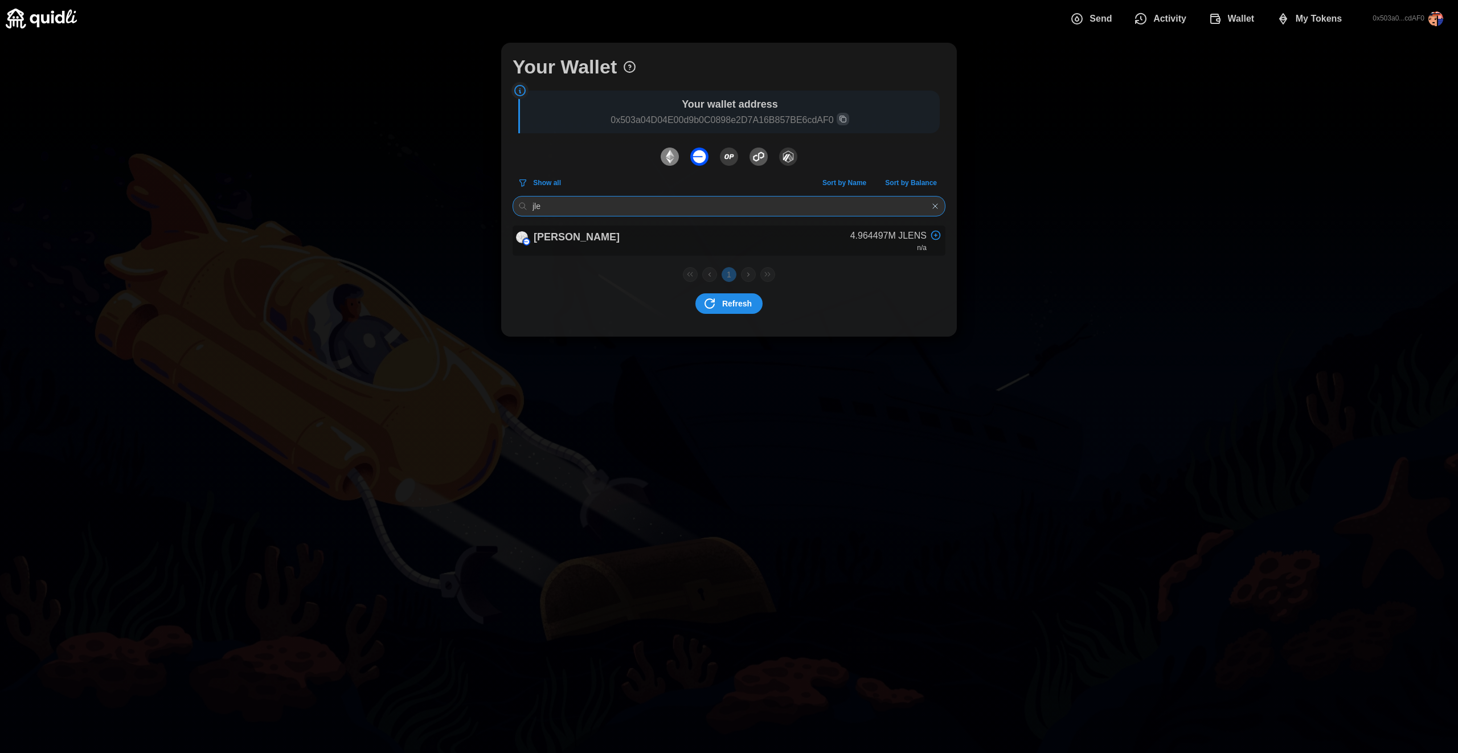
type input "jle"
click at [549, 237] on p "[PERSON_NAME]" at bounding box center [577, 237] width 86 height 17
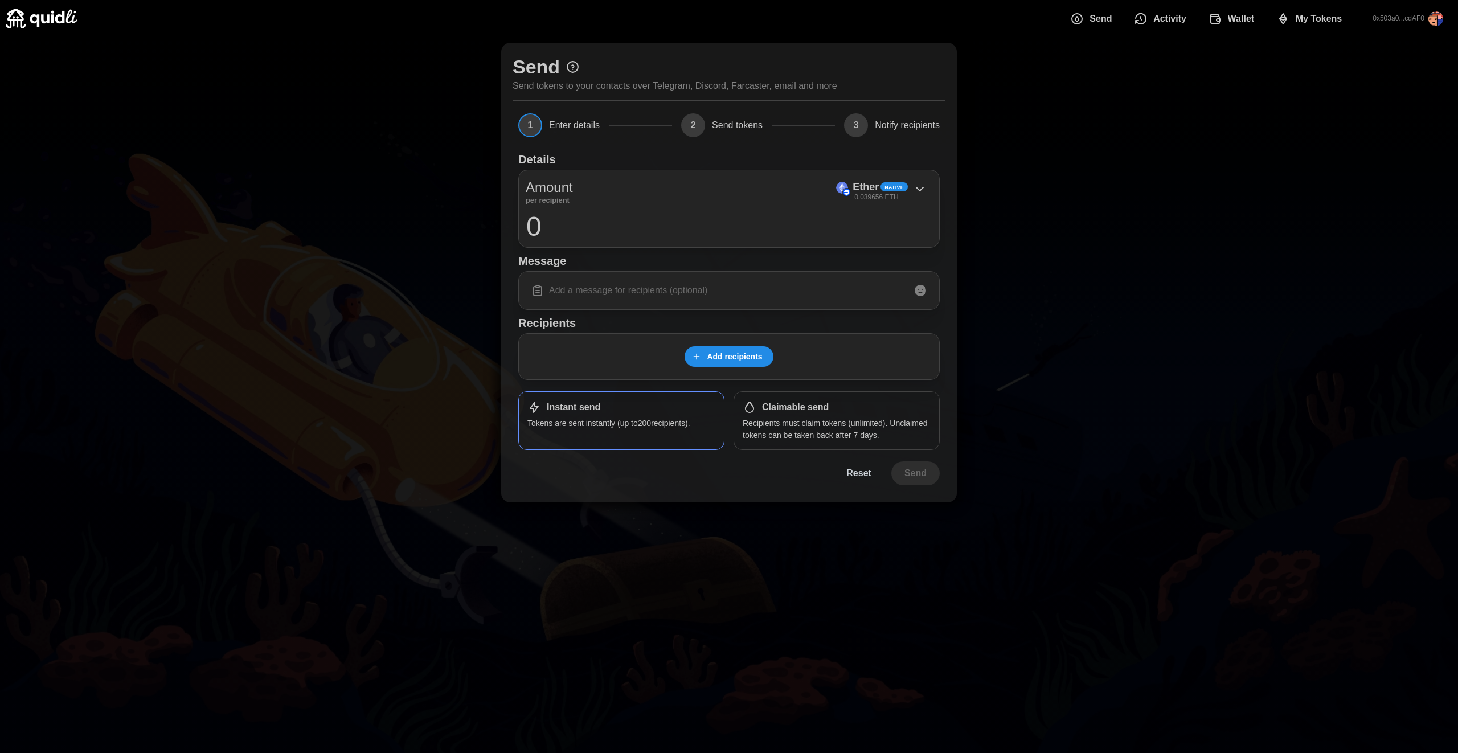
click at [737, 357] on span "Add recipients" at bounding box center [734, 356] width 55 height 19
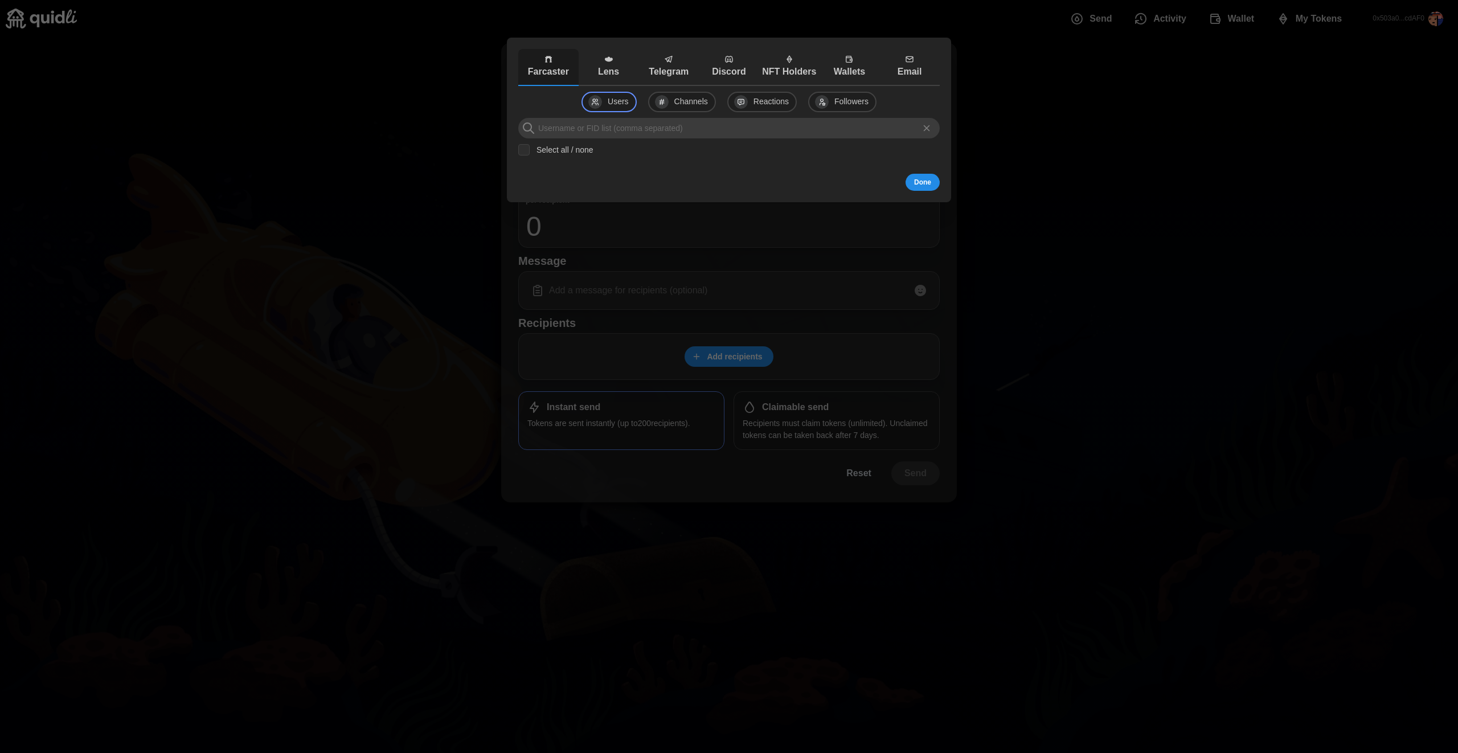
click at [625, 66] on p "Lens" at bounding box center [608, 72] width 55 height 14
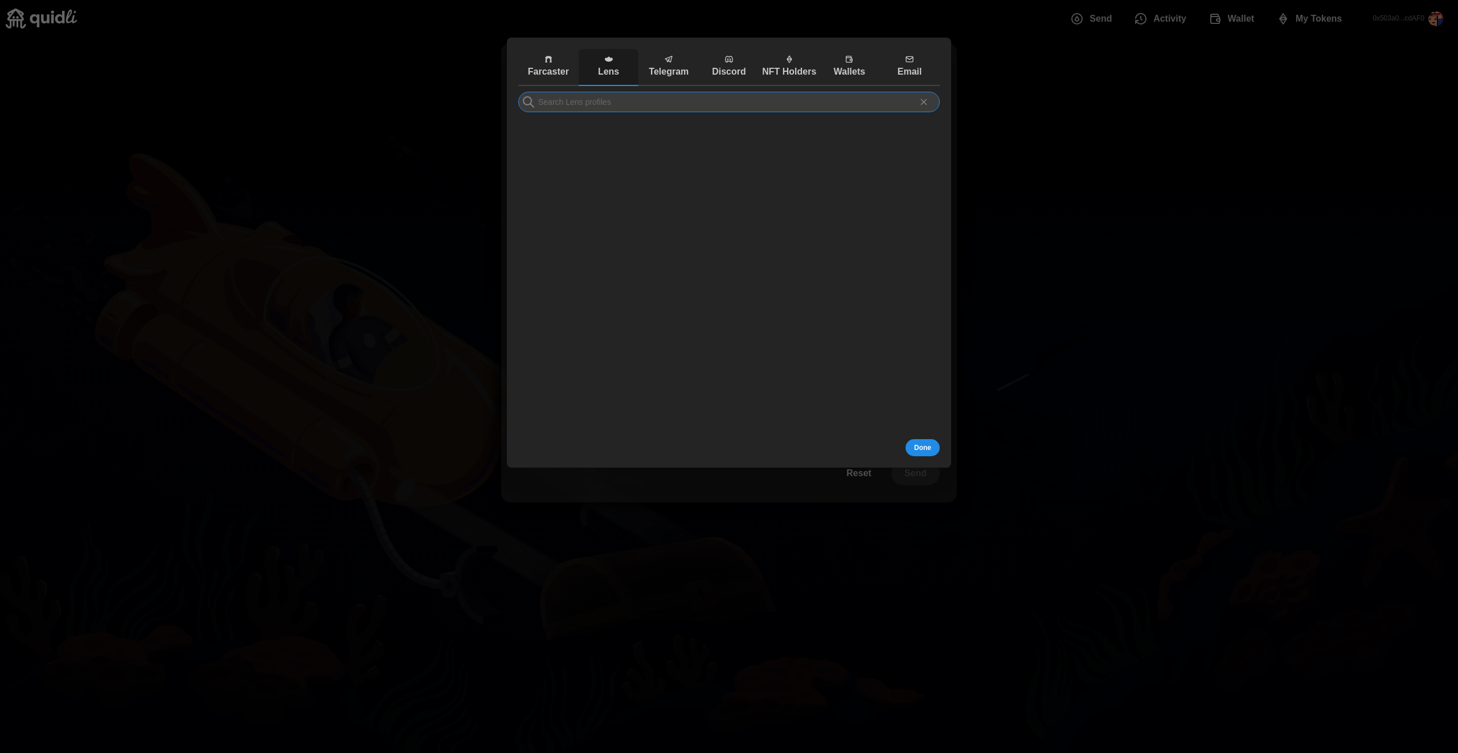
click at [653, 106] on input at bounding box center [728, 102] width 421 height 21
click at [996, 99] on div at bounding box center [729, 376] width 1458 height 753
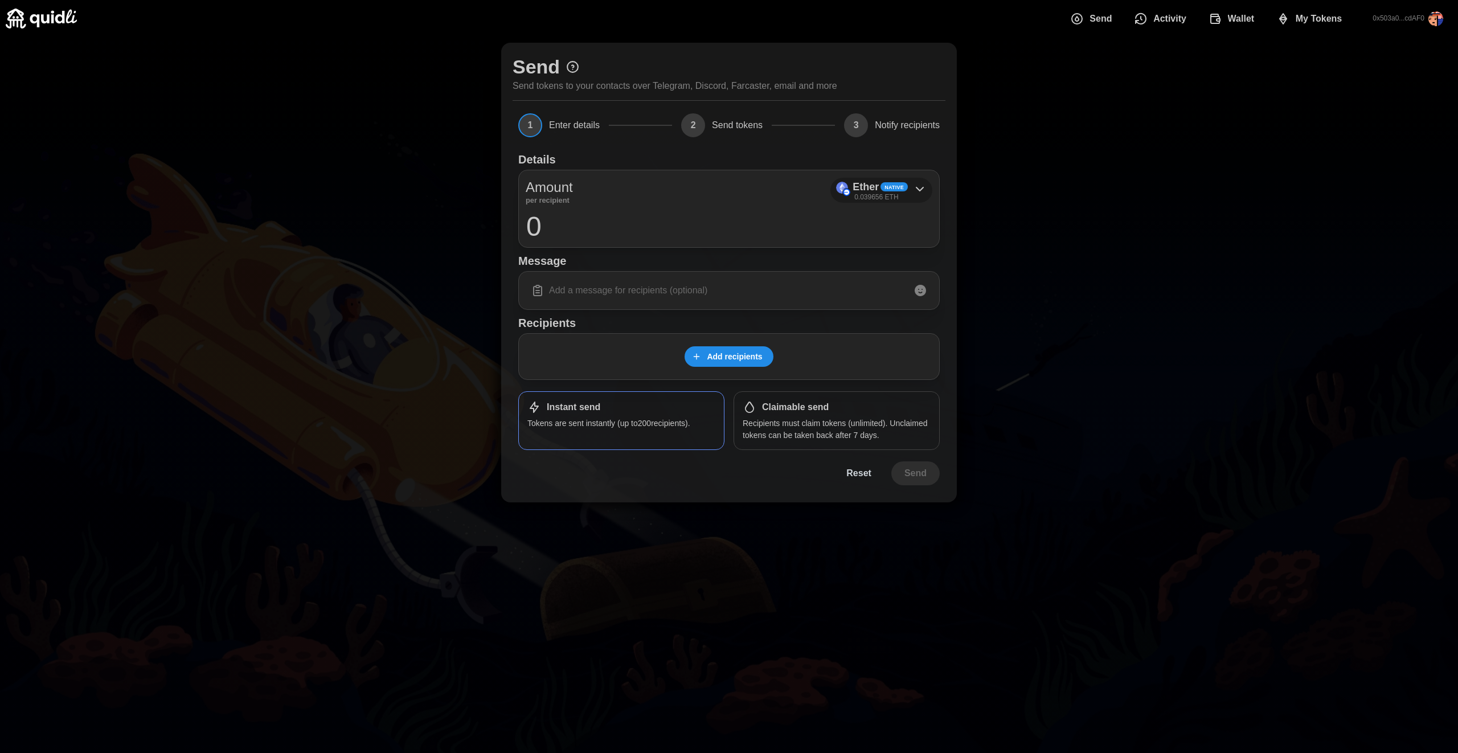
click at [900, 196] on div "Ether Native 0.039656 ETH" at bounding box center [880, 190] width 55 height 23
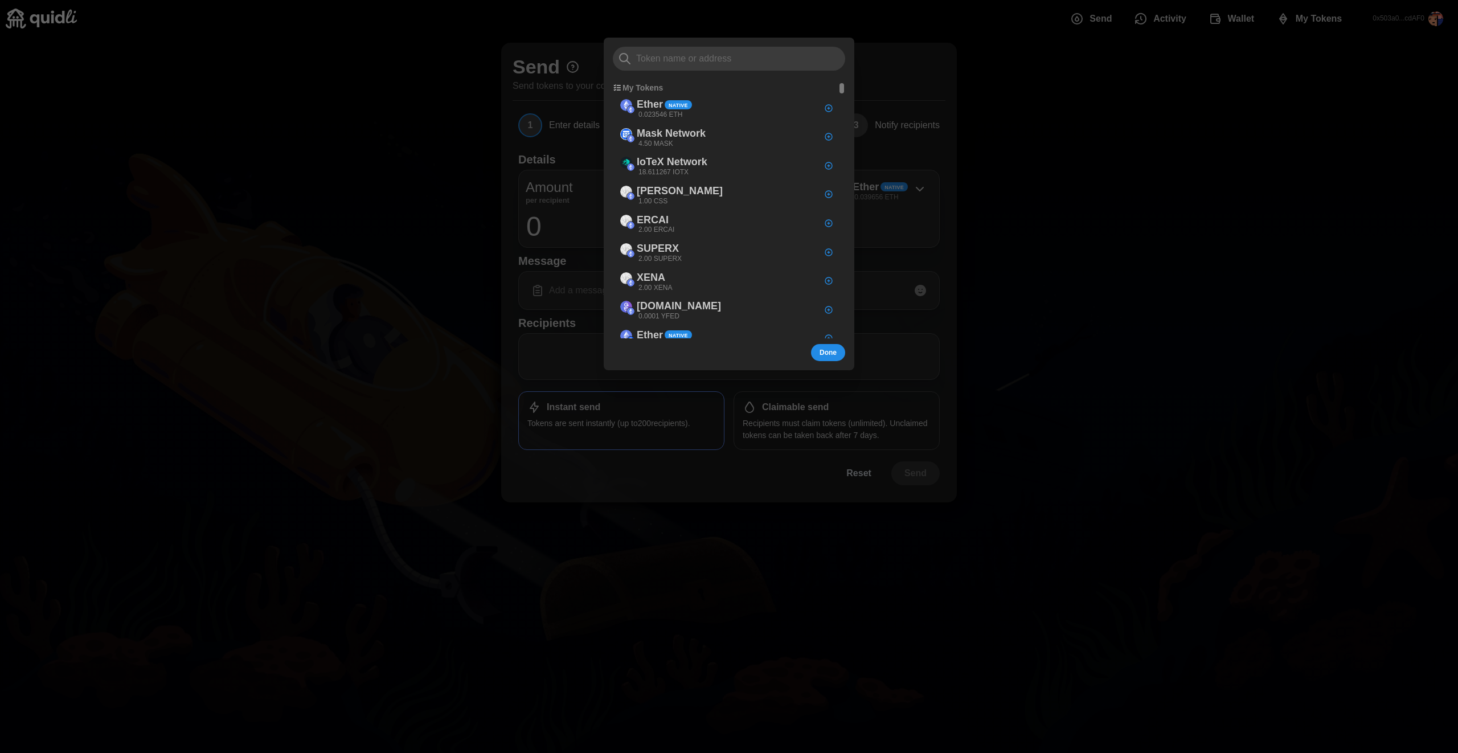
click at [1209, 147] on div at bounding box center [729, 376] width 1458 height 753
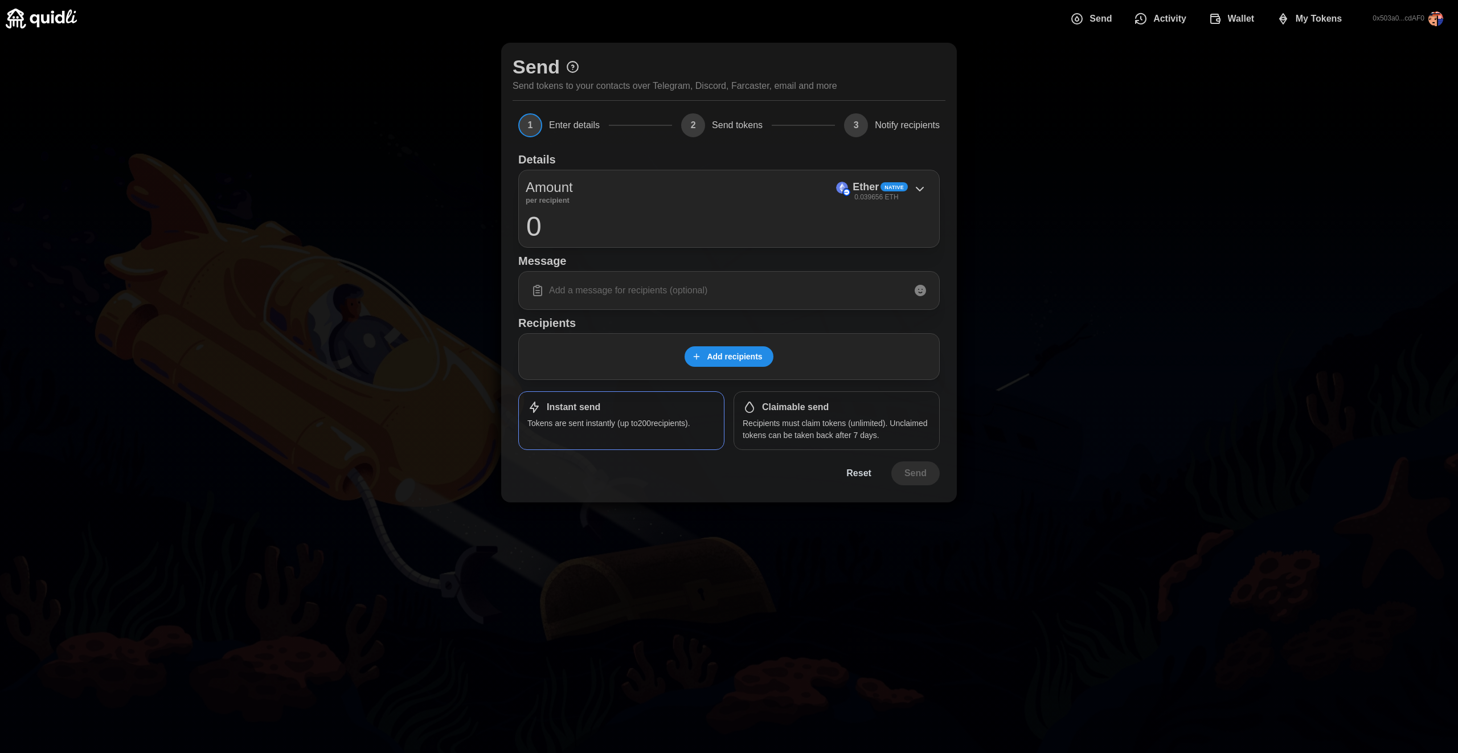
click at [1232, 7] on div "Send Activity Wallet My Tokens" at bounding box center [1209, 19] width 294 height 24
click at [1231, 8] on span "Wallet" at bounding box center [1241, 18] width 27 height 23
click at [892, 186] on span "Native" at bounding box center [893, 187] width 19 height 8
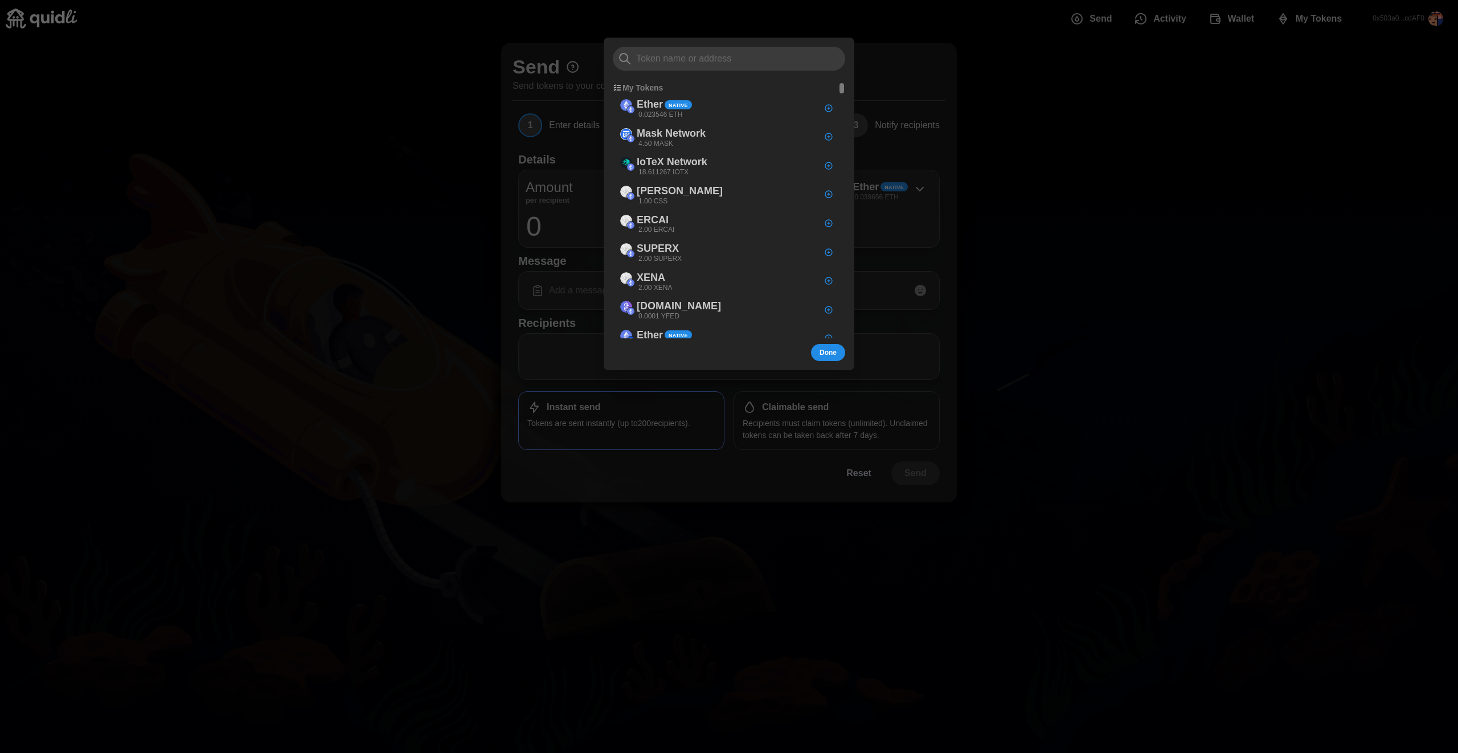
click at [691, 59] on input at bounding box center [729, 59] width 232 height 24
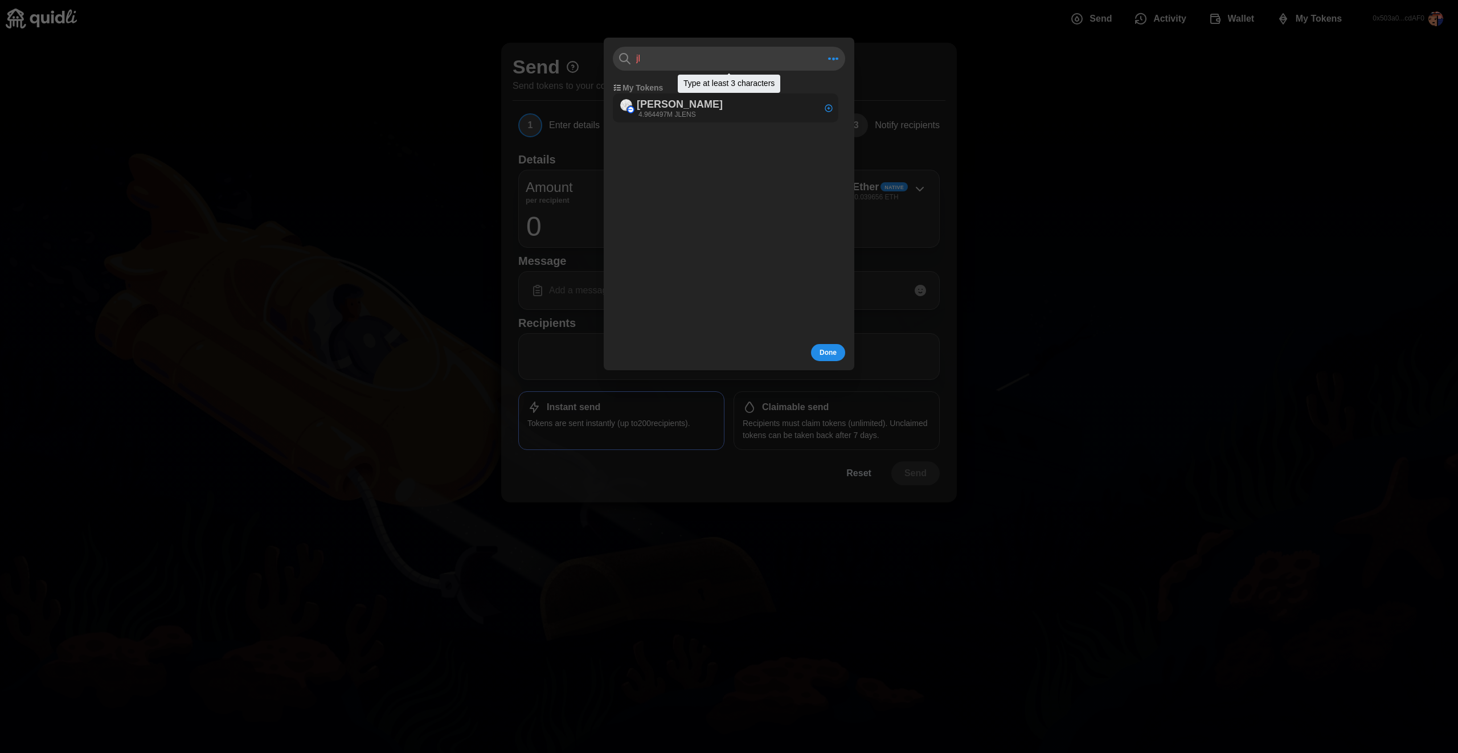
type input "jl"
click at [703, 112] on div "[PERSON_NAME] 4.964497M JLENS" at bounding box center [726, 107] width 226 height 29
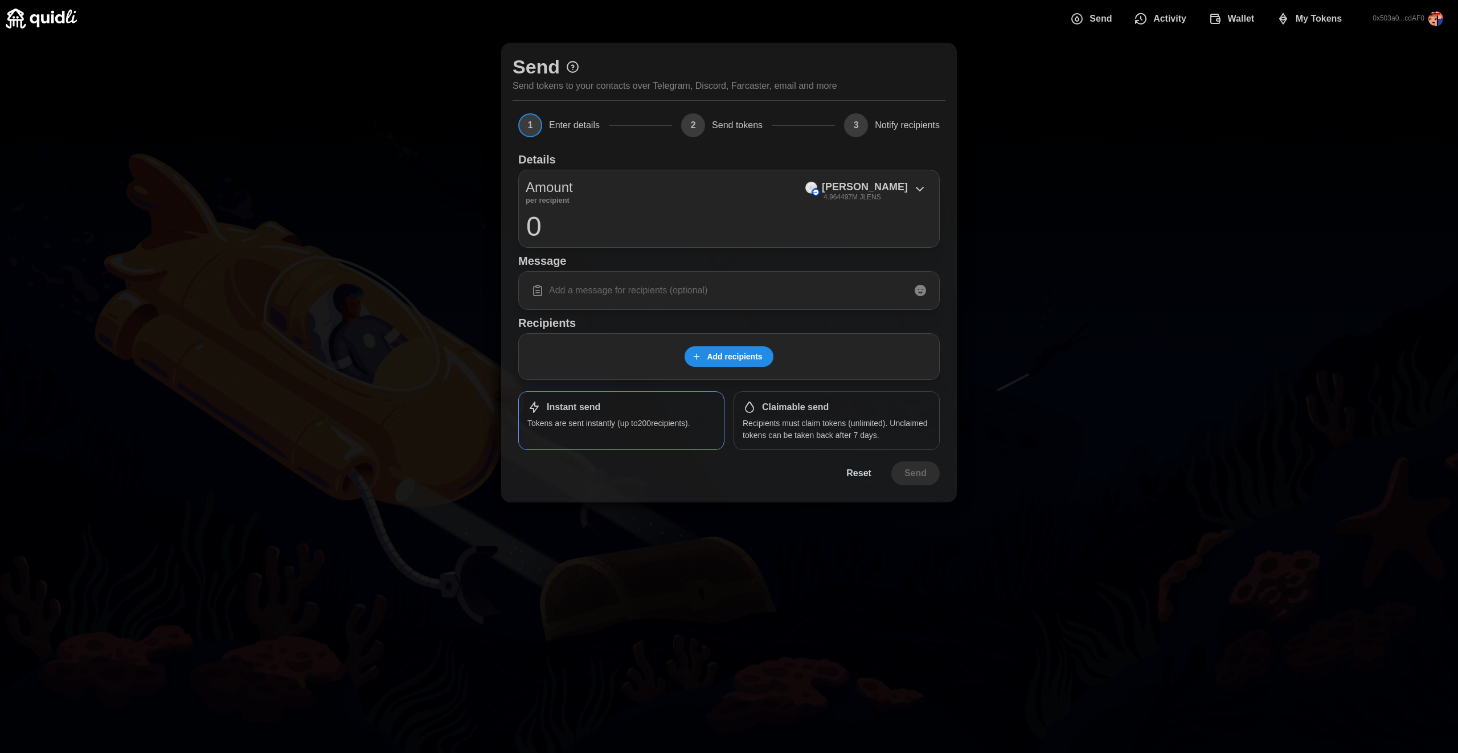
click at [783, 233] on input "0" at bounding box center [729, 226] width 407 height 28
type input "1000000"
type input "gm"
click at [728, 355] on span "Add recipients" at bounding box center [734, 356] width 55 height 19
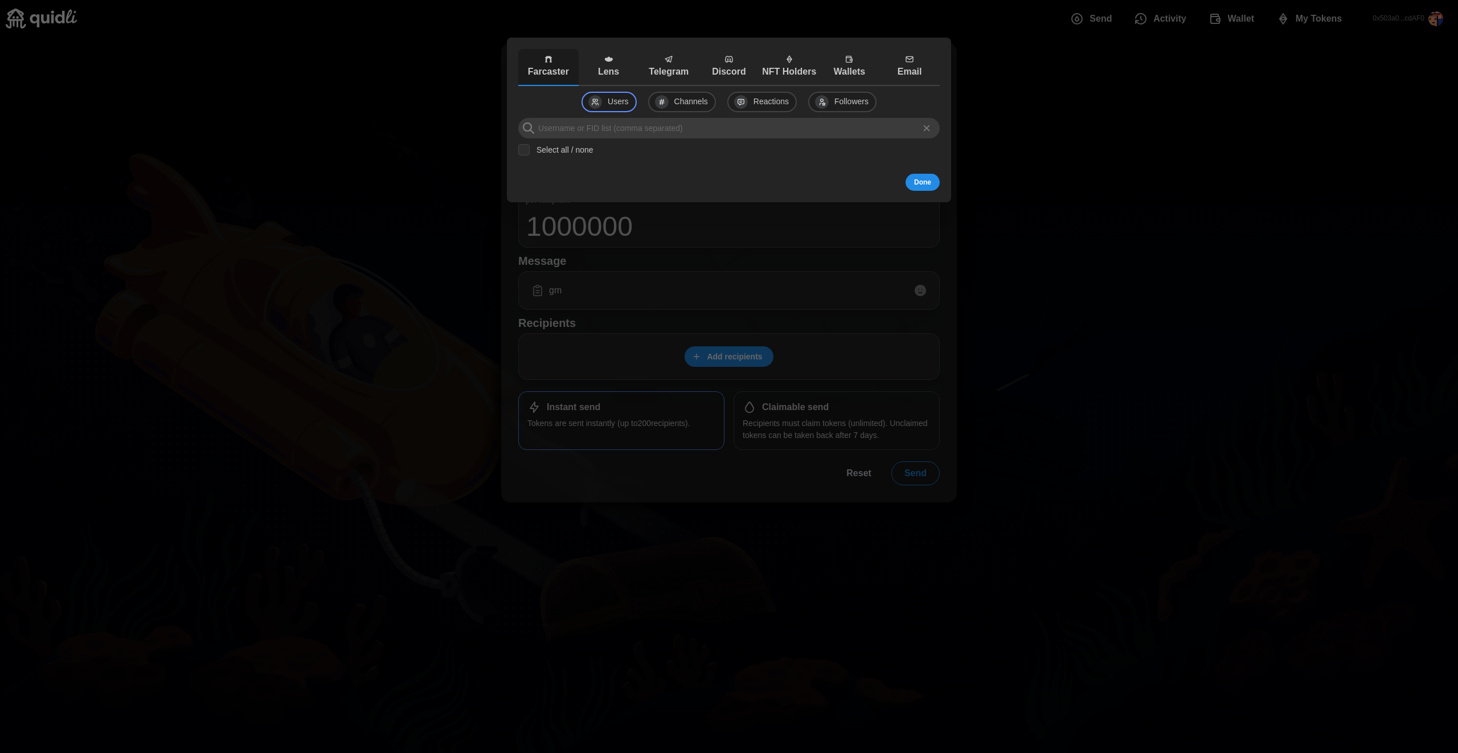
click at [615, 66] on p "Lens" at bounding box center [608, 72] width 55 height 14
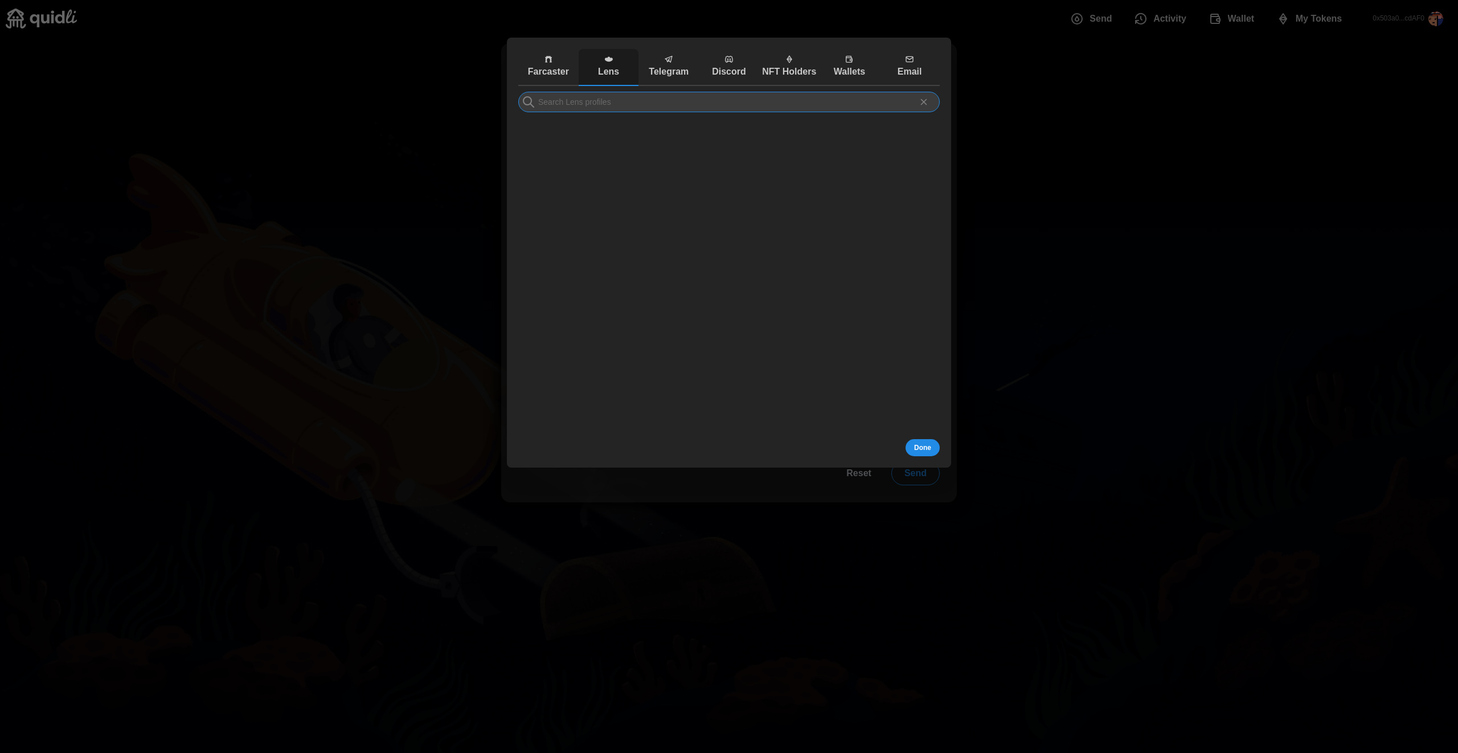
click at [702, 108] on input at bounding box center [728, 102] width 421 height 21
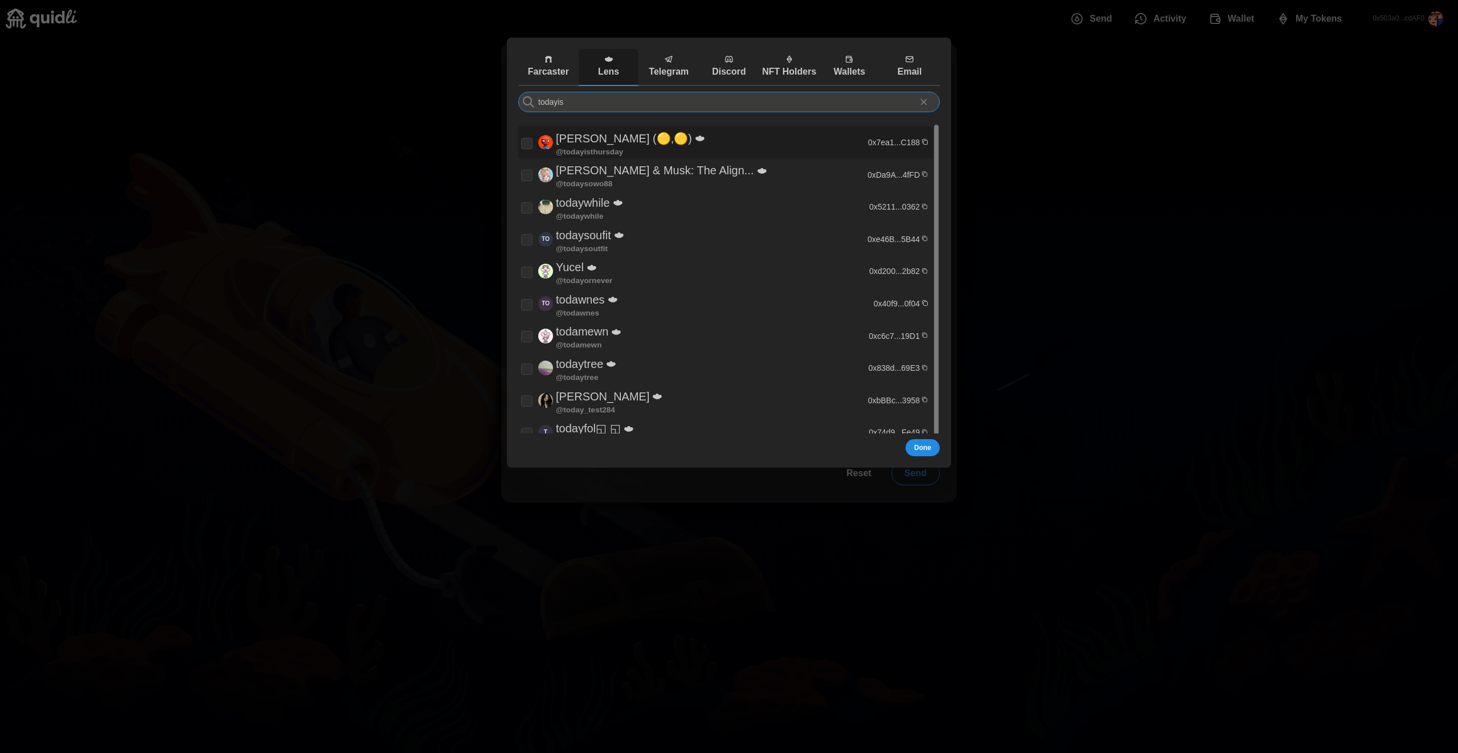
type input "todayis"
click at [596, 144] on p "[PERSON_NAME] (🟡,🟡)" at bounding box center [624, 138] width 136 height 19
checkbox input "true"
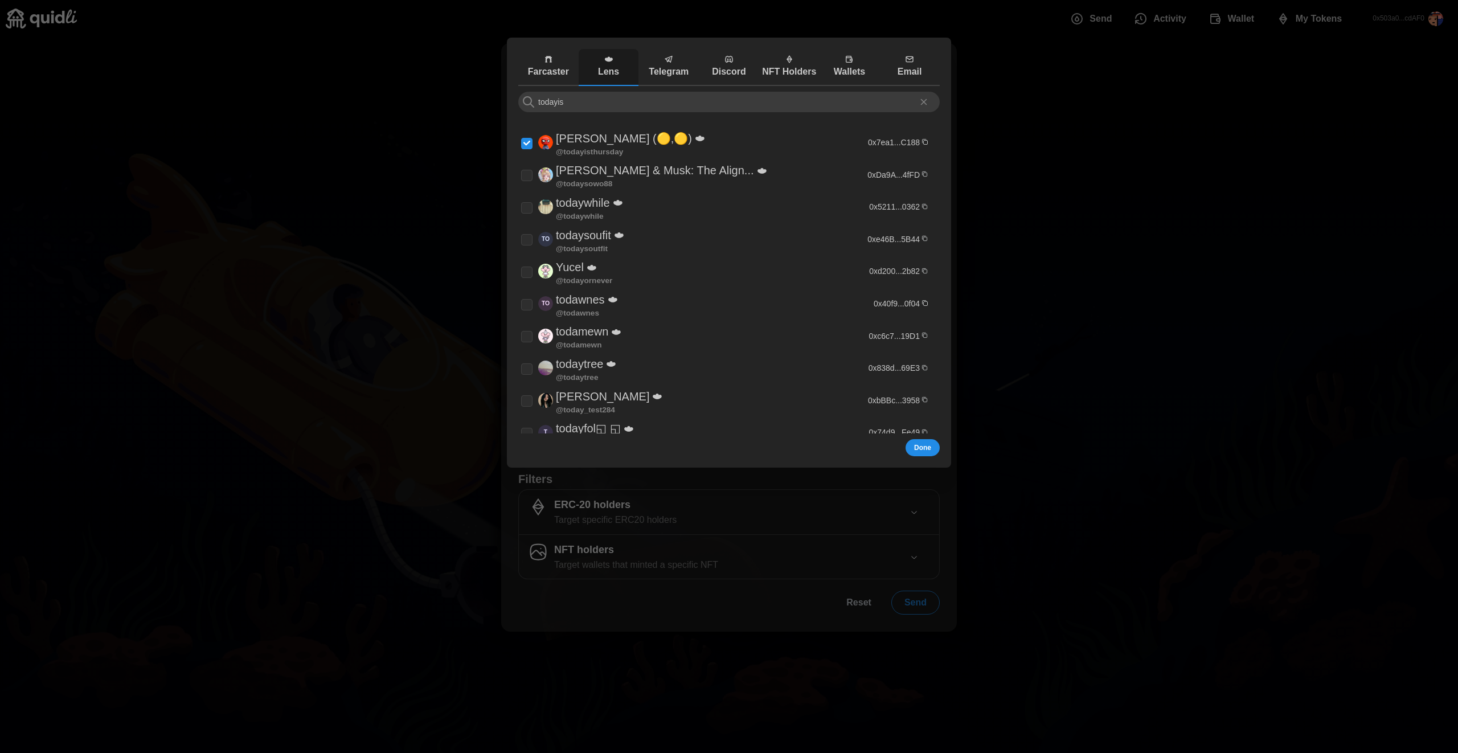
click at [915, 445] on span "Done" at bounding box center [922, 448] width 17 height 16
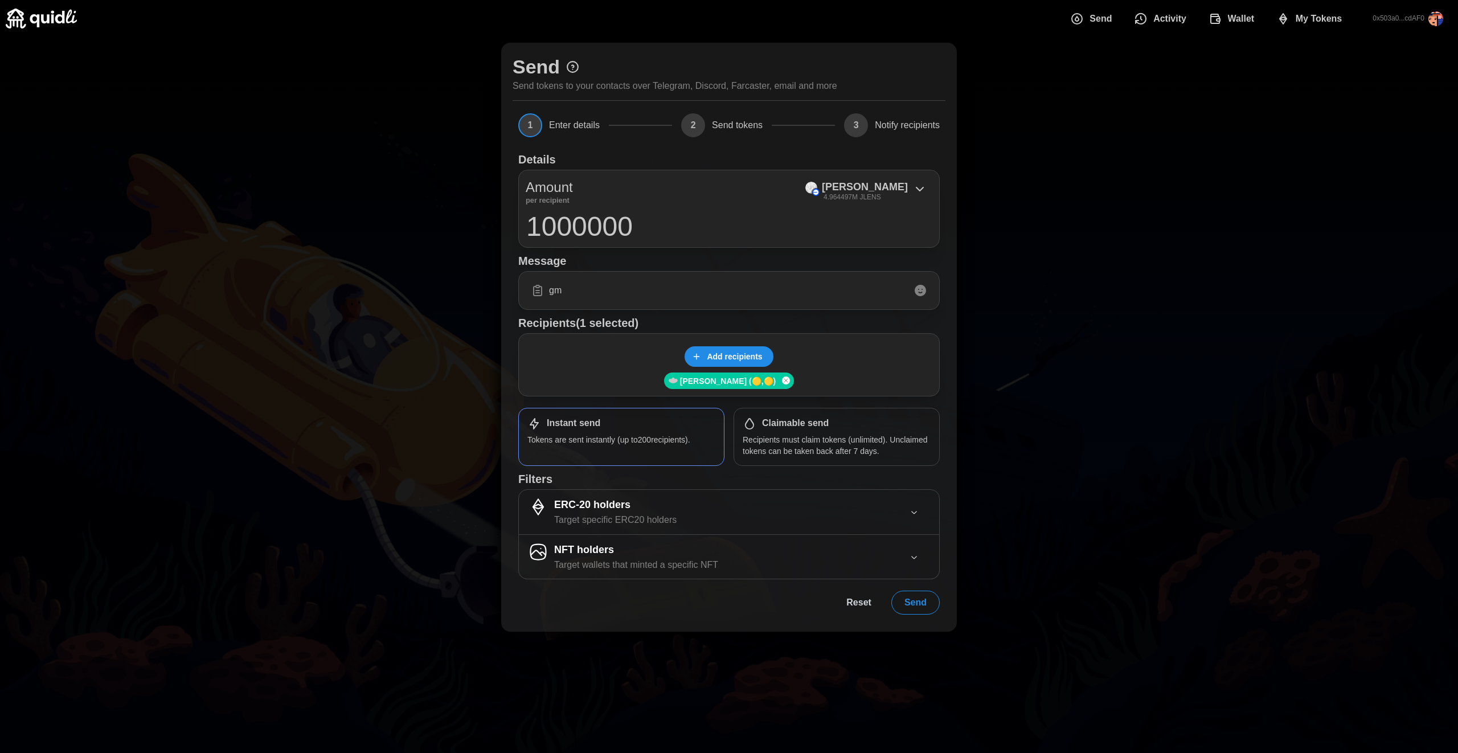
click at [926, 599] on span "Send" at bounding box center [915, 602] width 22 height 23
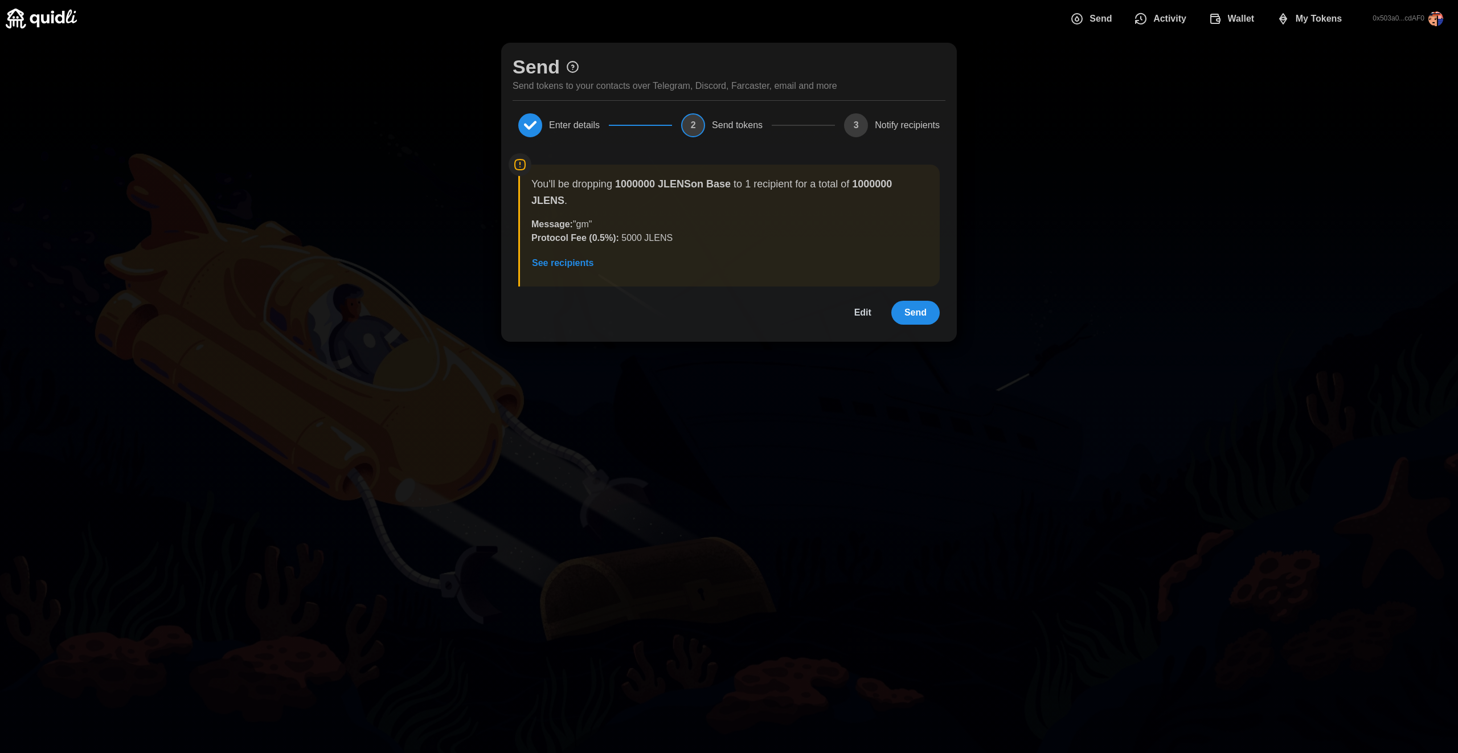
click at [922, 317] on span "Send" at bounding box center [915, 312] width 22 height 23
